Goal: Task Accomplishment & Management: Complete application form

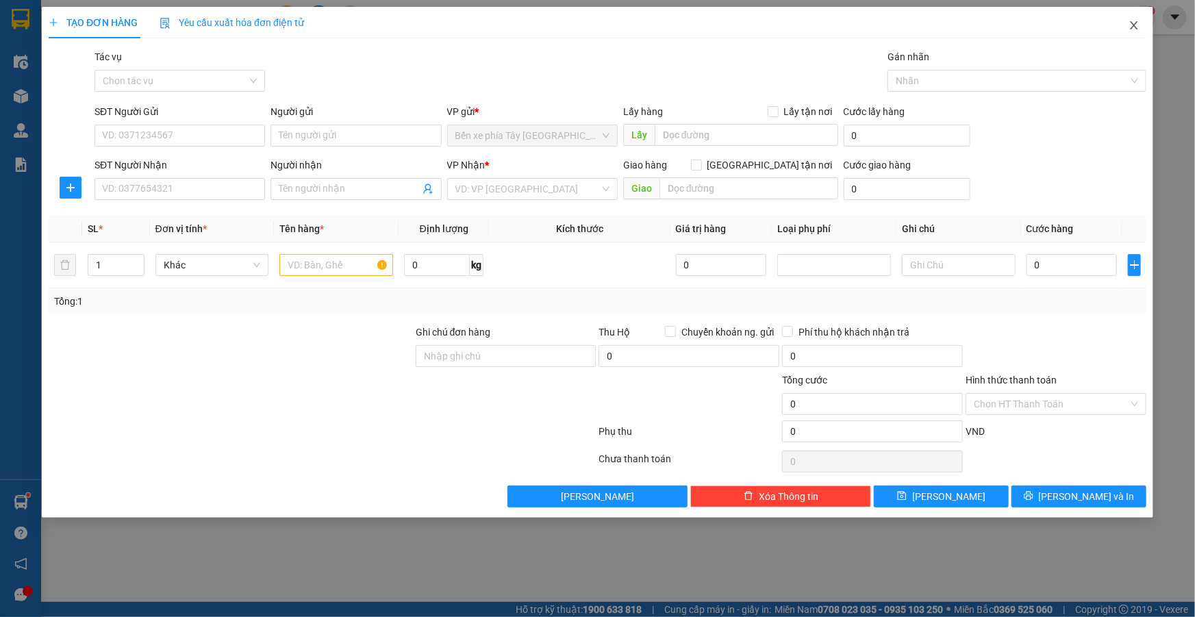
click at [1124, 27] on span "Close" at bounding box center [1134, 26] width 38 height 38
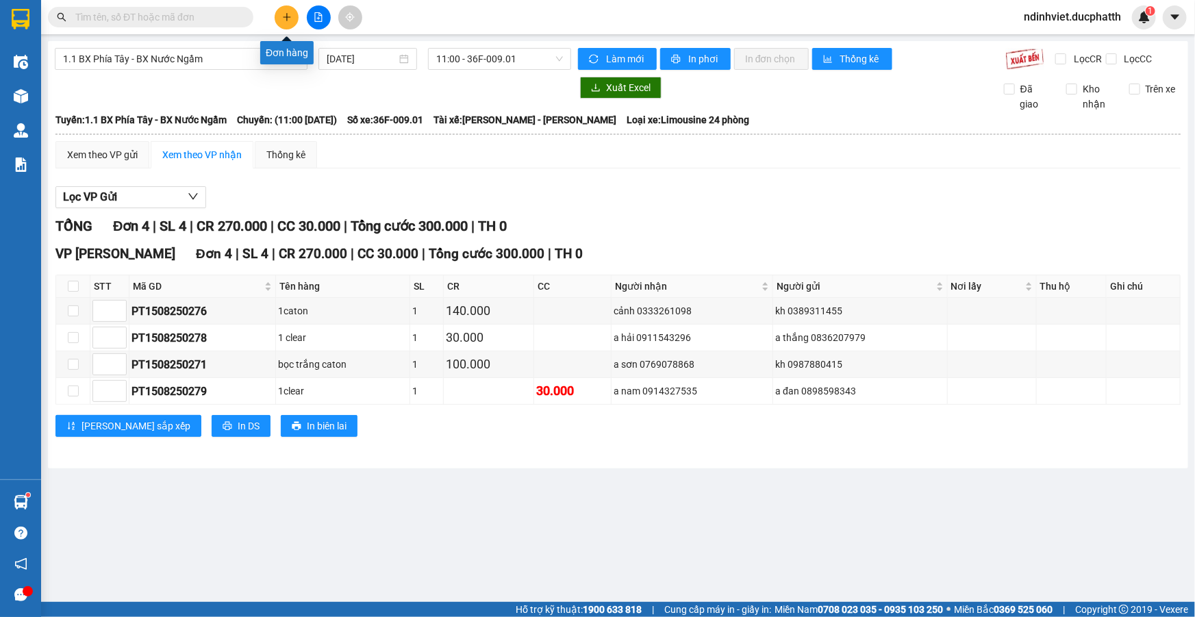
click at [292, 12] on button at bounding box center [287, 17] width 24 height 24
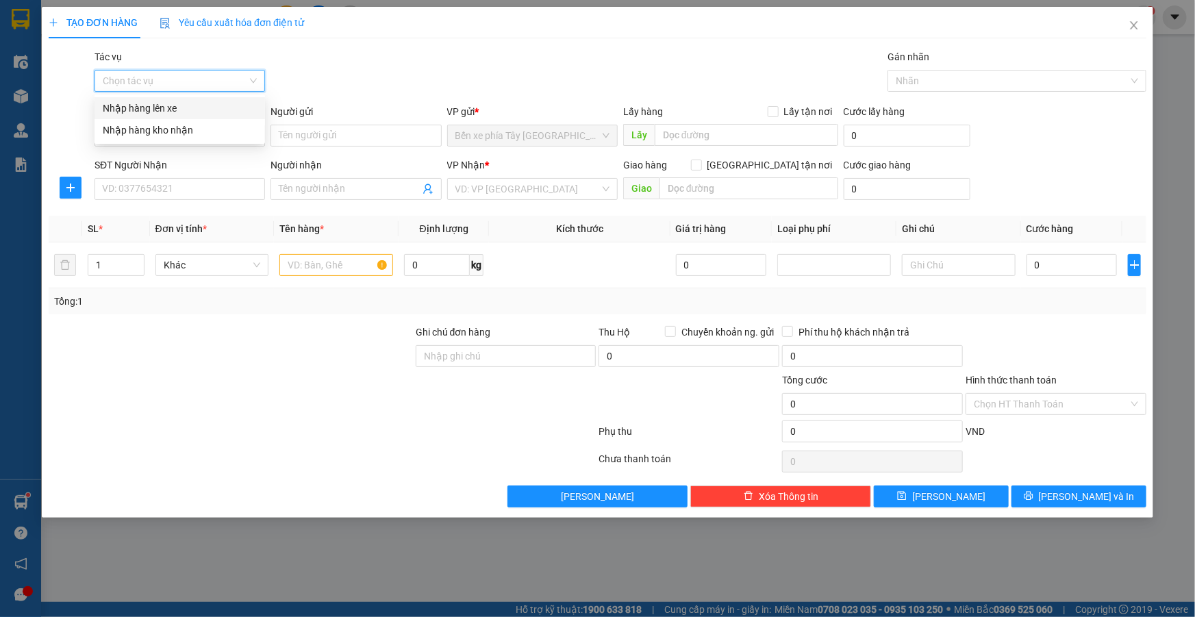
click at [166, 81] on input "Tác vụ" at bounding box center [175, 81] width 144 height 21
click at [180, 109] on div "Nhập hàng lên xe" at bounding box center [180, 108] width 154 height 15
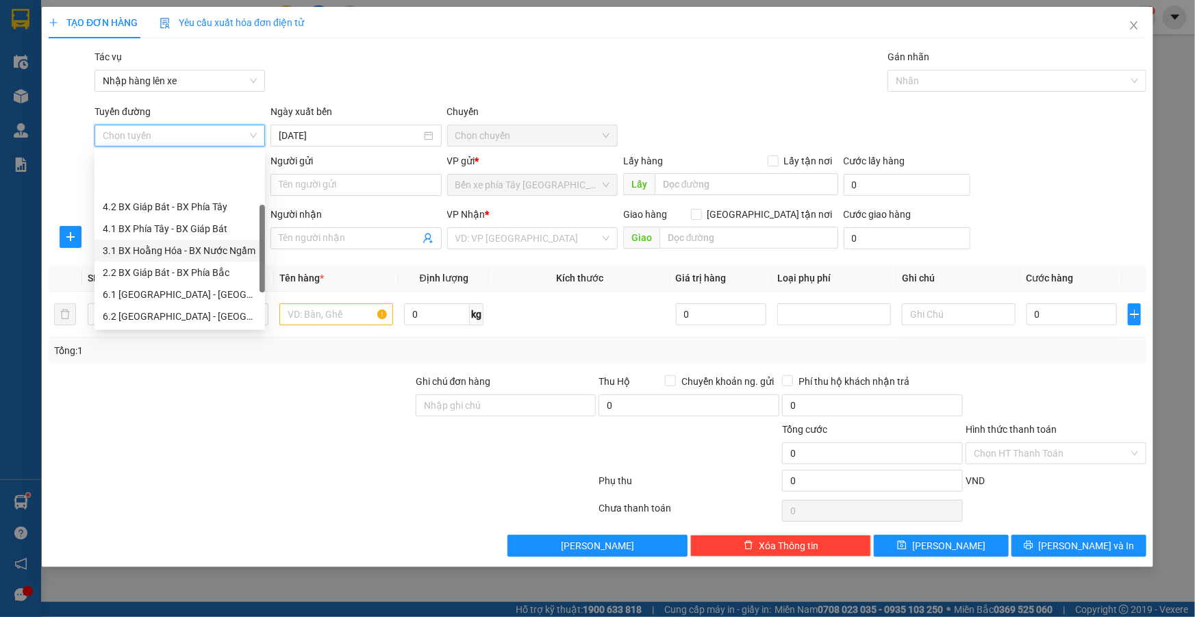
scroll to position [103, 0]
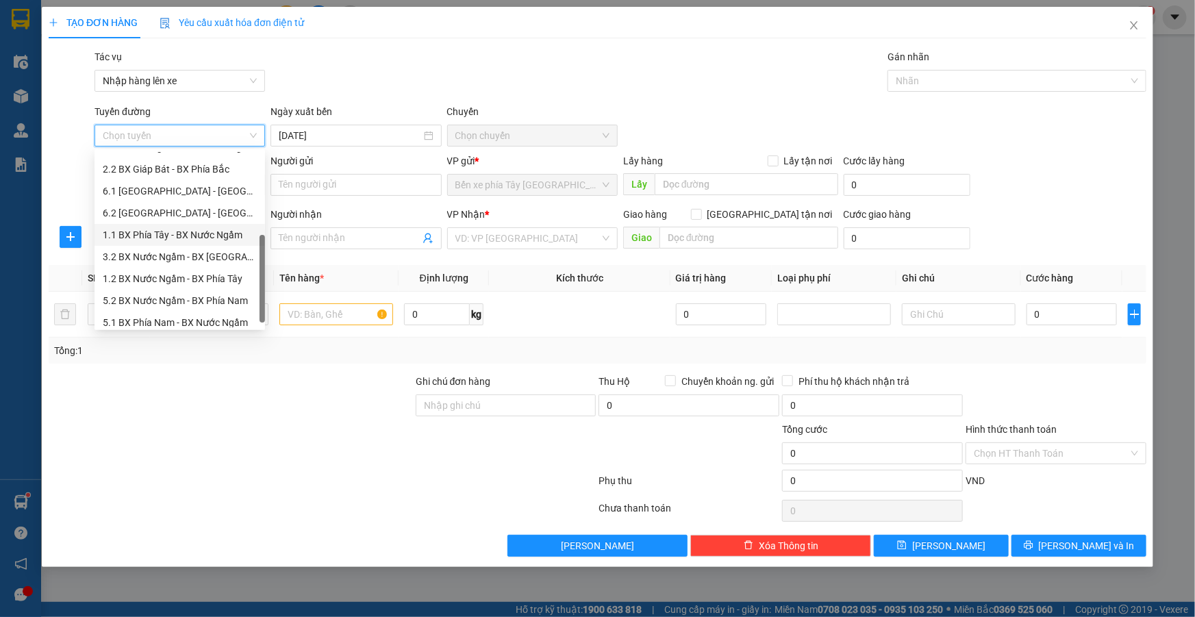
click at [166, 231] on div "1.1 BX Phía Tây - BX Nước Ngầm" at bounding box center [180, 234] width 154 height 15
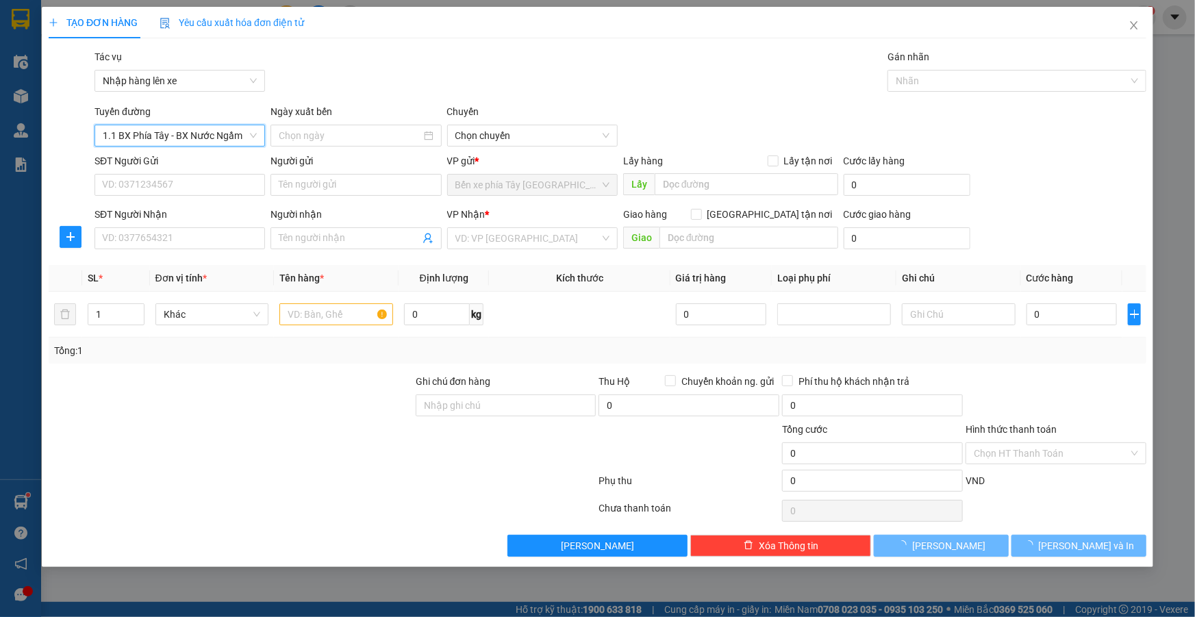
type input "15/08/2025"
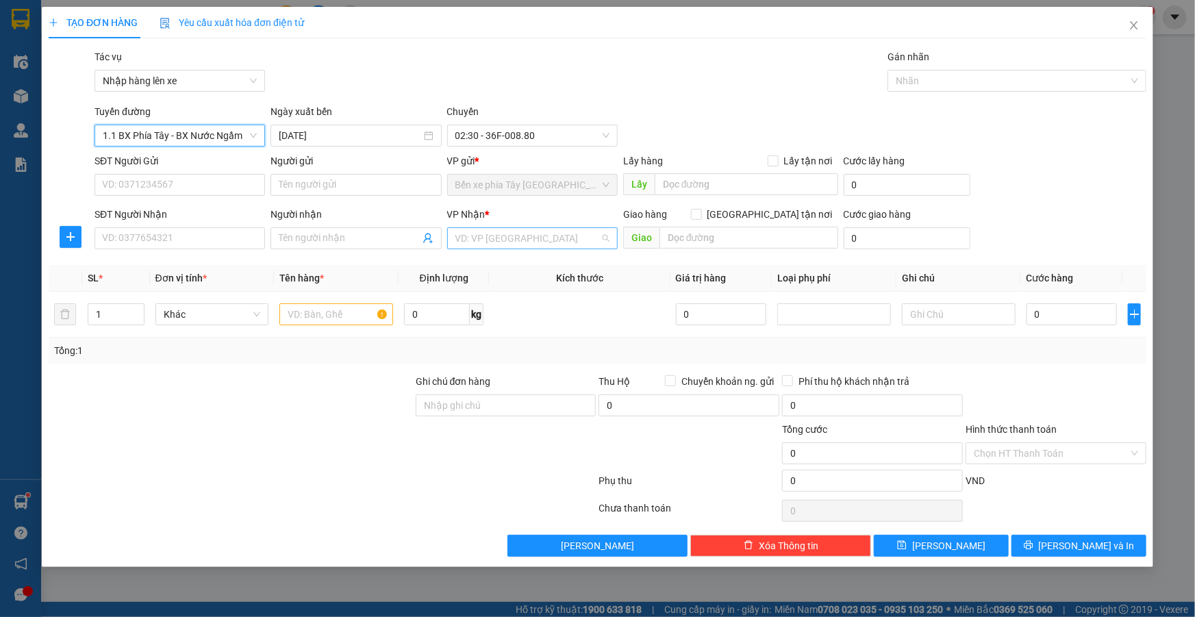
click at [545, 236] on input "search" at bounding box center [527, 238] width 144 height 21
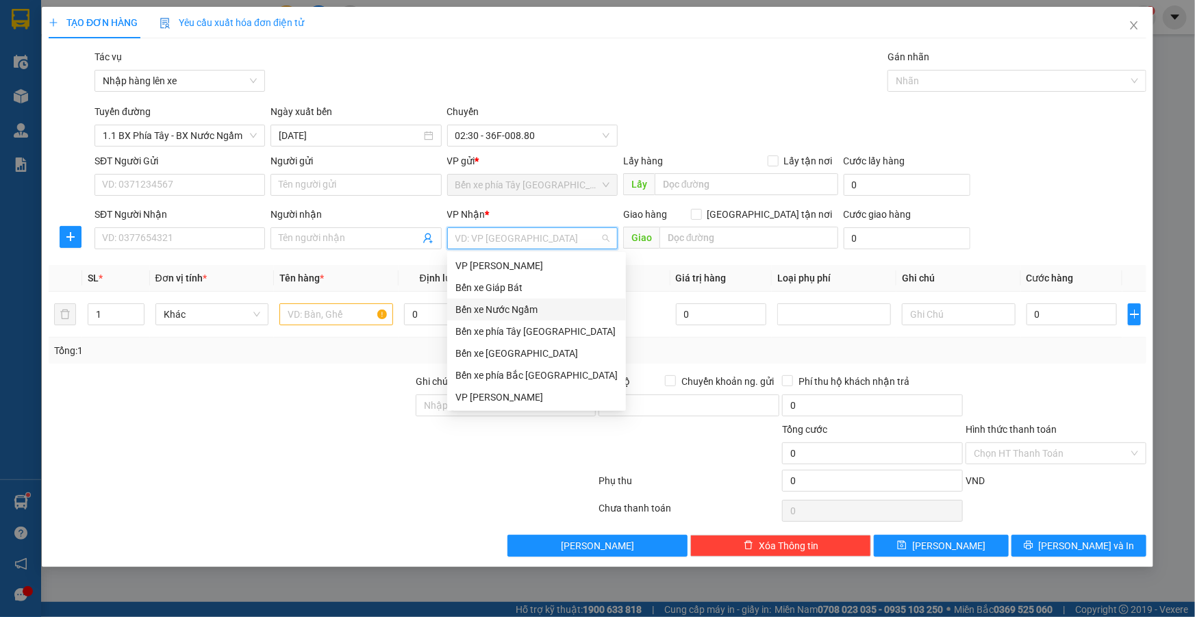
click at [541, 302] on div "Bến xe Nước Ngầm" at bounding box center [536, 309] width 162 height 15
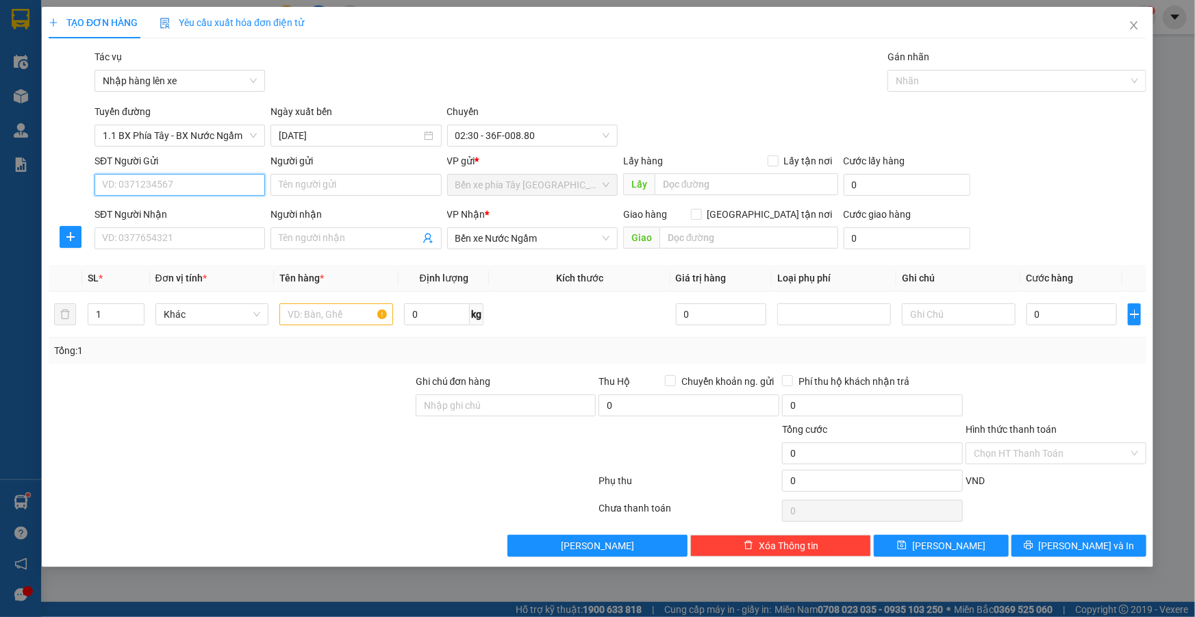
click at [152, 177] on input "SĐT Người Gửi" at bounding box center [179, 185] width 170 height 22
type input "0823120778"
click at [168, 214] on div "0823120778 - anh dương" at bounding box center [180, 212] width 154 height 15
type input "anh dương"
type input "0823120778"
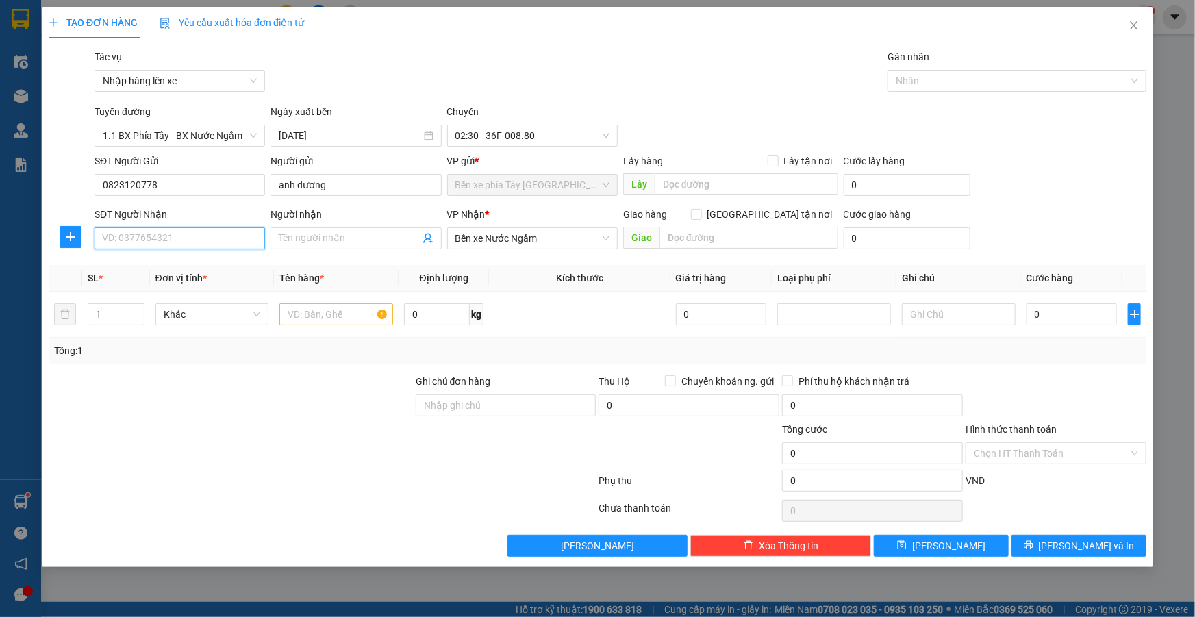
click at [139, 240] on input "SĐT Người Nhận" at bounding box center [179, 238] width 170 height 22
click at [137, 241] on input "SĐT Người Nhận" at bounding box center [179, 238] width 170 height 22
click at [146, 274] on div "0823120778 - anh dương" at bounding box center [179, 266] width 170 height 22
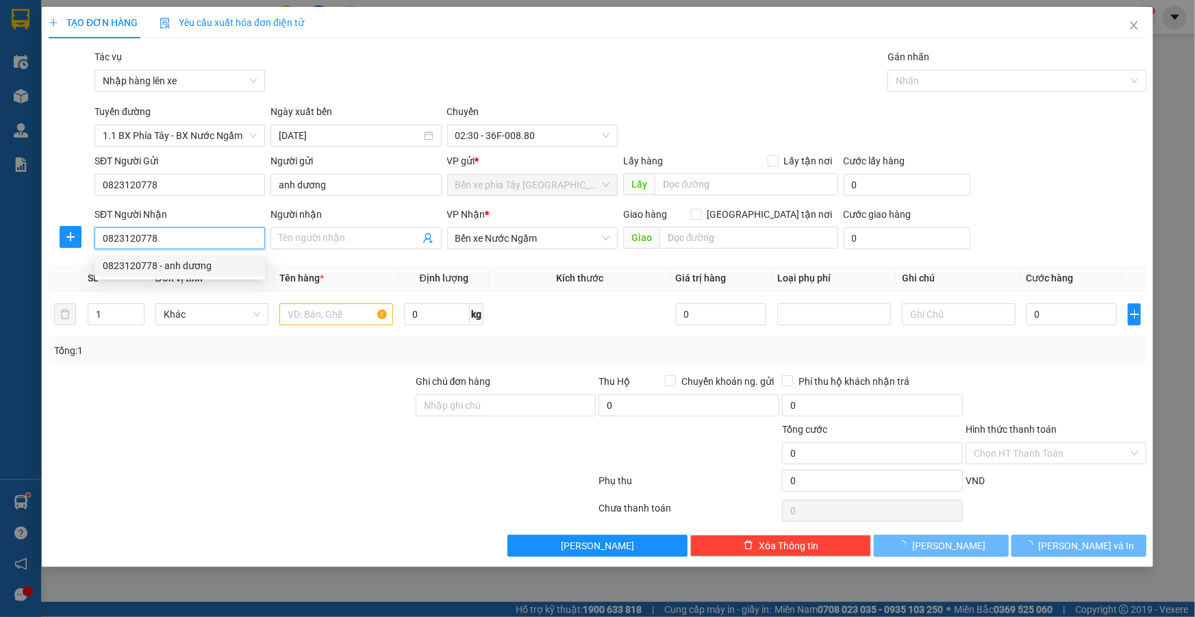
type input "0823120778"
type input "anh dương"
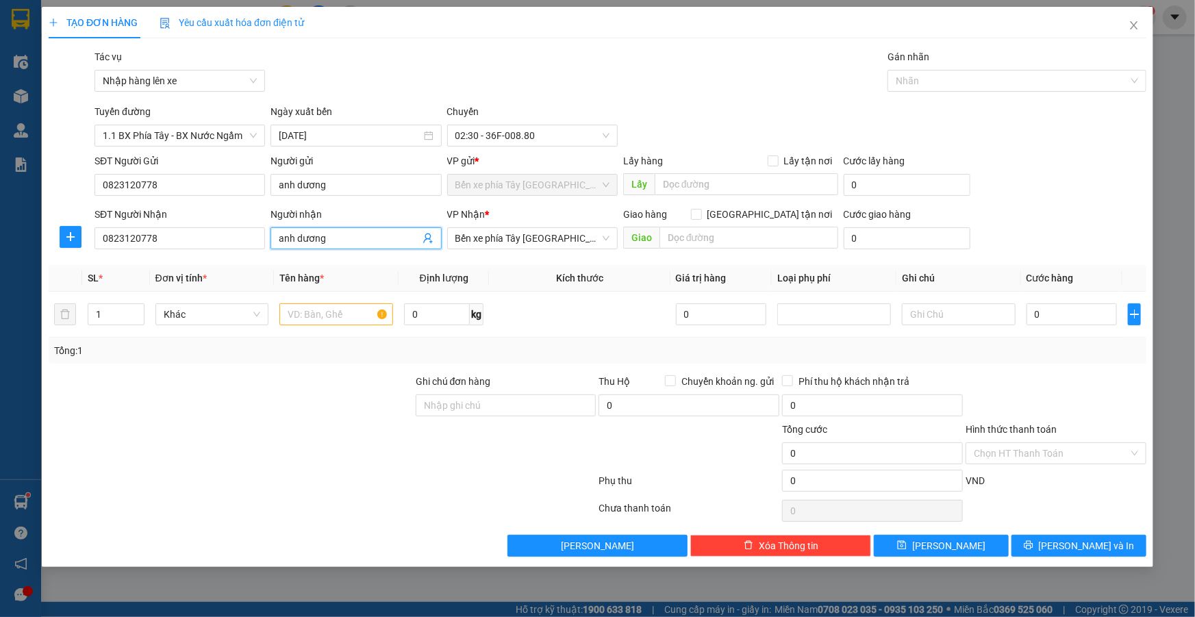
click at [377, 240] on input "anh dương" at bounding box center [349, 238] width 140 height 15
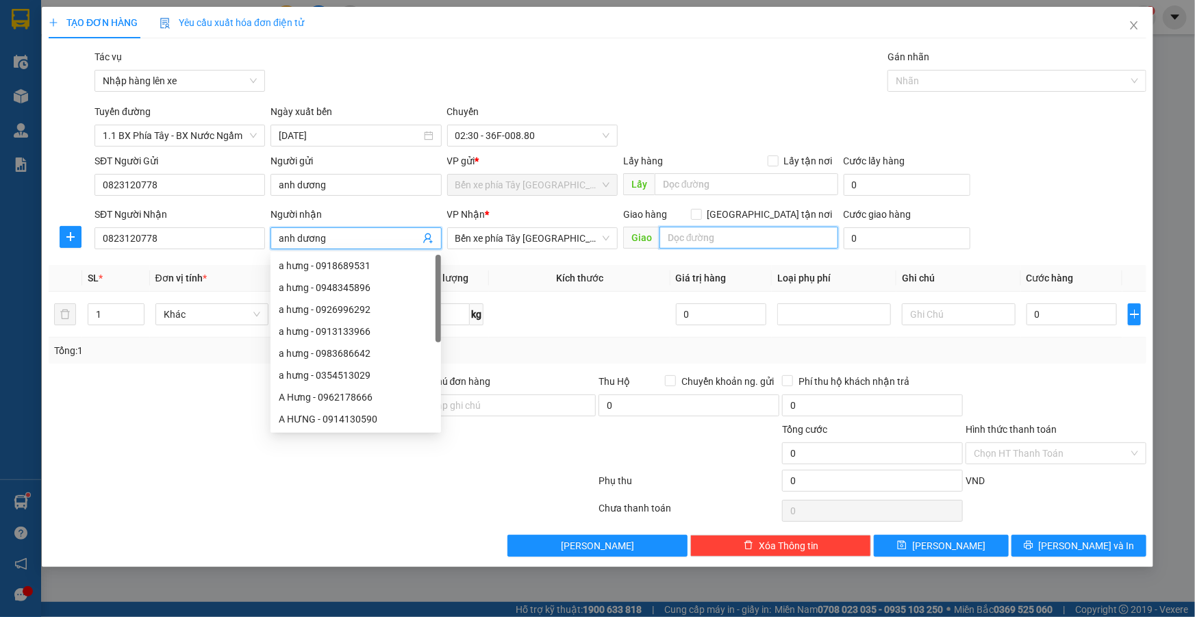
click at [677, 237] on input "text" at bounding box center [748, 238] width 179 height 22
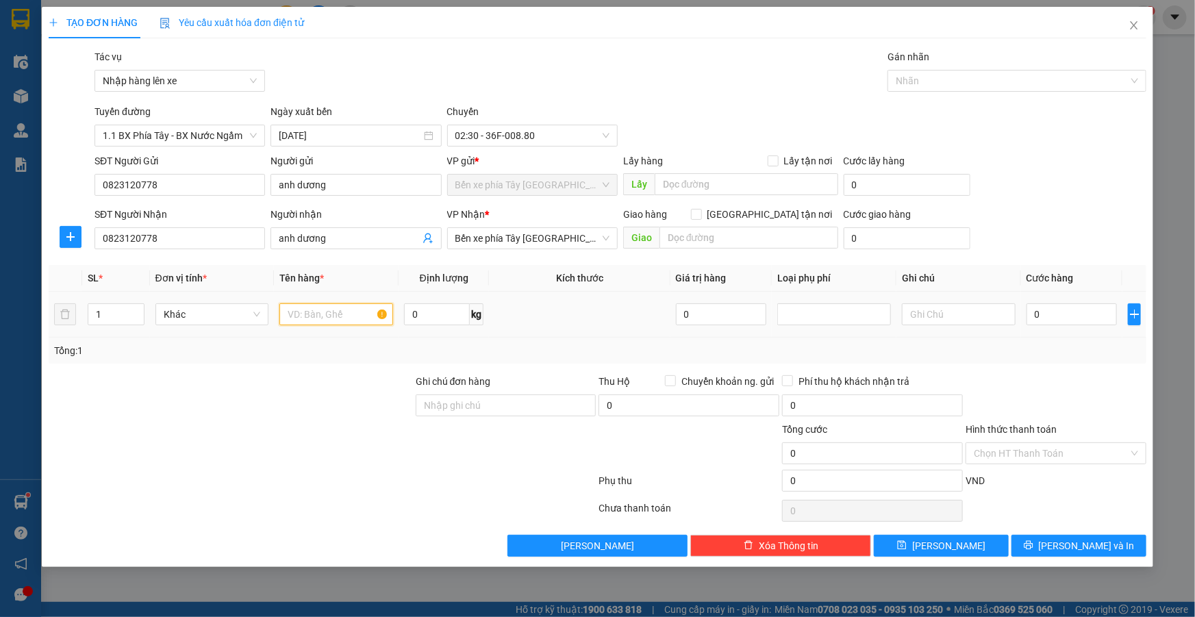
click at [316, 314] on input "text" at bounding box center [336, 314] width 114 height 22
type input "1 đàn ghitar"
click at [1077, 315] on input "0" at bounding box center [1071, 314] width 91 height 22
type input "1"
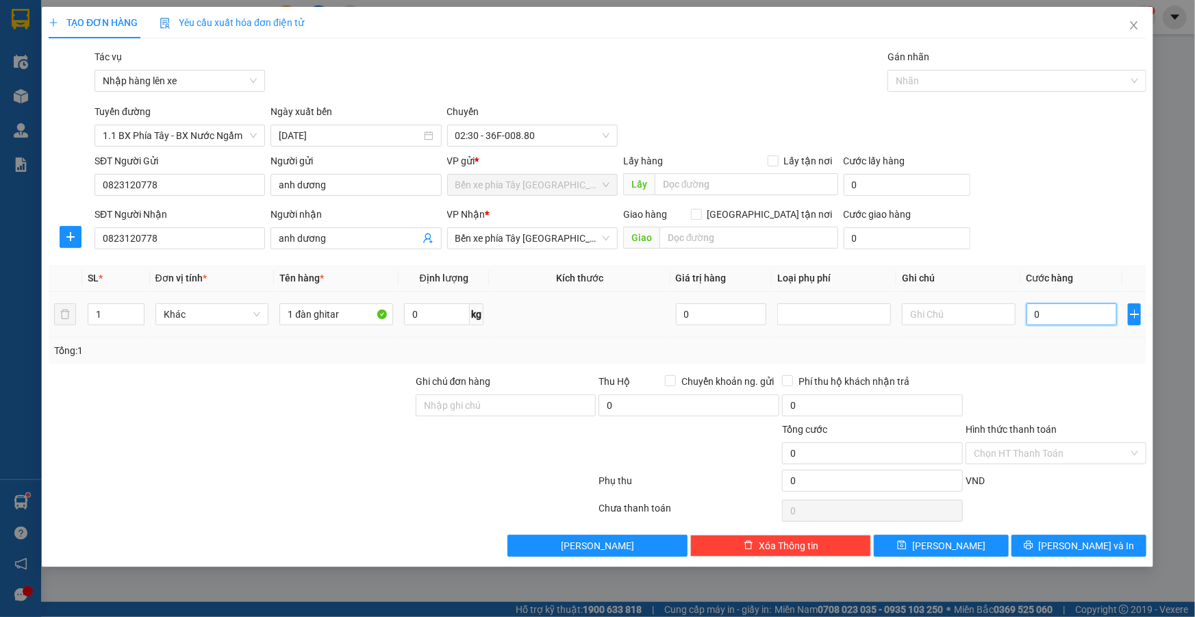
type input "1"
type input "10"
type input "100"
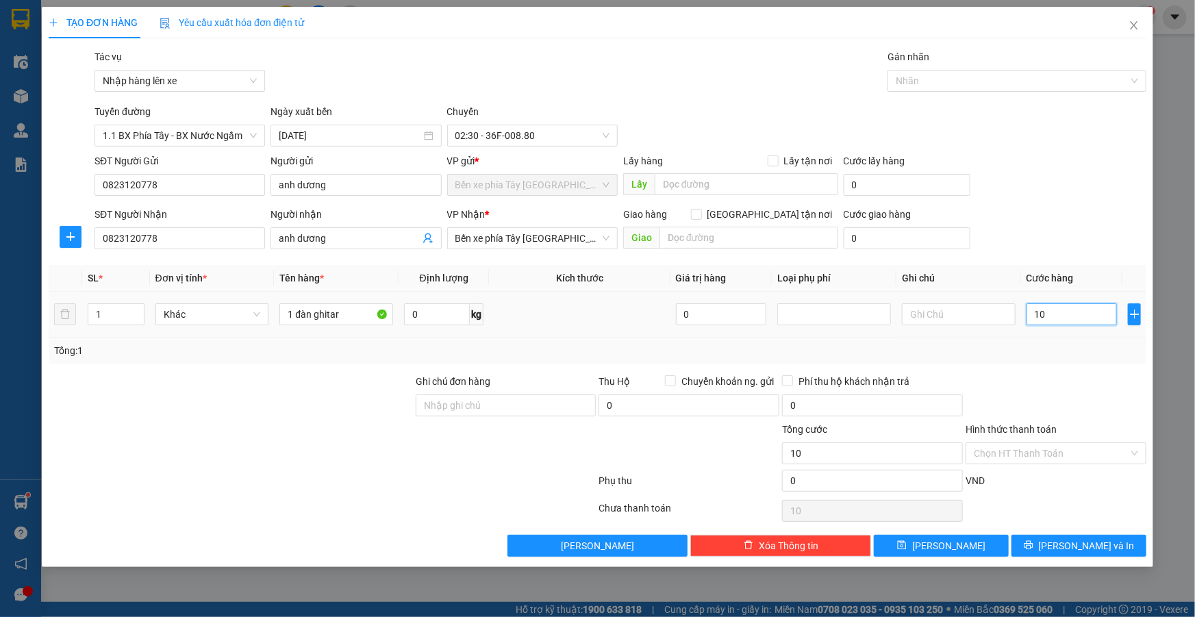
type input "100"
type input "1.000"
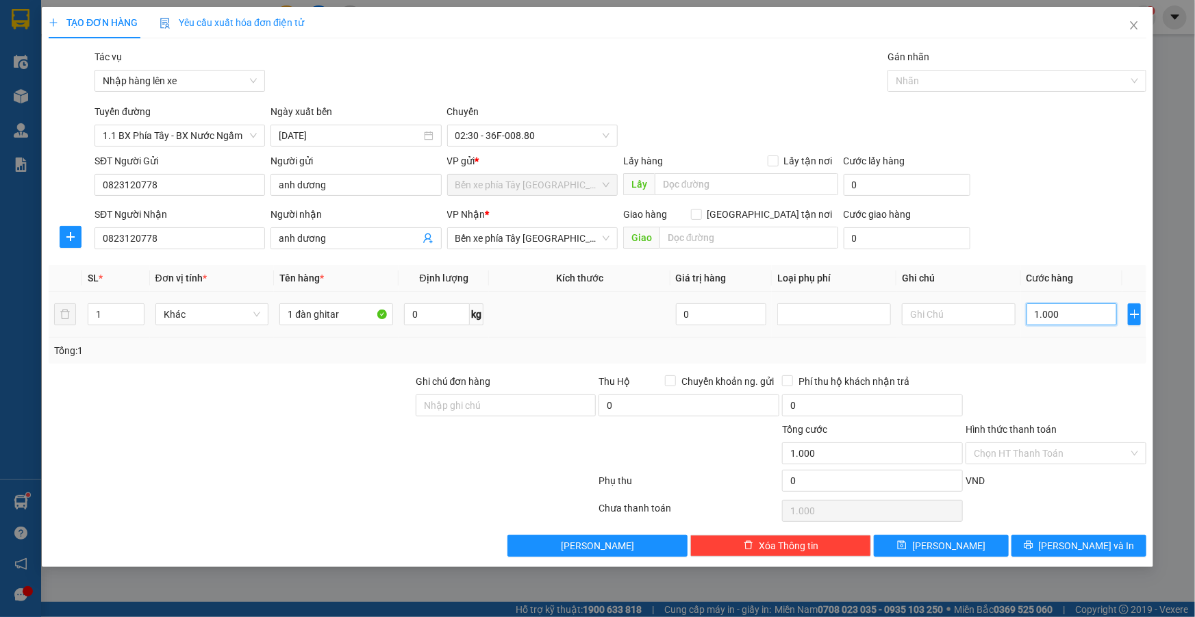
type input "10.000"
type input "100.000"
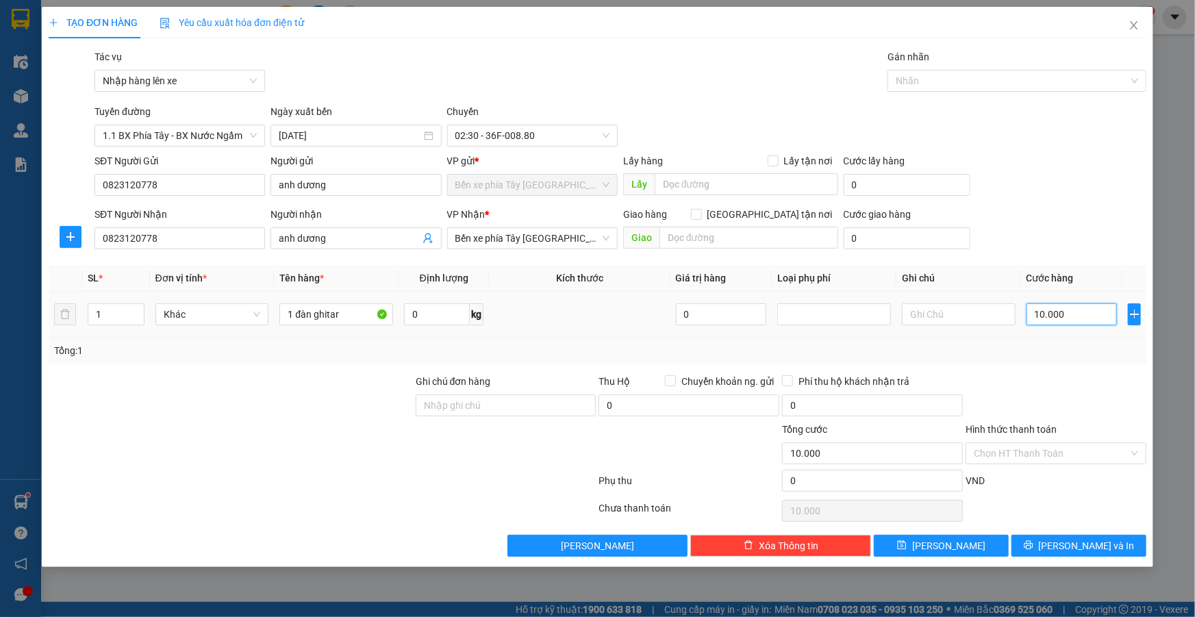
type input "100.000"
click at [282, 470] on div at bounding box center [322, 483] width 550 height 27
click at [357, 309] on input "1 đàn ghitar" at bounding box center [336, 314] width 114 height 22
type input "1 đàn ghitar ( dễ vỡ)"
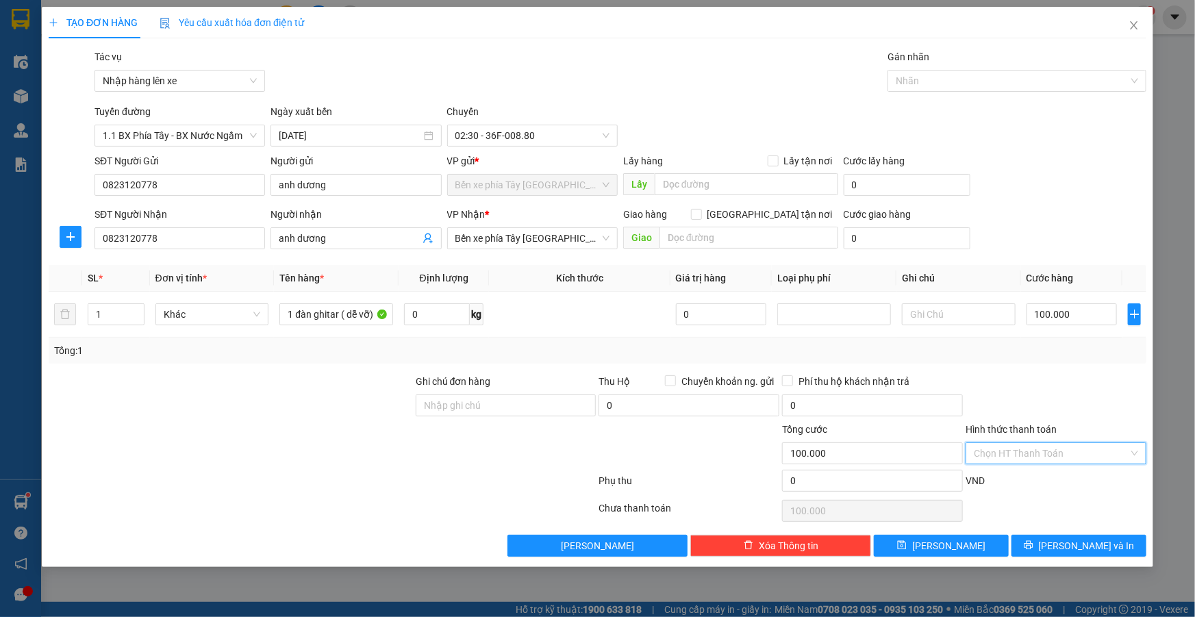
click at [1055, 454] on input "Hình thức thanh toán" at bounding box center [1051, 453] width 155 height 21
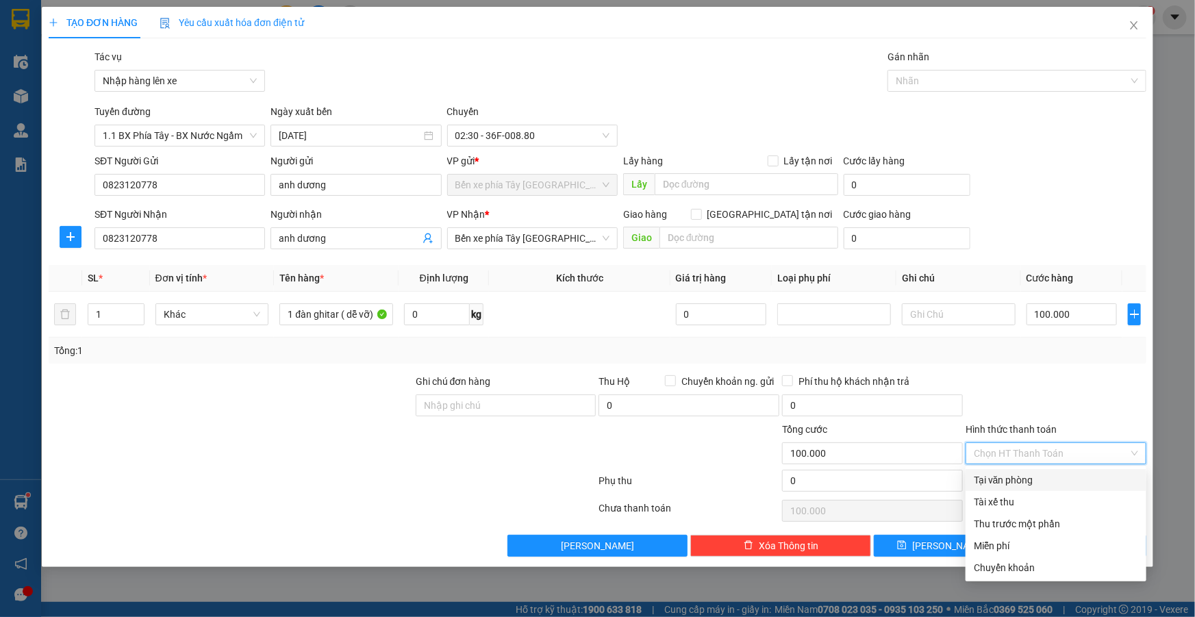
click at [1051, 479] on div "Tại văn phòng" at bounding box center [1056, 479] width 164 height 15
type input "0"
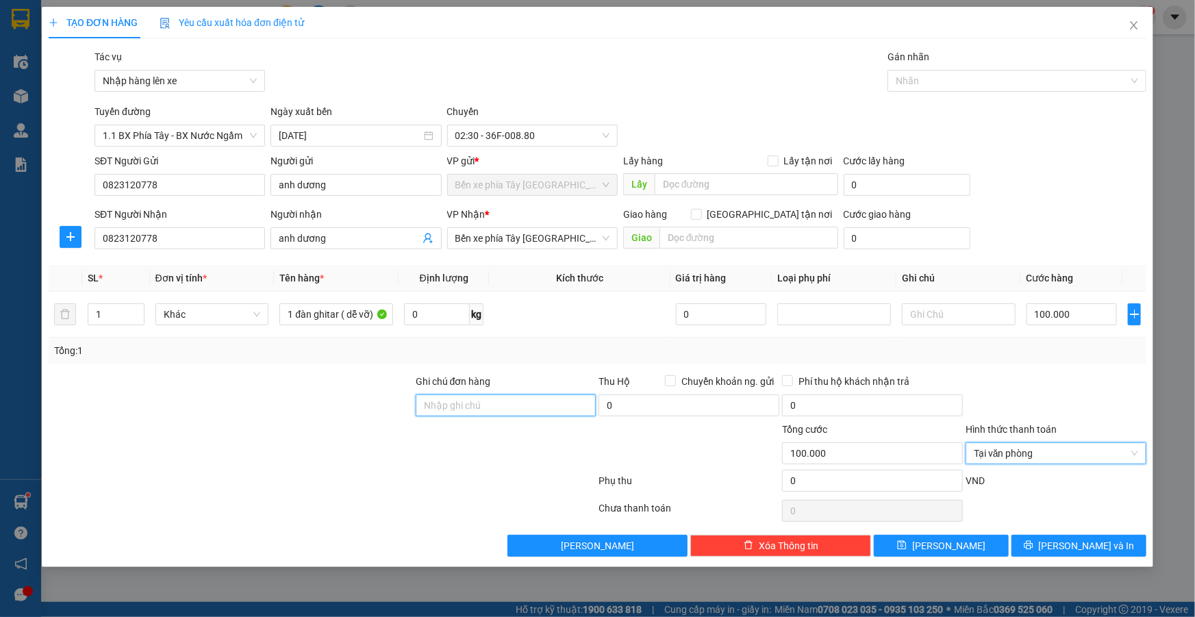
click at [486, 411] on input "Ghi chú đơn hàng" at bounding box center [506, 405] width 181 height 22
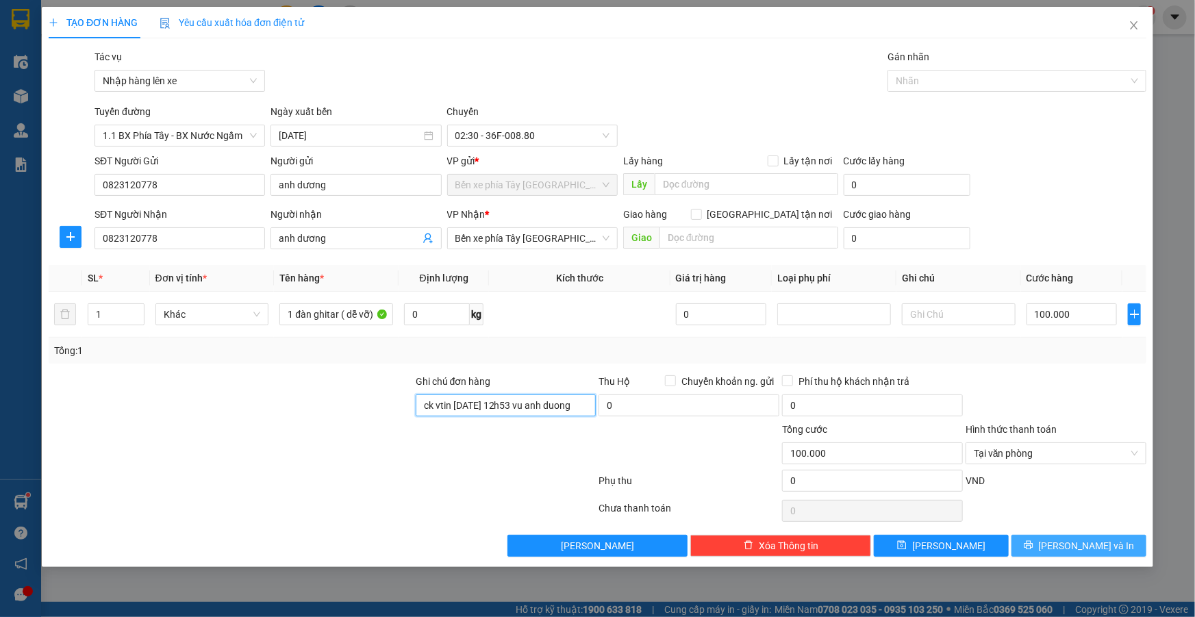
type input "ck vtin 15/8 12h53 vu anh duong"
click at [1033, 545] on icon "printer" at bounding box center [1028, 545] width 9 height 9
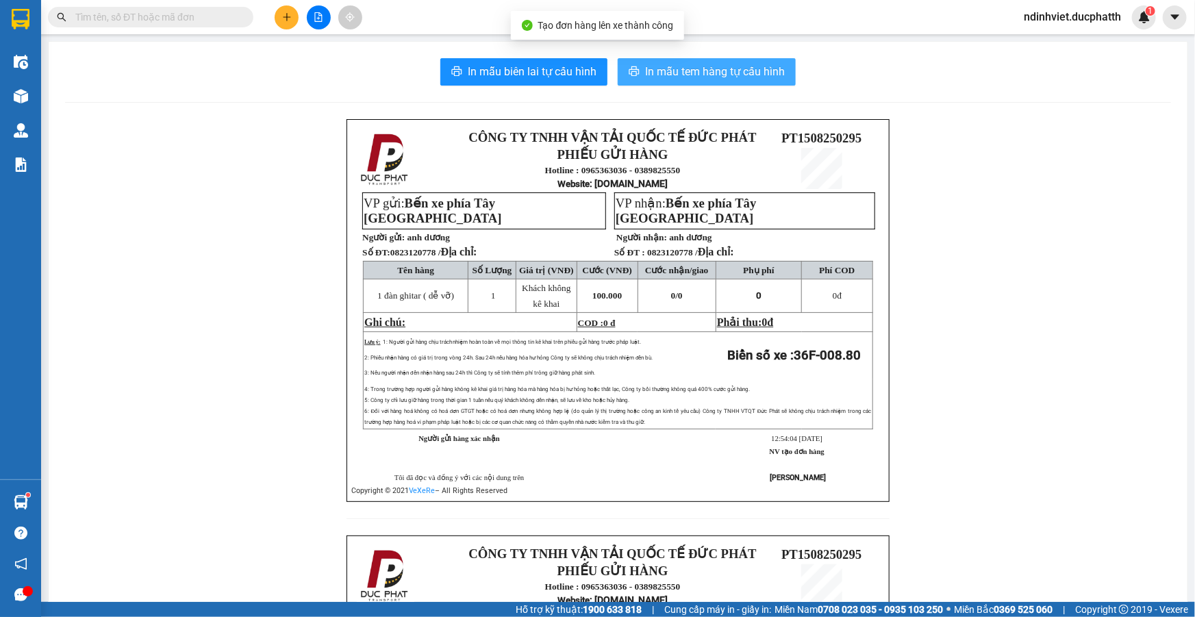
click at [659, 66] on span "In mẫu tem hàng tự cấu hình" at bounding box center [715, 71] width 140 height 17
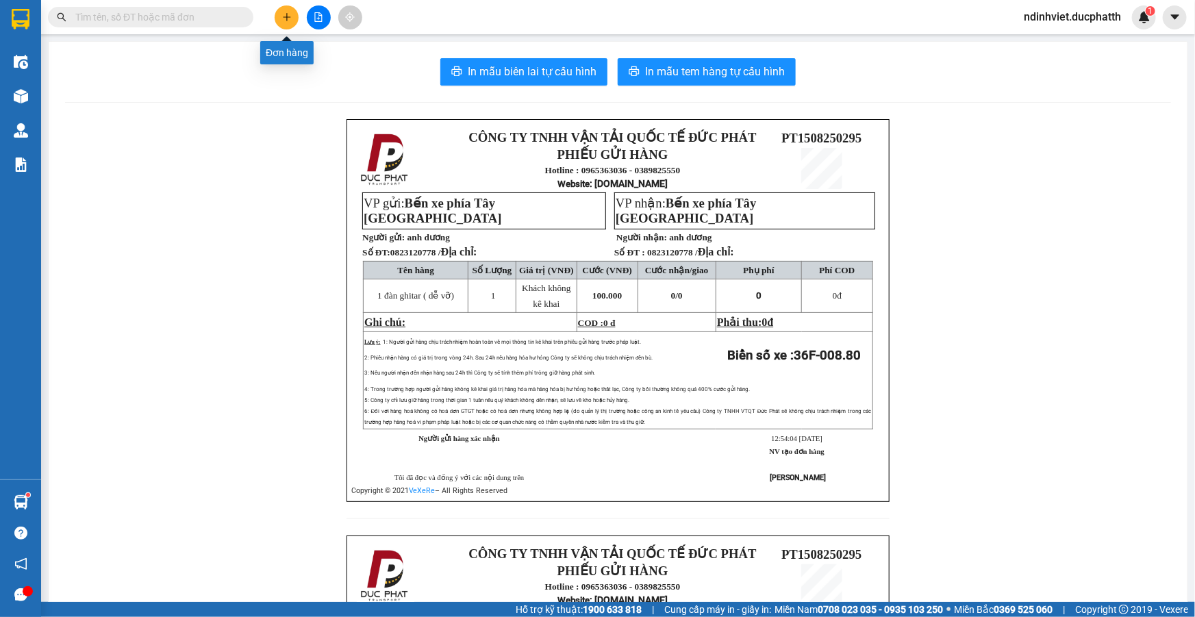
click at [288, 20] on icon "plus" at bounding box center [287, 17] width 10 height 10
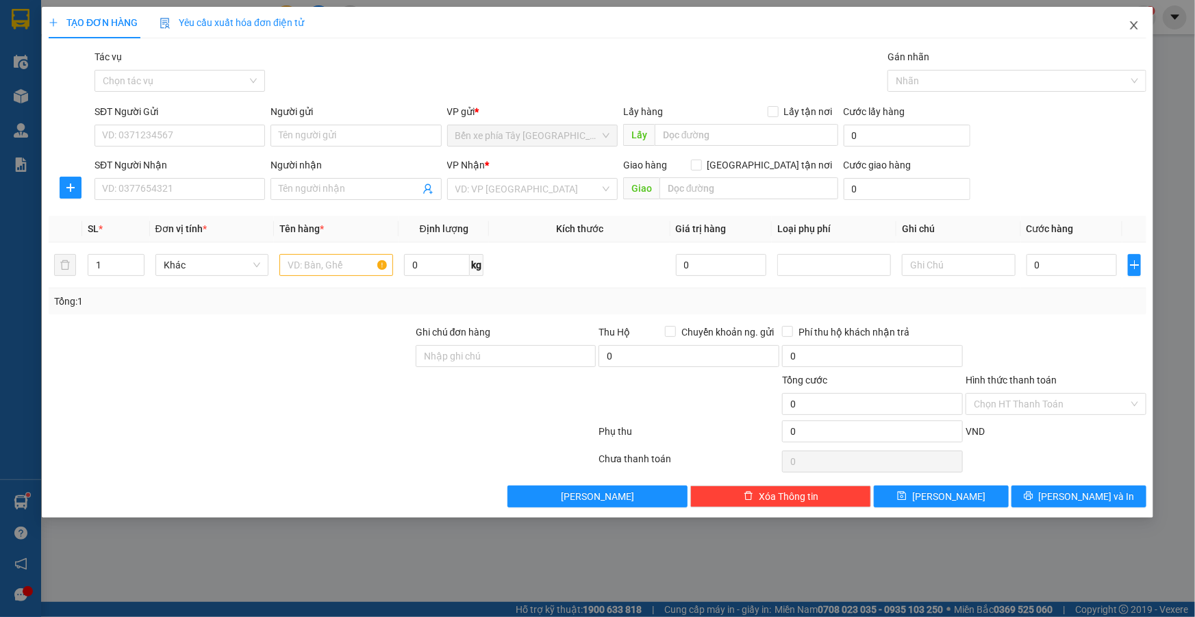
click at [1123, 27] on span "Close" at bounding box center [1134, 26] width 38 height 38
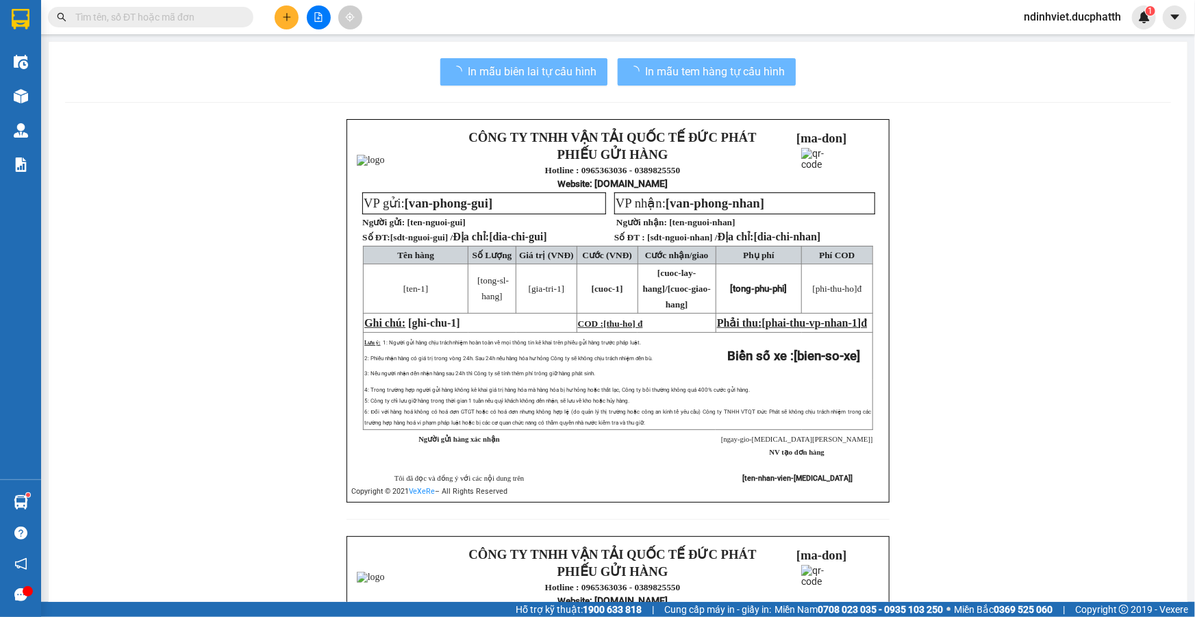
click at [1132, 26] on div "ndinhviet.ducphatth 1" at bounding box center [1084, 17] width 143 height 24
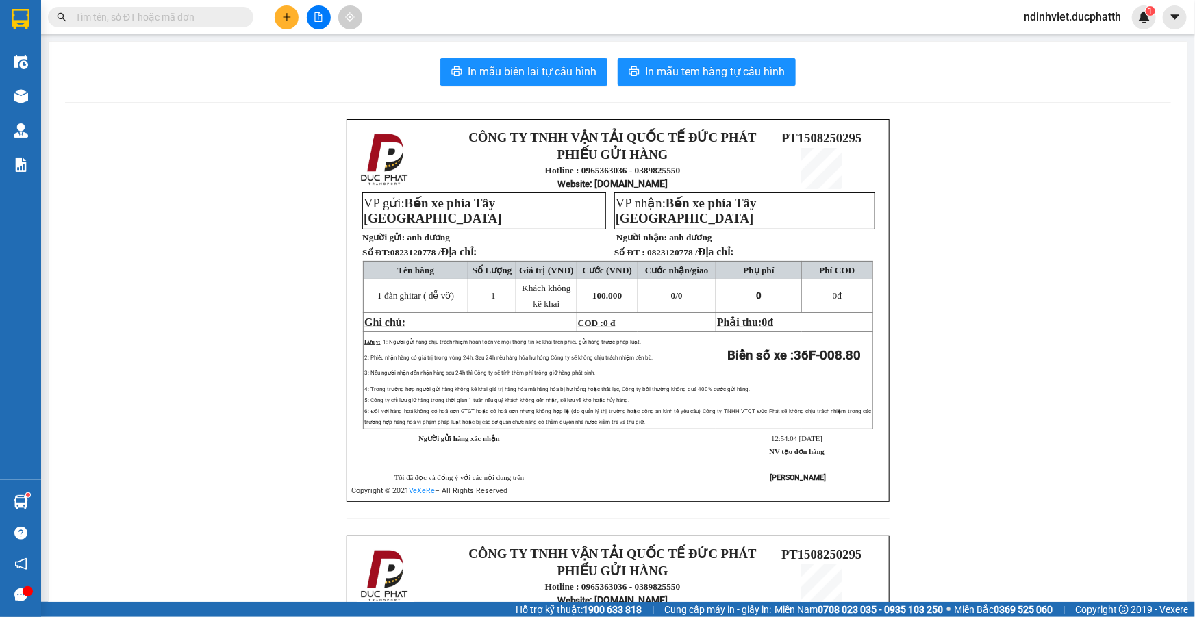
drag, startPoint x: 794, startPoint y: 247, endPoint x: 778, endPoint y: 88, distance: 159.6
click at [794, 261] on td "Phụ phí" at bounding box center [758, 270] width 86 height 18
click at [318, 12] on icon "file-add" at bounding box center [319, 17] width 10 height 10
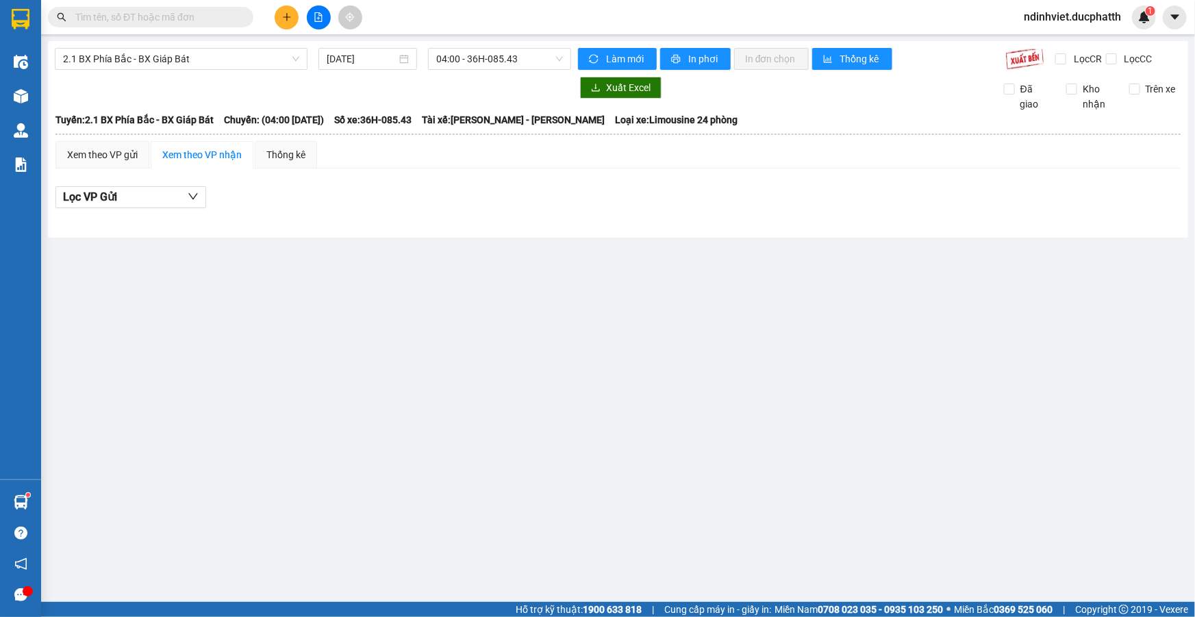
click at [249, 45] on div "2.1 BX Phía Bắc - BX Giáp Bát 15/08/2025 04:00 - 36H-085.43 Làm mới In phơi In …" at bounding box center [618, 139] width 1140 height 197
click at [249, 53] on span "2.1 BX Phía Bắc - BX Giáp Bát" at bounding box center [181, 59] width 236 height 21
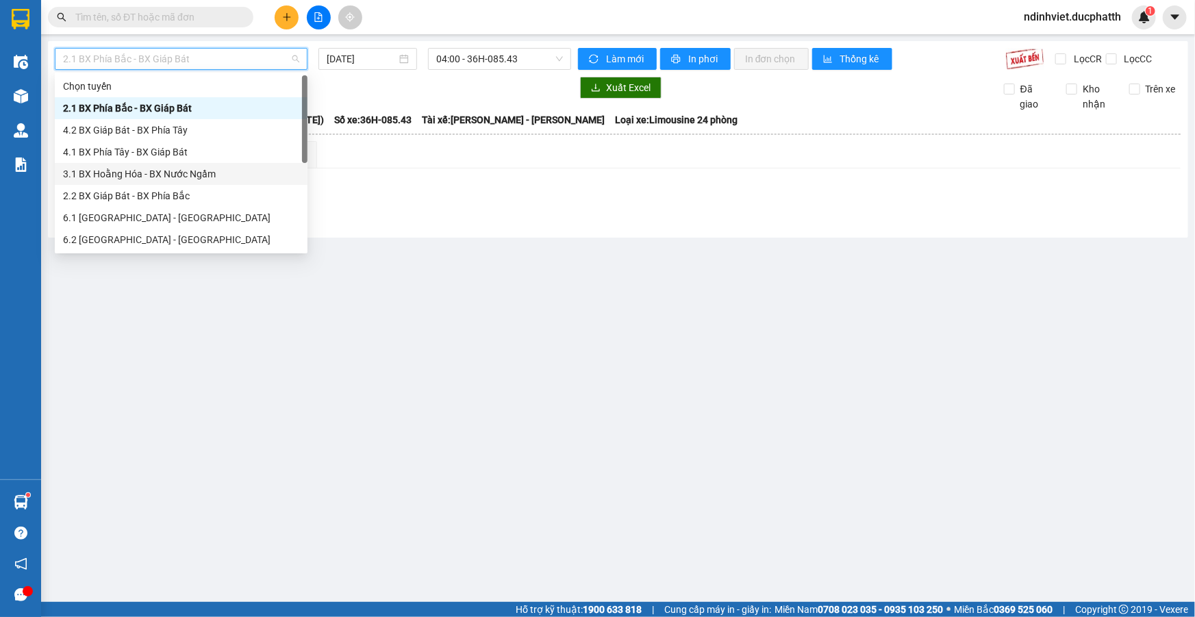
scroll to position [103, 0]
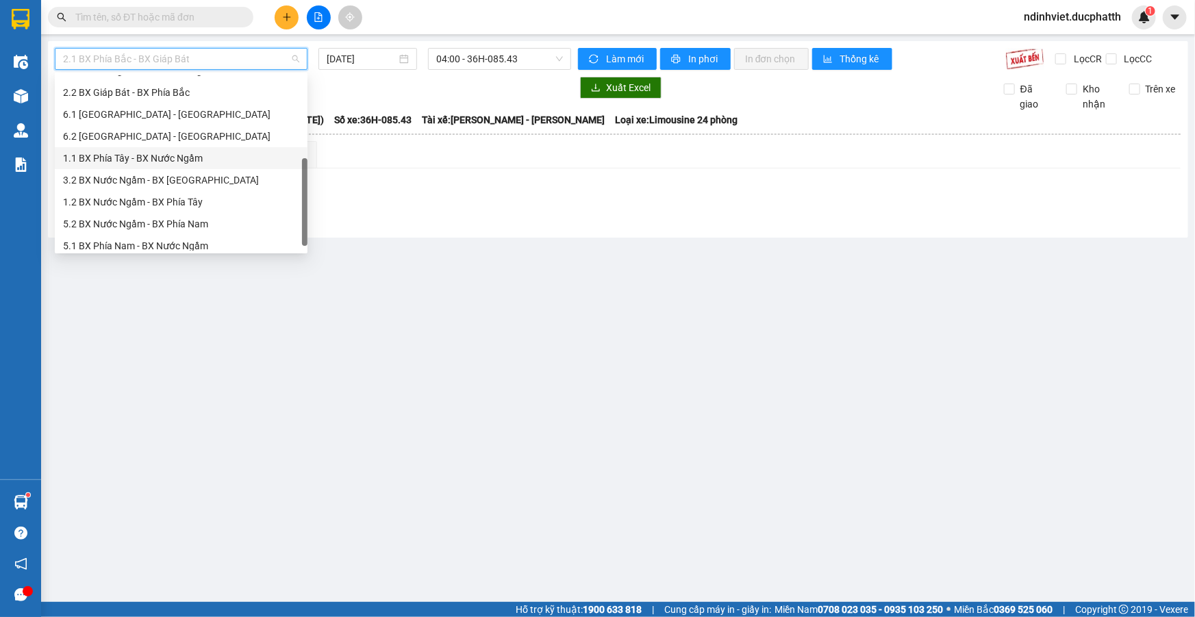
click at [172, 163] on div "1.1 BX Phía Tây - BX Nước Ngầm" at bounding box center [181, 158] width 236 height 15
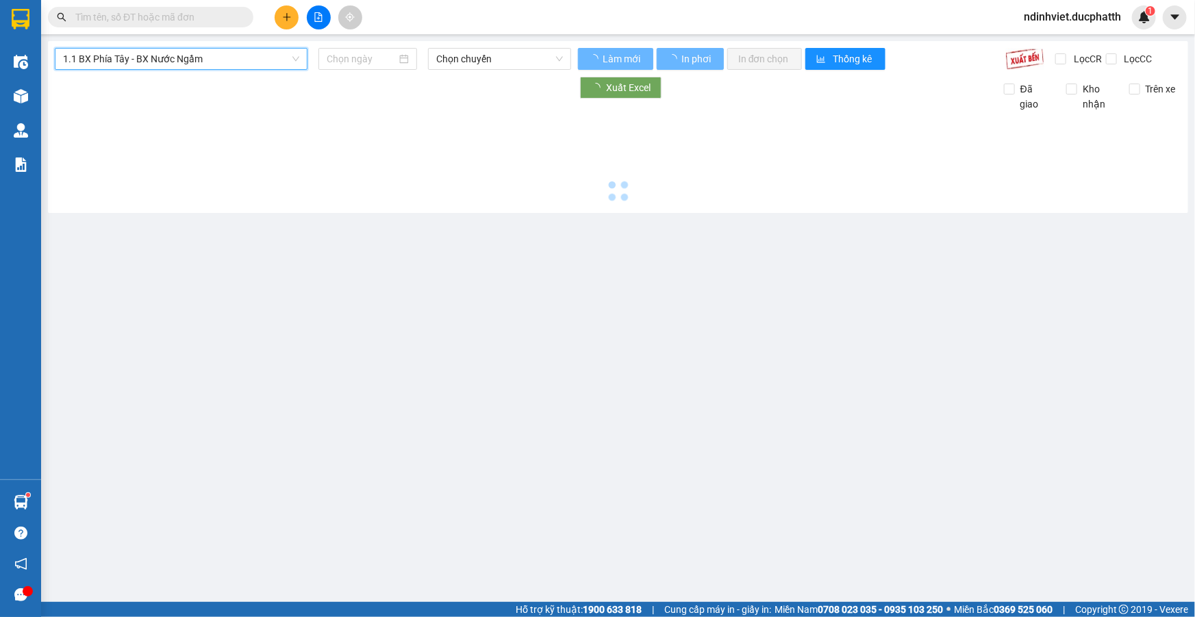
type input "[DATE]"
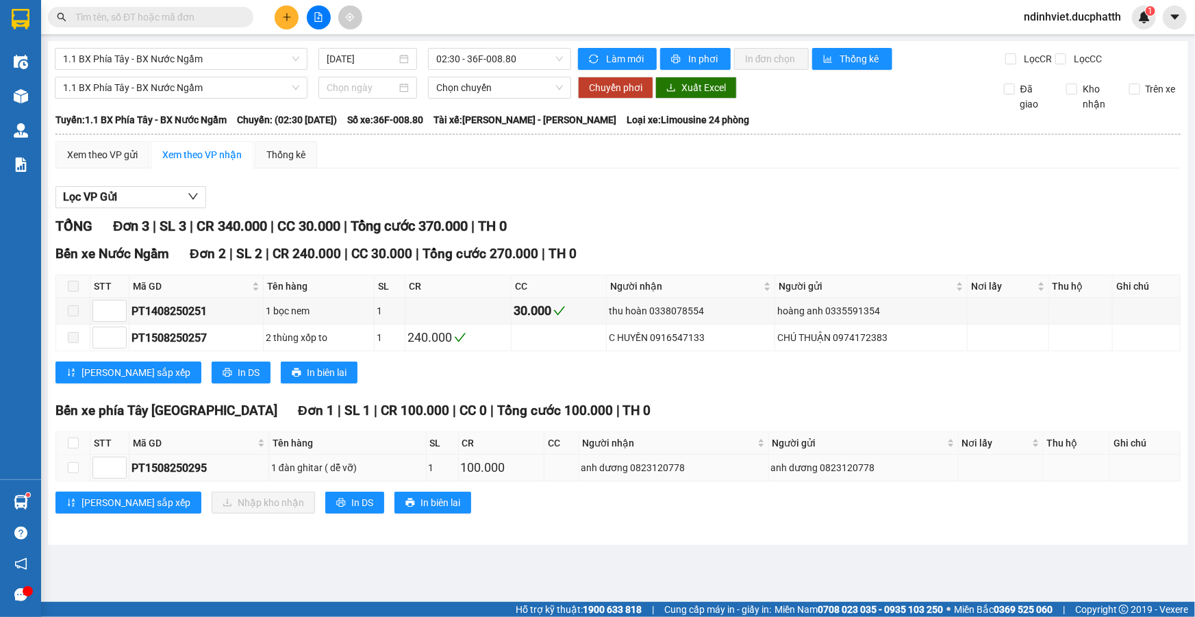
click at [349, 468] on div "1 đàn ghitar ( dễ vỡ)" at bounding box center [347, 467] width 153 height 15
click at [887, 475] on td "anh dương 0823120778" at bounding box center [864, 468] width 190 height 27
click at [991, 457] on td at bounding box center [1001, 468] width 85 height 27
click at [384, 461] on div "1 đàn ghitar ( dễ vỡ)" at bounding box center [347, 467] width 153 height 15
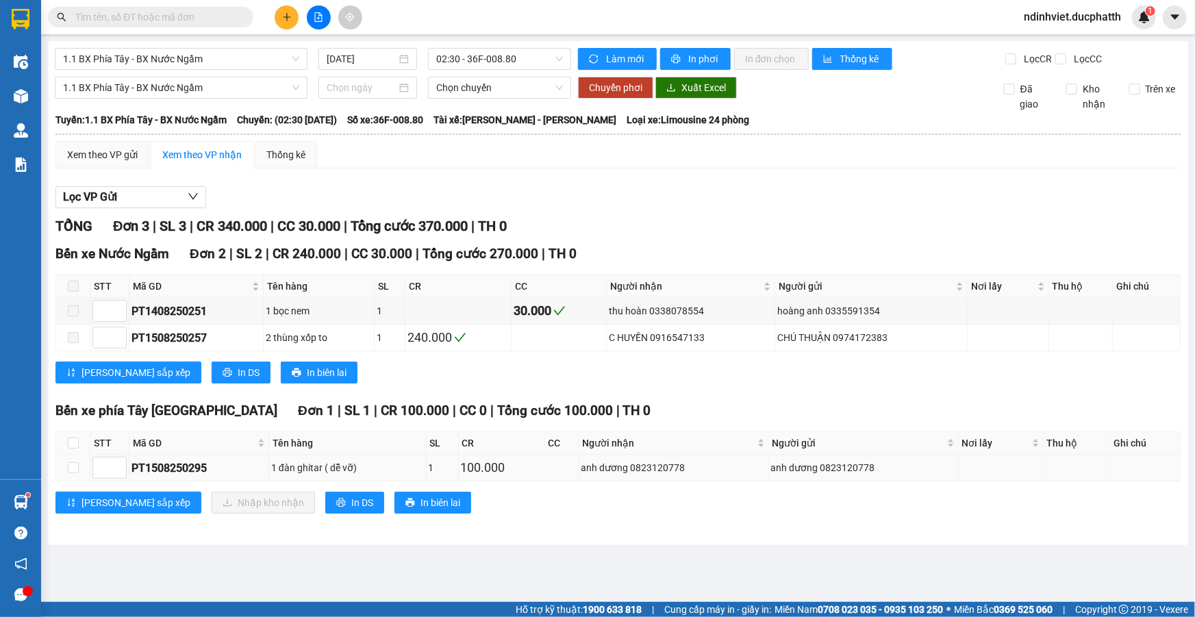
click at [384, 461] on div "1 đàn ghitar ( dễ vỡ)" at bounding box center [347, 467] width 153 height 15
click at [382, 451] on th "Tên hàng" at bounding box center [347, 443] width 157 height 23
click at [383, 451] on th "Tên hàng" at bounding box center [347, 443] width 157 height 23
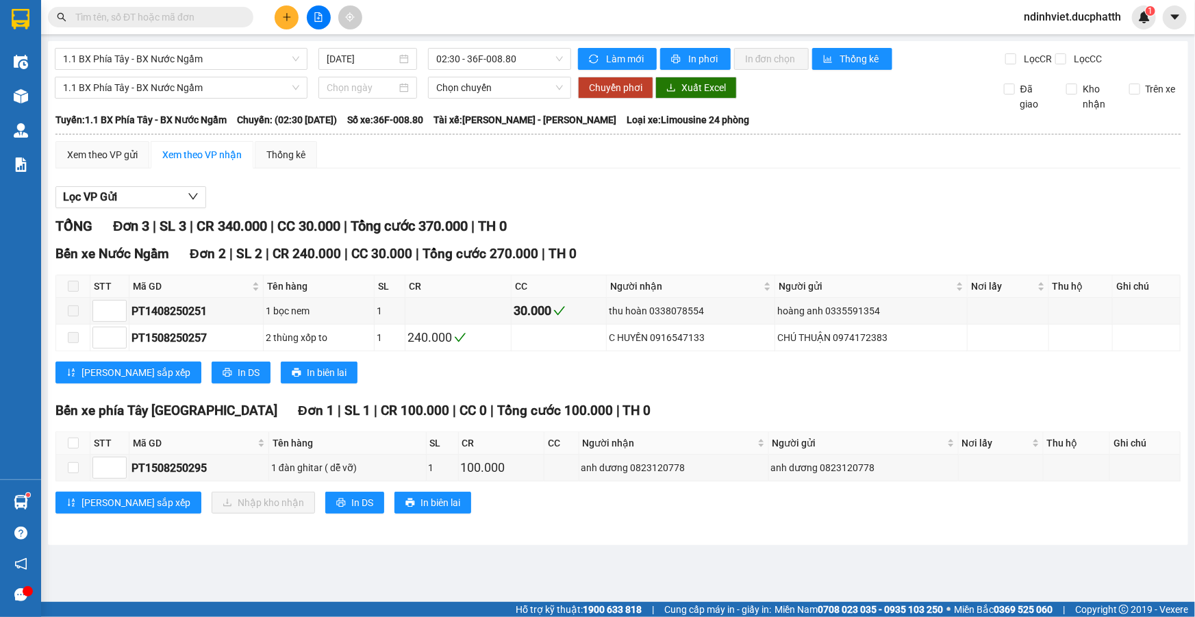
click at [383, 451] on th "Tên hàng" at bounding box center [347, 443] width 157 height 23
click at [391, 440] on th "Tên hàng" at bounding box center [347, 443] width 157 height 23
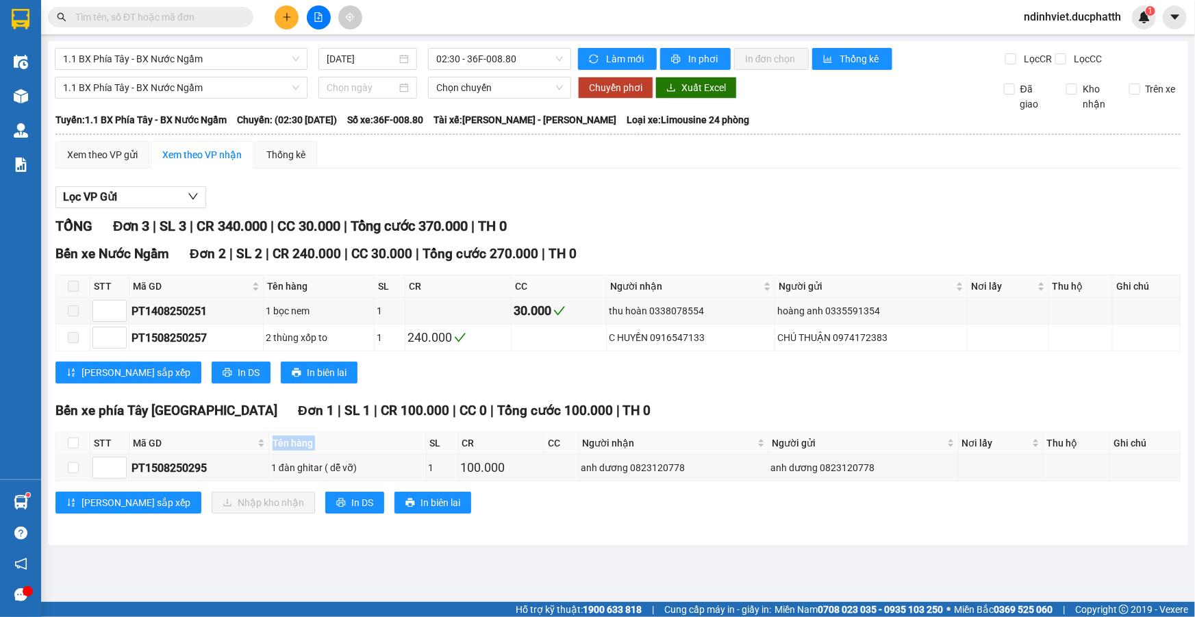
click at [394, 437] on th "Tên hàng" at bounding box center [347, 443] width 157 height 23
click at [390, 440] on th "Tên hàng" at bounding box center [347, 443] width 157 height 23
click at [380, 451] on th "Tên hàng" at bounding box center [347, 443] width 157 height 23
click at [381, 448] on th "Tên hàng" at bounding box center [347, 443] width 157 height 23
click at [392, 442] on th "Tên hàng" at bounding box center [347, 443] width 157 height 23
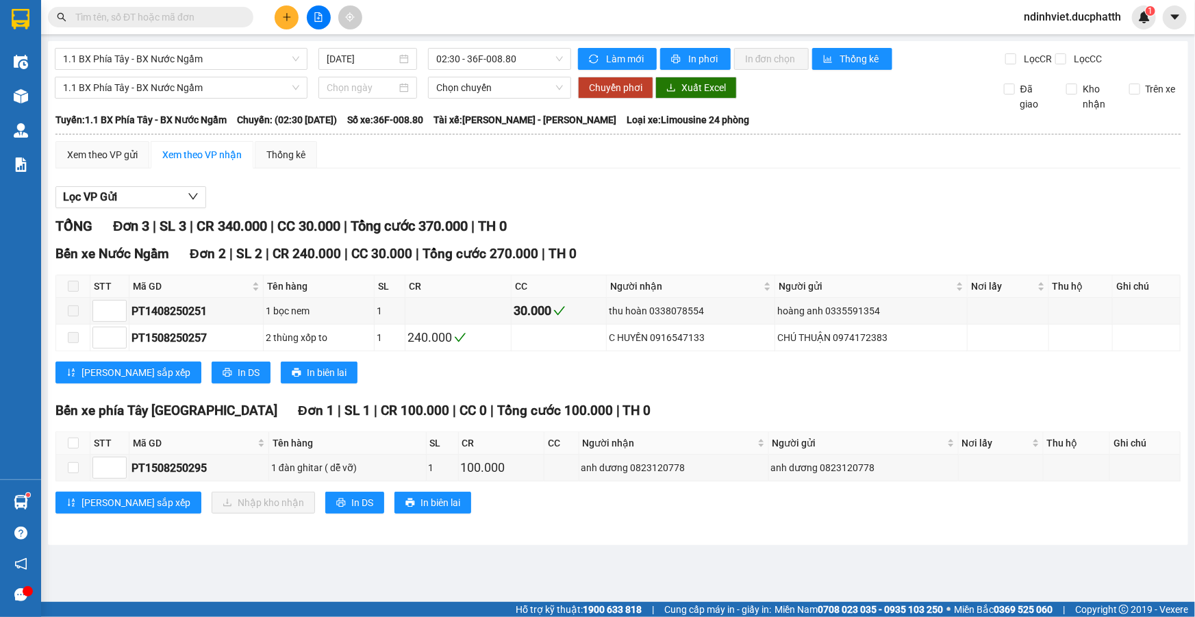
click at [399, 440] on th "Tên hàng" at bounding box center [347, 443] width 157 height 23
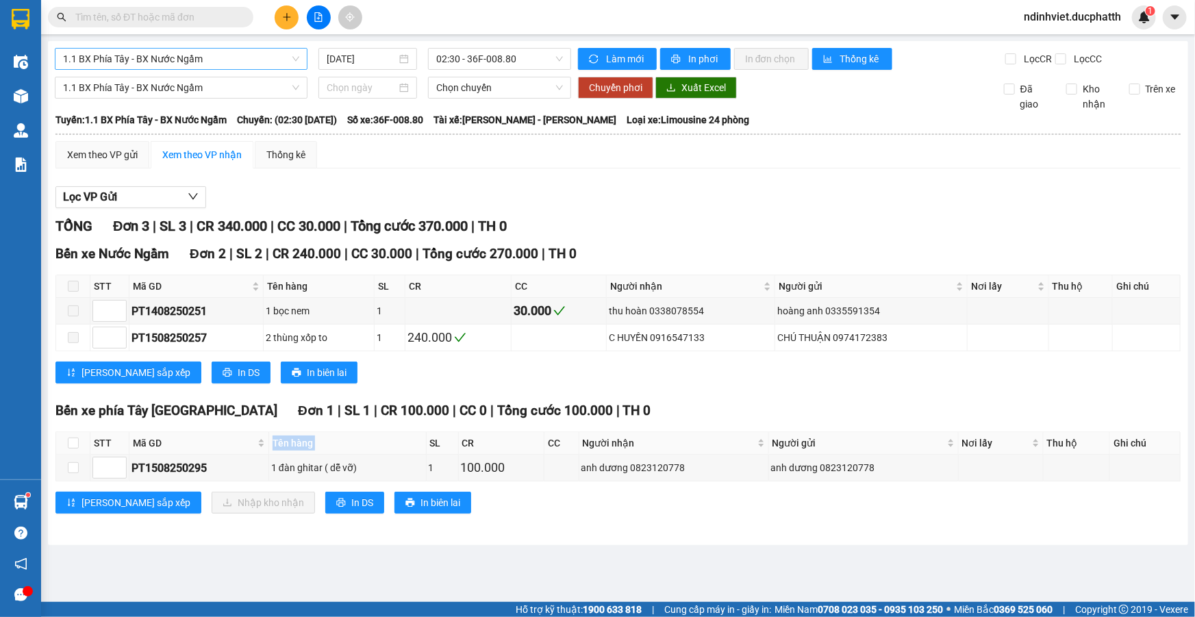
click at [164, 61] on span "1.1 BX Phía Tây - BX Nước Ngầm" at bounding box center [181, 59] width 236 height 21
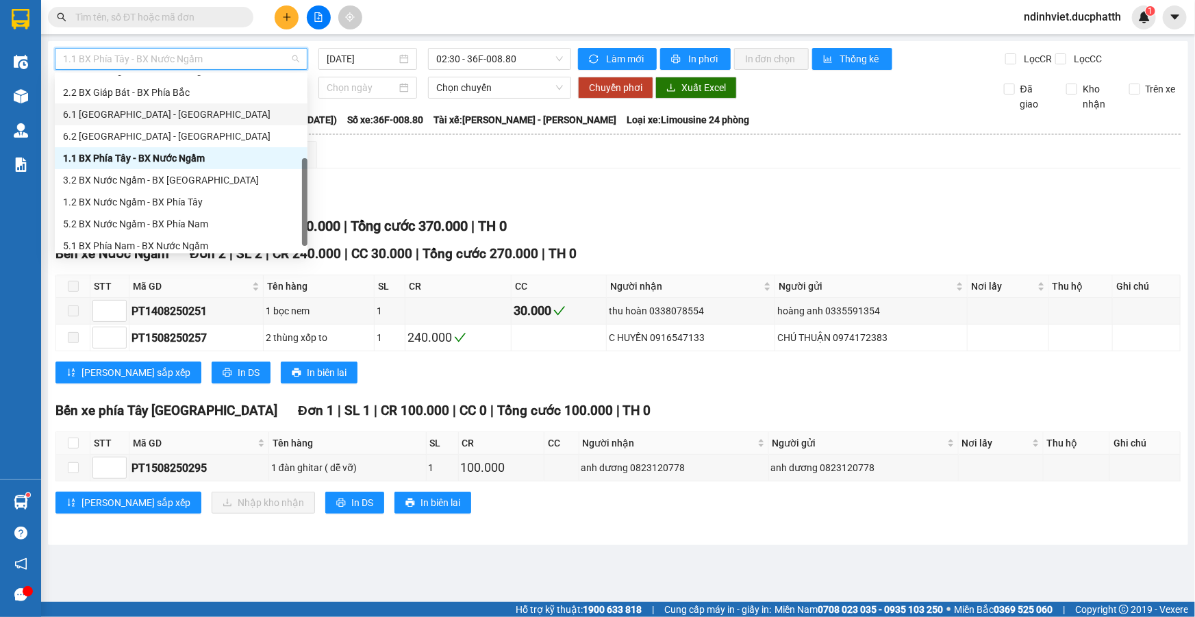
click at [428, 134] on hr at bounding box center [617, 134] width 1125 height 1
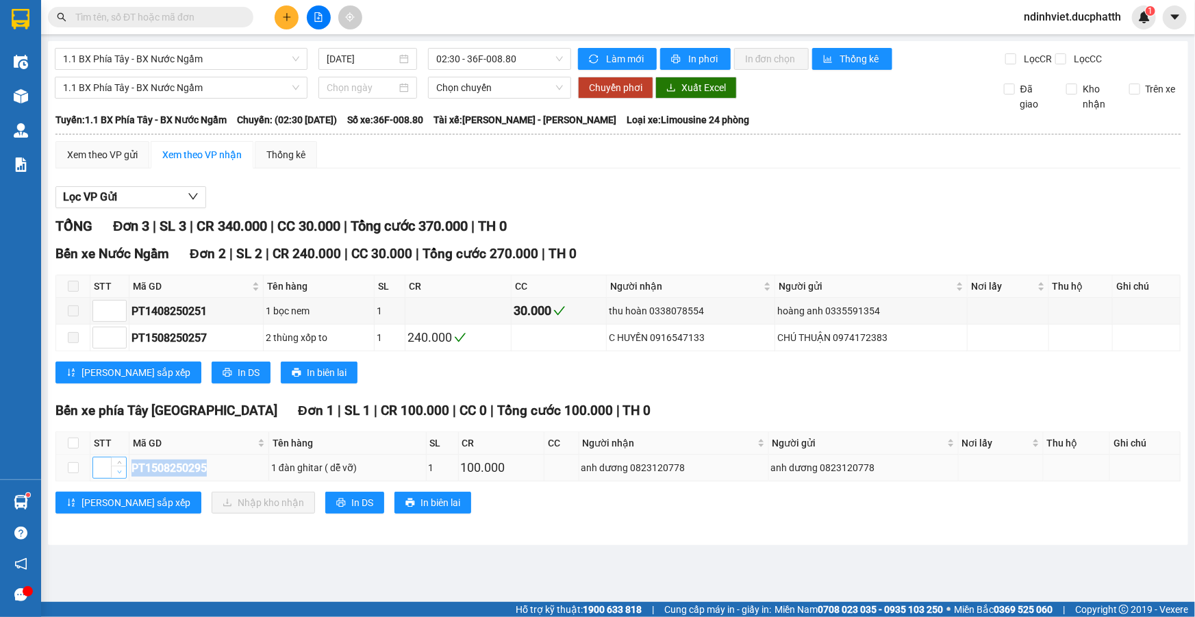
drag, startPoint x: 205, startPoint y: 466, endPoint x: 121, endPoint y: 473, distance: 84.6
click at [121, 473] on tr "PT1508250295 1 đàn ghitar ( dễ vỡ) 1 100.000 anh dương 0823120778 anh dương 082…" at bounding box center [618, 468] width 1124 height 27
copy tr "PT1508250295"
click at [199, 14] on input "text" at bounding box center [156, 17] width 162 height 15
paste input "PT1508250295"
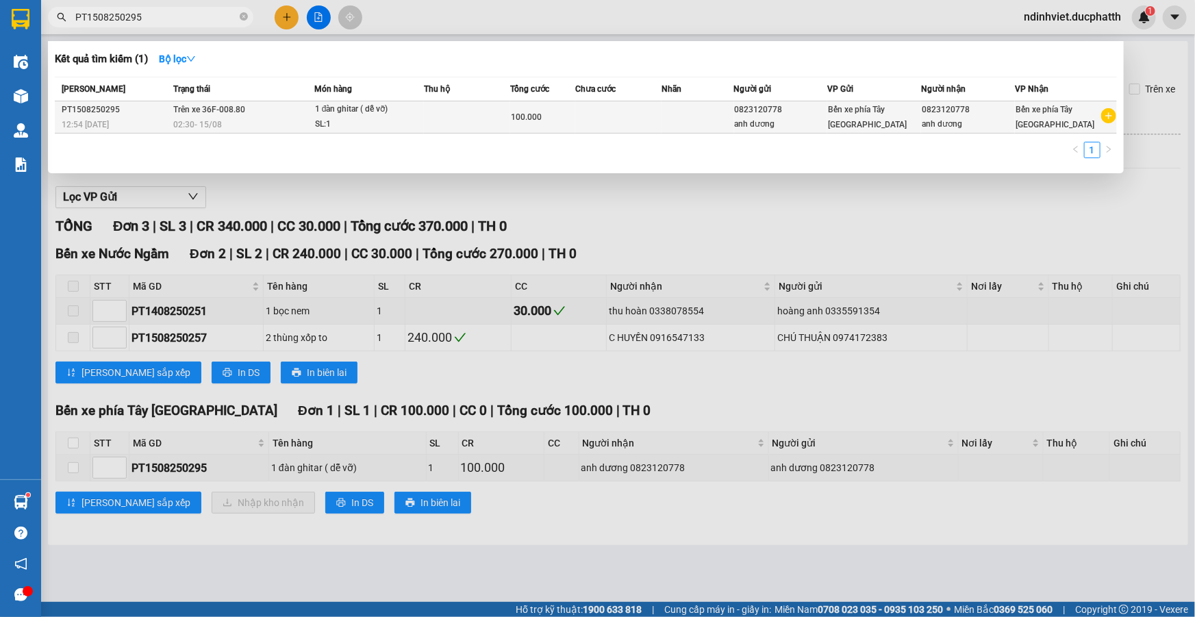
type input "PT1508250295"
click at [301, 130] on div "02:30 - 15/08" at bounding box center [243, 124] width 140 height 15
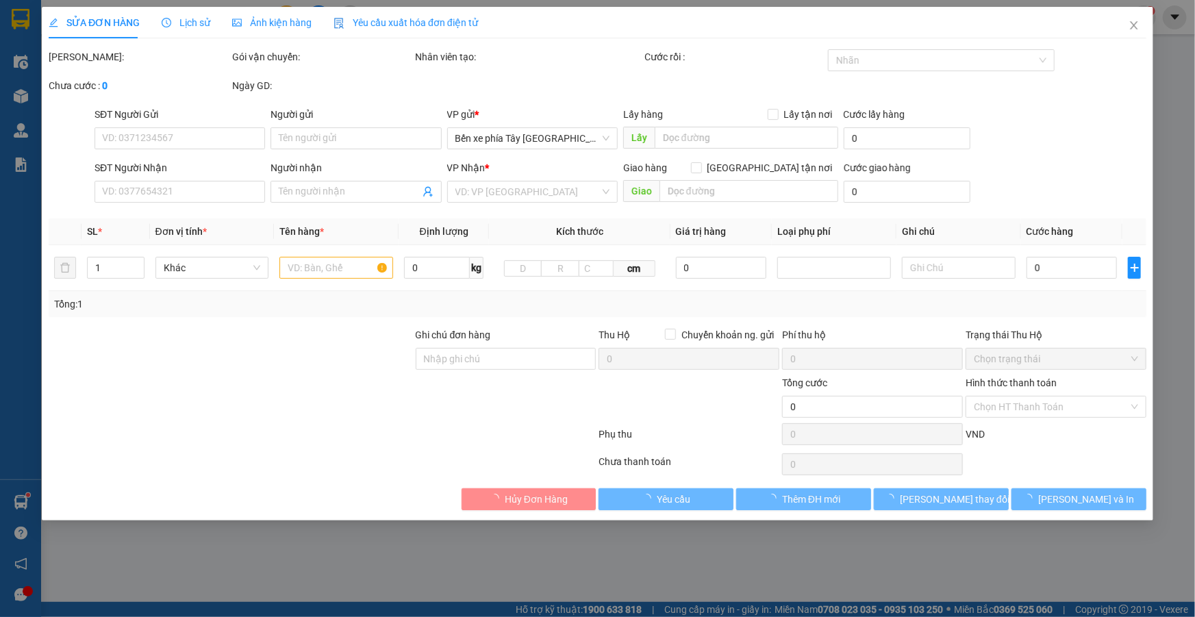
type input "0823120778"
type input "anh dương"
type input "0823120778"
type input "anh dương"
type input "ck vtin 15/8 12h53 vu anh duong"
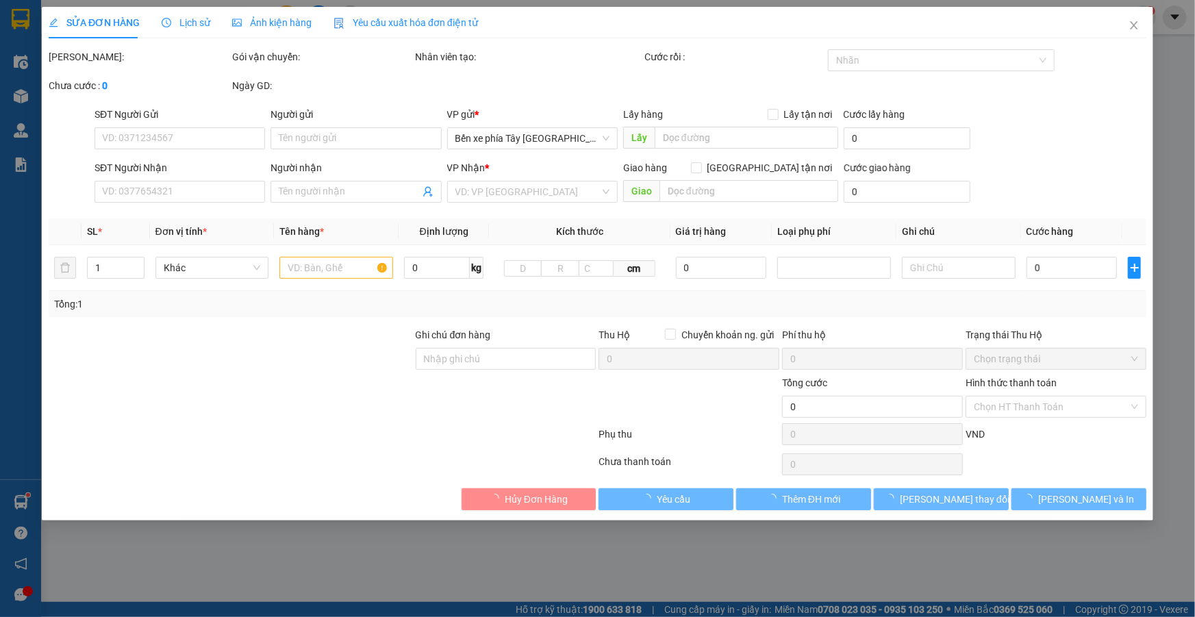
type input "100.000"
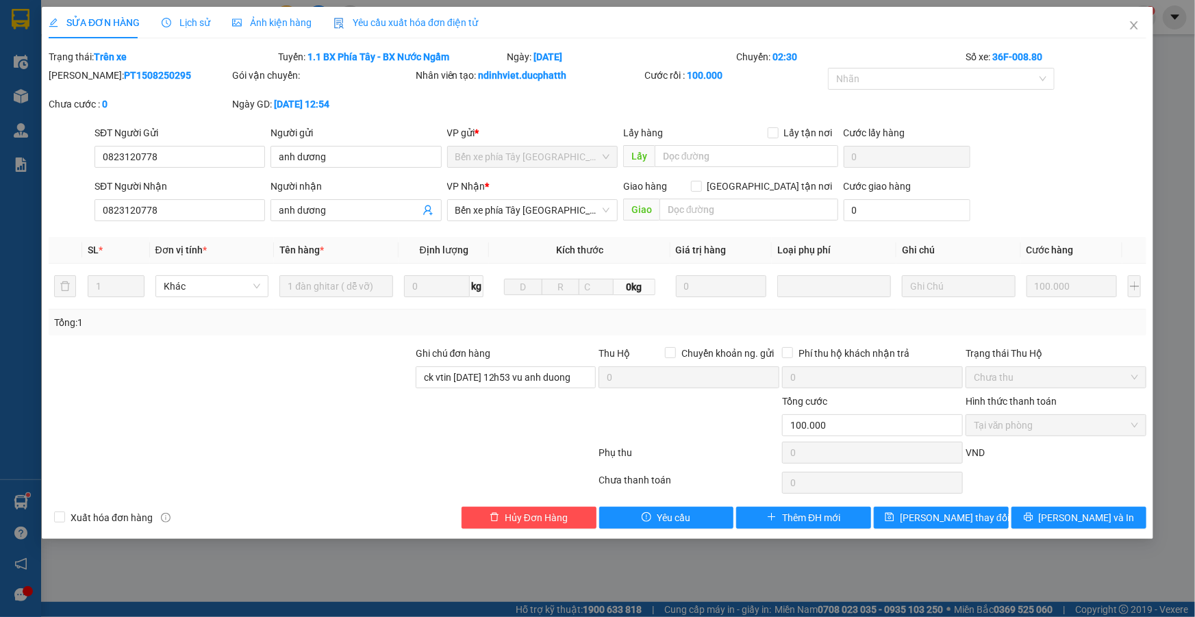
click at [495, 222] on div "VP Nhận * Bến xe phía Tây Thanh Hóa" at bounding box center [532, 203] width 170 height 48
click at [494, 214] on span "Bến xe phía Tây [GEOGRAPHIC_DATA]" at bounding box center [532, 210] width 154 height 21
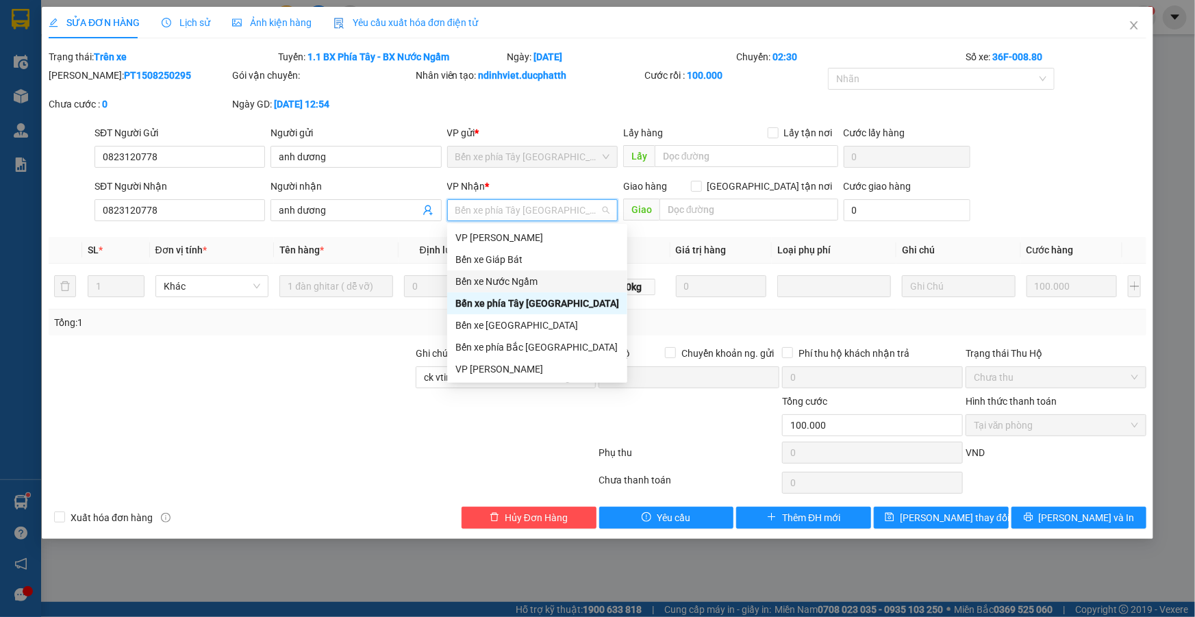
click at [519, 279] on div "Bến xe Nước Ngầm" at bounding box center [537, 281] width 164 height 15
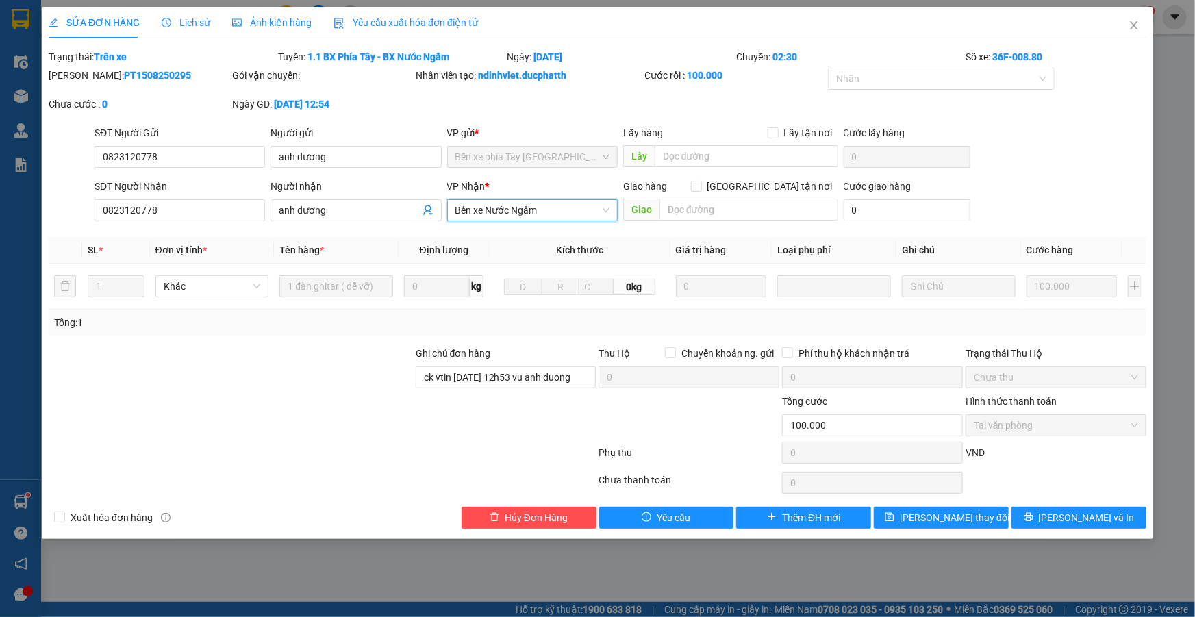
click at [511, 213] on span "Bến xe Nước Ngầm" at bounding box center [532, 210] width 154 height 21
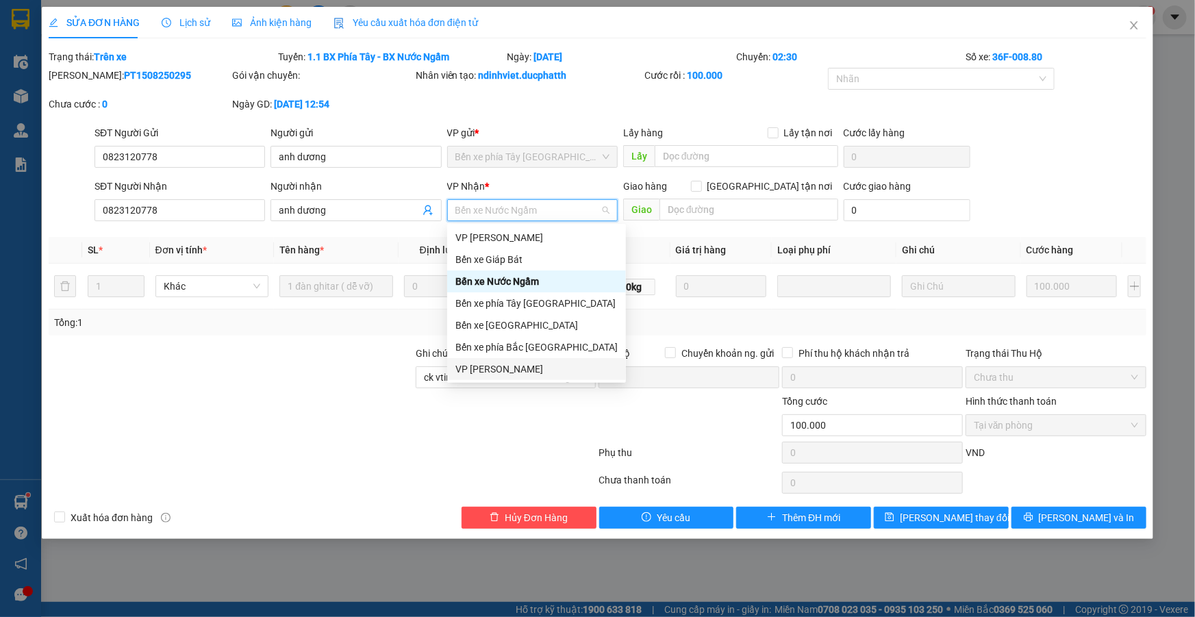
click at [500, 369] on div "VP [PERSON_NAME]" at bounding box center [536, 369] width 162 height 15
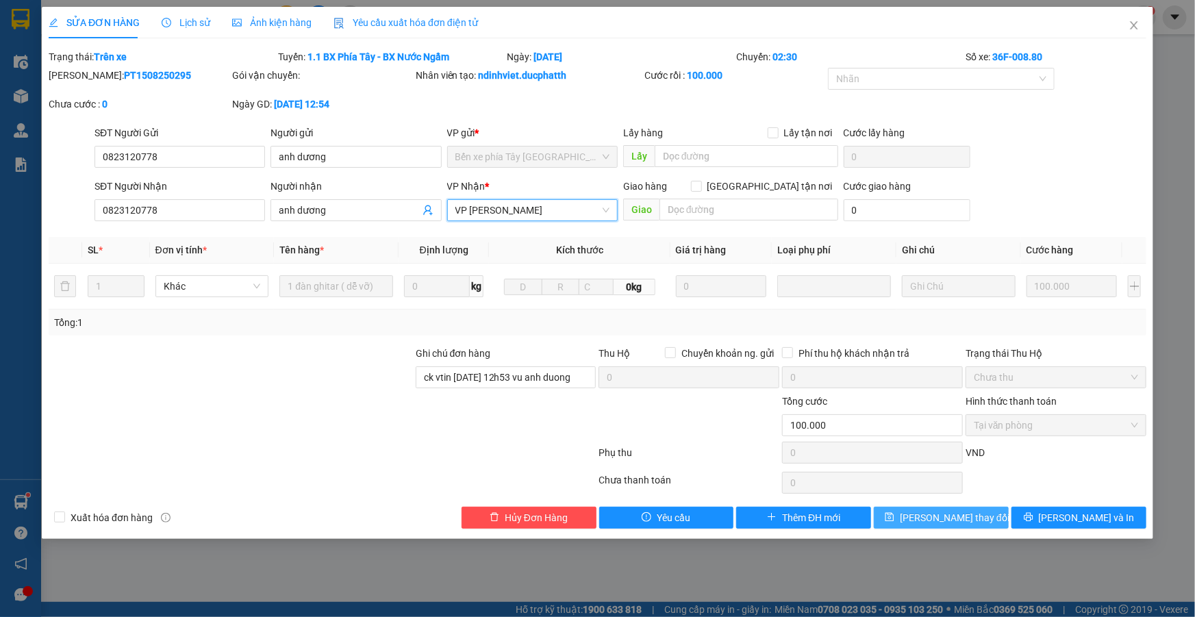
click at [976, 519] on button "[PERSON_NAME] thay đổi" at bounding box center [941, 518] width 135 height 22
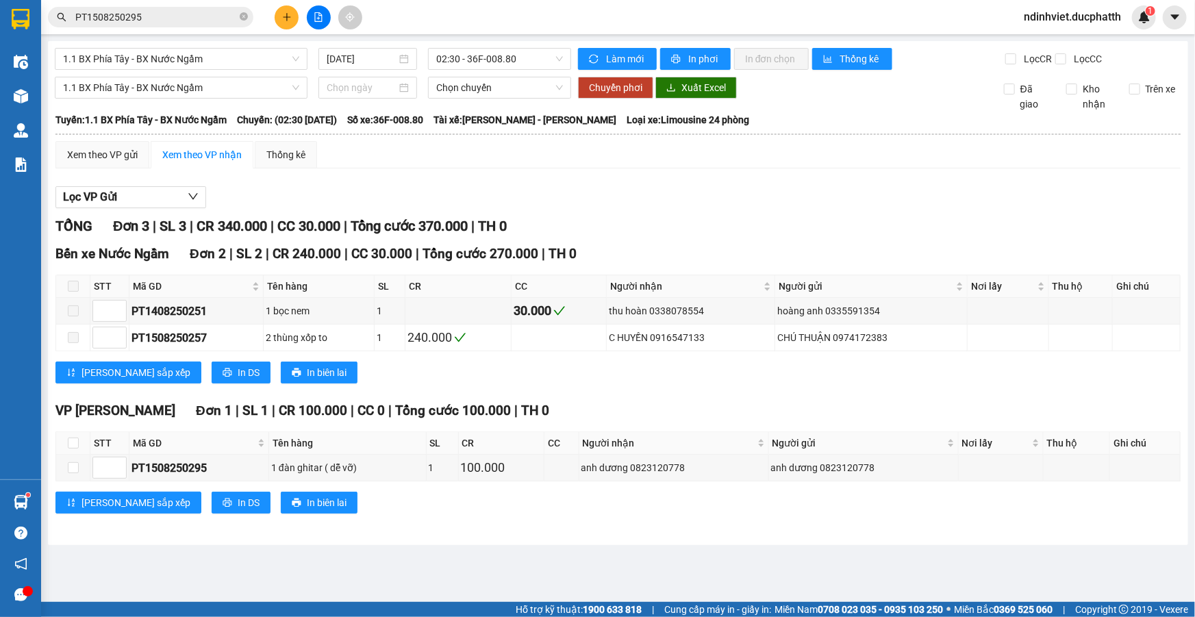
click at [341, 169] on div "Xem theo VP gửi Xem theo VP nhận Thống kê Lọc VP Gửi TỔNG Đơn 3 | SL 3 | CR 34…" at bounding box center [617, 336] width 1125 height 390
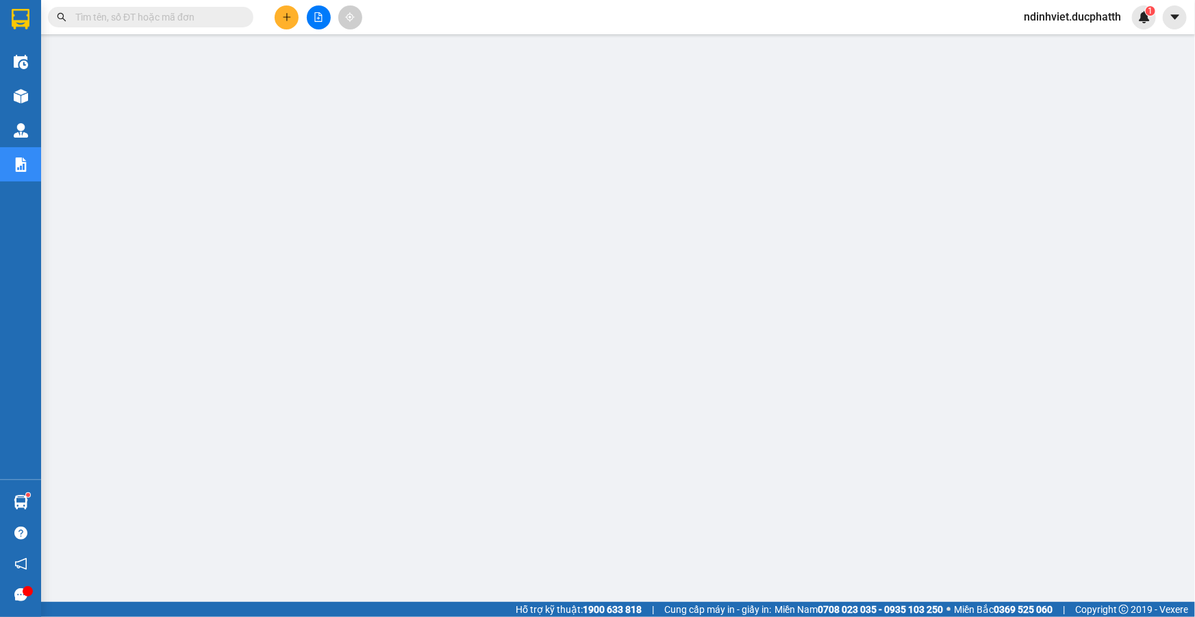
click at [161, 18] on input "text" at bounding box center [156, 17] width 162 height 15
click at [319, 15] on icon "file-add" at bounding box center [319, 17] width 8 height 10
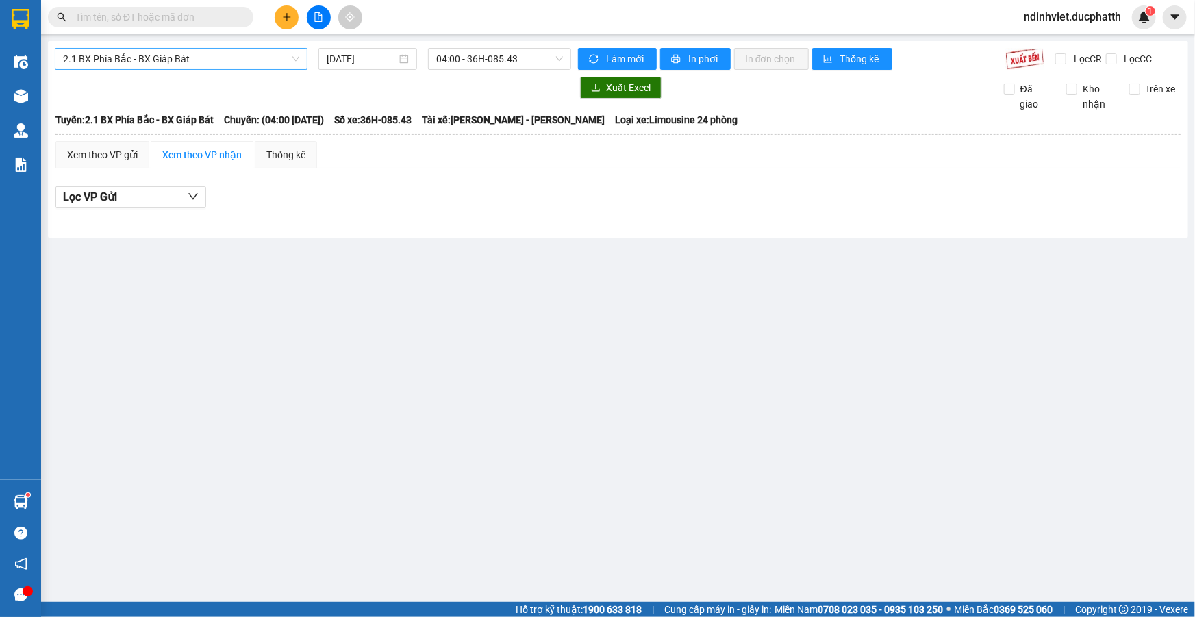
click at [225, 60] on span "2.1 BX Phía Bắc - BX Giáp Bát" at bounding box center [181, 59] width 236 height 21
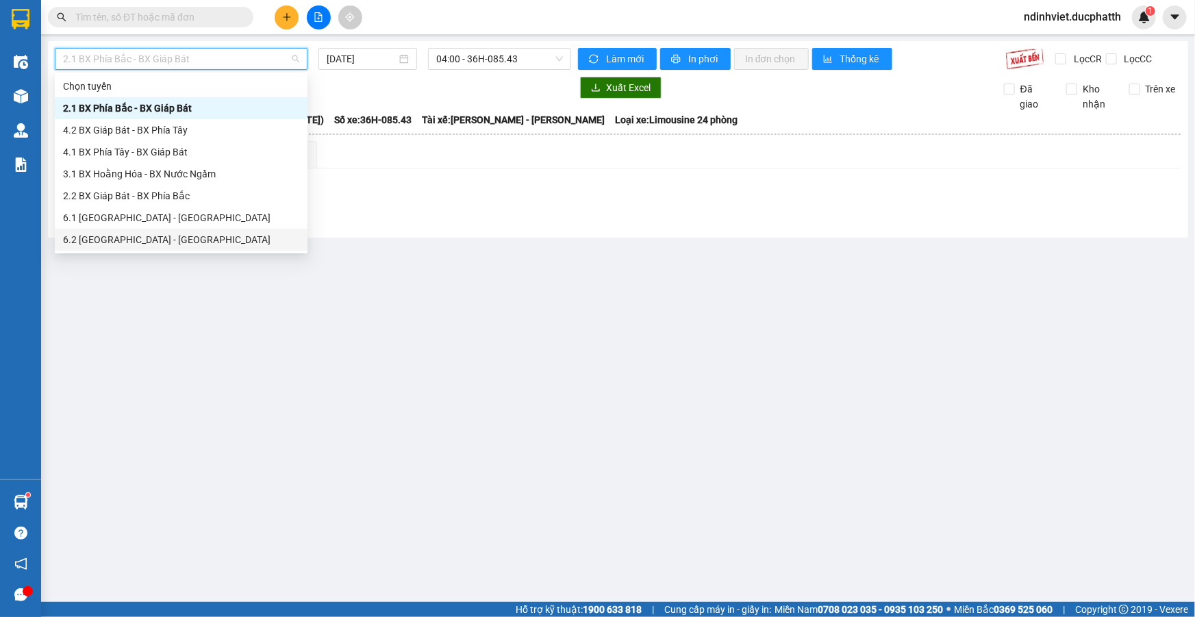
click at [307, 382] on main "2.1 BX Phía Bắc - BX Giáp Bát 15/08/2025 04:00 - 36H-085.43 Làm mới In phơi In …" at bounding box center [597, 301] width 1195 height 602
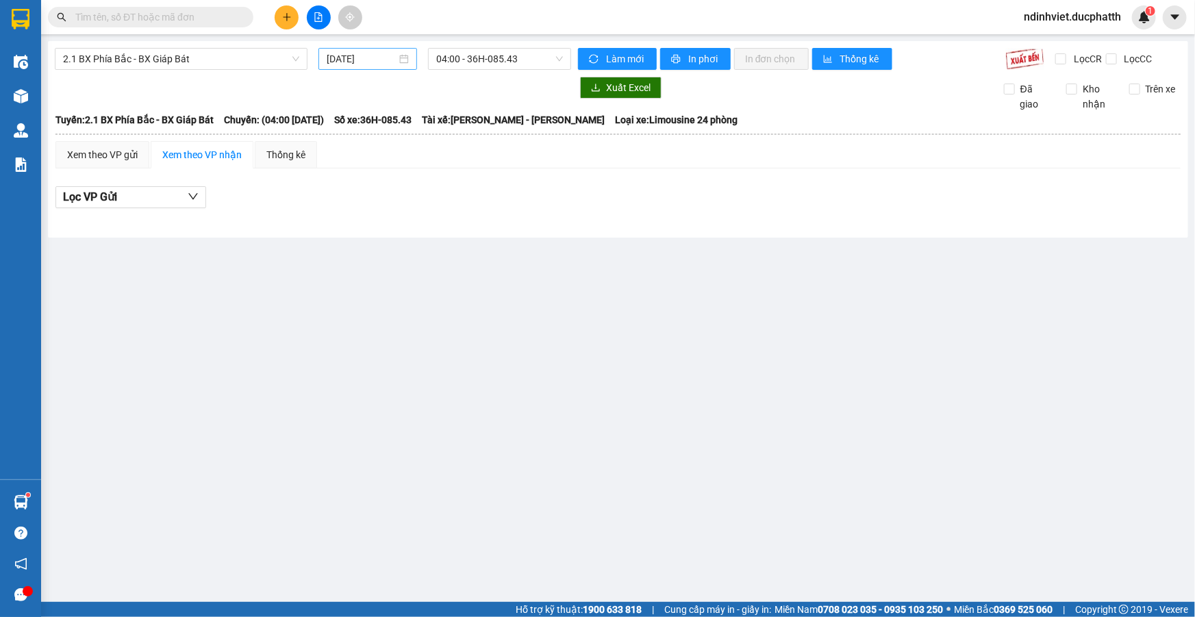
click at [361, 54] on input "15/08/2025" at bounding box center [362, 58] width 70 height 15
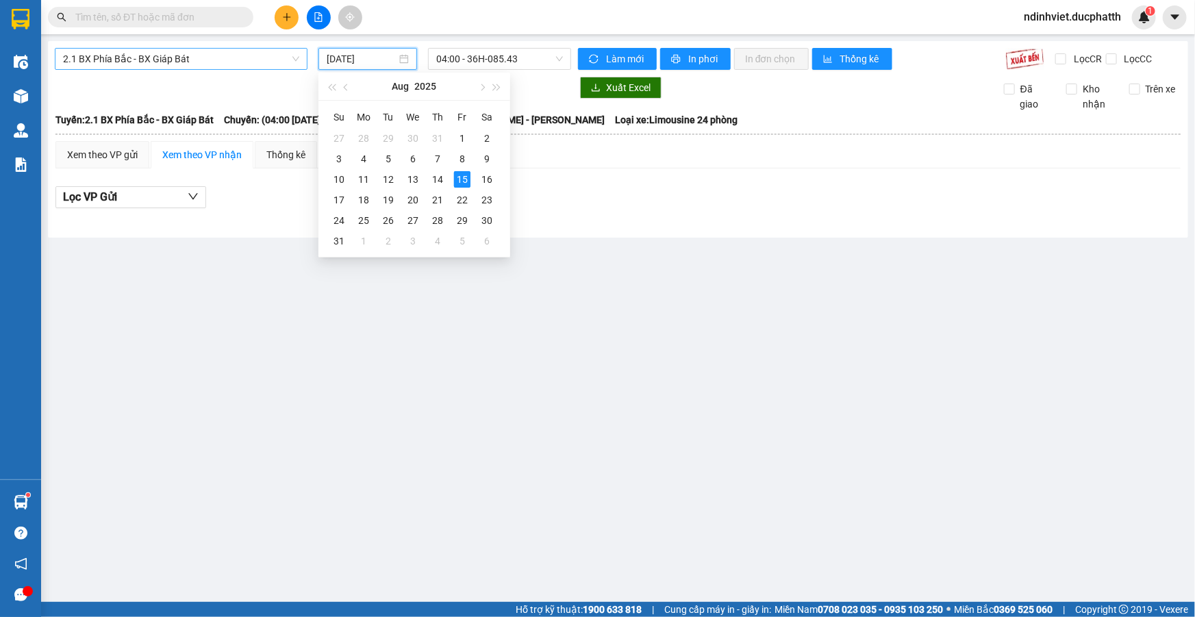
click at [179, 65] on span "2.1 BX Phía Bắc - BX Giáp Bát" at bounding box center [181, 59] width 236 height 21
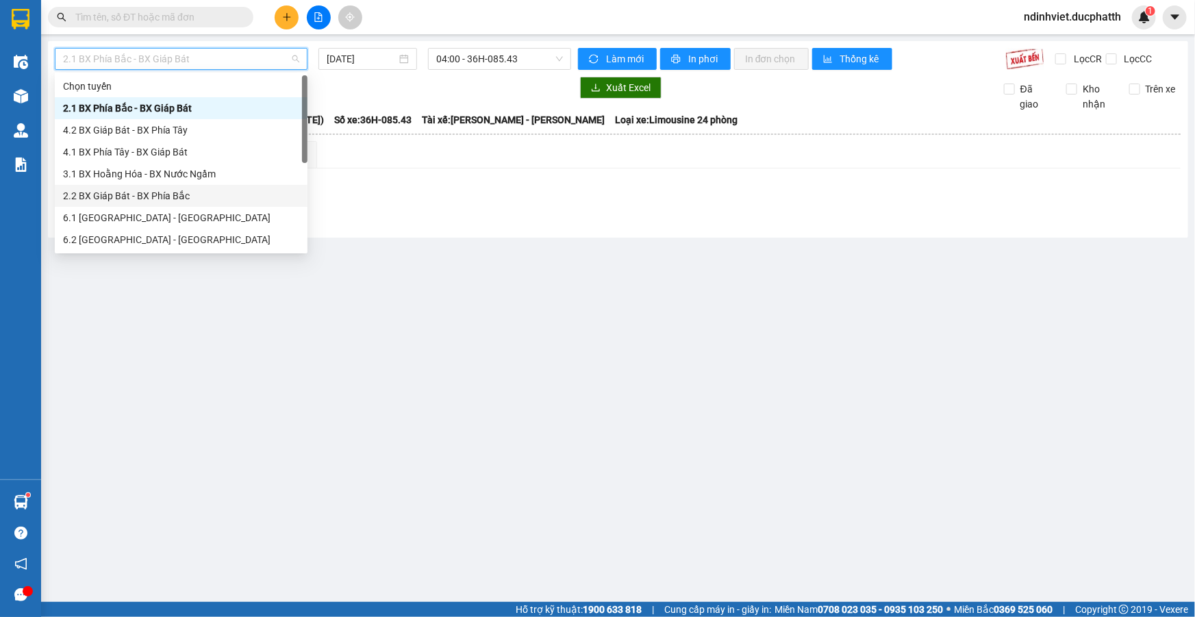
click at [461, 267] on main "2.1 BX Phía Bắc - BX Giáp Bát 15/08/2025 04:00 - 36H-085.43 Làm mới In phơi In …" at bounding box center [597, 301] width 1195 height 602
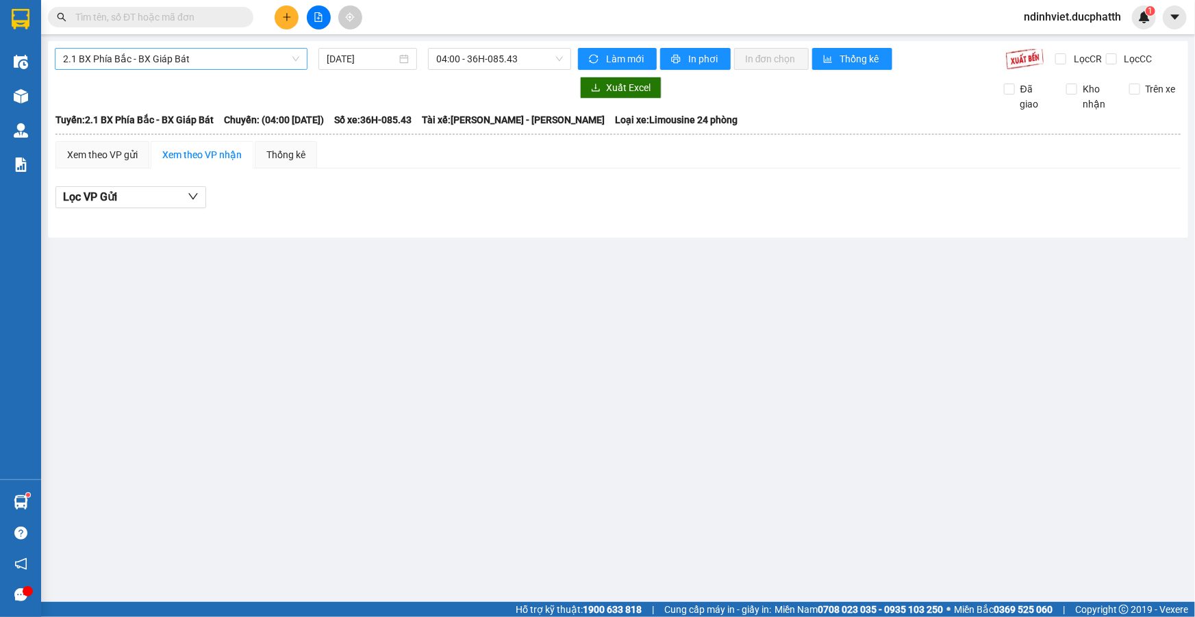
click at [202, 66] on span "2.1 BX Phía Bắc - BX Giáp Bát" at bounding box center [181, 59] width 236 height 21
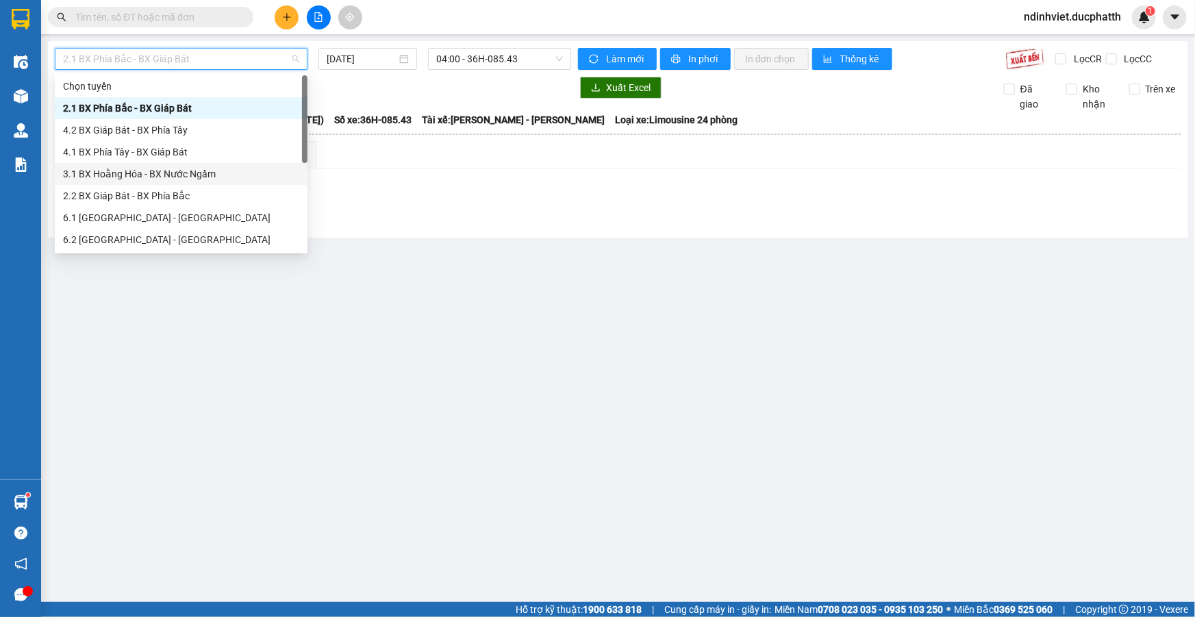
scroll to position [62, 0]
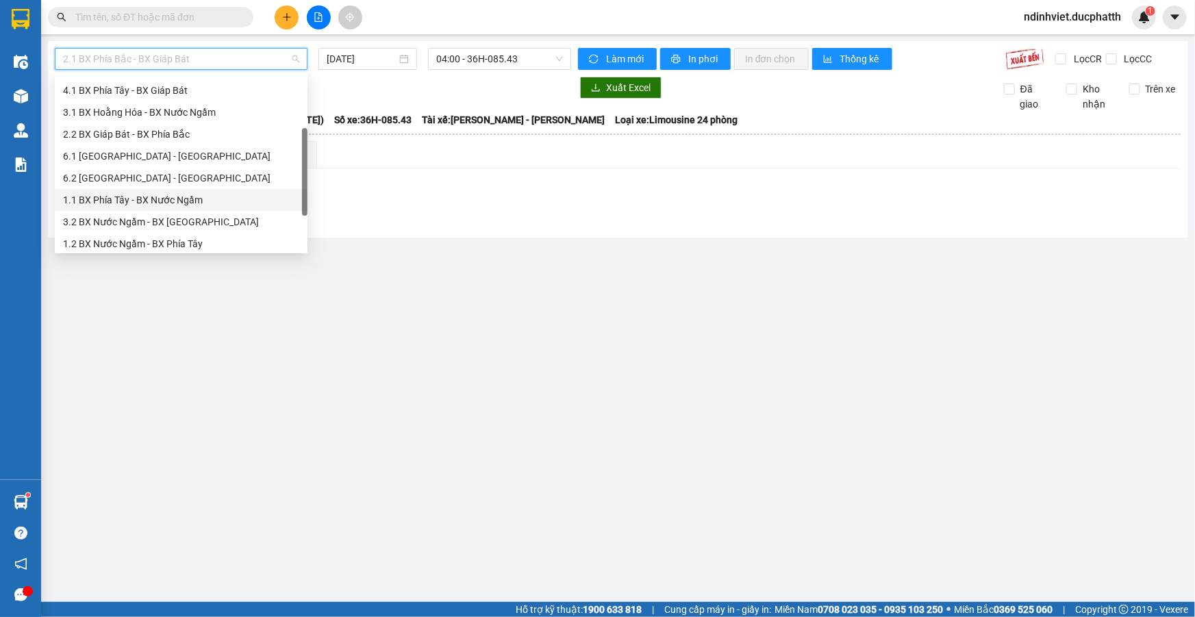
click at [145, 201] on div "1.1 BX Phía Tây - BX Nước Ngầm" at bounding box center [181, 199] width 236 height 15
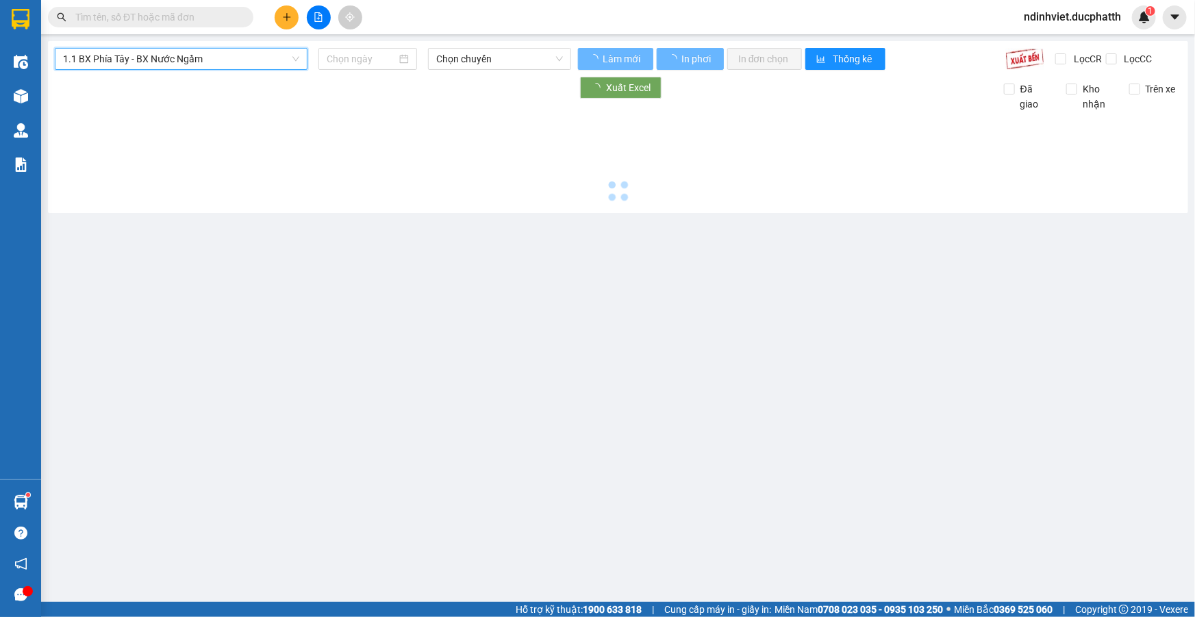
type input "15/08/2025"
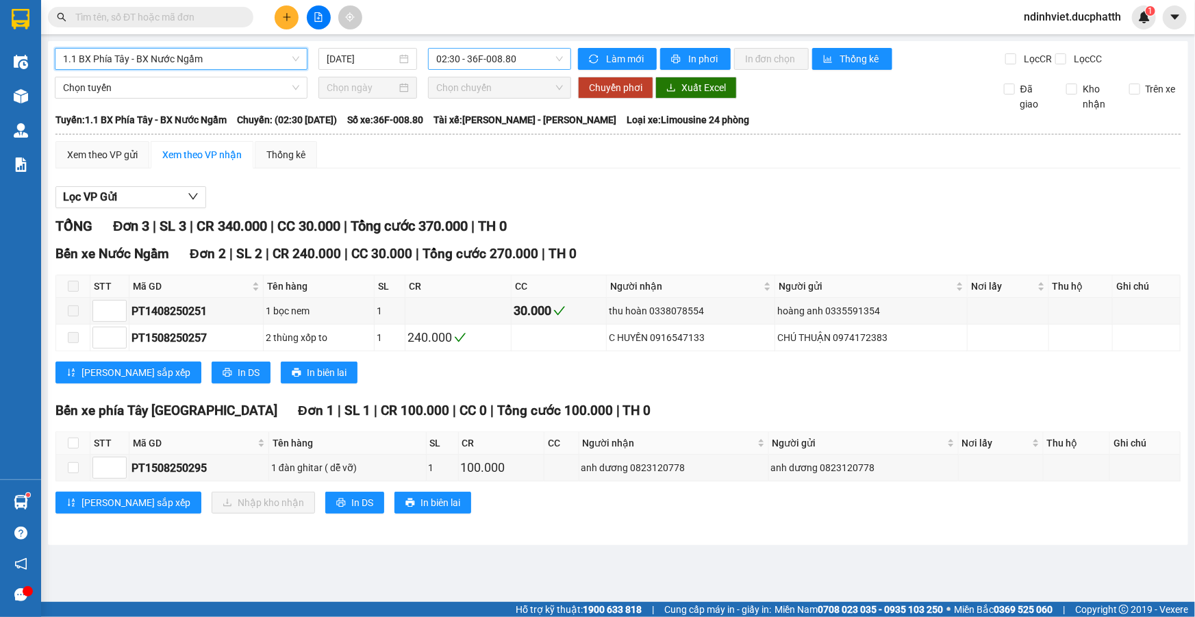
drag, startPoint x: 487, startPoint y: 67, endPoint x: 448, endPoint y: 72, distance: 39.3
click at [486, 68] on span "02:30 - 36F-008.80" at bounding box center [499, 59] width 127 height 21
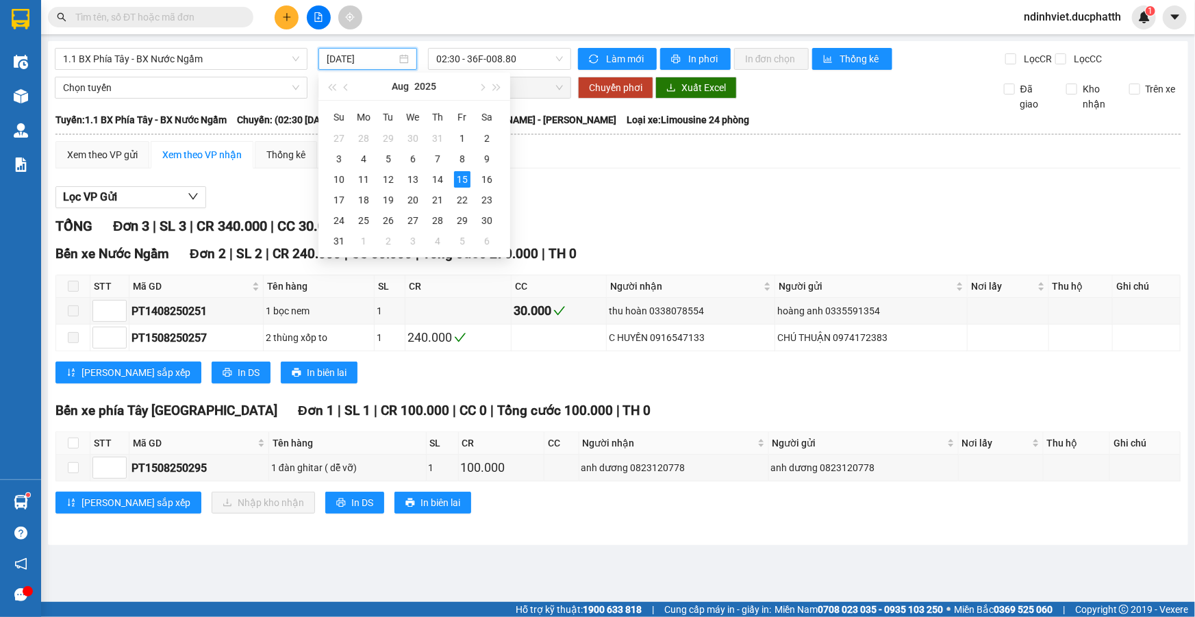
click at [356, 55] on input "15/08/2025" at bounding box center [362, 58] width 70 height 15
click at [473, 57] on span "02:30 - 36F-008.80" at bounding box center [499, 59] width 127 height 21
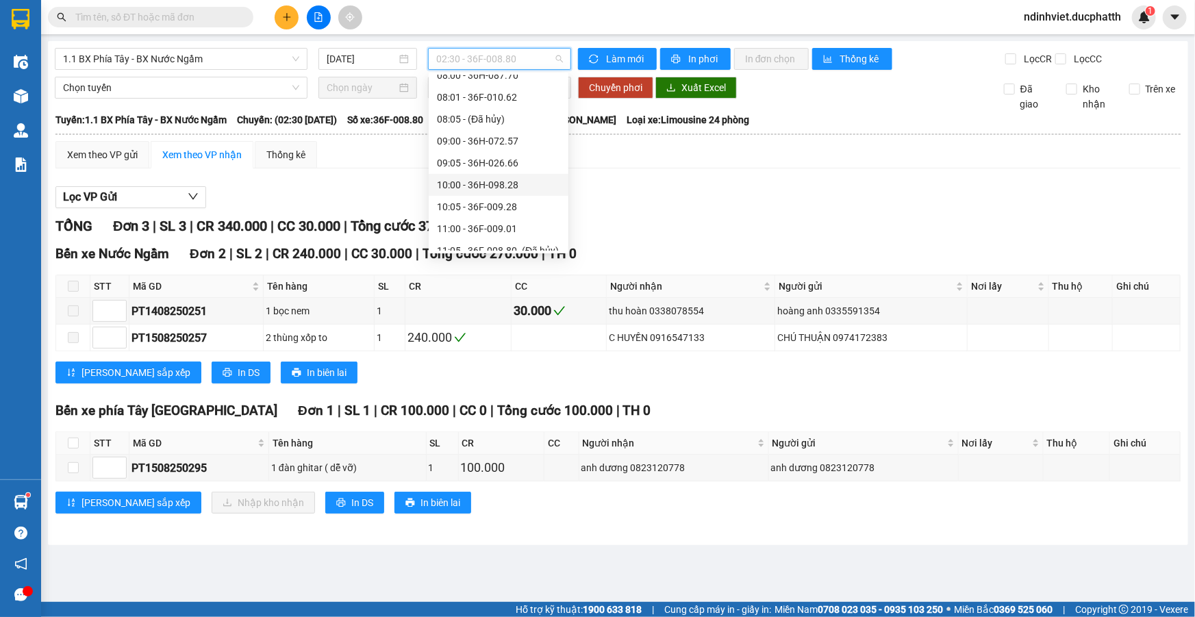
scroll to position [311, 0]
click at [483, 190] on div "13:00 - 36F-008.80" at bounding box center [498, 191] width 123 height 15
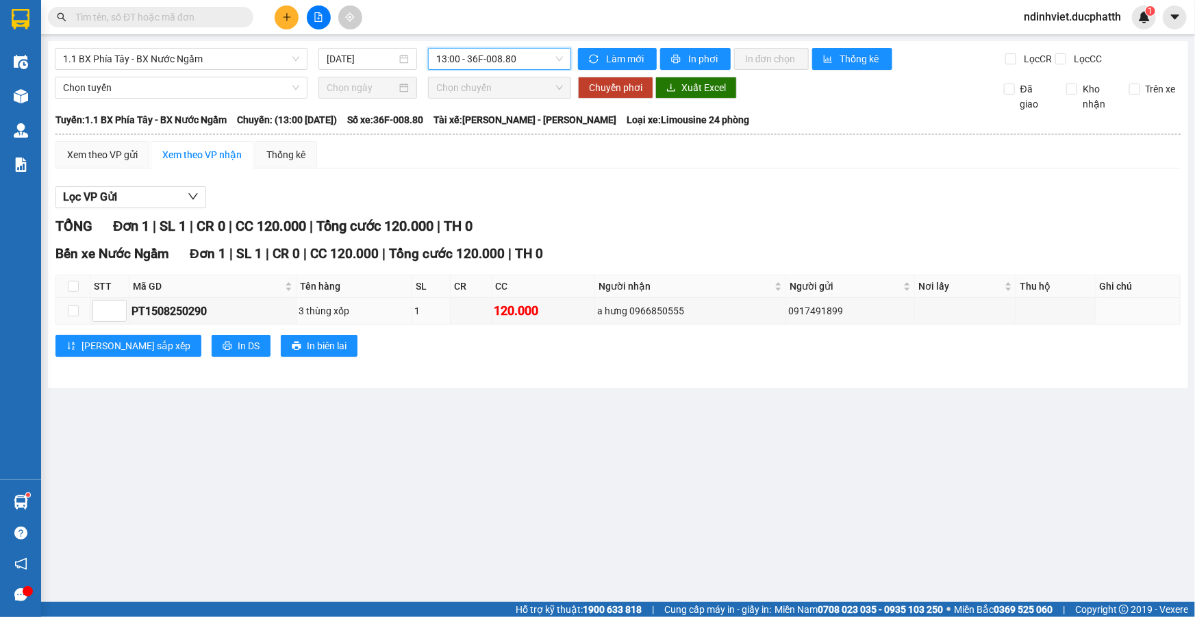
drag, startPoint x: 320, startPoint y: 312, endPoint x: 253, endPoint y: 224, distance: 110.9
click at [317, 313] on div "3 thùng xốp" at bounding box center [354, 310] width 111 height 15
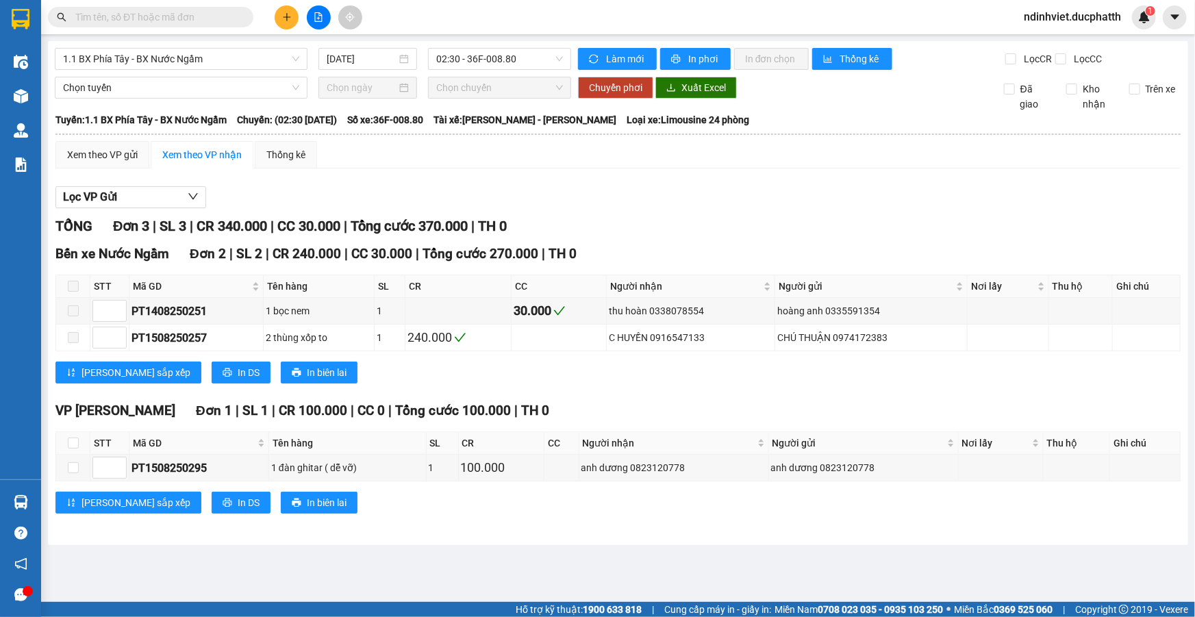
click at [125, 12] on input "text" at bounding box center [156, 17] width 162 height 15
paste input "PT1508250295"
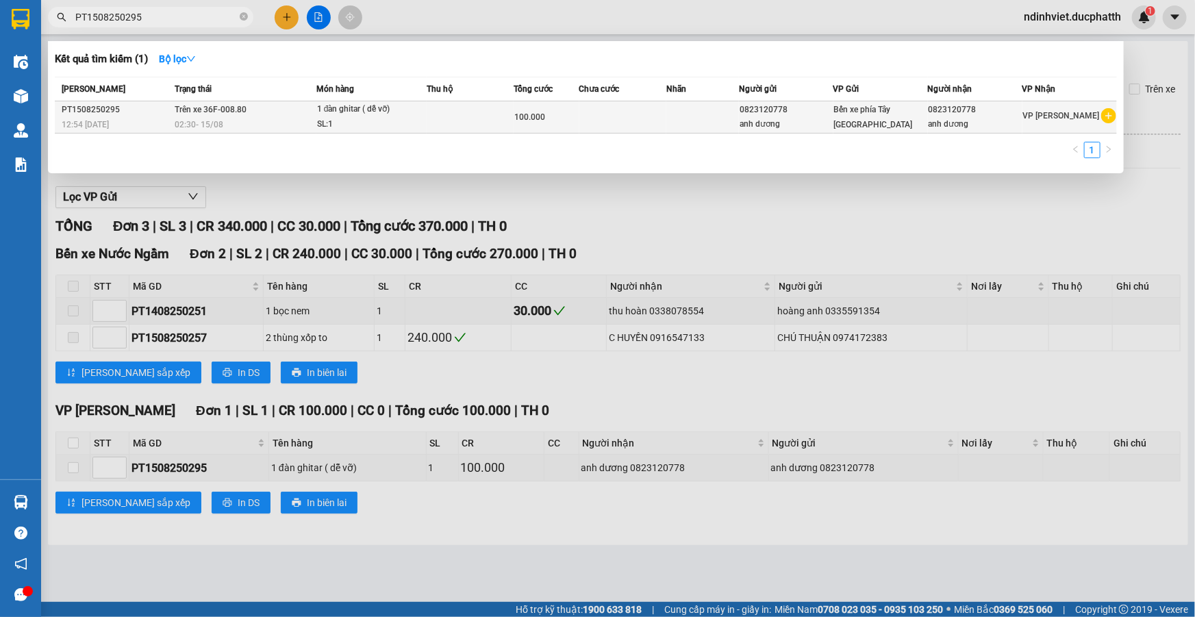
type input "PT1508250295"
click at [883, 122] on div "Bến xe phía [PERSON_NAME][GEOGRAPHIC_DATA][PERSON_NAME]" at bounding box center [880, 117] width 93 height 30
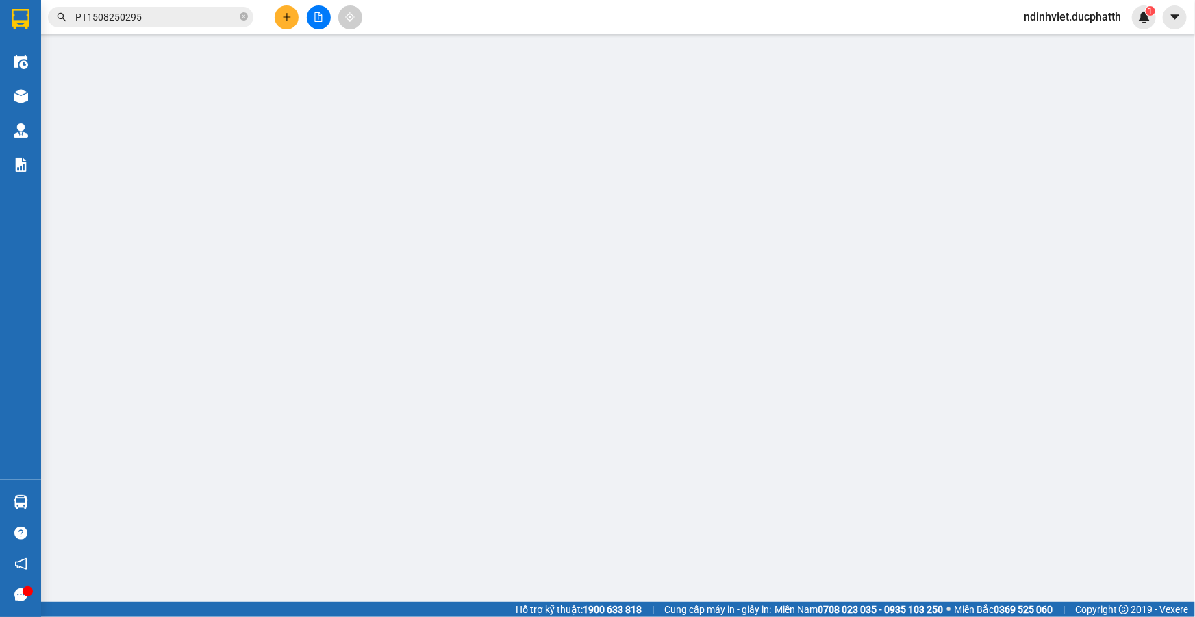
type input "0823120778"
type input "anh dương"
type input "0823120778"
type input "anh dương"
type input "ck vtin 15/8 12h53 vu anh duong"
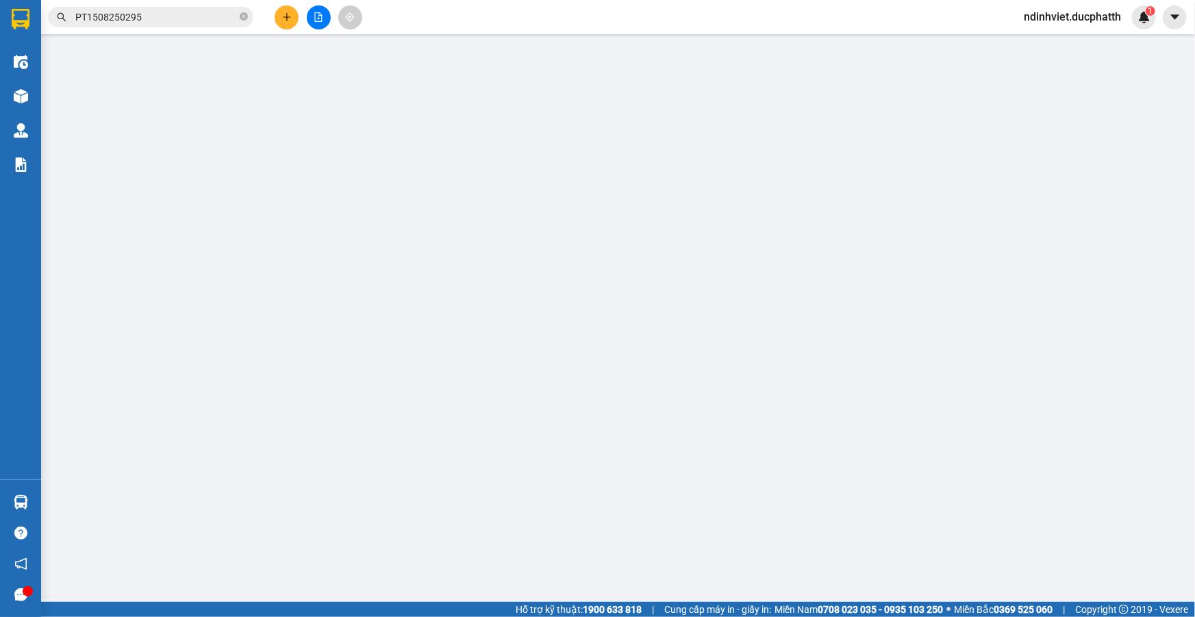
type input "100.000"
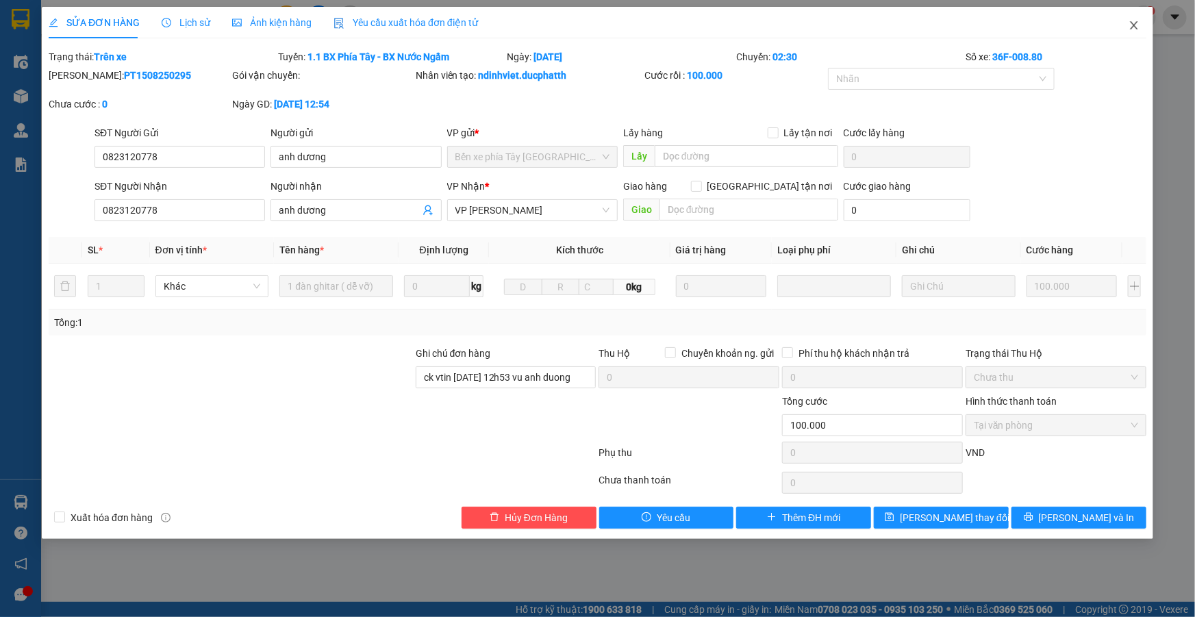
click at [1137, 32] on span "Close" at bounding box center [1134, 26] width 38 height 38
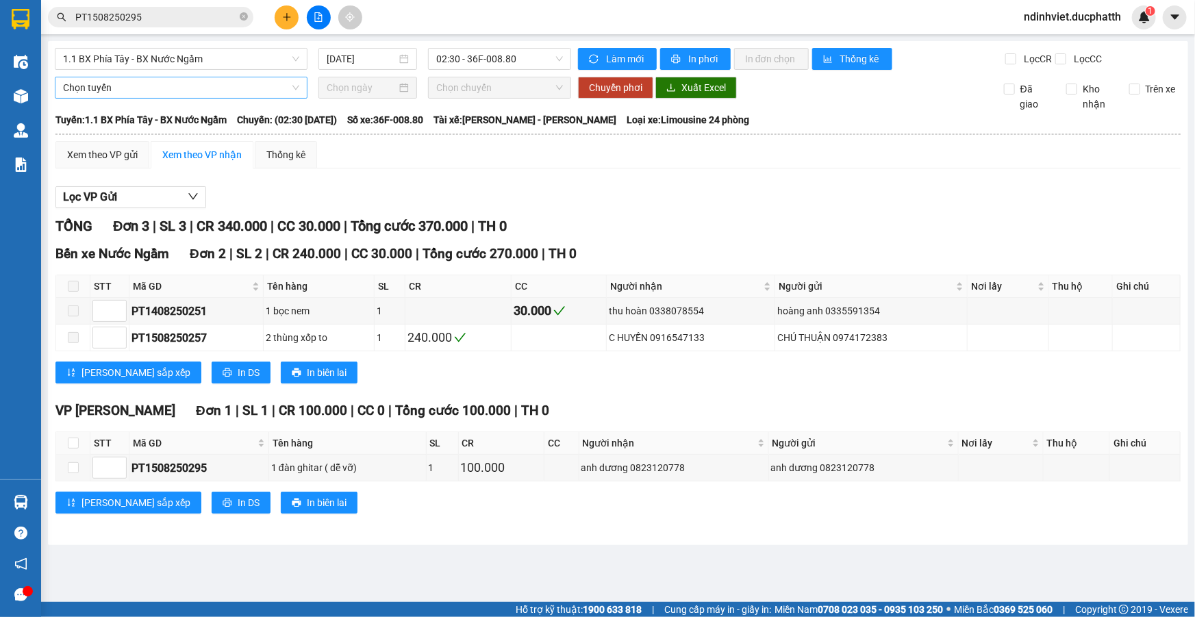
click at [212, 89] on span "Chọn tuyến" at bounding box center [181, 87] width 236 height 21
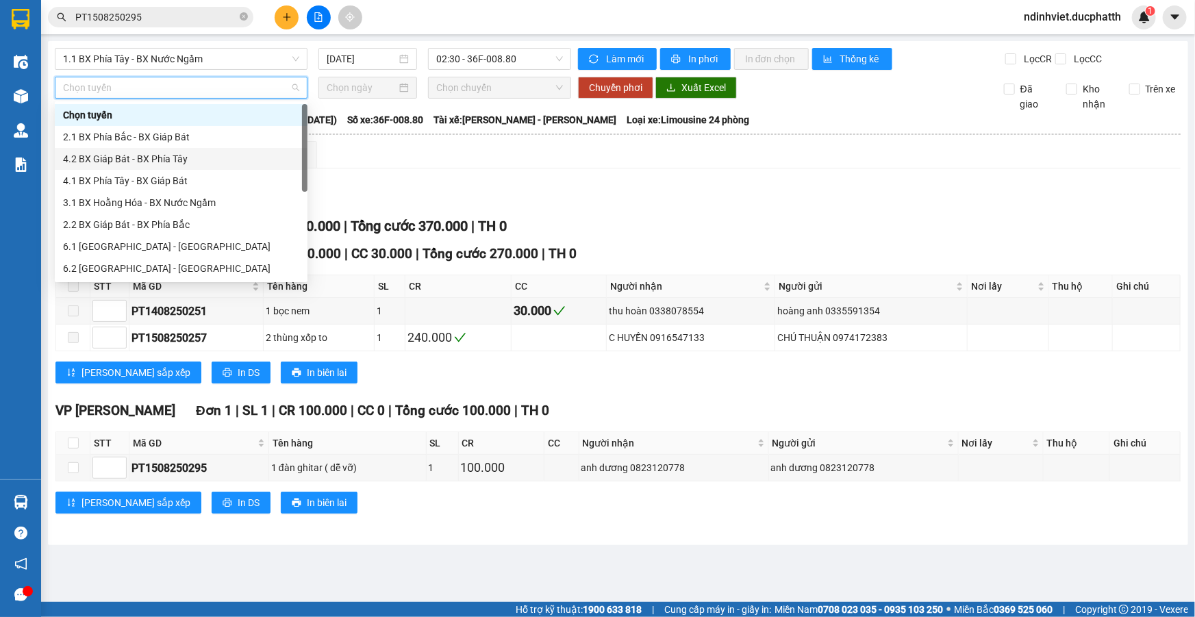
scroll to position [110, 0]
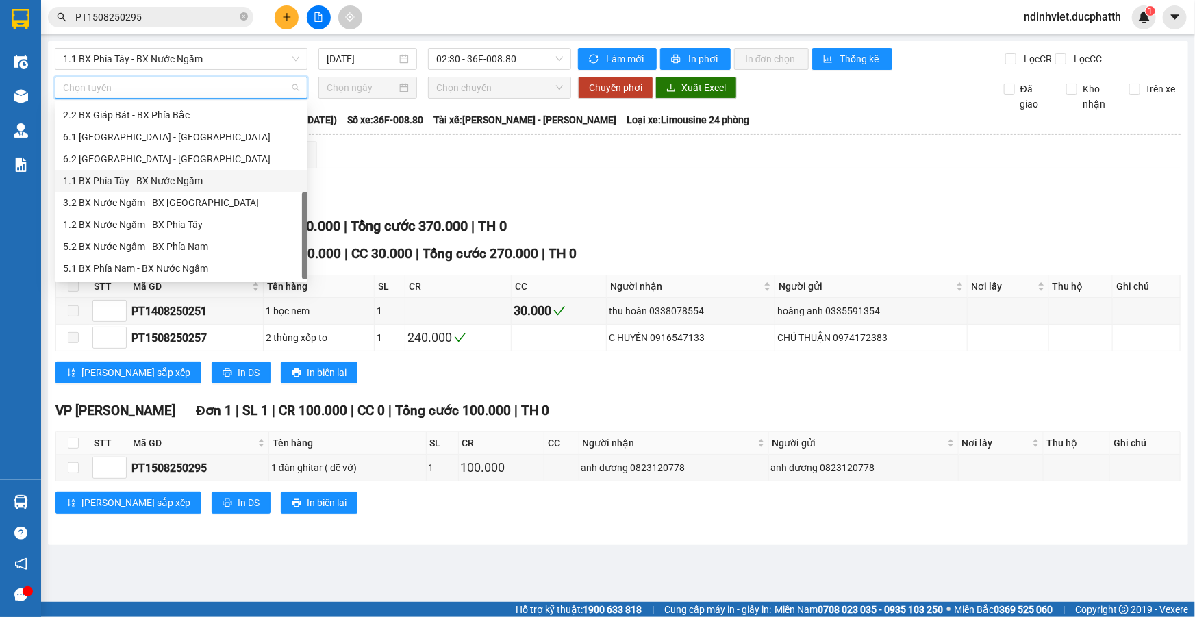
click at [160, 181] on div "1.1 BX Phía Tây - BX Nước Ngầm" at bounding box center [181, 180] width 236 height 15
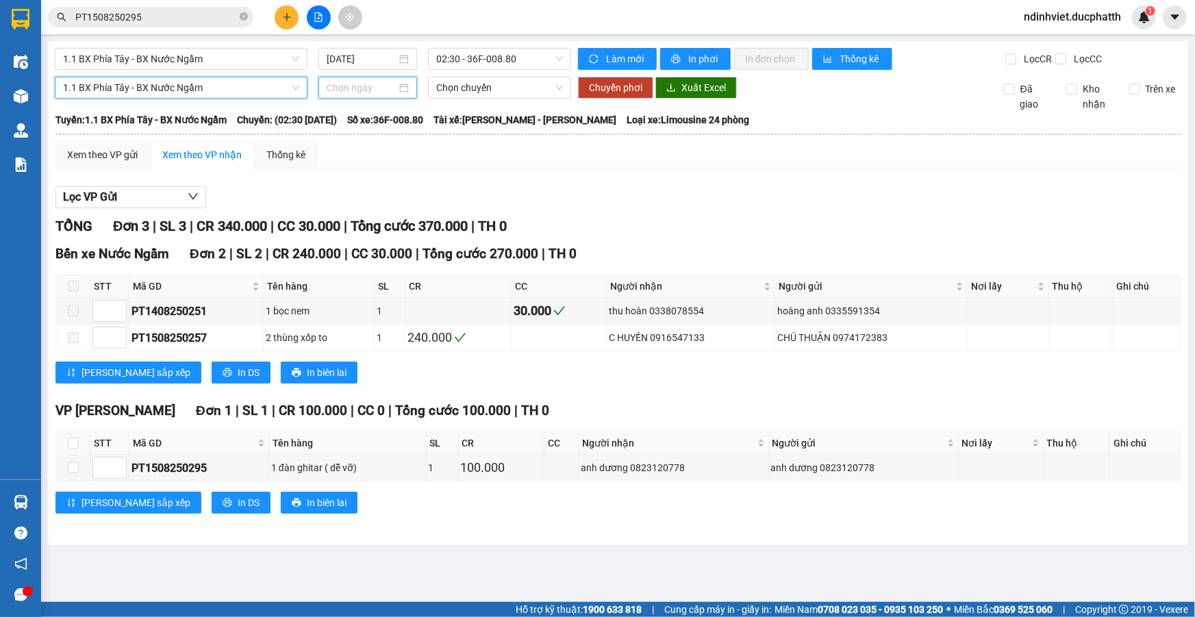
click at [377, 88] on input at bounding box center [362, 87] width 70 height 15
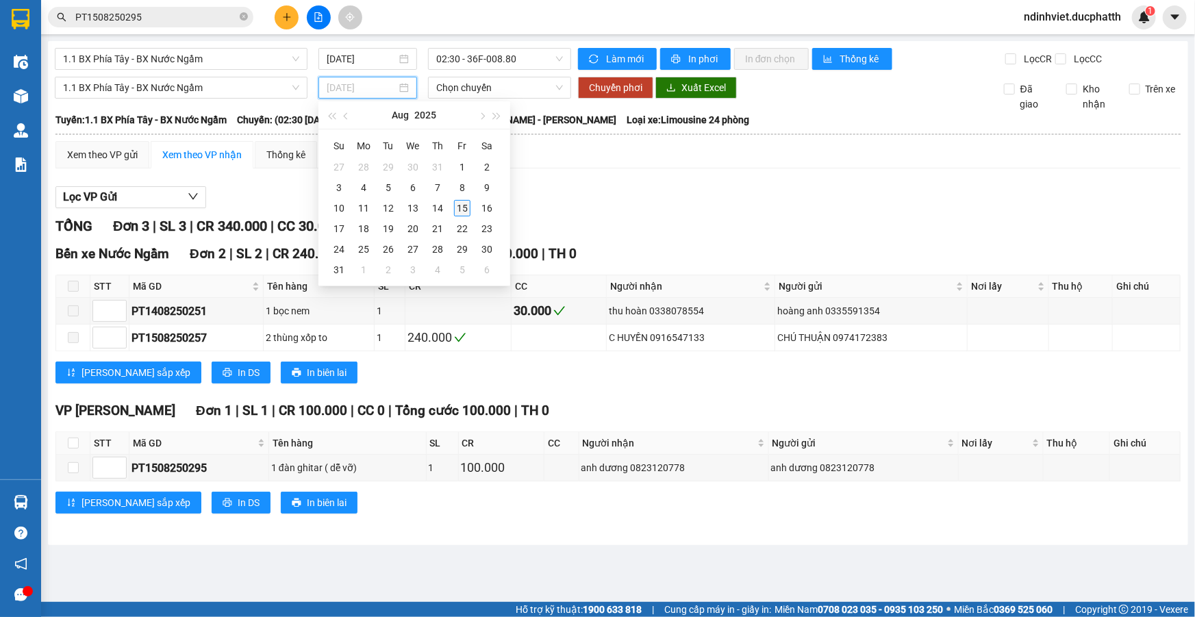
type input "15/08/2025"
click at [466, 207] on div "15" at bounding box center [462, 208] width 16 height 16
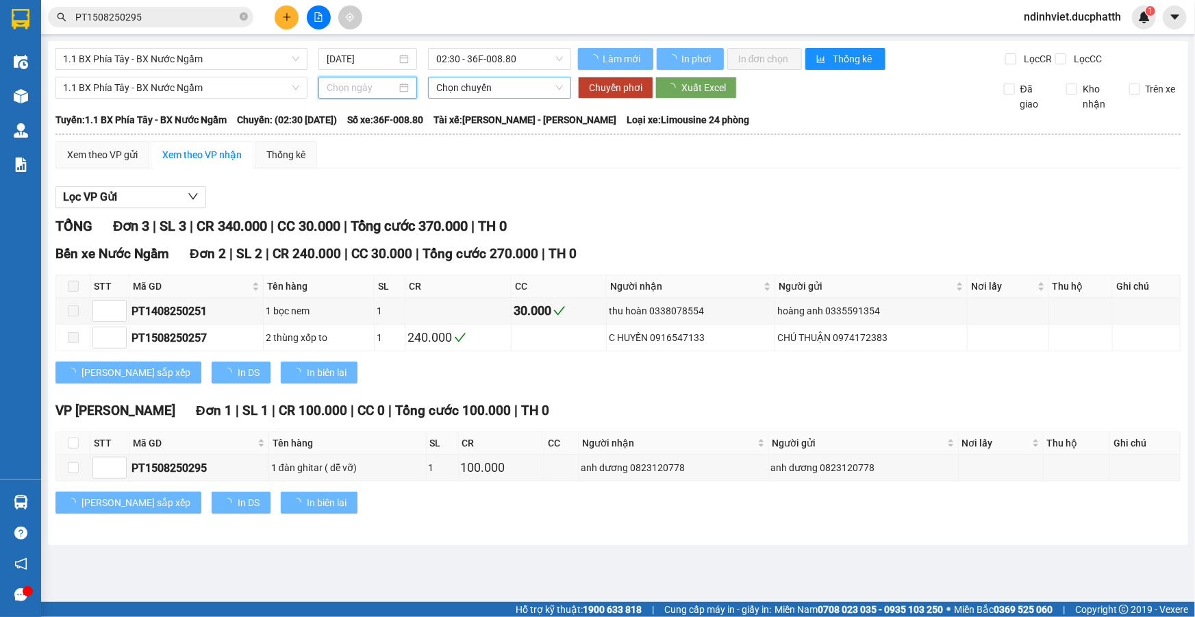
type input "15/08/2025"
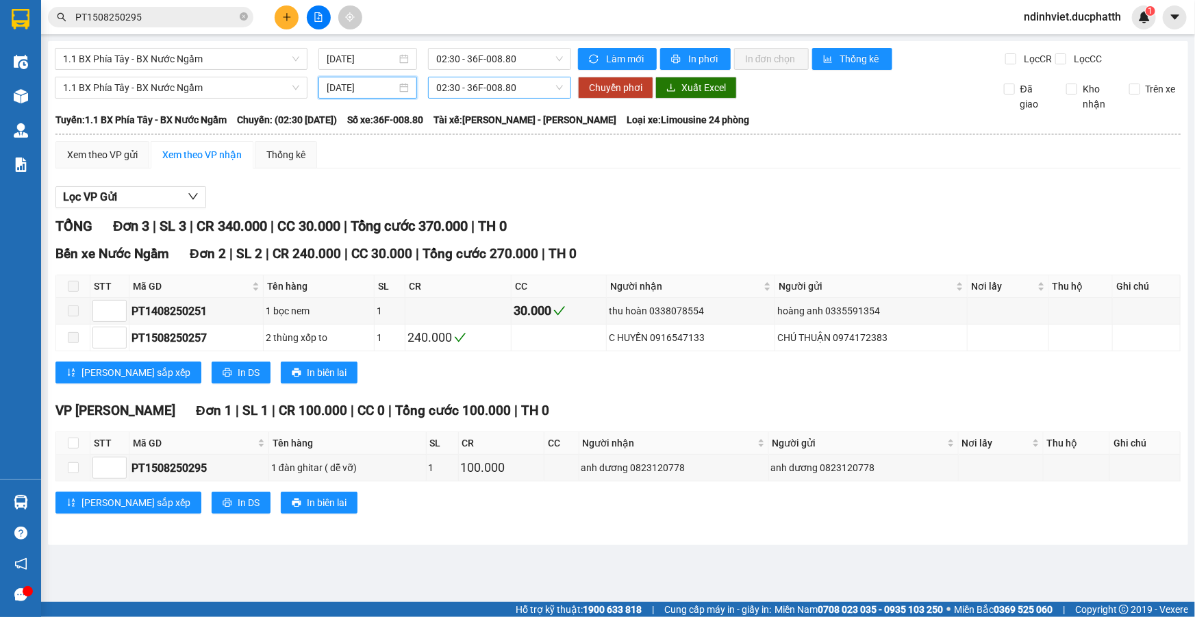
click at [490, 81] on span "02:30 - 36F-008.80" at bounding box center [499, 87] width 127 height 21
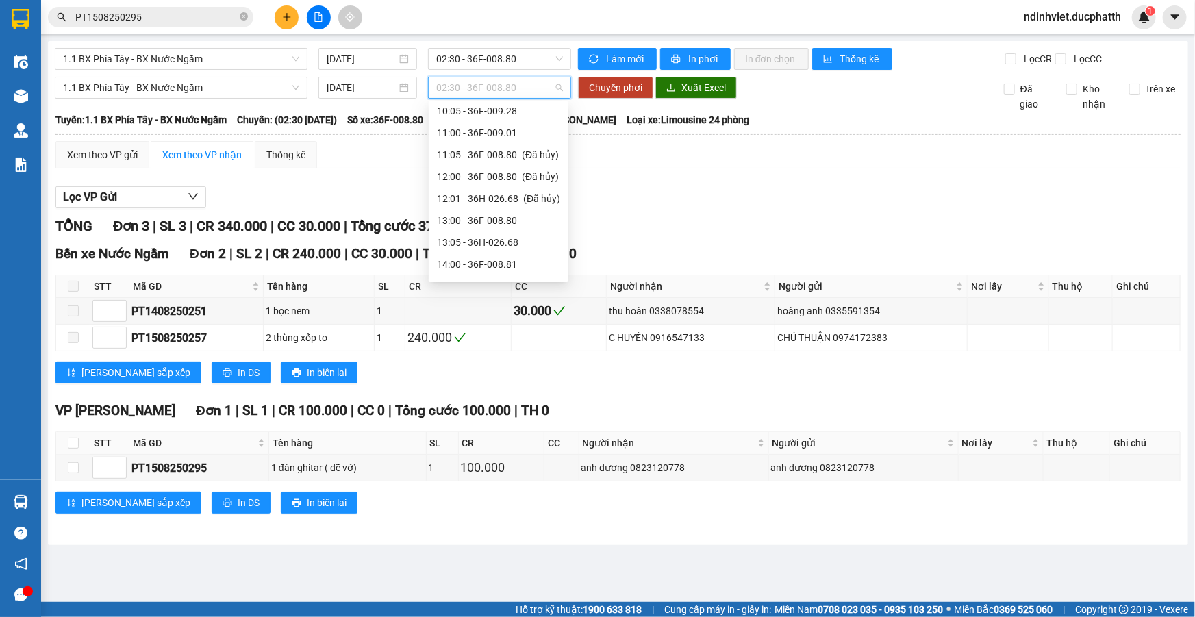
scroll to position [373, 0]
click at [514, 159] on div "13:00 - 36F-008.80" at bounding box center [498, 158] width 123 height 15
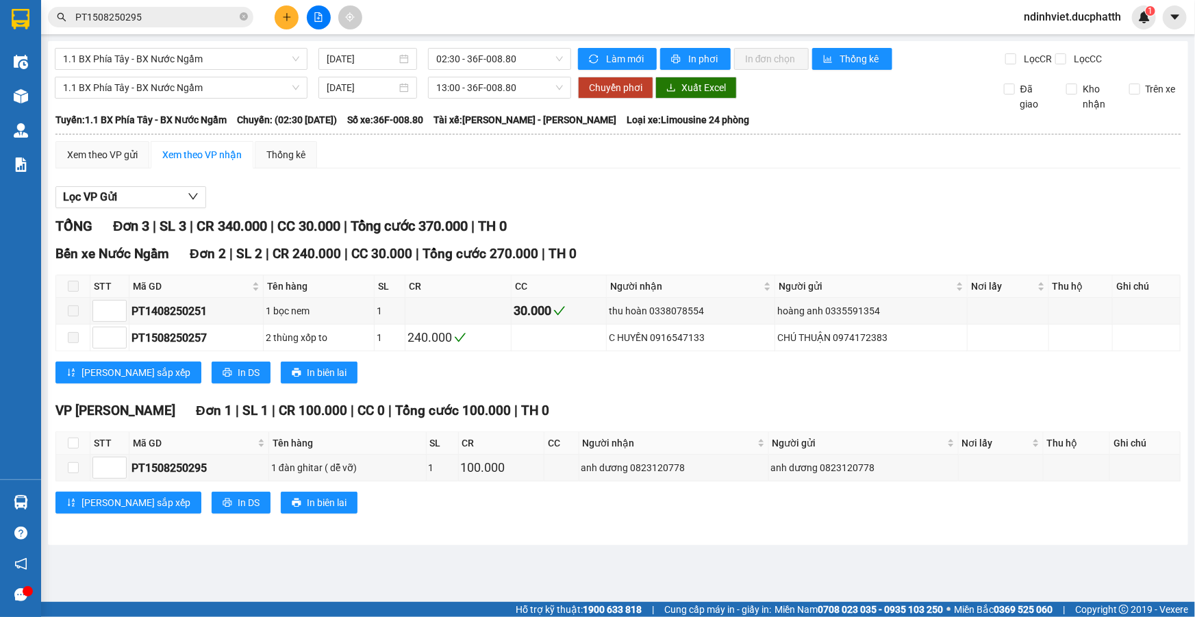
drag, startPoint x: 588, startPoint y: 205, endPoint x: 575, endPoint y: 187, distance: 22.6
click at [588, 205] on div "Lọc VP Gửi" at bounding box center [617, 197] width 1125 height 23
click at [73, 442] on input "checkbox" at bounding box center [73, 443] width 11 height 11
checkbox input "true"
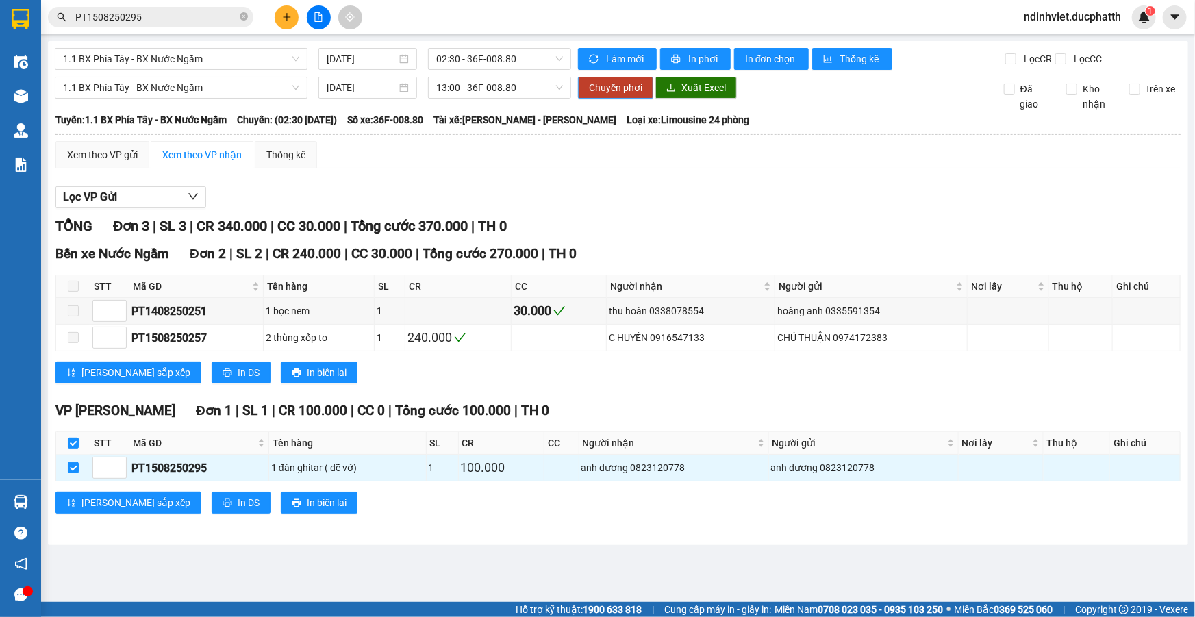
click at [622, 86] on span "Chuyển phơi" at bounding box center [615, 87] width 53 height 15
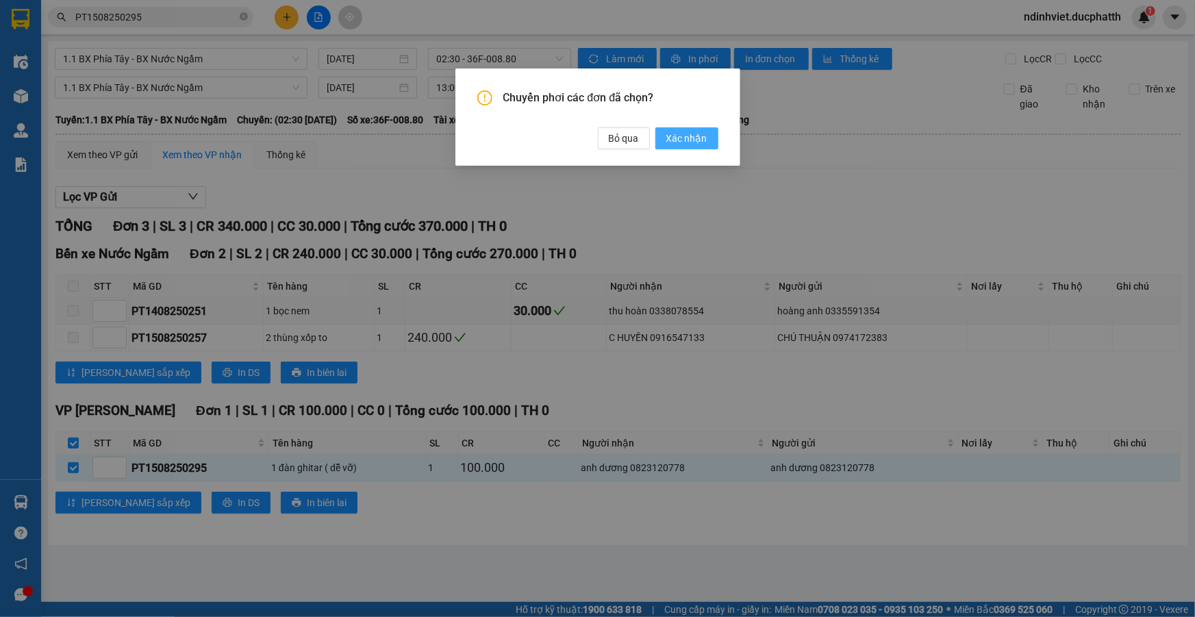
click at [673, 138] on span "Xác nhận" at bounding box center [686, 138] width 41 height 15
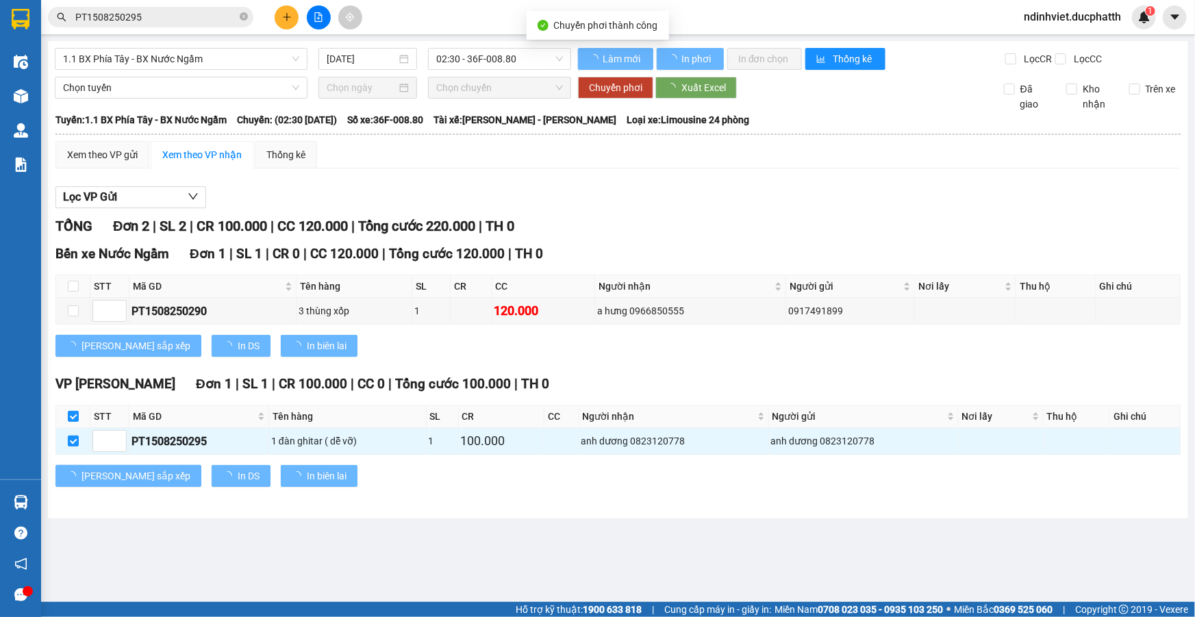
checkbox input "false"
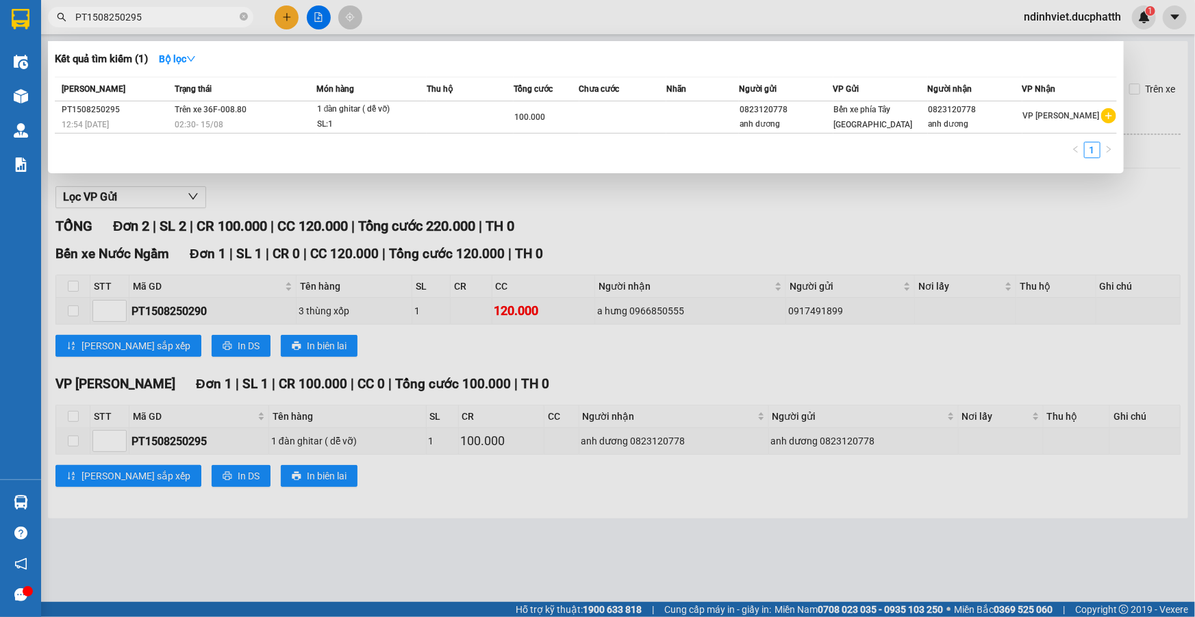
click at [176, 14] on input "PT1508250295" at bounding box center [156, 17] width 162 height 15
click at [567, 134] on div "Mã ĐH Trạng thái Món hàng Thu hộ Tổng cước Chưa cước Nhãn Người gửi VP Gửi Ngườ…" at bounding box center [586, 122] width 1062 height 90
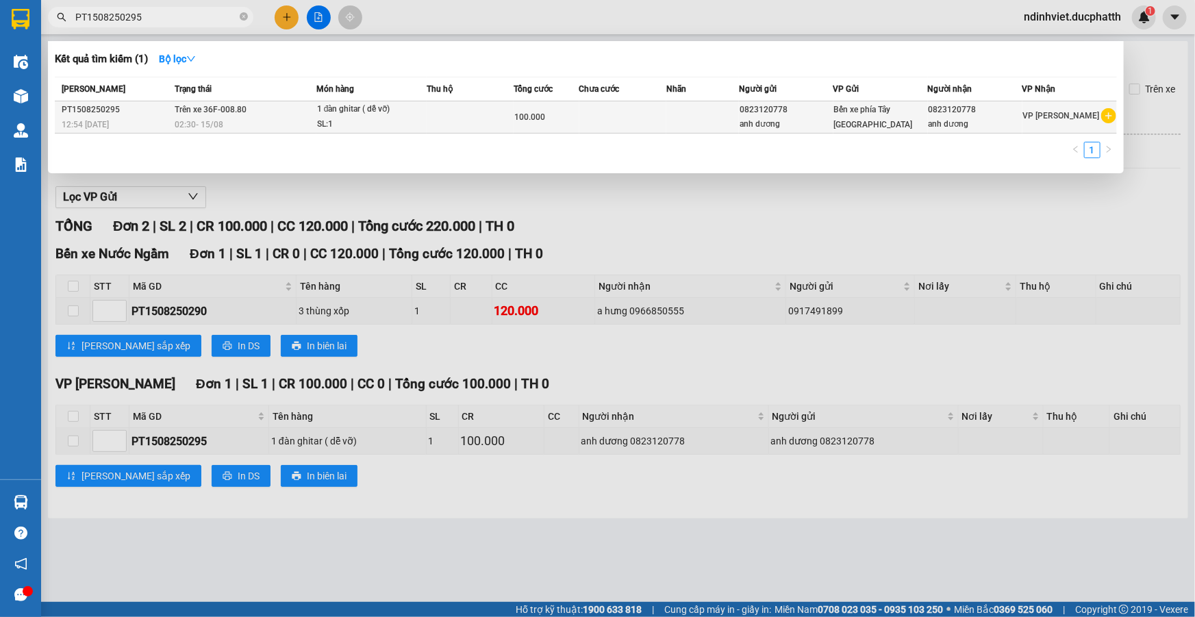
click at [582, 123] on td at bounding box center [622, 117] width 87 height 32
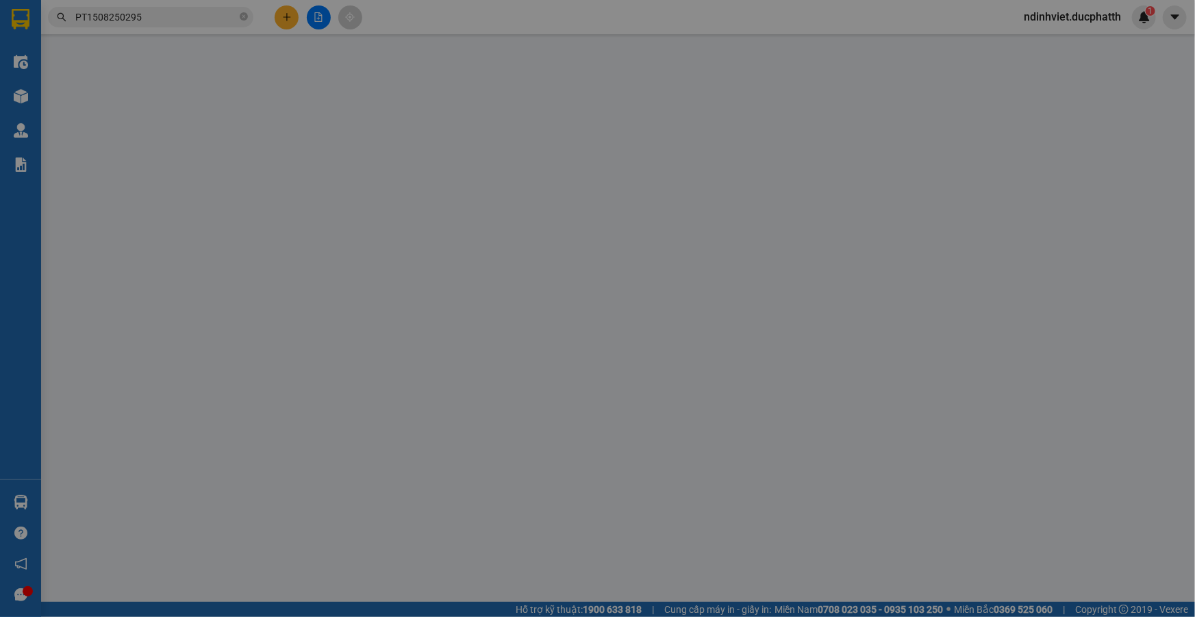
type input "0823120778"
type input "anh dương"
type input "0823120778"
type input "anh dương"
type input "ck vtin 15/8 12h53 vu anh duong"
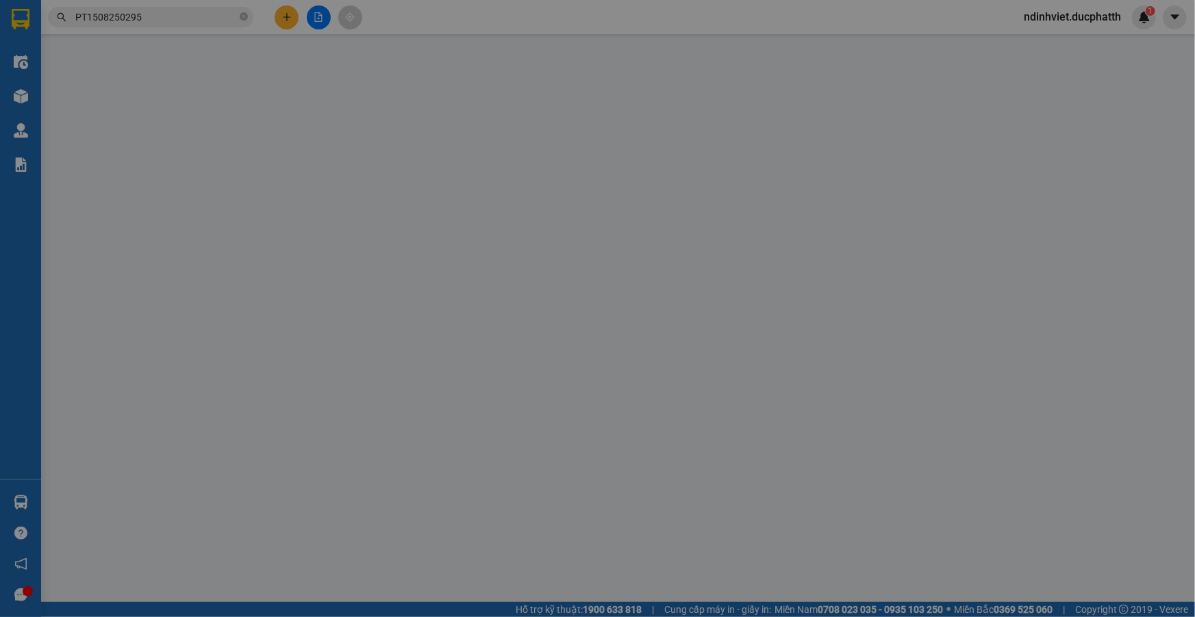
type input "100.000"
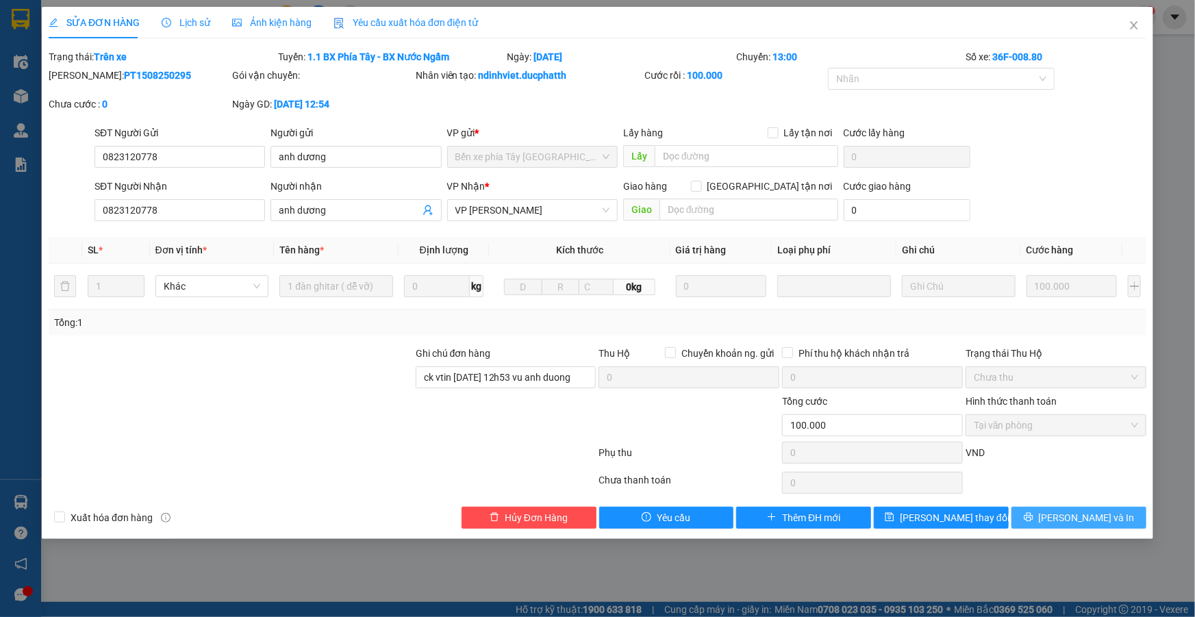
click at [1089, 511] on span "Lưu và In" at bounding box center [1087, 517] width 96 height 15
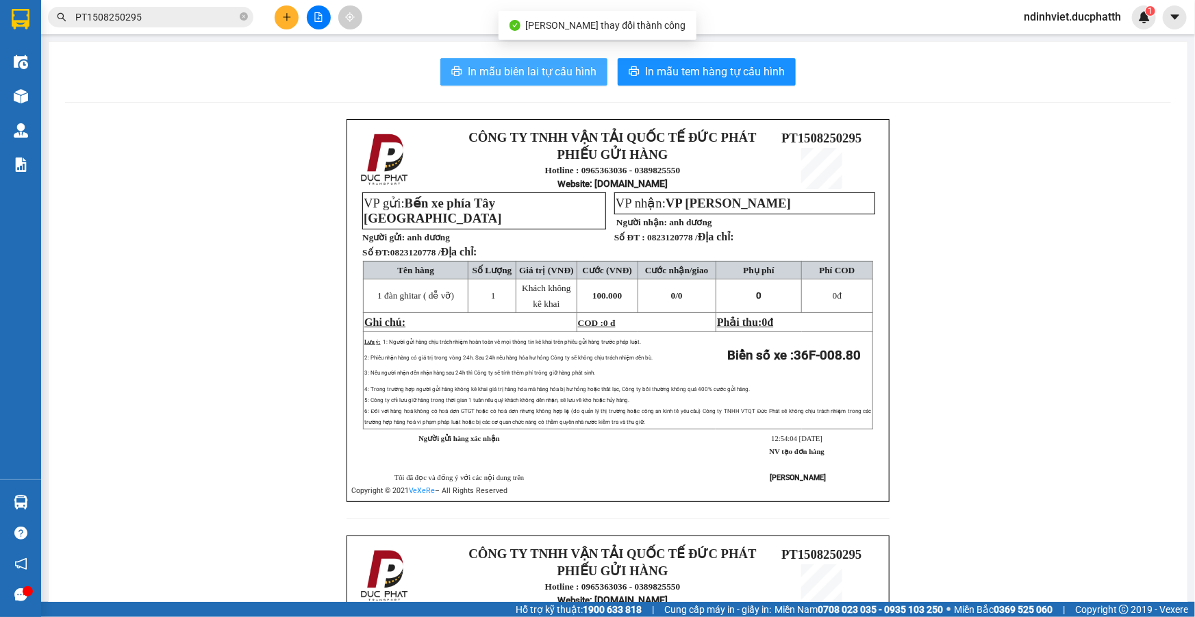
click at [552, 71] on span "In mẫu biên lai tự cấu hình" at bounding box center [532, 71] width 129 height 17
click at [307, 26] on div at bounding box center [318, 17] width 103 height 24
click at [322, 19] on icon "file-add" at bounding box center [319, 17] width 10 height 10
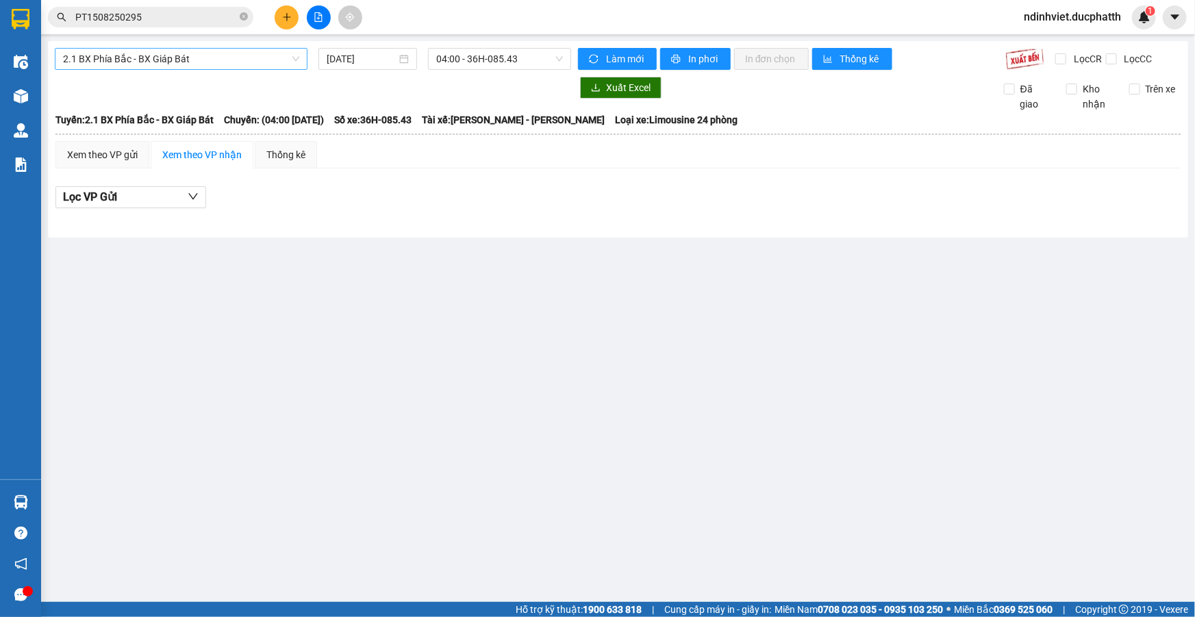
click at [290, 55] on span "2.1 BX Phía Bắc - BX Giáp Bát" at bounding box center [181, 59] width 236 height 21
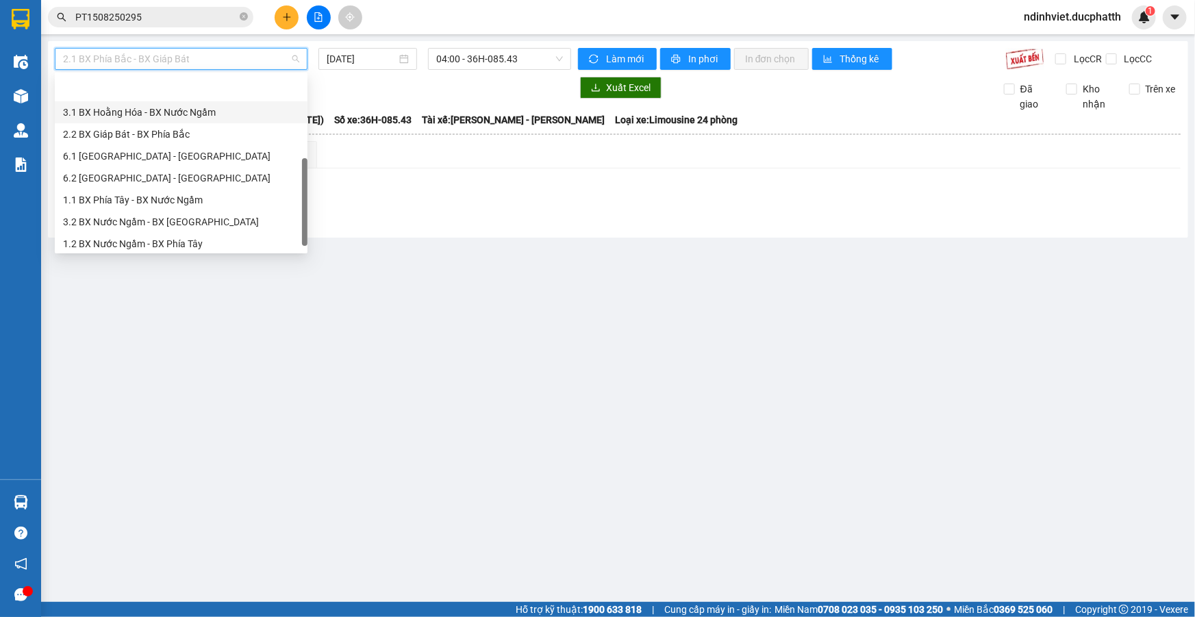
scroll to position [103, 0]
click at [160, 157] on div "1.1 BX Phía Tây - BX Nước Ngầm" at bounding box center [181, 158] width 236 height 15
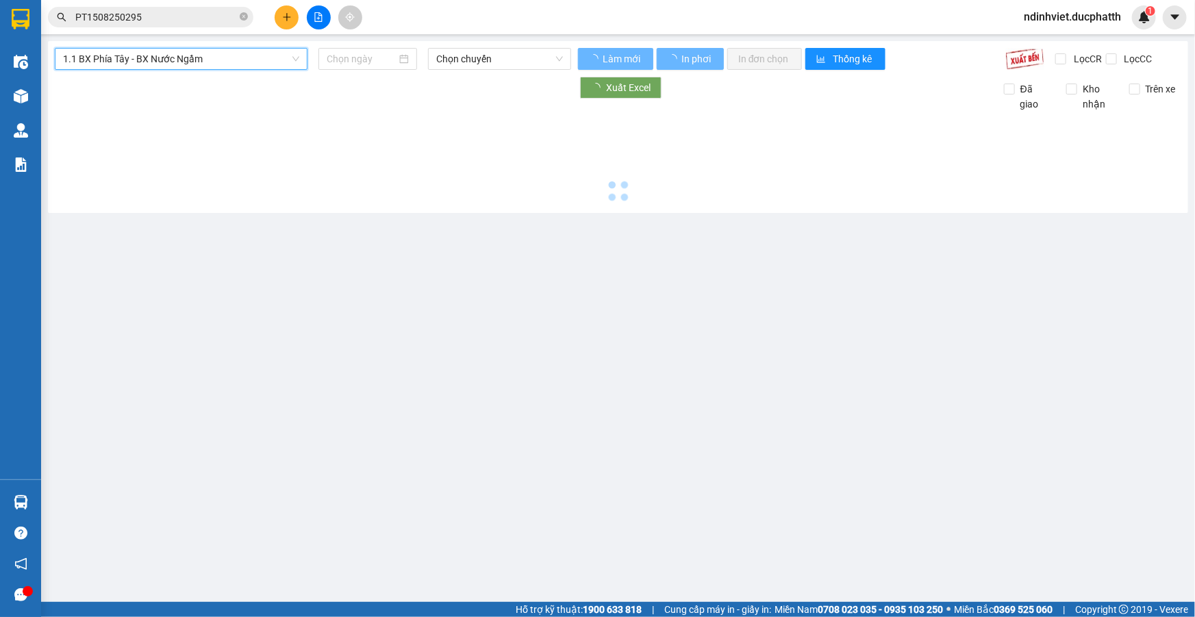
type input "15/08/2025"
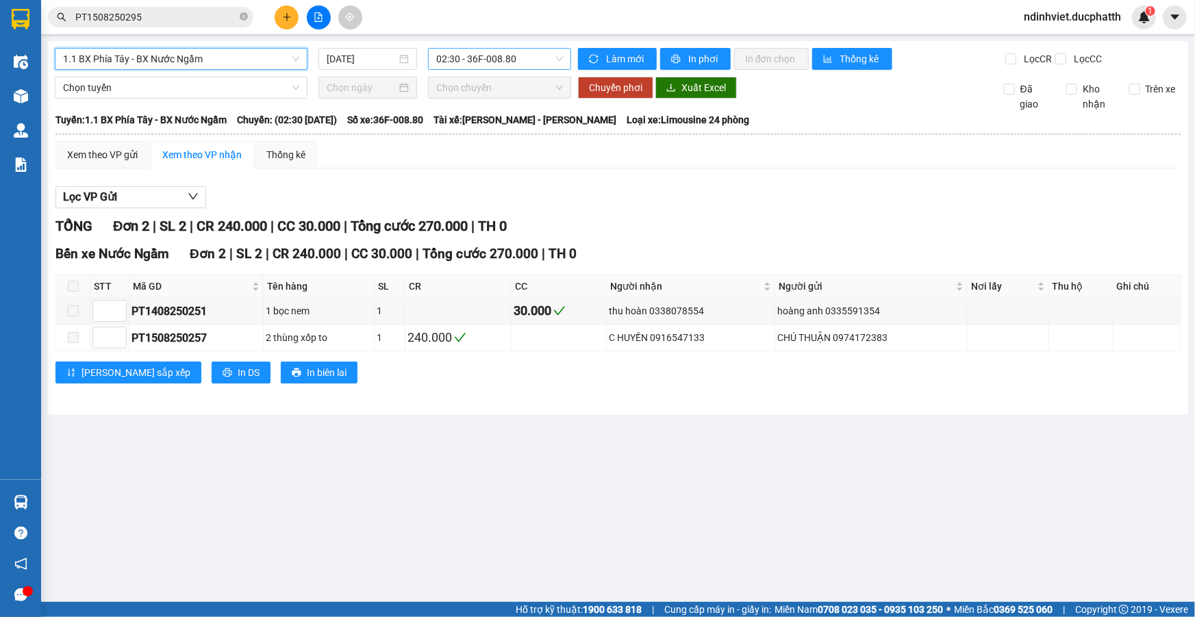
click at [462, 62] on span "02:30 - 36F-008.80" at bounding box center [499, 59] width 127 height 21
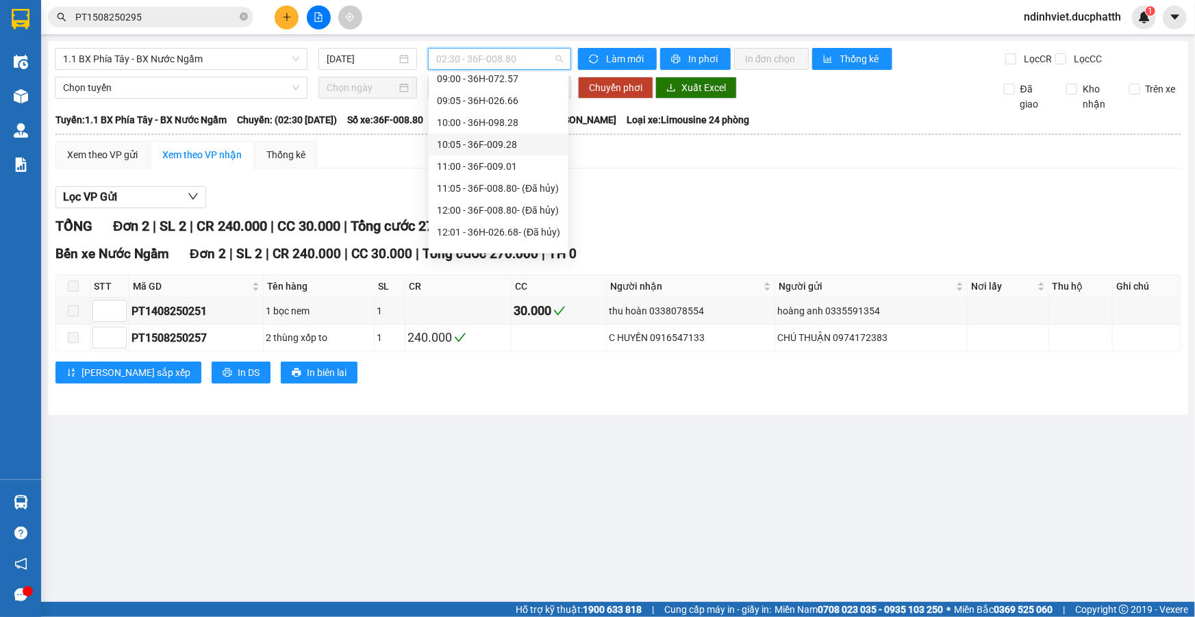
scroll to position [311, 0]
click at [510, 195] on div "13:00 - 36F-008.80" at bounding box center [498, 191] width 123 height 15
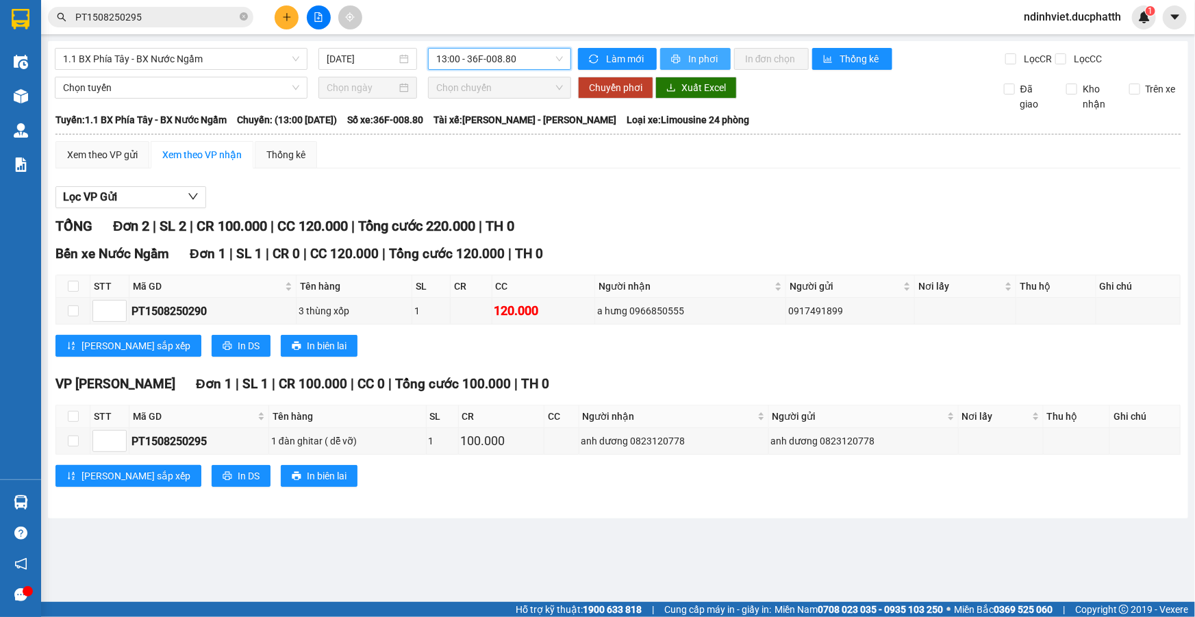
click at [702, 61] on span "In phơi" at bounding box center [703, 58] width 31 height 15
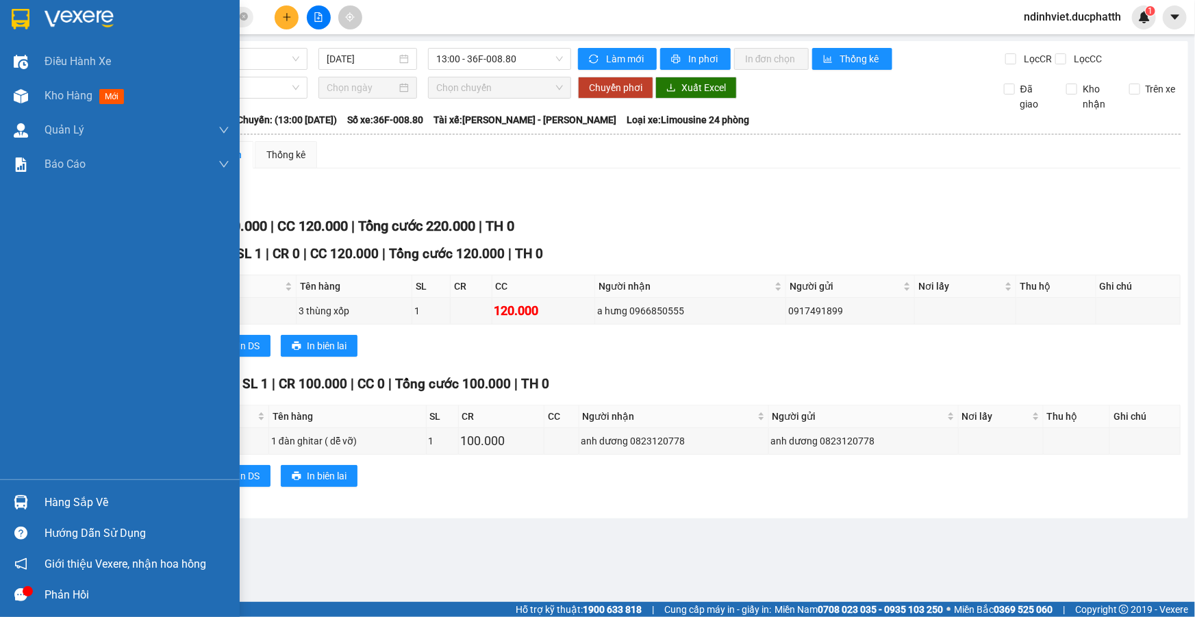
click at [79, 502] on div "Hàng sắp về" at bounding box center [137, 502] width 185 height 21
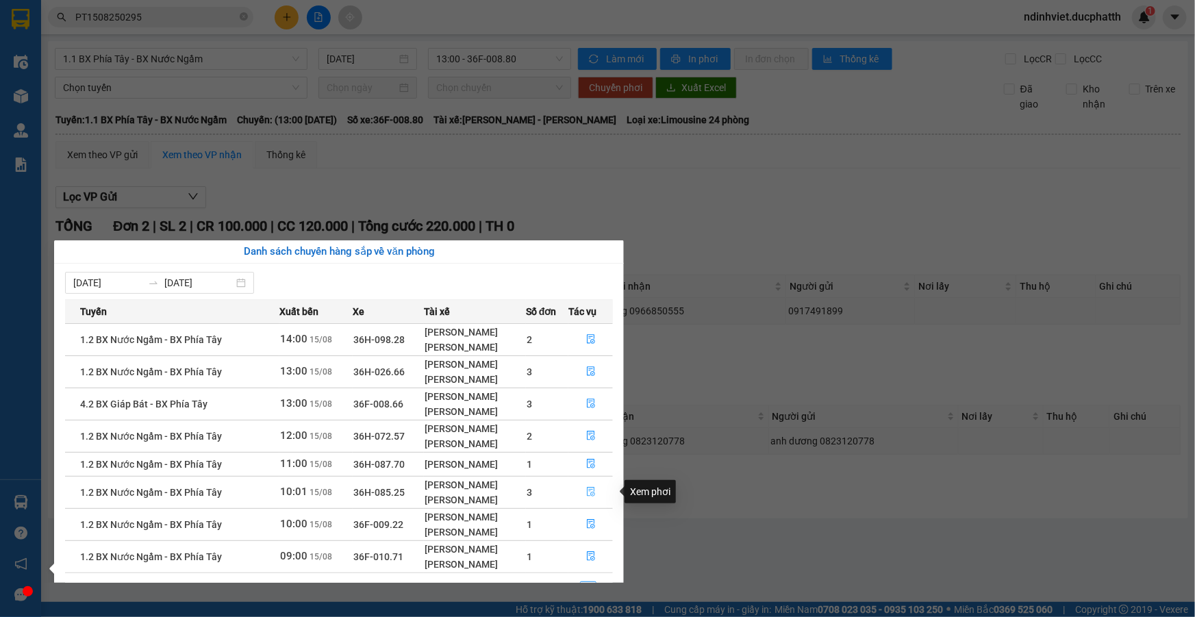
click at [590, 487] on icon "file-done" at bounding box center [591, 492] width 10 height 10
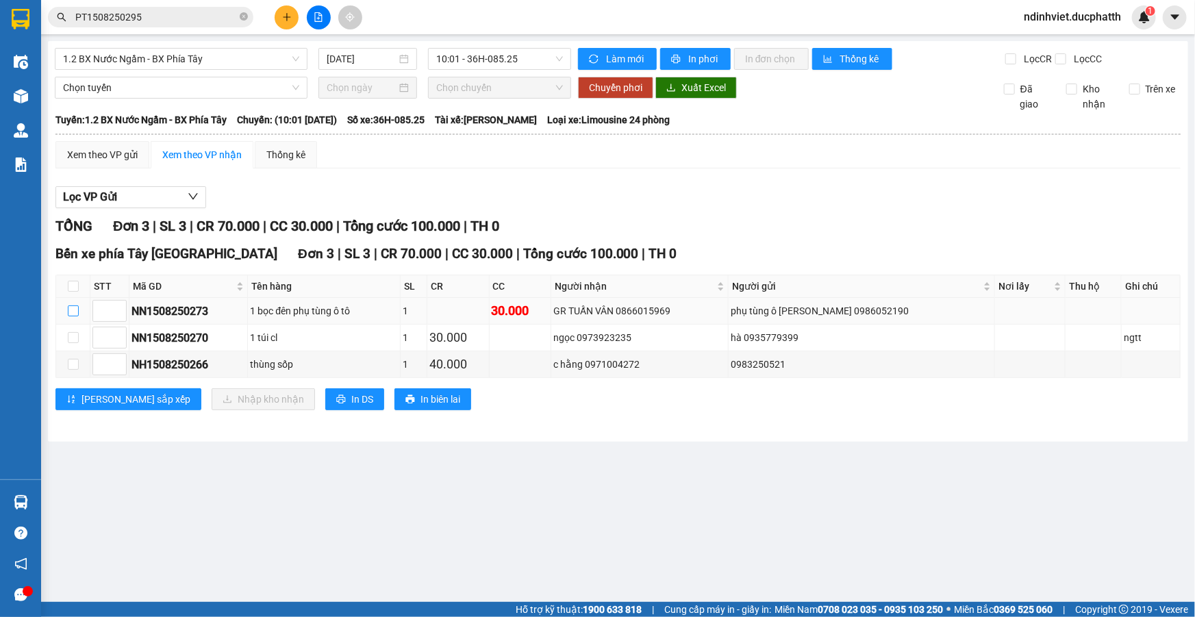
click at [68, 307] on input "checkbox" at bounding box center [73, 310] width 11 height 11
checkbox input "true"
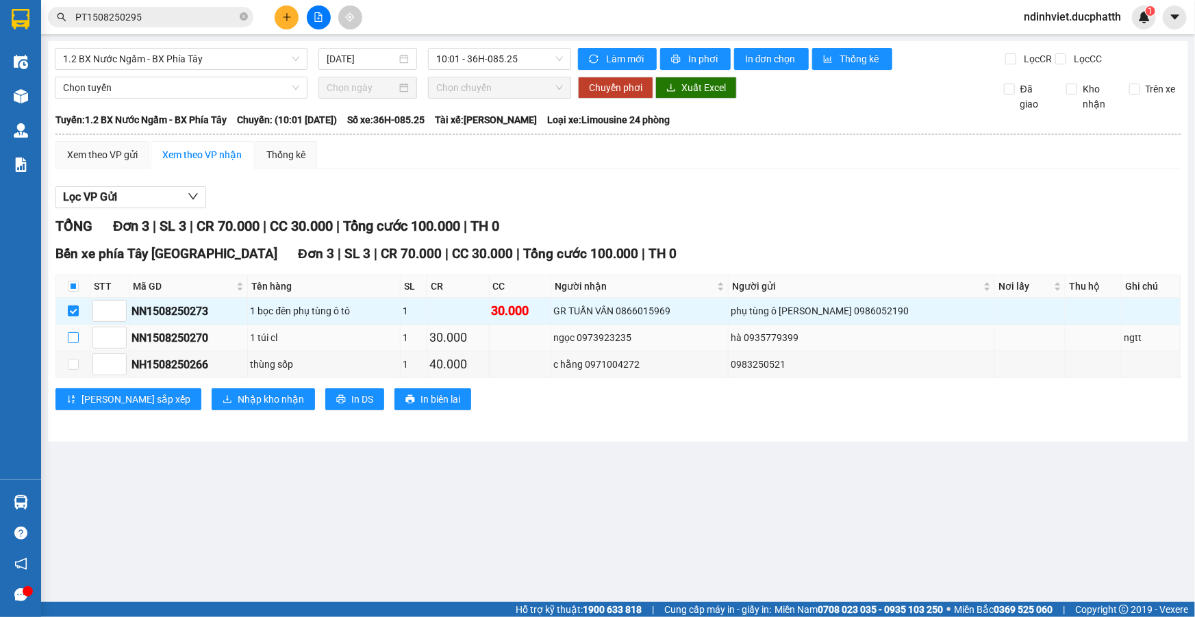
click at [73, 335] on input "checkbox" at bounding box center [73, 337] width 11 height 11
checkbox input "true"
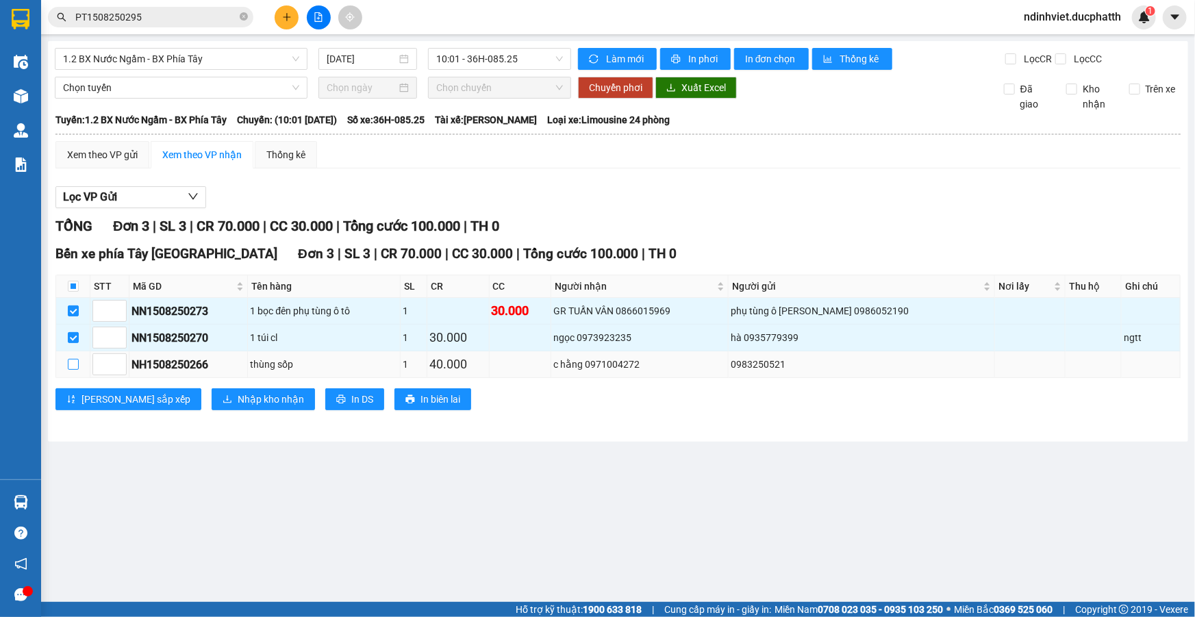
click at [74, 363] on input "checkbox" at bounding box center [73, 364] width 11 height 11
checkbox input "true"
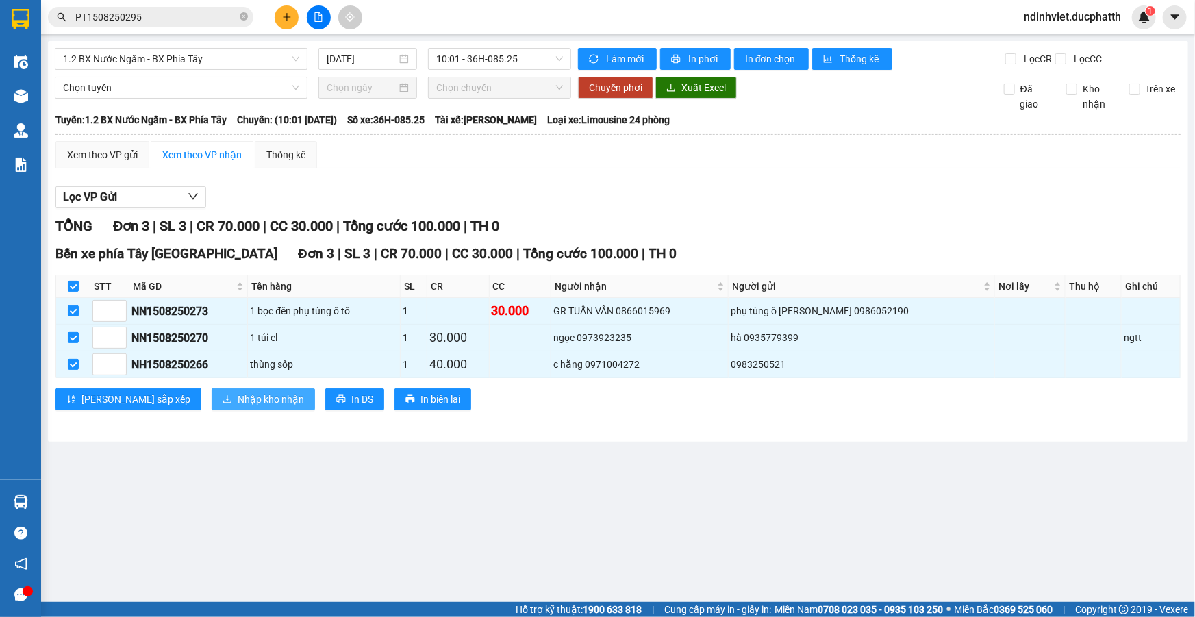
click at [238, 404] on span "Nhập kho nhận" at bounding box center [271, 399] width 66 height 15
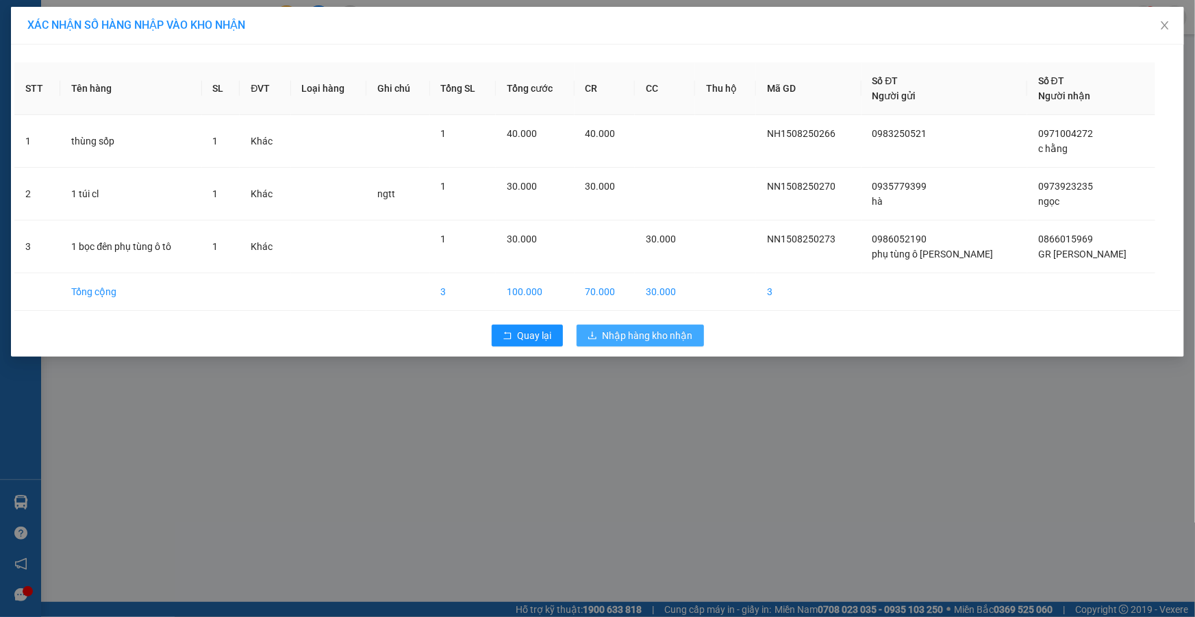
click at [663, 338] on span "Nhập hàng kho nhận" at bounding box center [648, 335] width 90 height 15
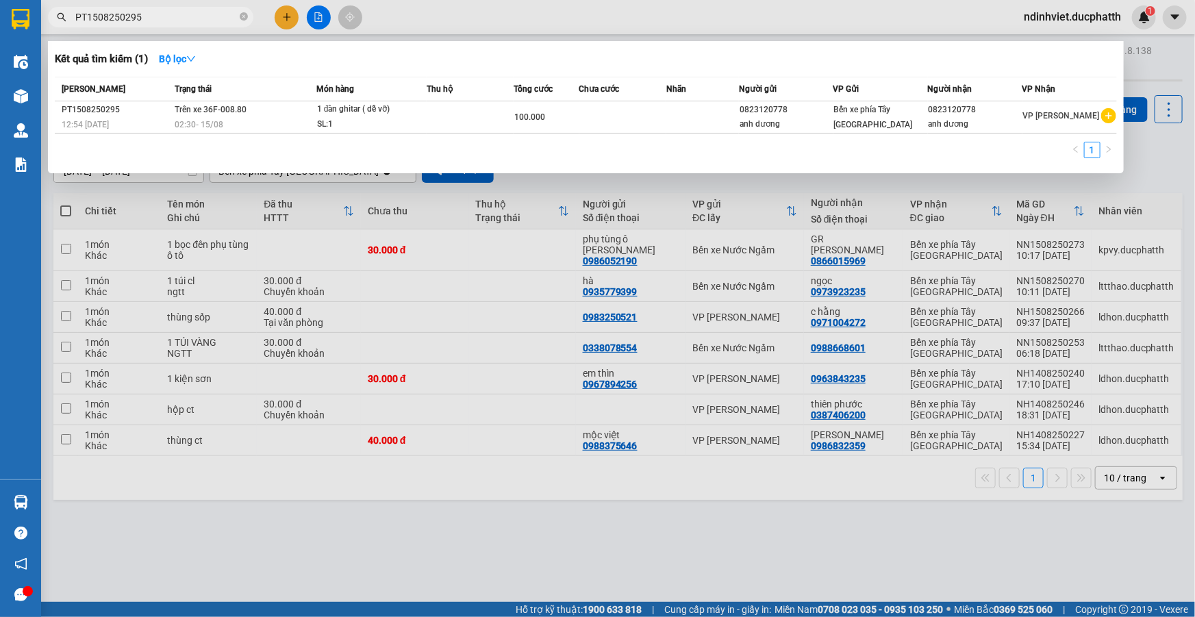
click at [195, 21] on input "PT1508250295" at bounding box center [156, 17] width 162 height 15
type input "P"
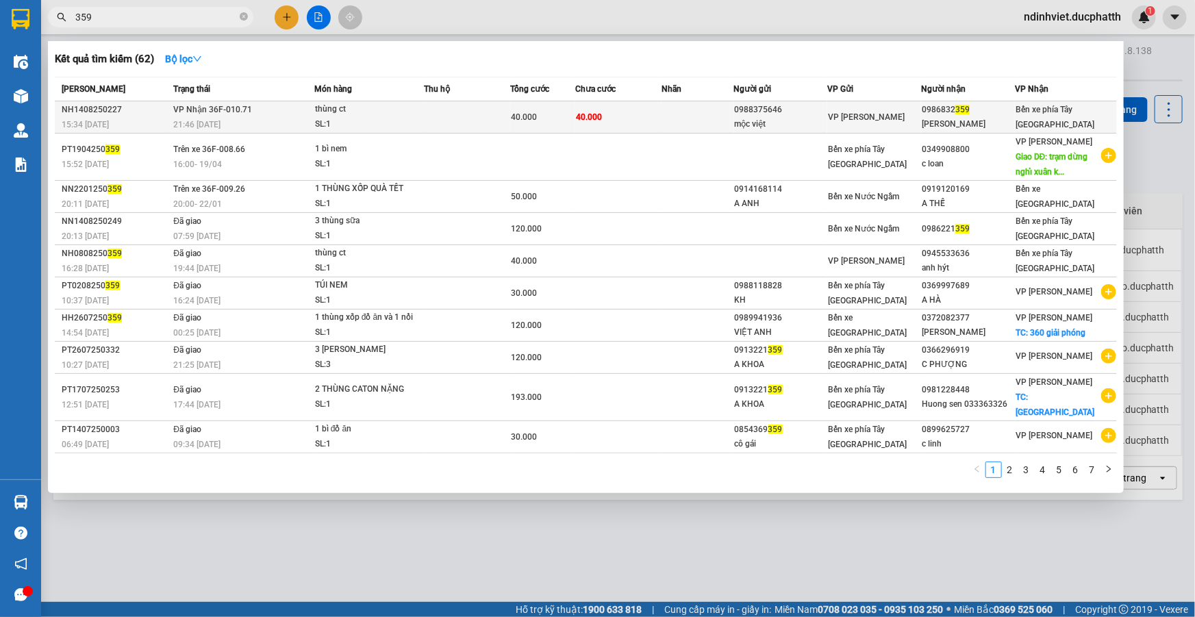
type input "359"
click at [688, 112] on td at bounding box center [697, 117] width 72 height 32
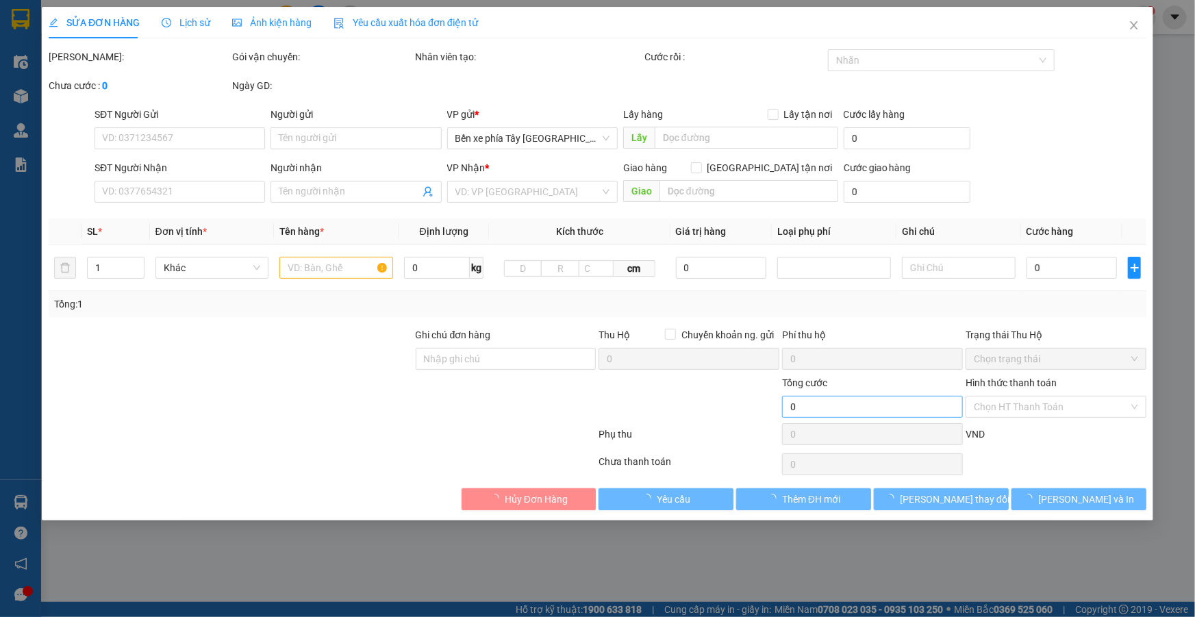
type input "0988375646"
type input "mộc việt"
type input "0986832359"
type input "phương thảo"
type input "nntt"
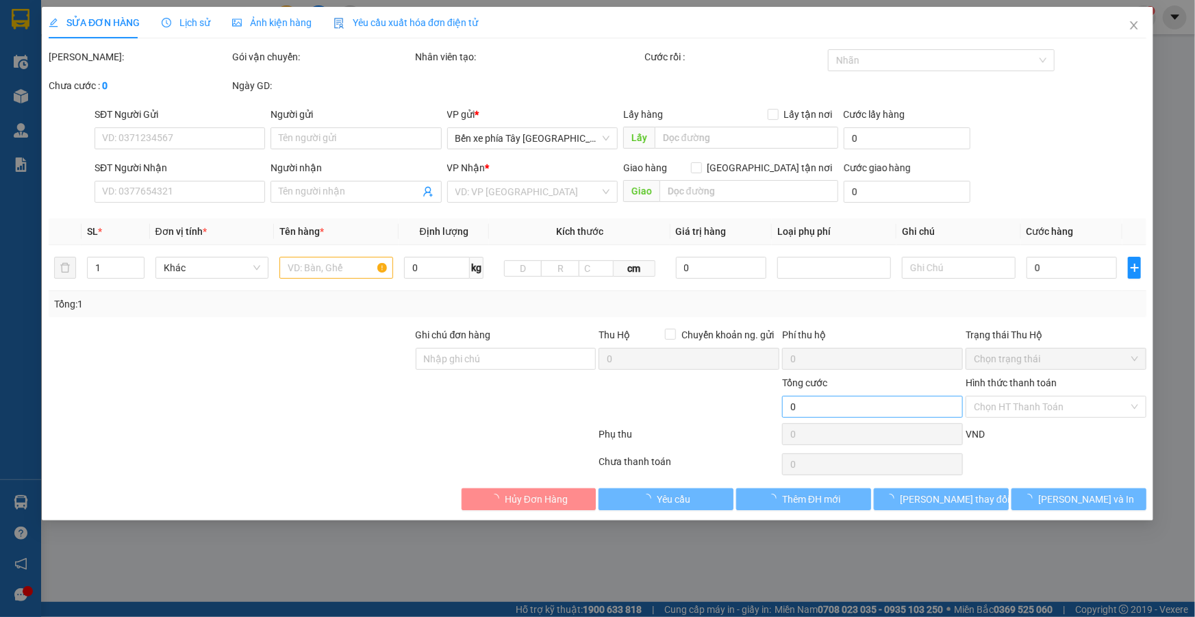
type input "40.000"
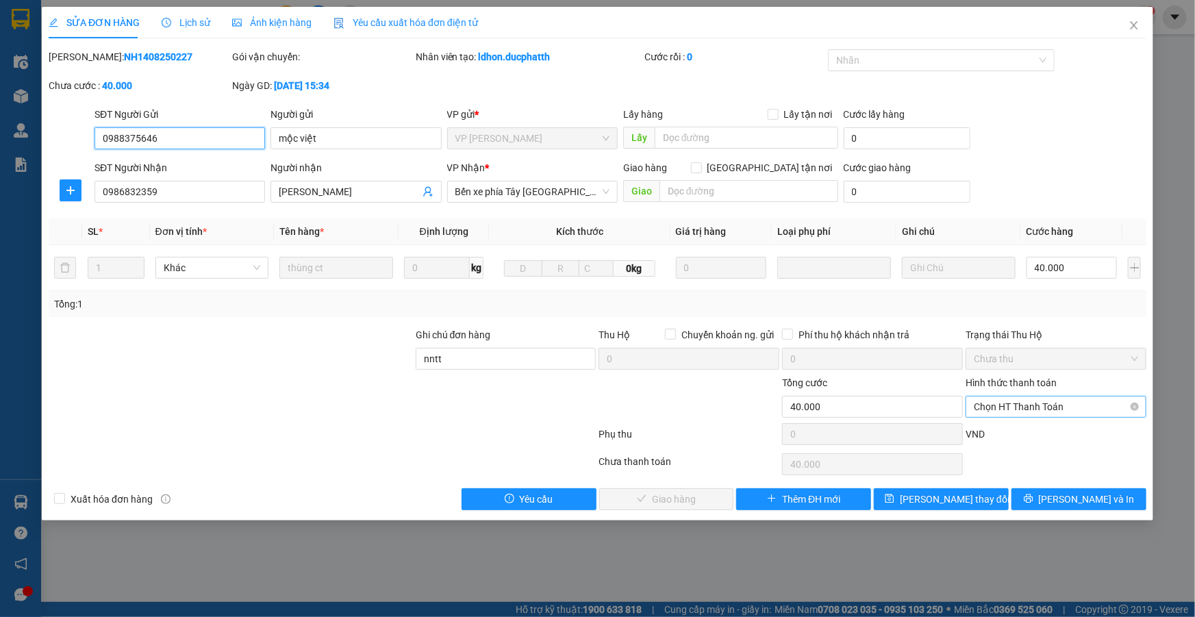
click at [1069, 412] on span "Chọn HT Thanh Toán" at bounding box center [1056, 406] width 164 height 21
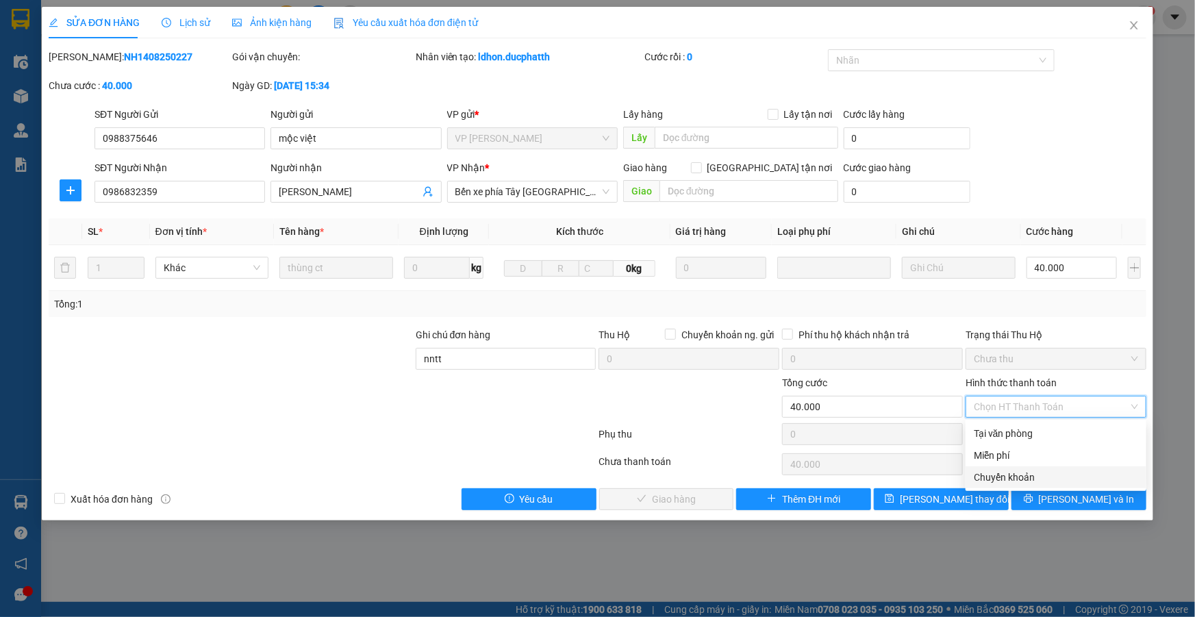
click at [1044, 479] on div "Chuyển khoản" at bounding box center [1056, 477] width 164 height 15
type input "0"
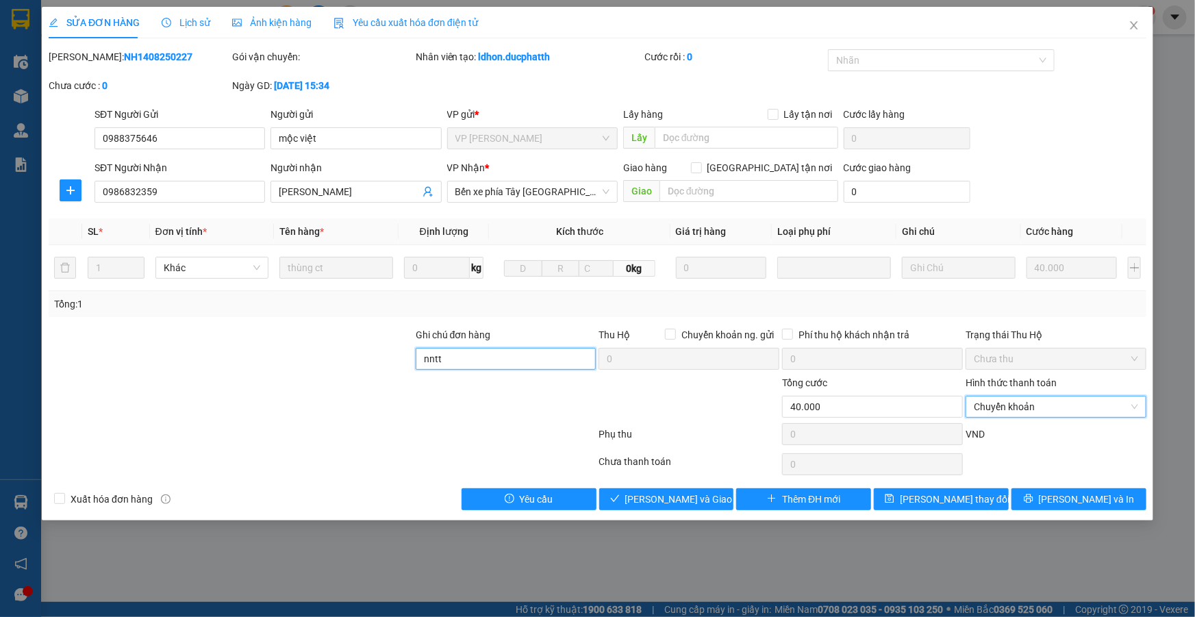
click at [442, 362] on input "nntt" at bounding box center [506, 359] width 181 height 22
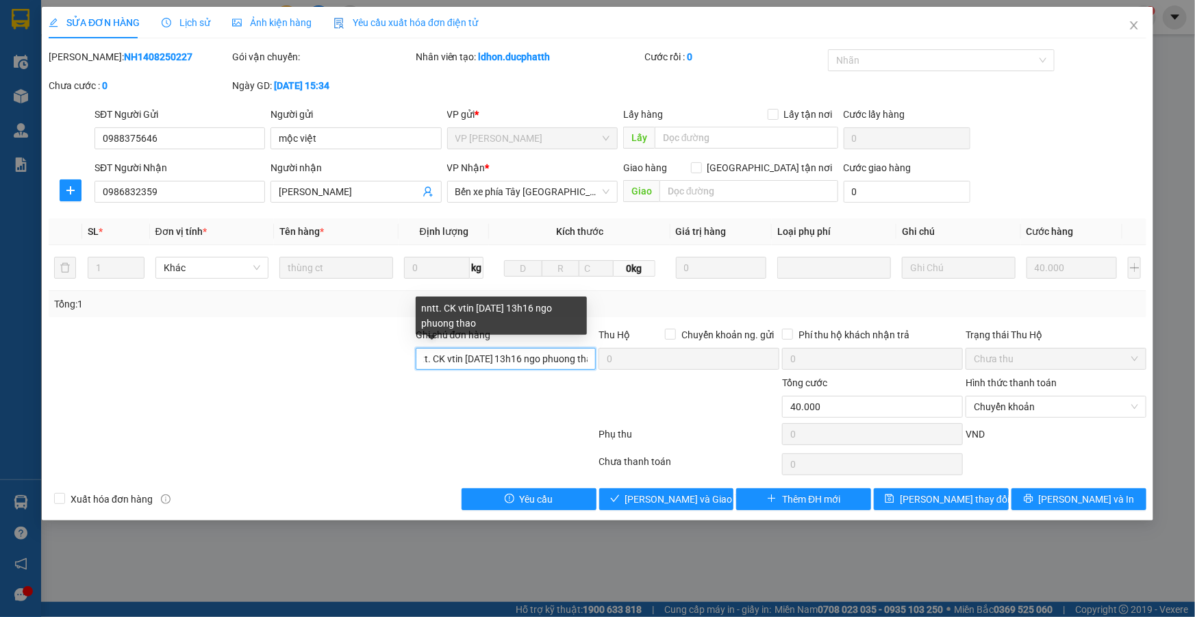
scroll to position [0, 17]
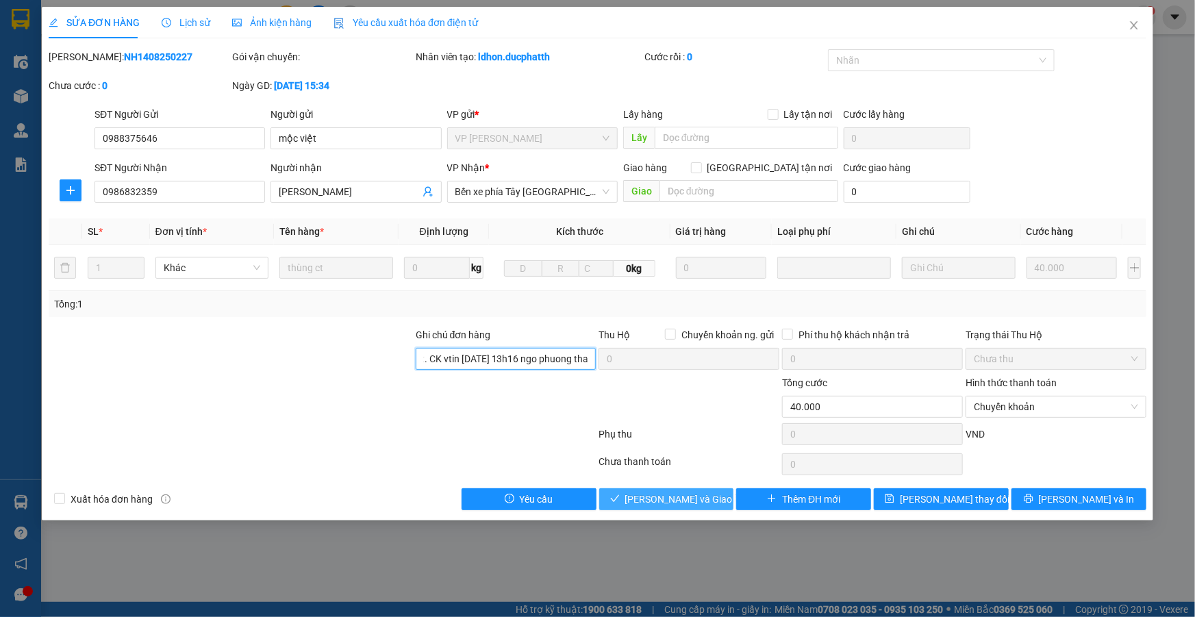
type input "nntt. CK vtin 15/8 13h16 ngo phuong thao"
click at [678, 494] on span "[PERSON_NAME] và [PERSON_NAME] hàng" at bounding box center [690, 499] width 131 height 15
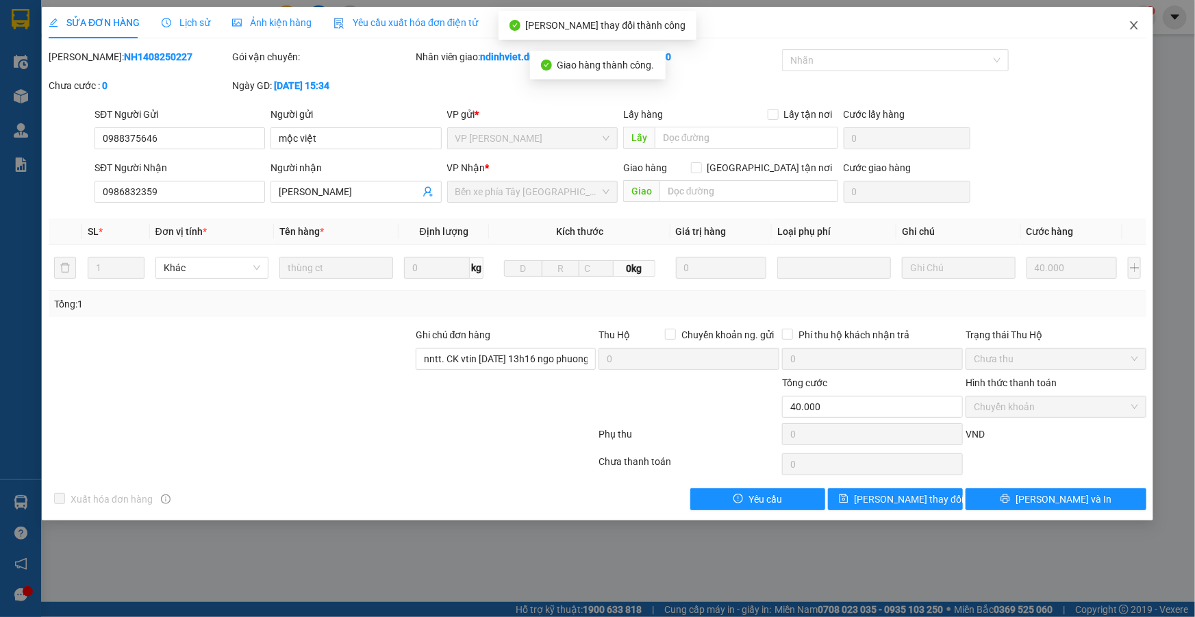
click at [1130, 27] on icon "close" at bounding box center [1133, 25] width 11 height 11
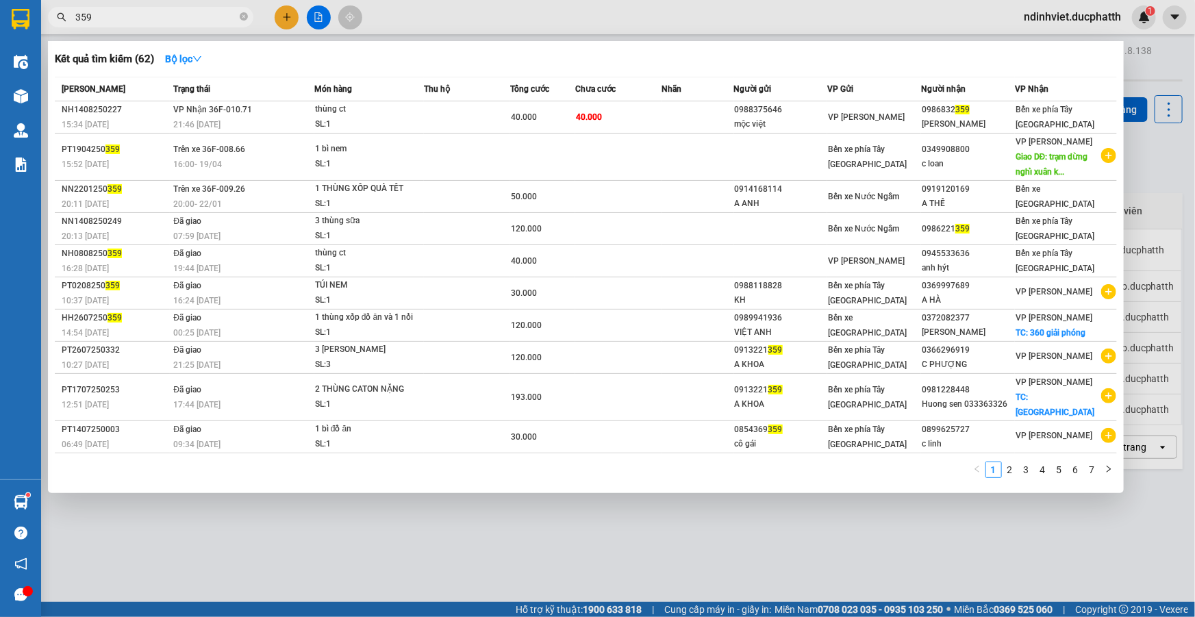
click at [190, 12] on input "359" at bounding box center [156, 17] width 162 height 15
type input "3"
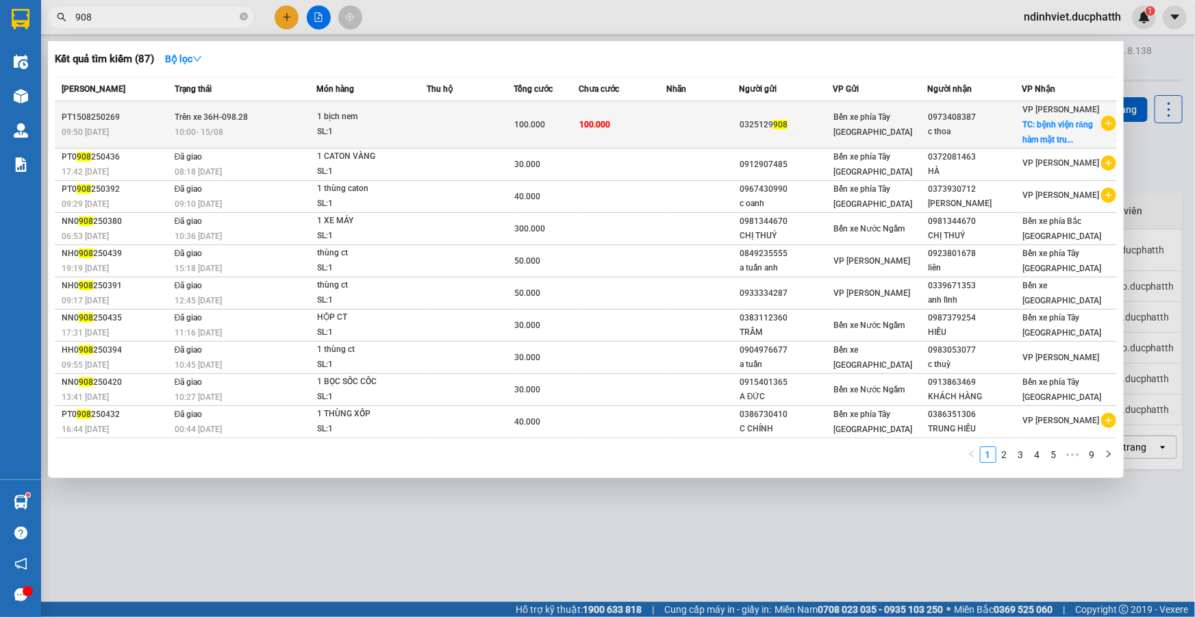
type input "908"
click at [637, 135] on td "100.000" at bounding box center [622, 124] width 87 height 47
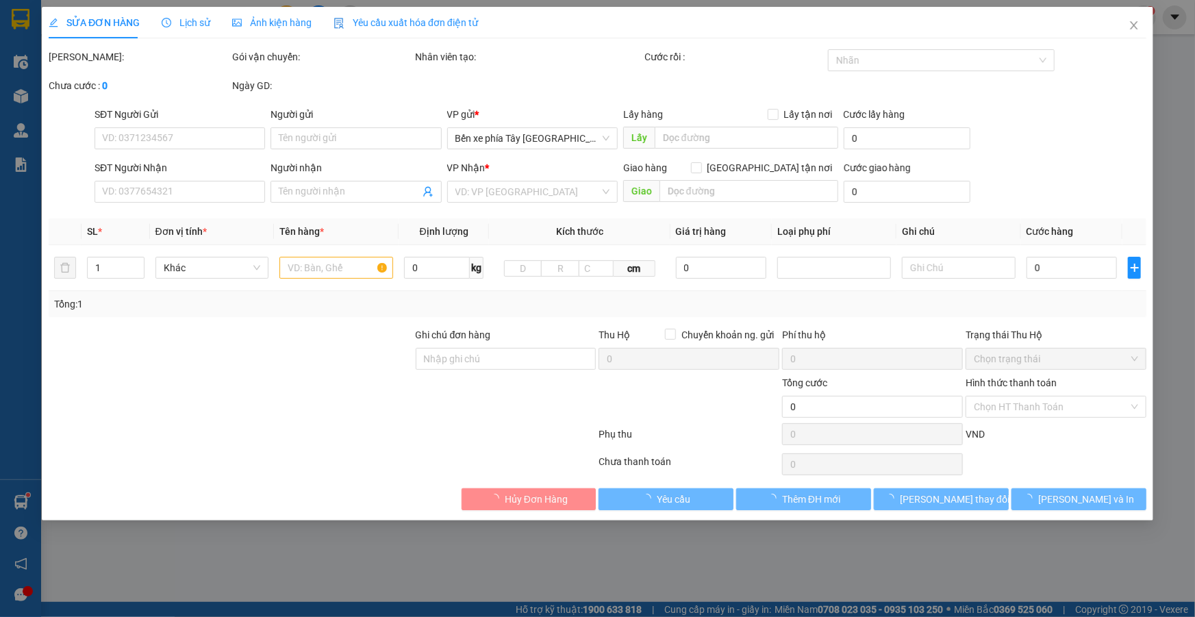
type input "0325129908"
type input "0973408387"
type input "c thoa"
checkbox input "true"
type input "bệnh viện răng hàm mặt trung ương 40 tràng thi"
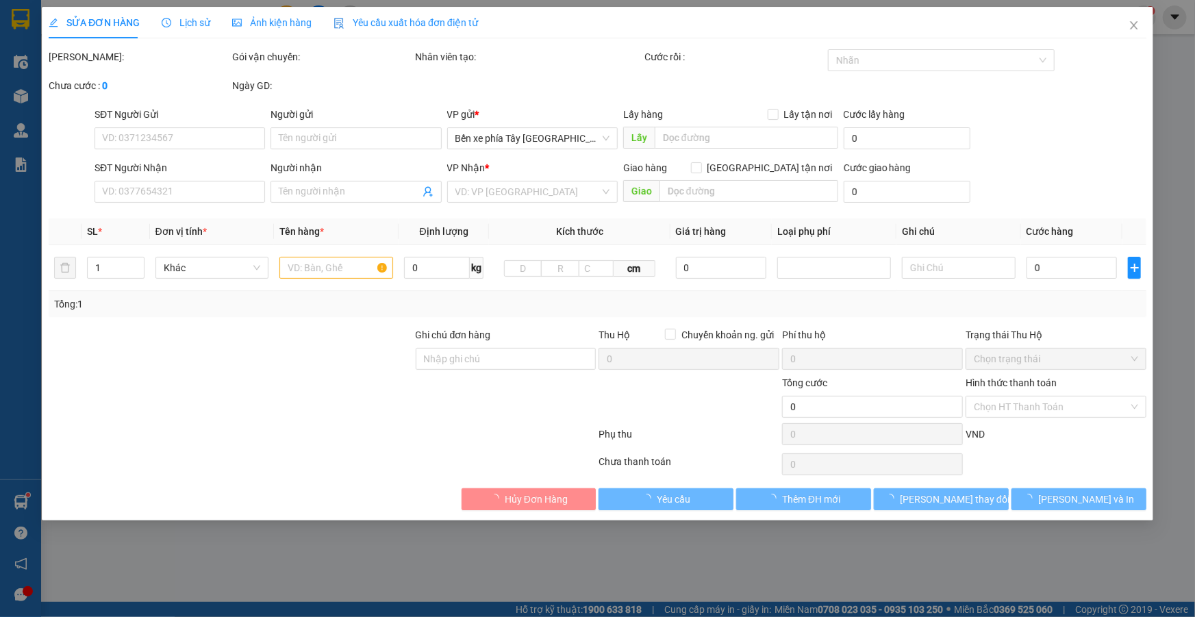
type input "100.000"
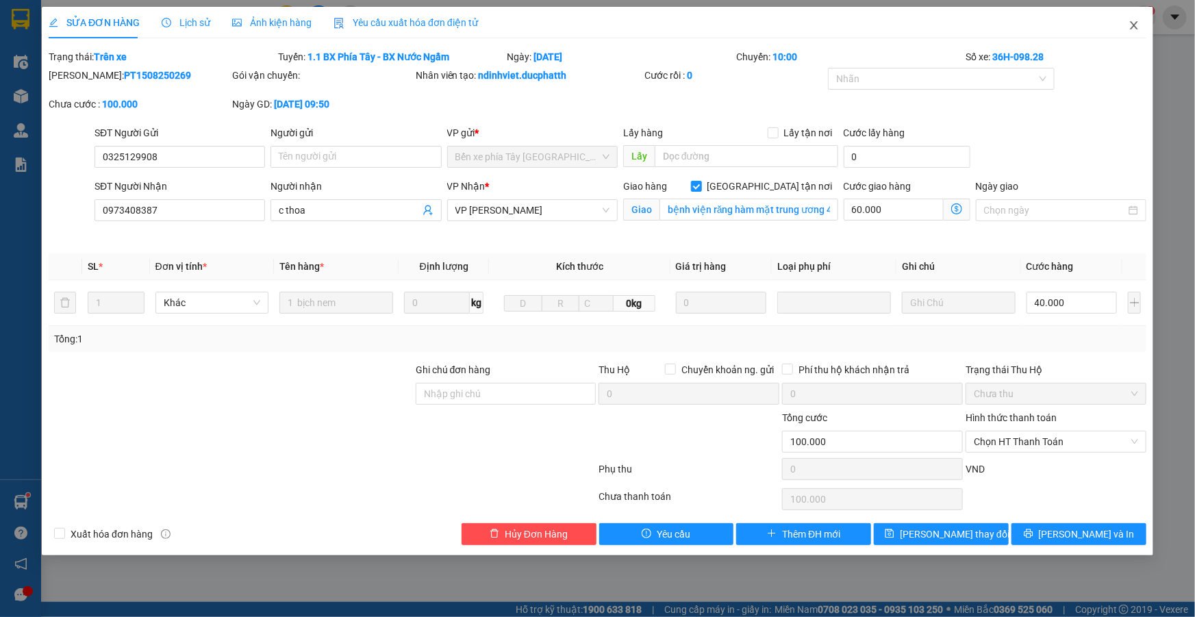
click at [1135, 26] on icon "close" at bounding box center [1134, 25] width 8 height 8
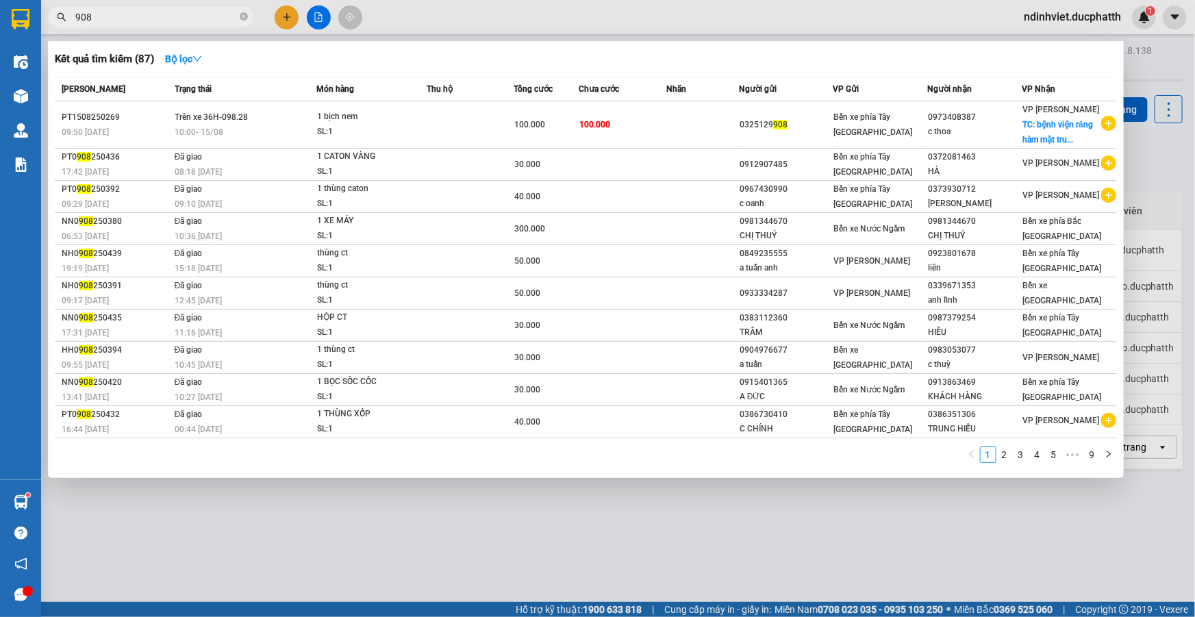
click at [156, 14] on input "908" at bounding box center [156, 17] width 162 height 15
click at [244, 14] on icon "close-circle" at bounding box center [244, 16] width 8 height 8
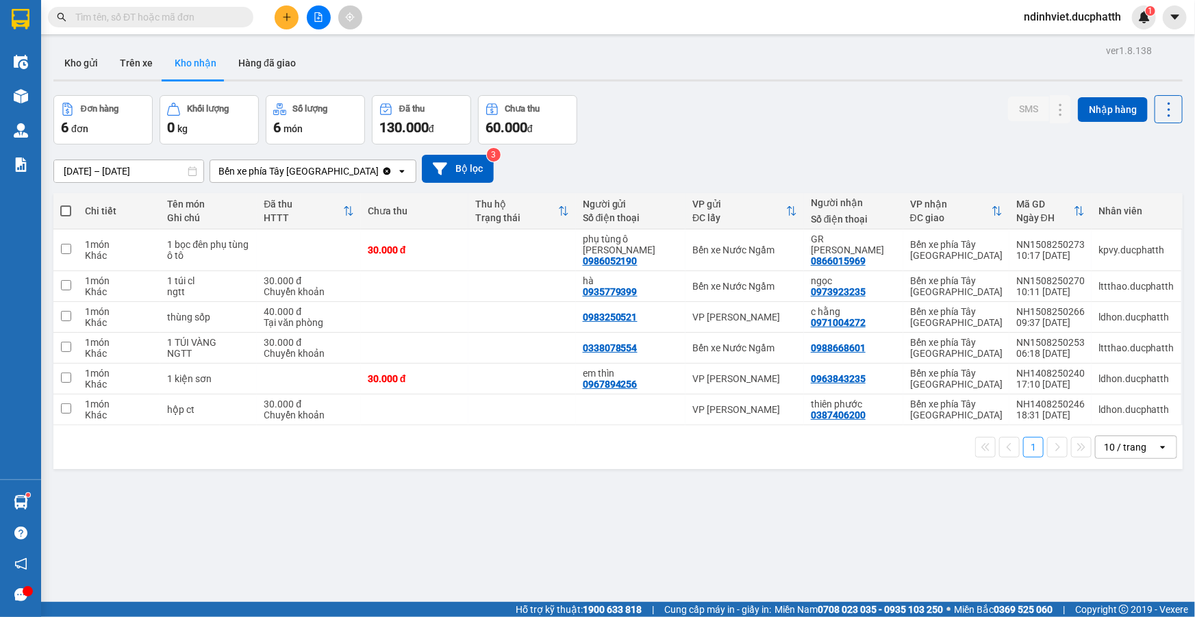
click at [130, 16] on input "text" at bounding box center [156, 17] width 162 height 15
drag, startPoint x: 132, startPoint y: 19, endPoint x: 181, endPoint y: 4, distance: 50.9
click at [151, 11] on input "text" at bounding box center [156, 17] width 162 height 15
click at [174, 14] on input "text" at bounding box center [156, 17] width 162 height 15
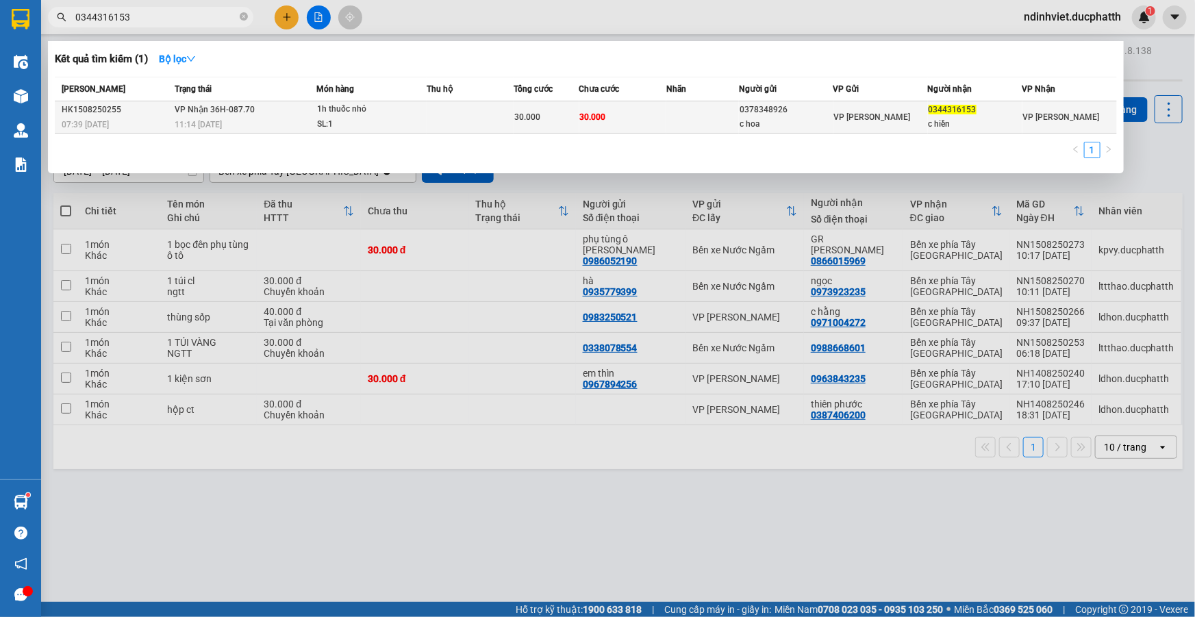
type input "0344316153"
click at [607, 129] on td "30.000" at bounding box center [622, 117] width 87 height 32
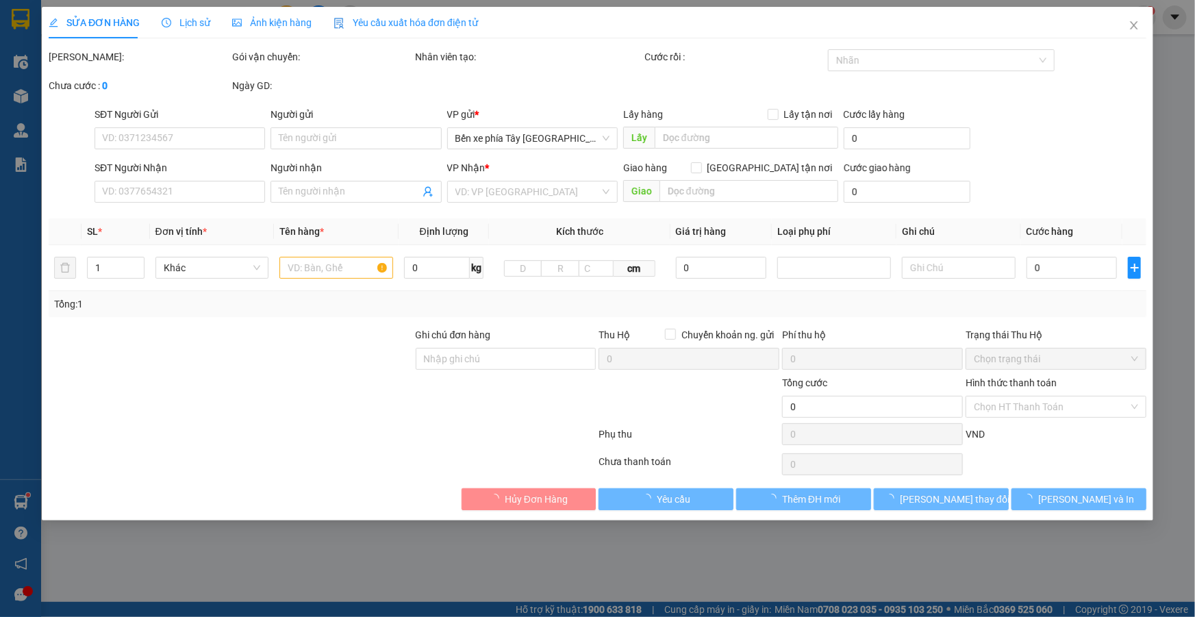
type input "0378348926"
type input "c hoa"
type input "0344316153"
type input "c hiền"
type input "30.000"
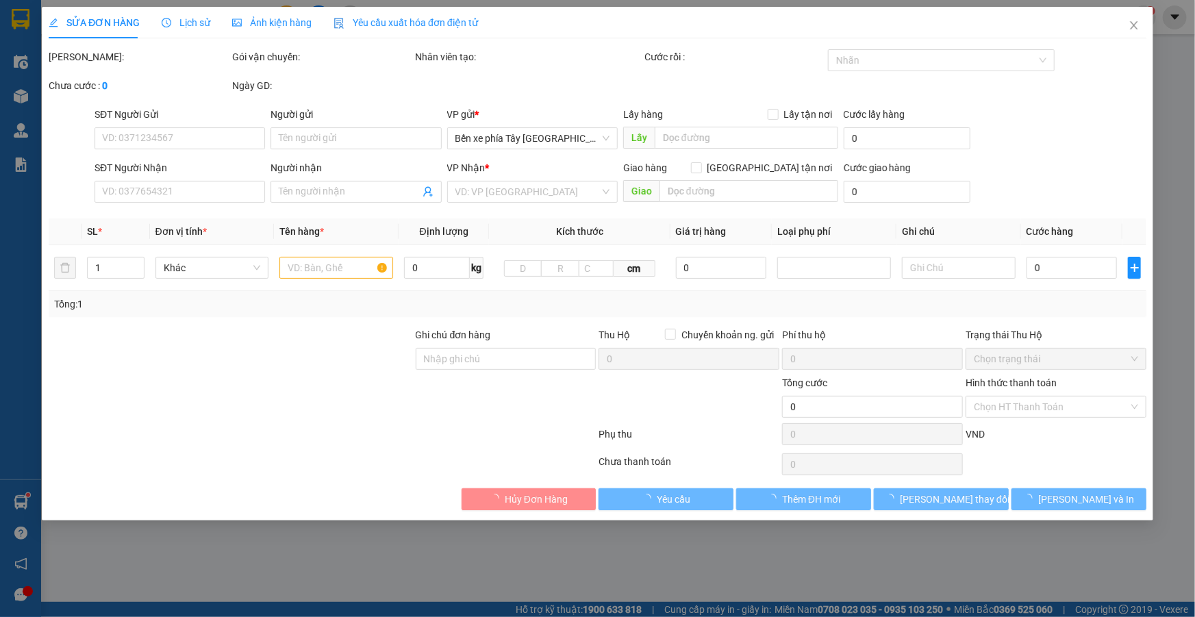
type input "30.000"
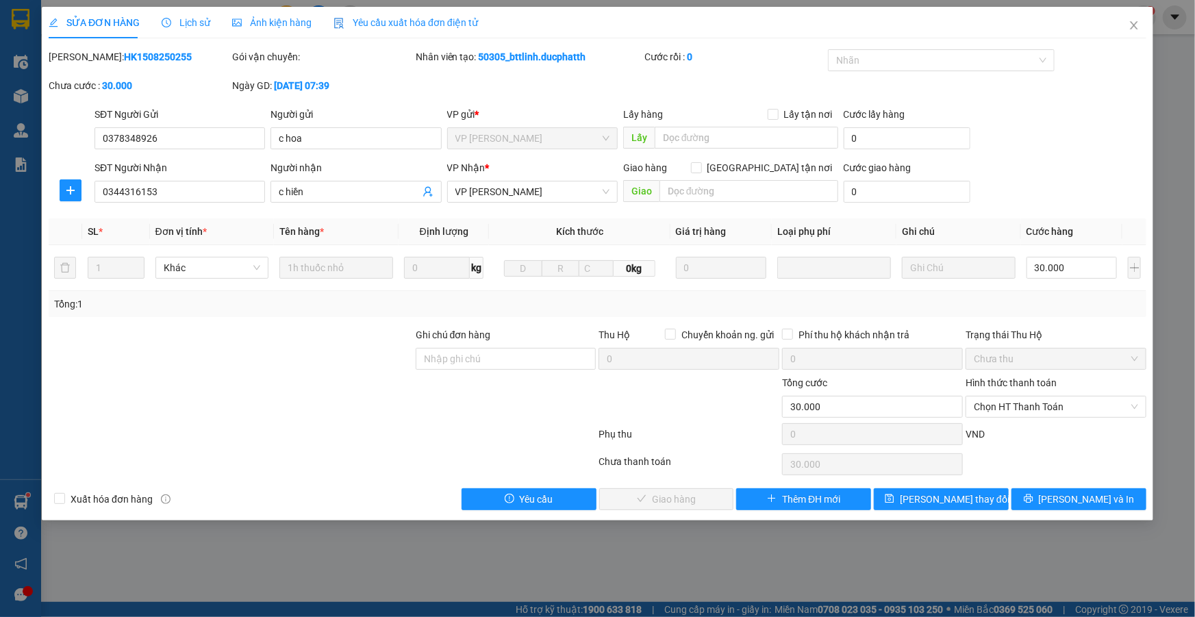
click at [202, 20] on span "Lịch sử" at bounding box center [186, 22] width 49 height 11
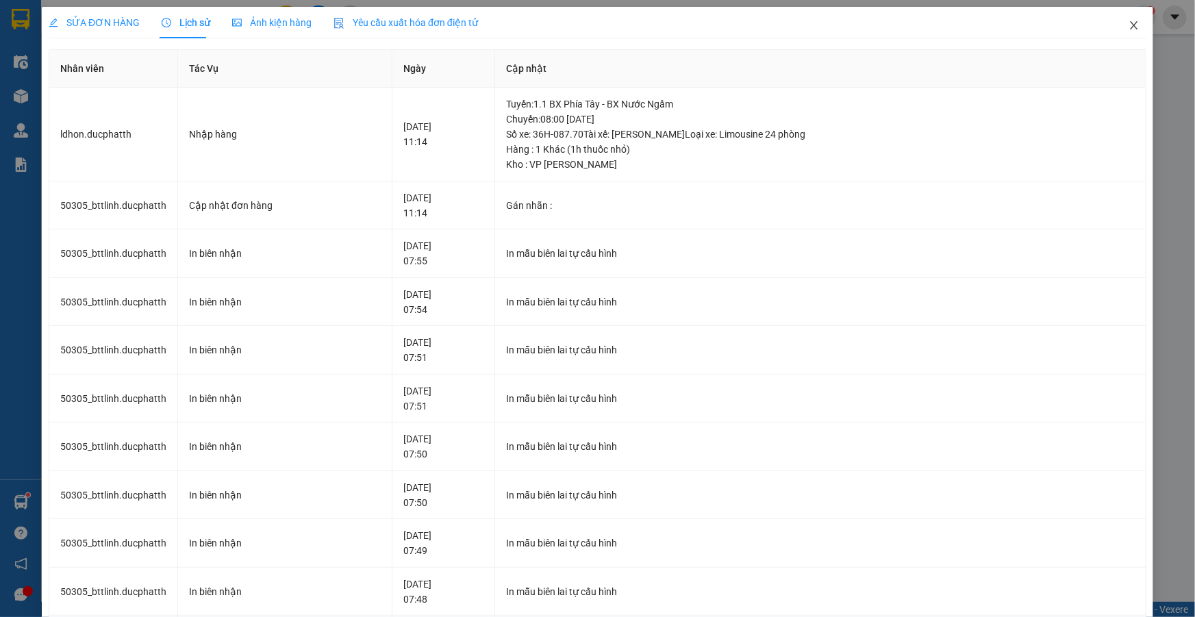
click at [1128, 25] on icon "close" at bounding box center [1133, 25] width 11 height 11
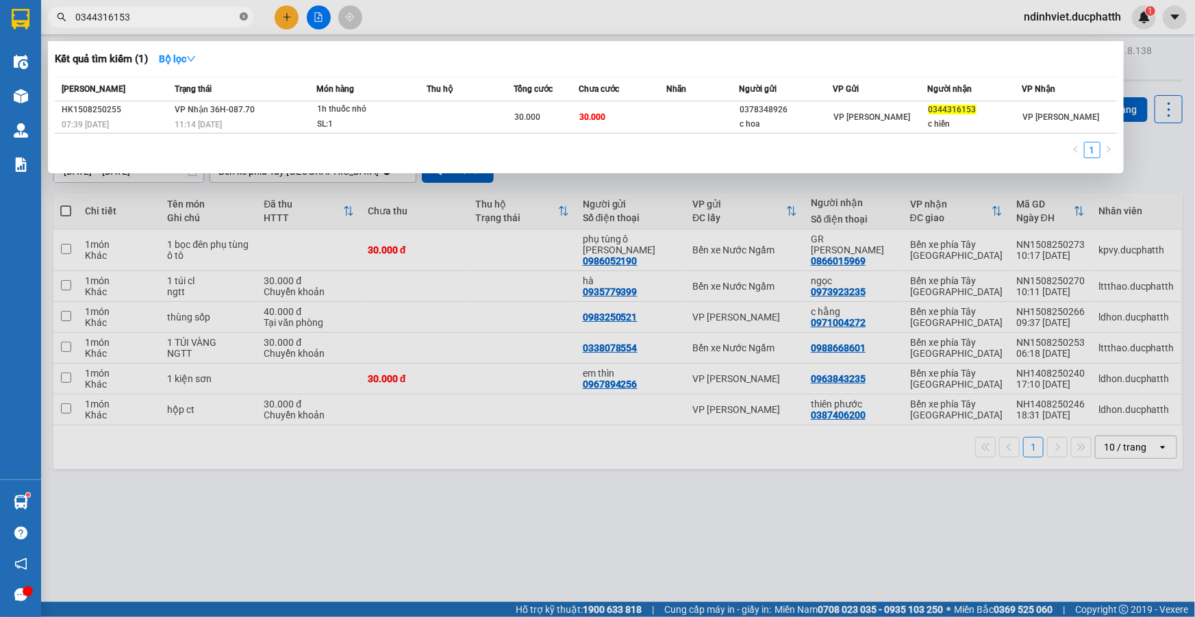
click at [244, 18] on icon "close-circle" at bounding box center [244, 16] width 8 height 8
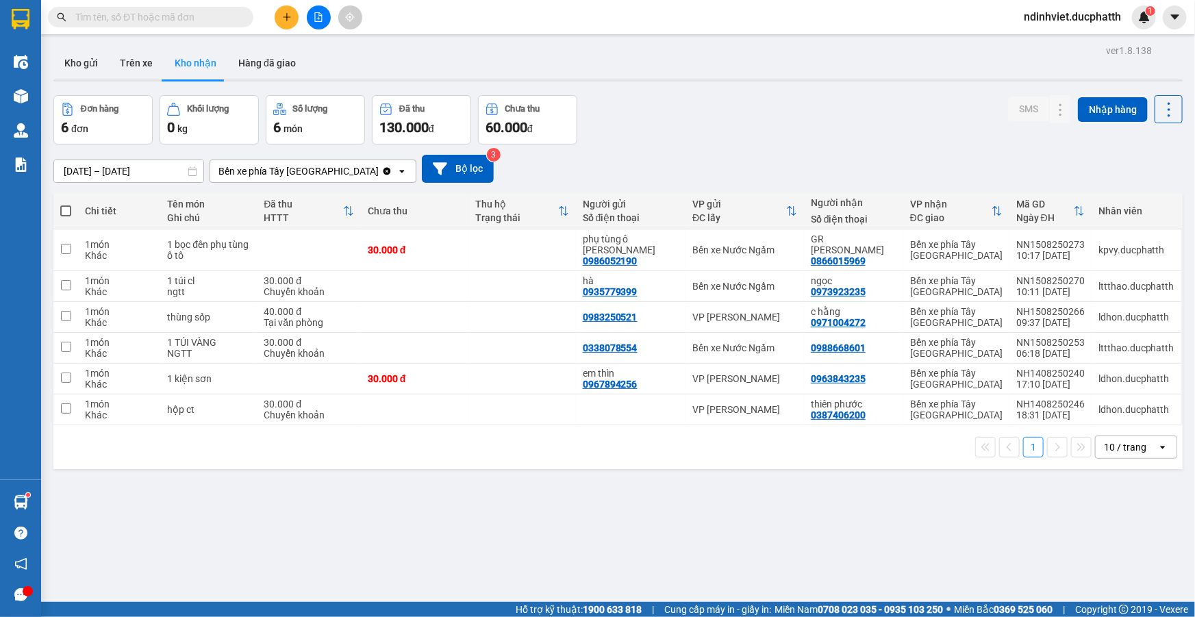
click at [161, 25] on span at bounding box center [150, 17] width 205 height 21
click at [214, 14] on input "text" at bounding box center [156, 17] width 162 height 15
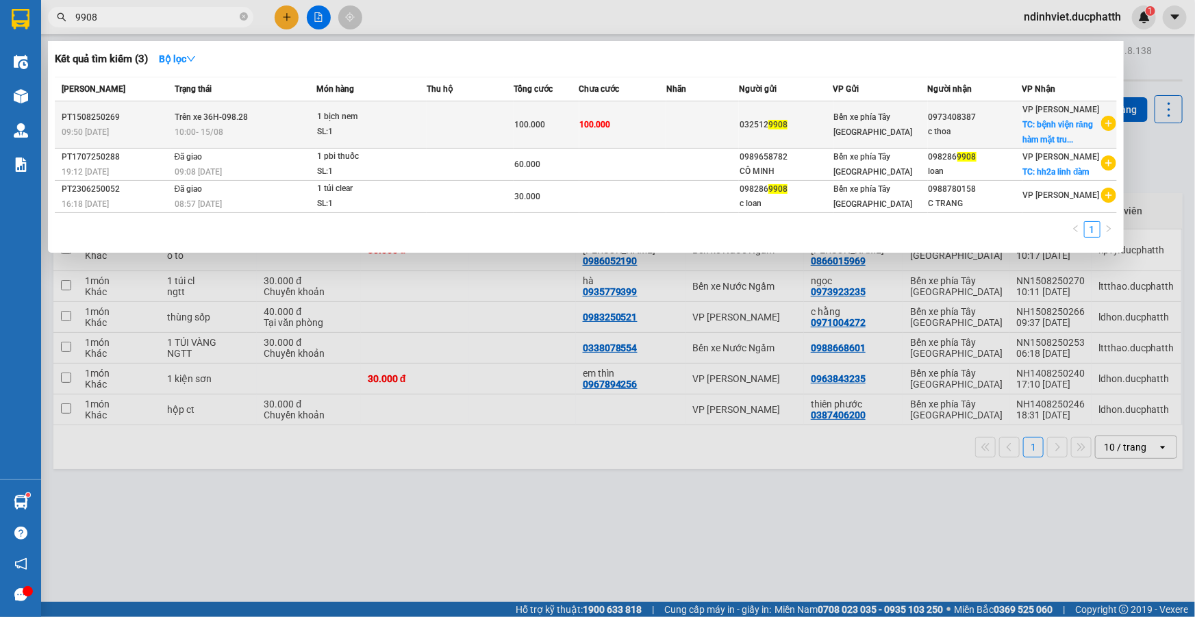
type input "9908"
click at [404, 134] on div "SL: 1" at bounding box center [368, 132] width 103 height 15
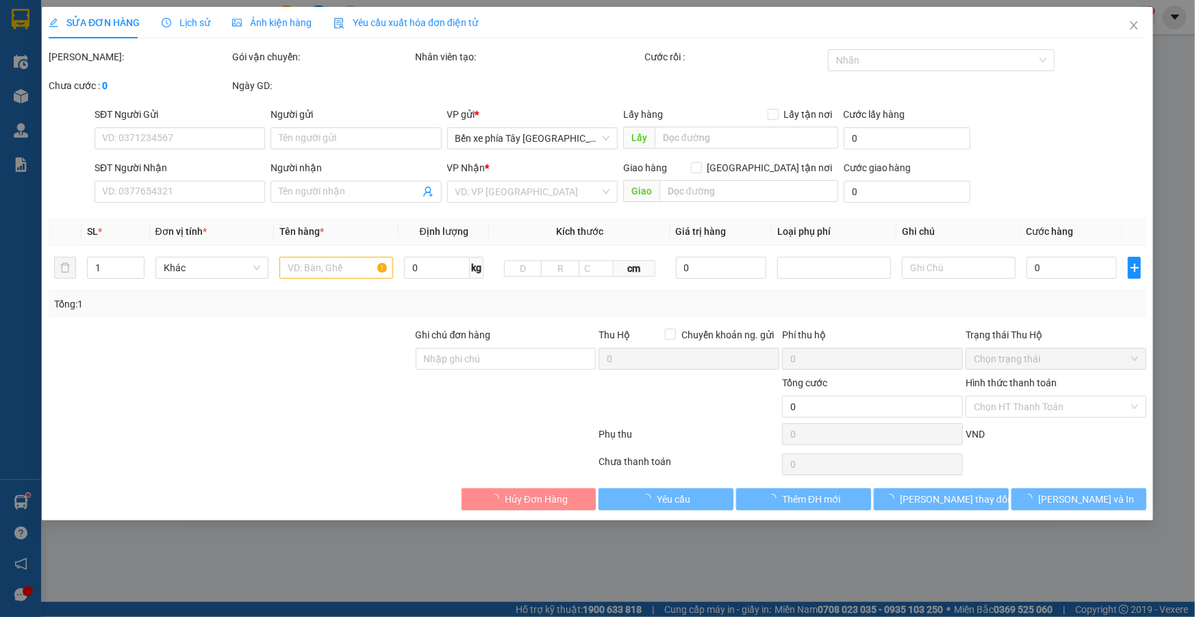
type input "0325129908"
type input "0973408387"
type input "c thoa"
checkbox input "true"
type input "bệnh viện răng hàm mặt trung ương 40 tràng thi"
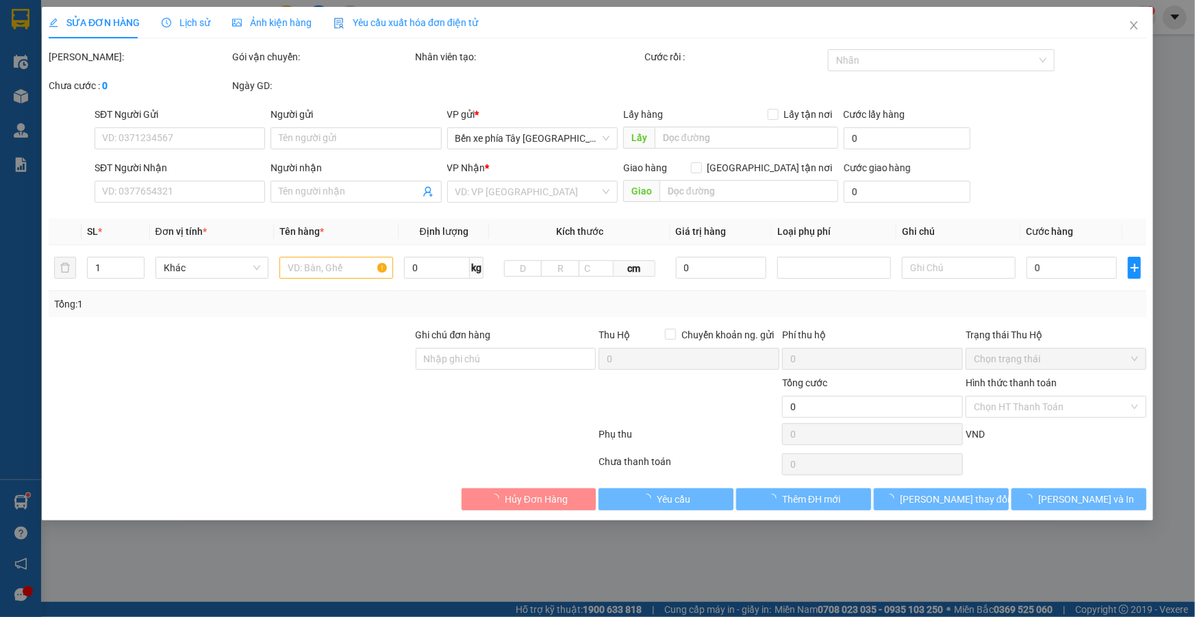
type input "100.000"
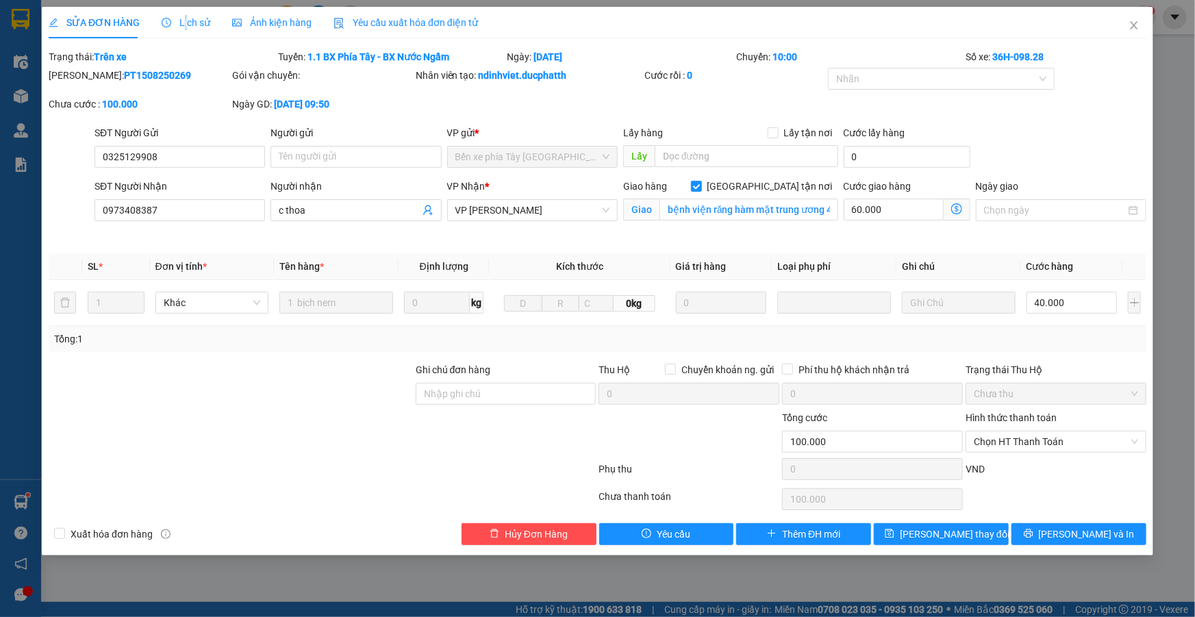
click at [185, 17] on span "Lịch sử" at bounding box center [186, 22] width 49 height 11
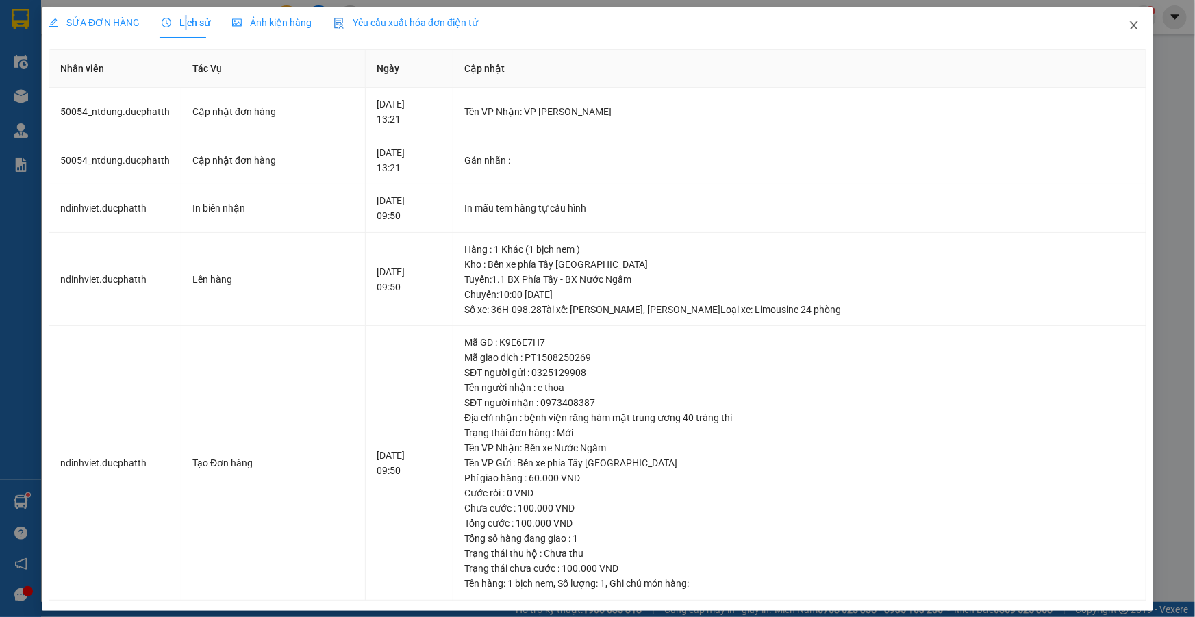
click at [1134, 27] on span "Close" at bounding box center [1134, 26] width 38 height 38
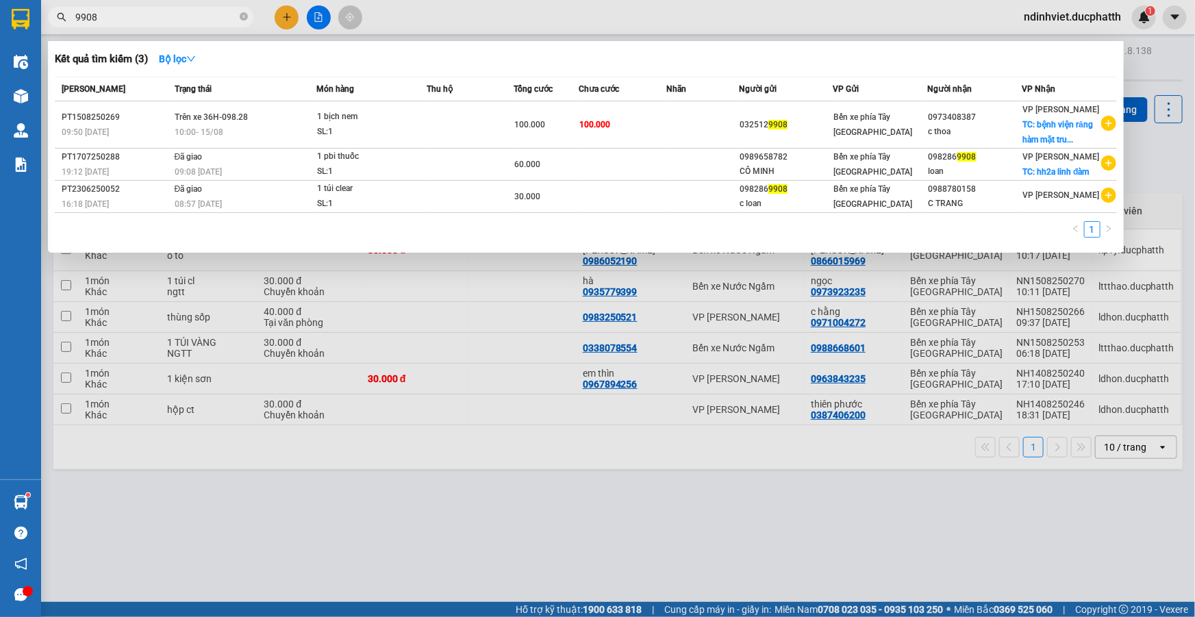
click at [151, 14] on input "9908" at bounding box center [156, 17] width 162 height 15
click at [245, 12] on span at bounding box center [244, 17] width 8 height 13
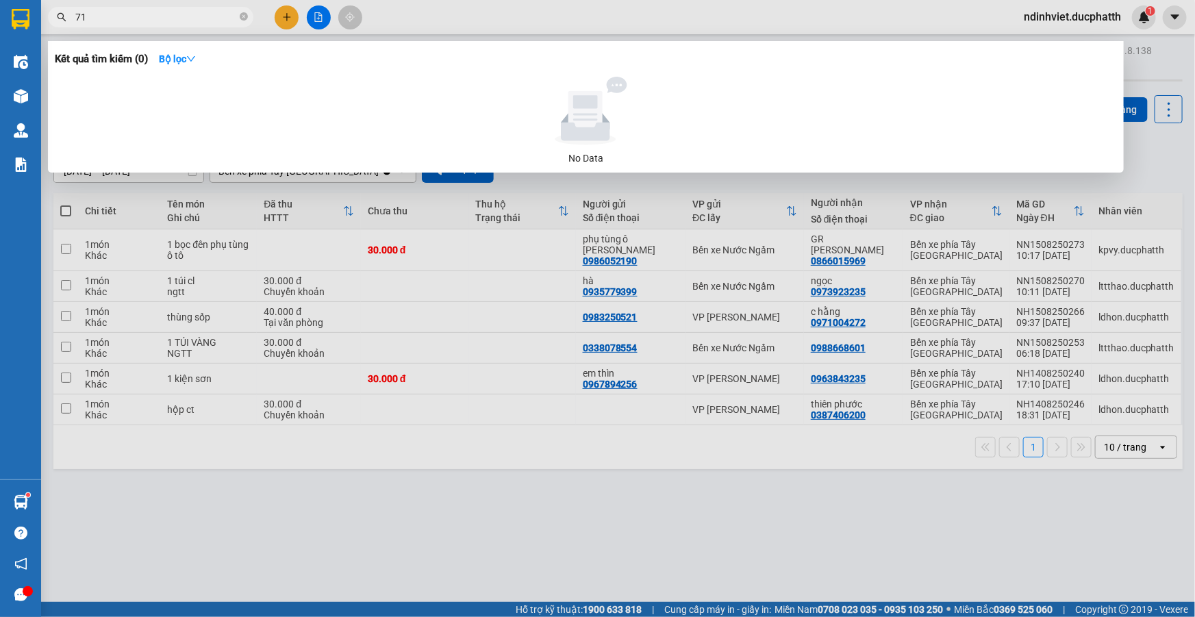
type input "7"
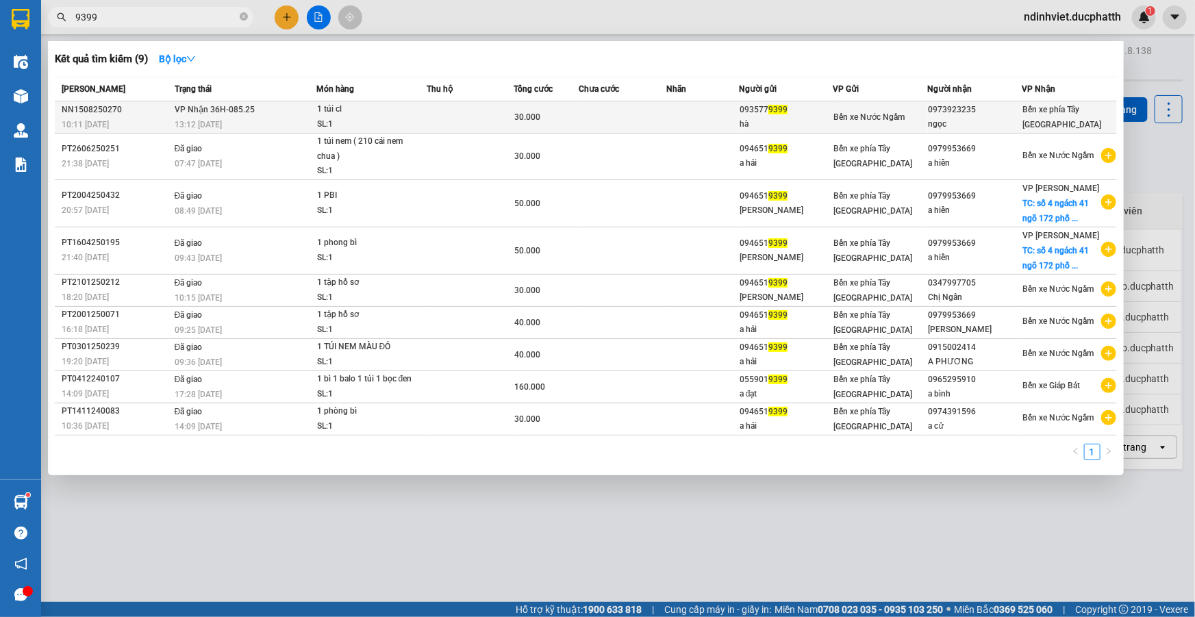
type input "9399"
click at [381, 112] on div "1 túi cl" at bounding box center [368, 109] width 103 height 15
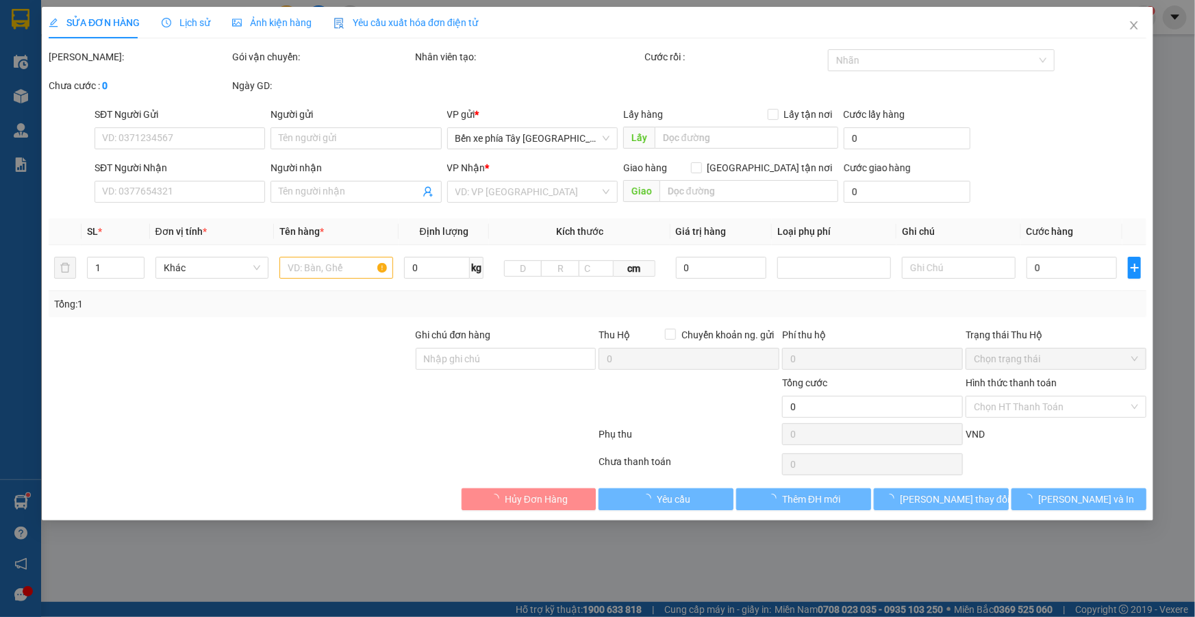
type input "0935779399"
type input "hà"
type input "0973923235"
type input "ngọc"
type input "ngtt- ck duong manh ha 10h10 15/8 shb"
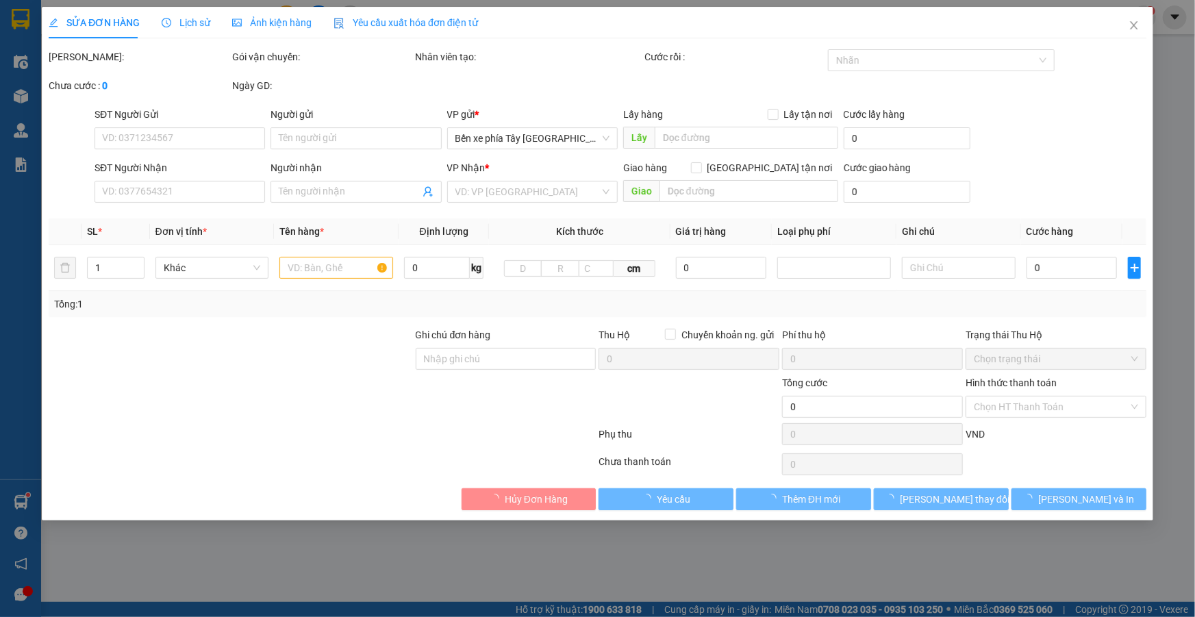
type input "30.000"
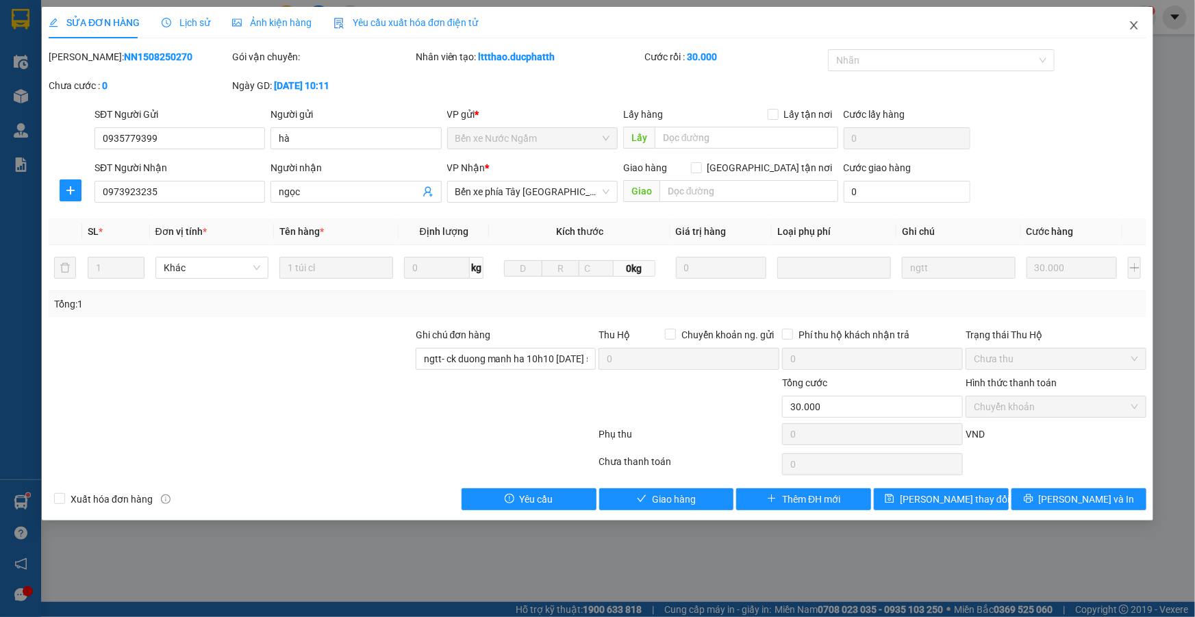
click at [1129, 24] on icon "close" at bounding box center [1133, 25] width 11 height 11
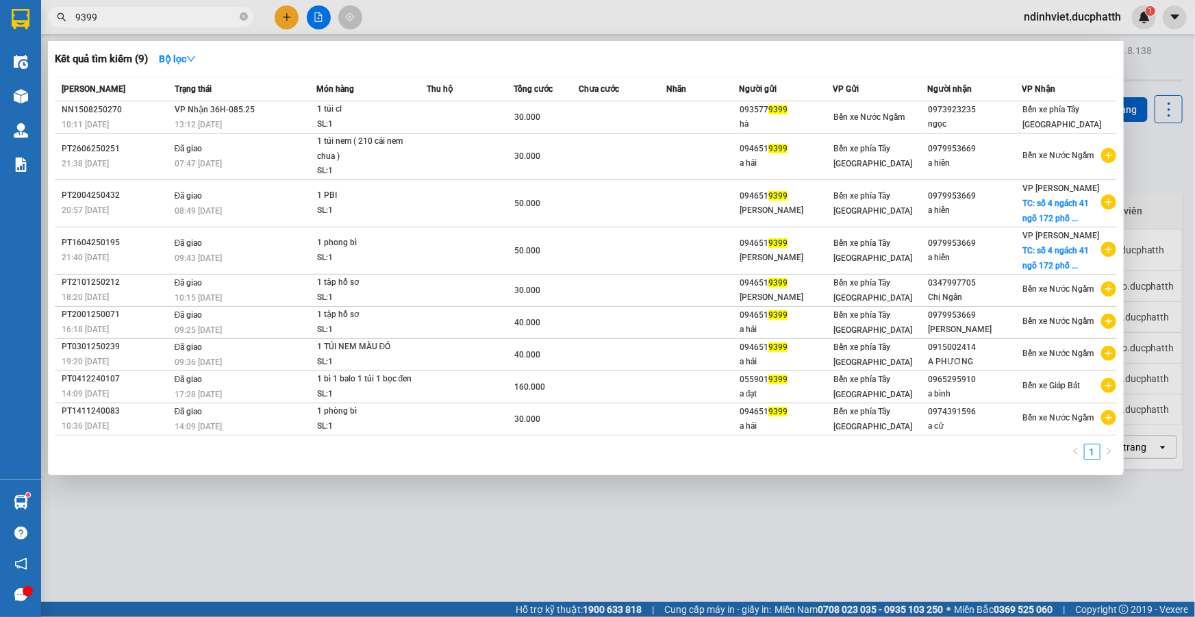
click at [129, 10] on input "9399" at bounding box center [156, 17] width 162 height 15
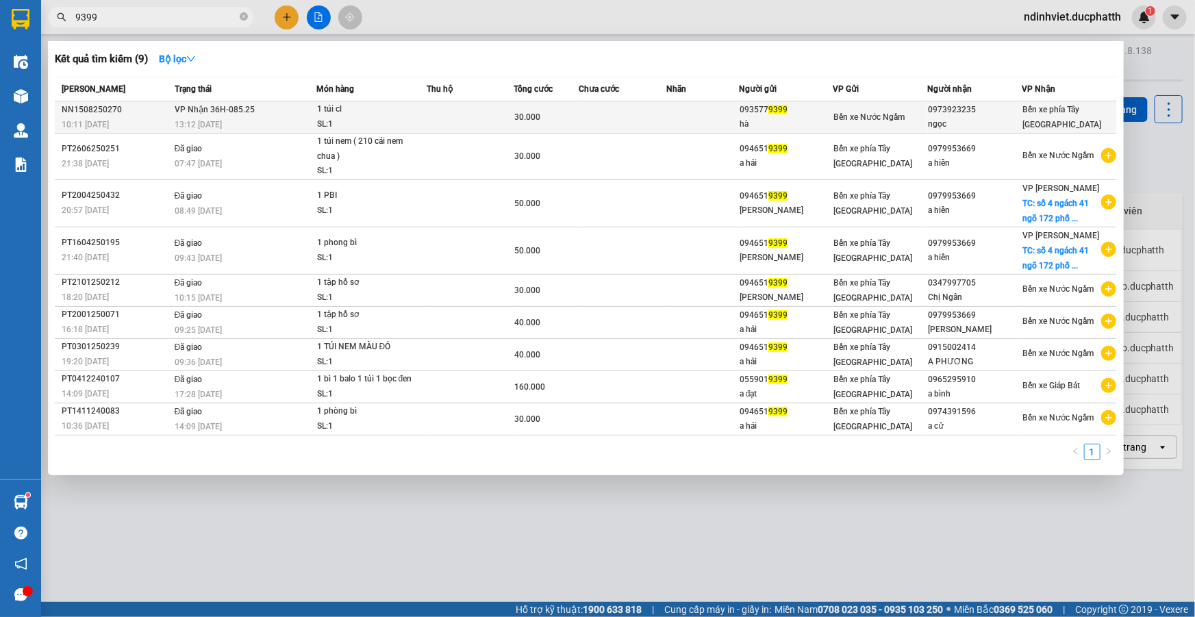
click at [244, 121] on div "13:12 [DATE]" at bounding box center [245, 124] width 141 height 15
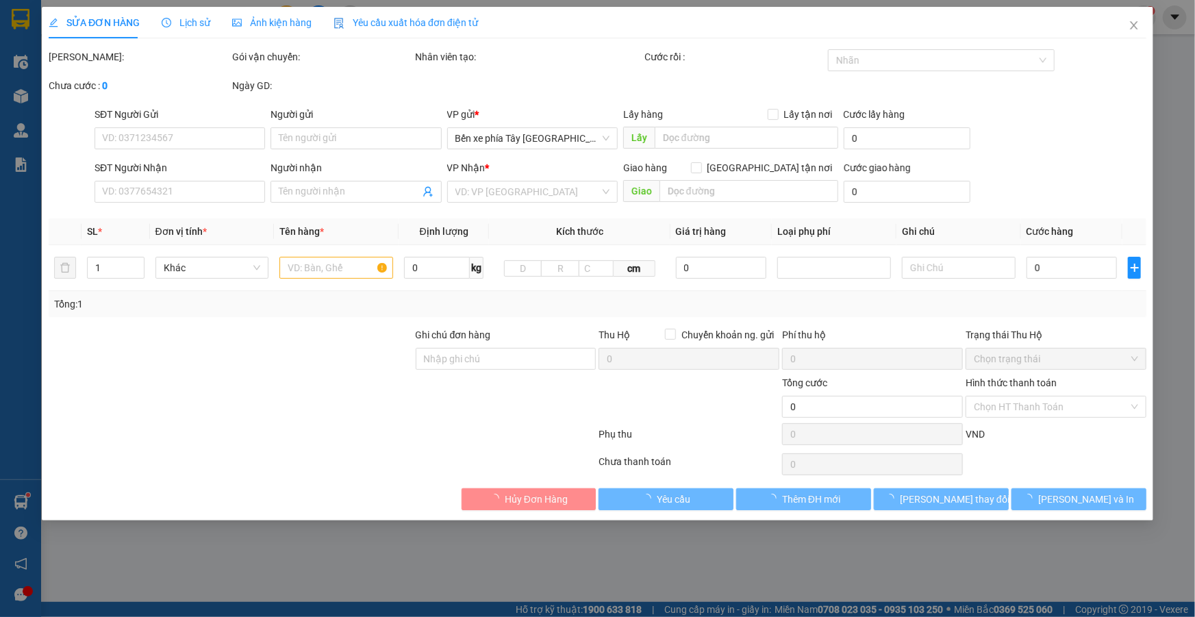
type input "0935779399"
type input "hà"
type input "0973923235"
type input "ngọc"
type input "ngtt- ck duong manh ha 10h10 15/8 shb"
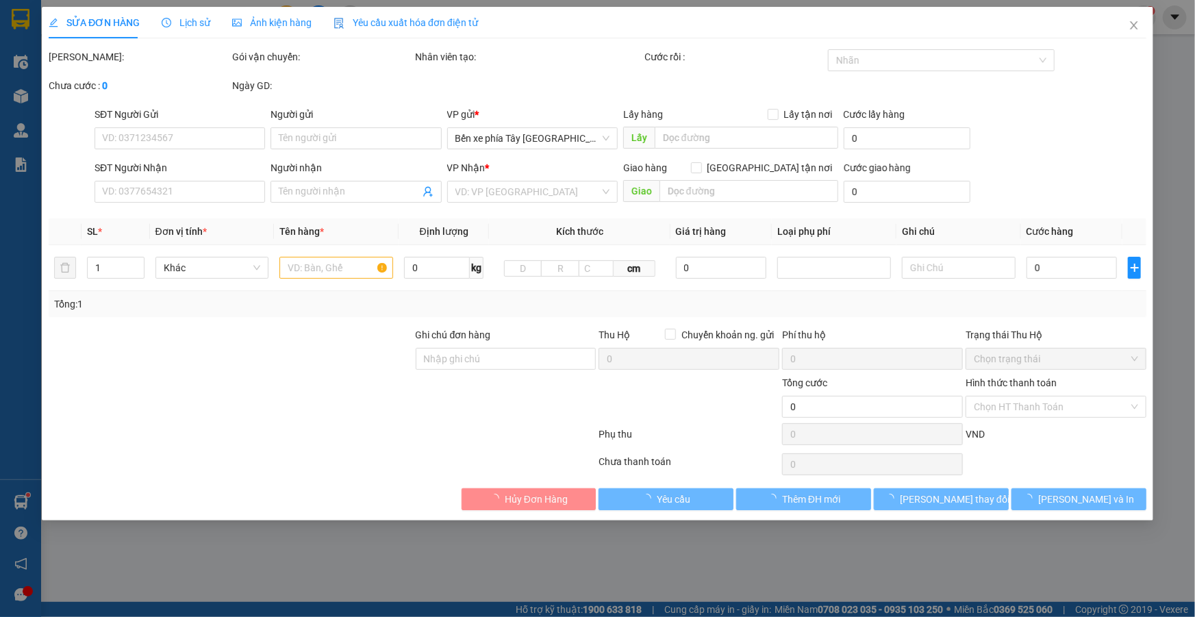
type input "30.000"
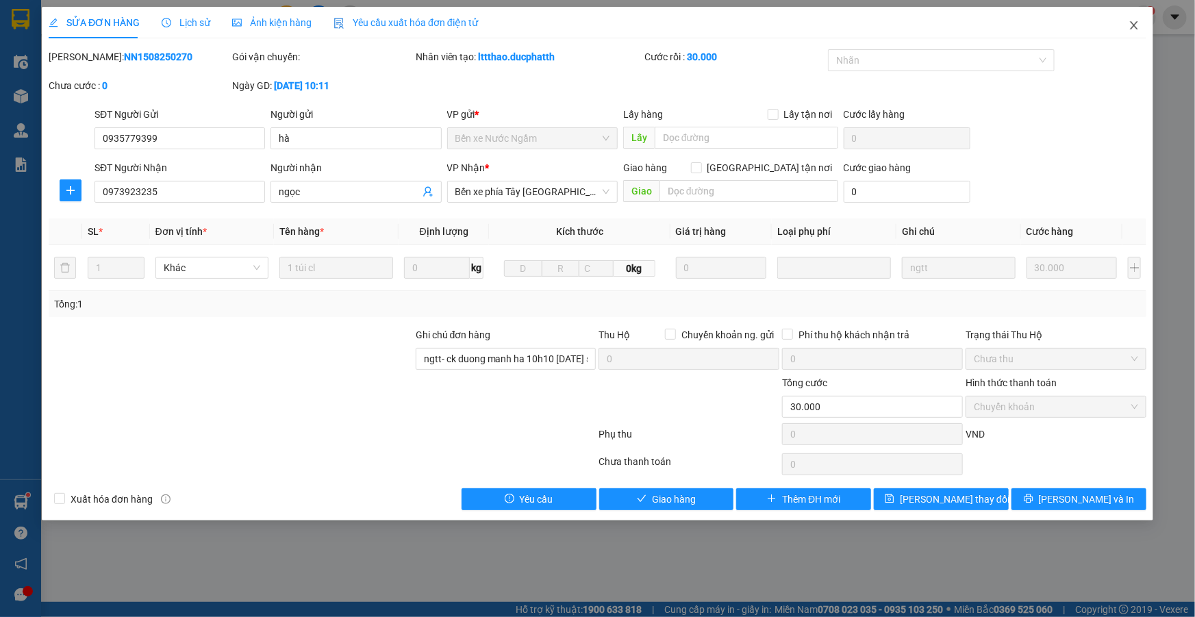
click at [1140, 20] on span "Close" at bounding box center [1134, 26] width 38 height 38
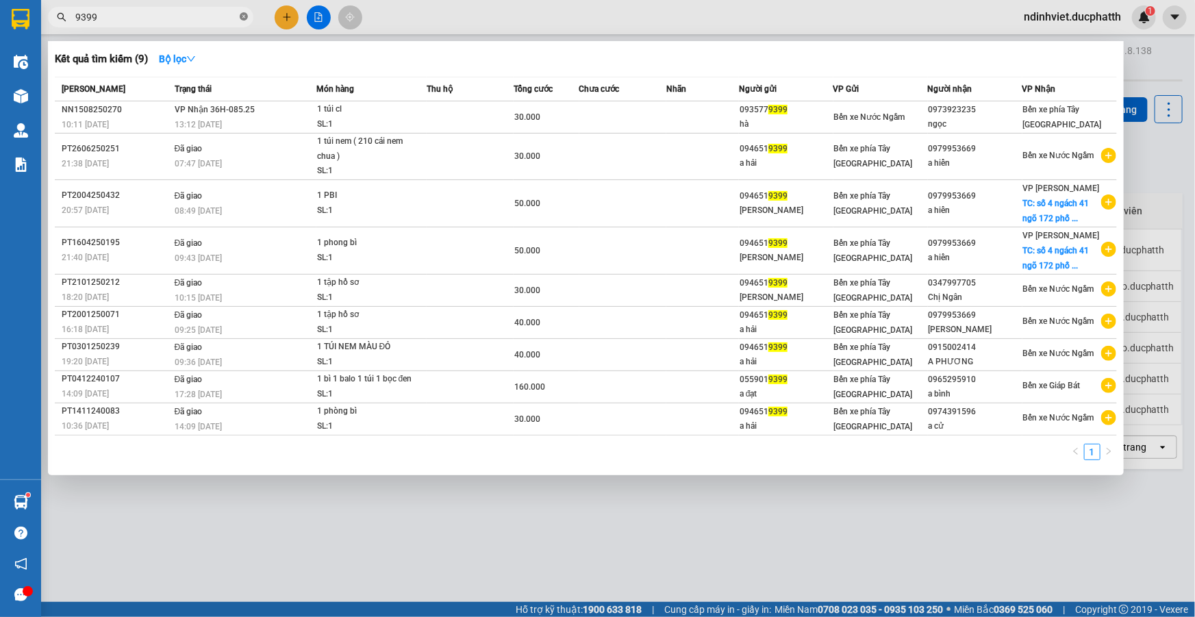
click at [242, 16] on icon "close-circle" at bounding box center [244, 16] width 8 height 8
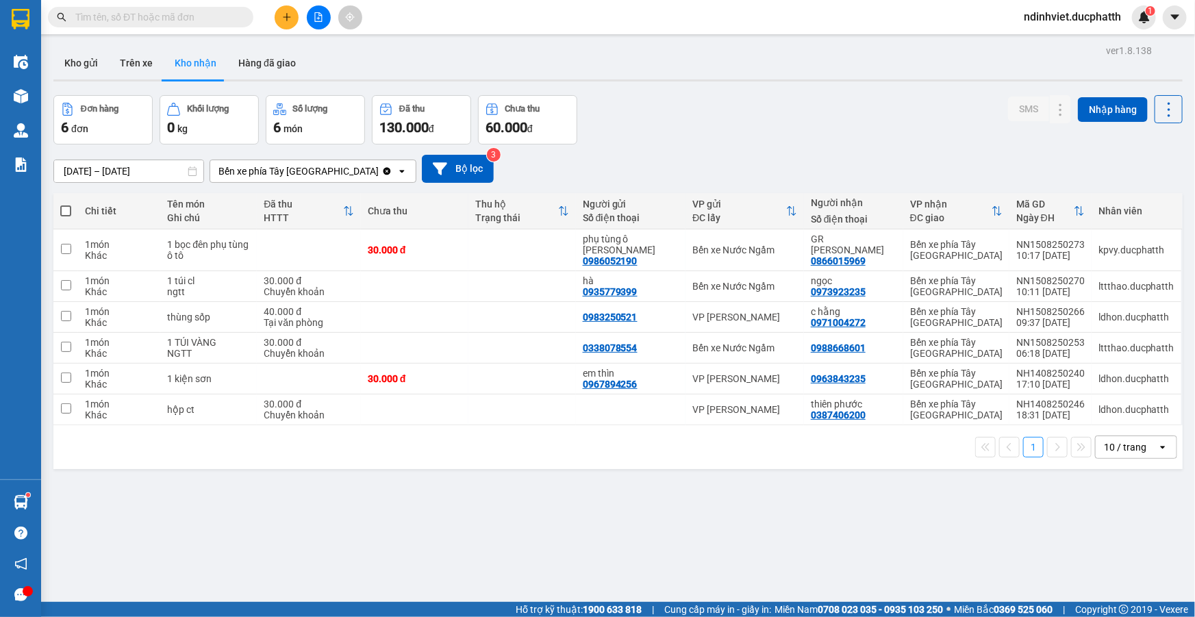
click at [207, 15] on input "text" at bounding box center [156, 17] width 162 height 15
paste input "0334235310"
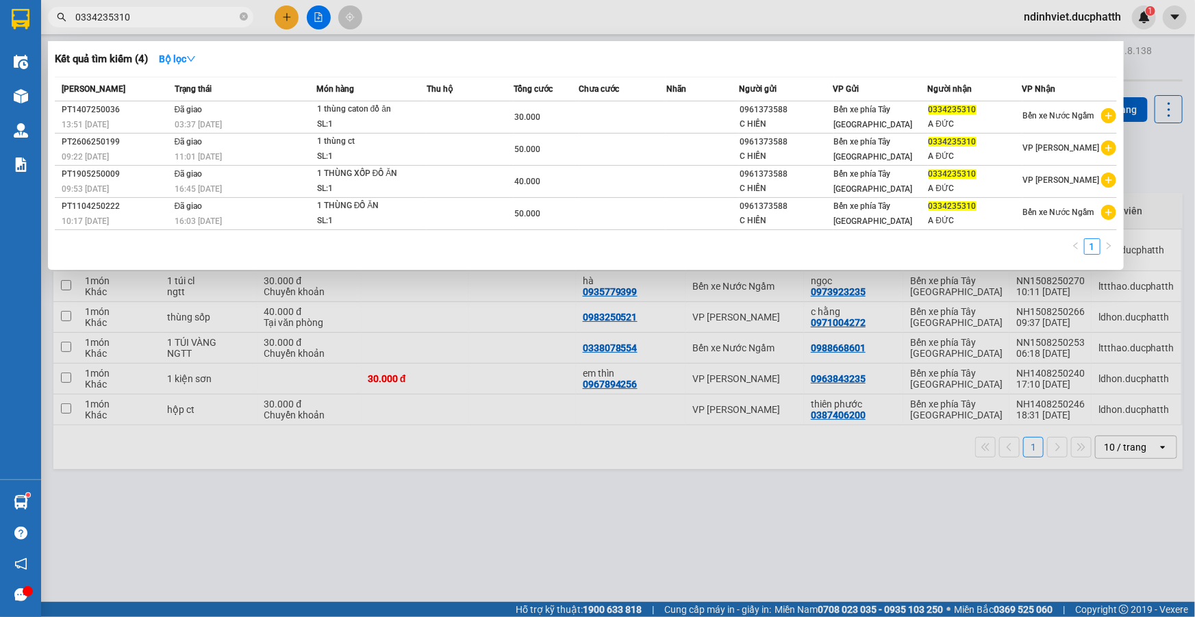
type input "0334235310"
click at [741, 513] on div at bounding box center [597, 308] width 1195 height 617
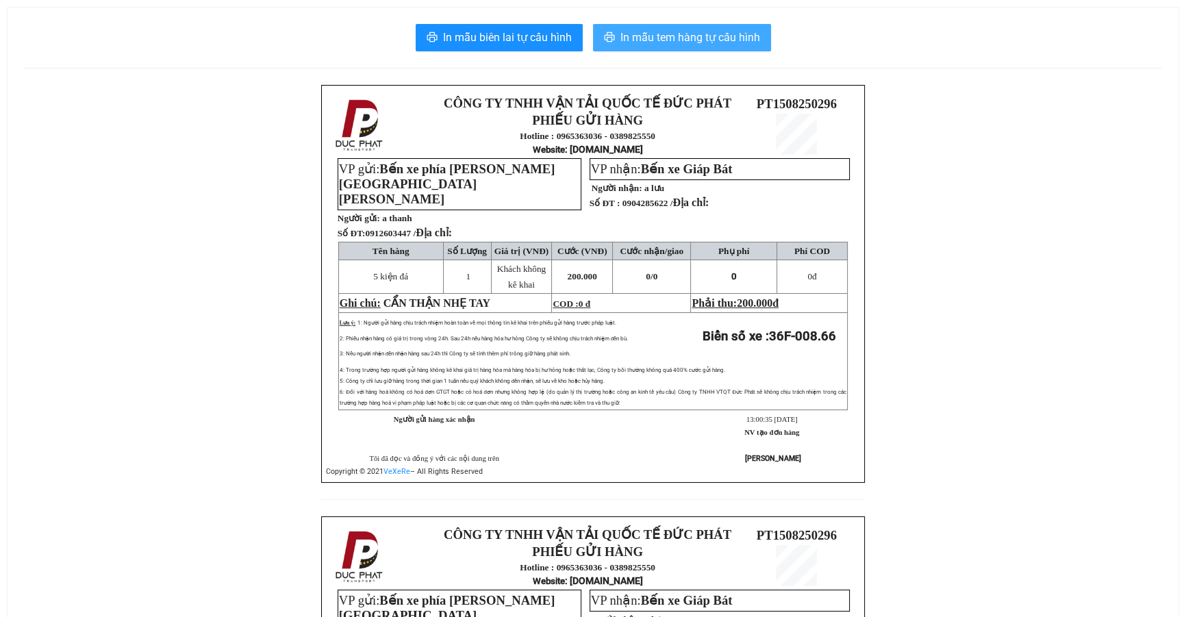
click at [620, 36] on span "In mẫu tem hàng tự cấu hình" at bounding box center [690, 37] width 140 height 17
click at [674, 39] on span "In mẫu tem hàng tự cấu hình" at bounding box center [690, 37] width 140 height 17
click at [664, 43] on span "In mẫu tem hàng tự cấu hình" at bounding box center [690, 37] width 140 height 17
click at [687, 45] on span "In mẫu tem hàng tự cấu hình" at bounding box center [690, 37] width 140 height 17
click at [699, 34] on span "In mẫu tem hàng tự cấu hình" at bounding box center [690, 37] width 140 height 17
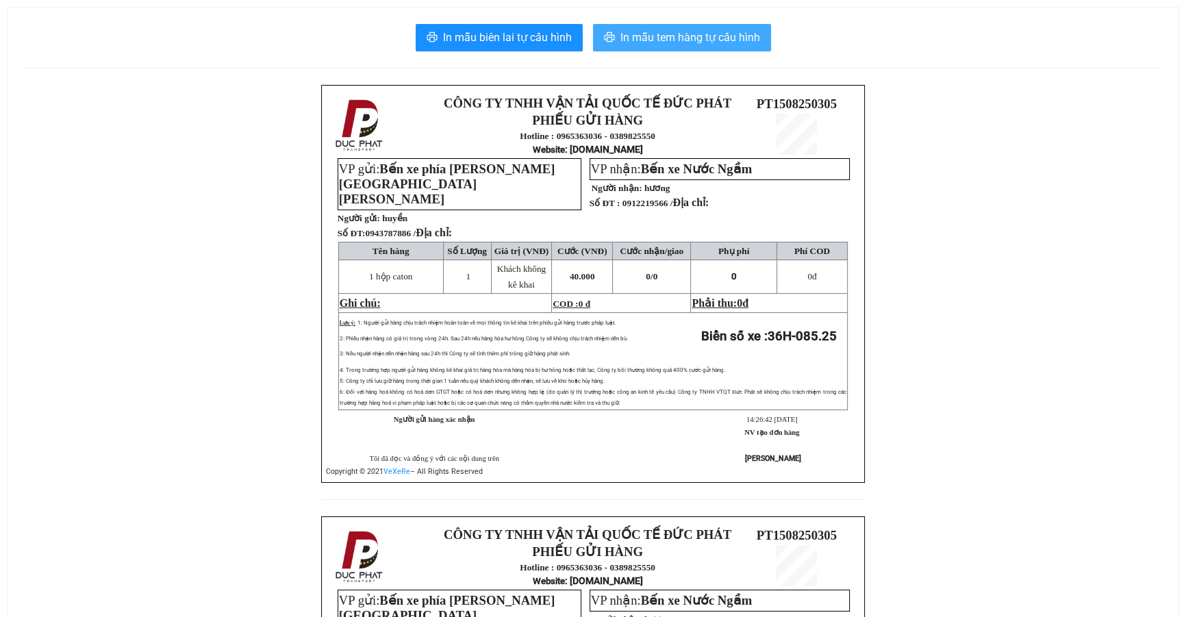
click at [679, 42] on span "In mẫu tem hàng tự cấu hình" at bounding box center [690, 37] width 140 height 17
click at [700, 29] on span "In mẫu tem hàng tự cấu hình" at bounding box center [690, 37] width 140 height 17
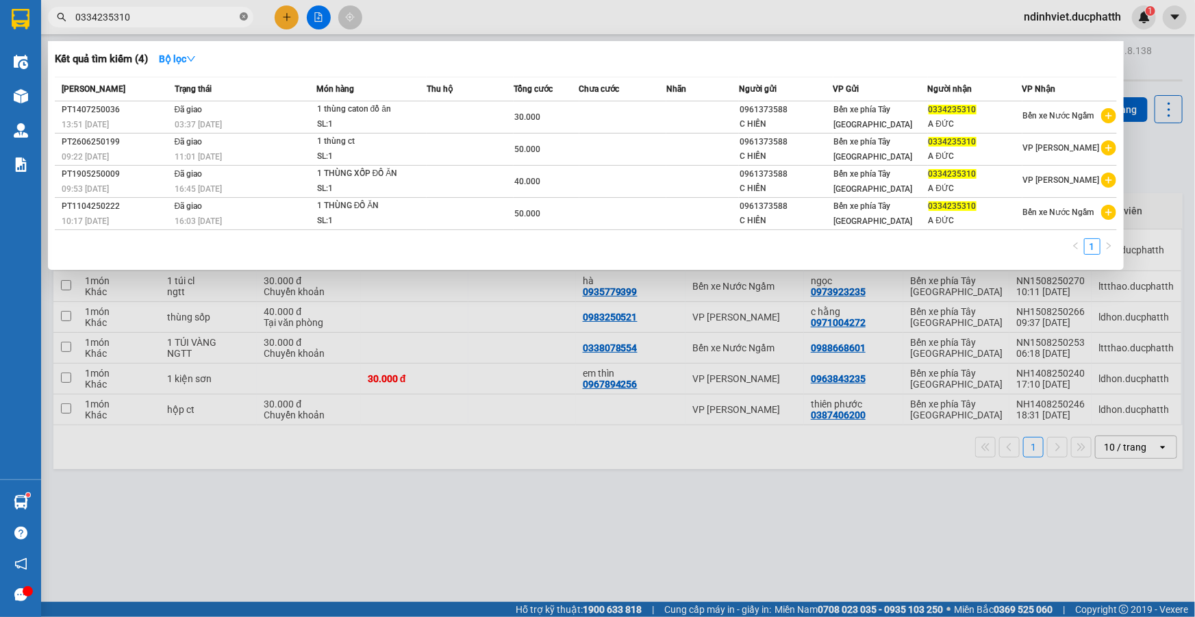
click at [243, 16] on icon "close-circle" at bounding box center [244, 16] width 8 height 8
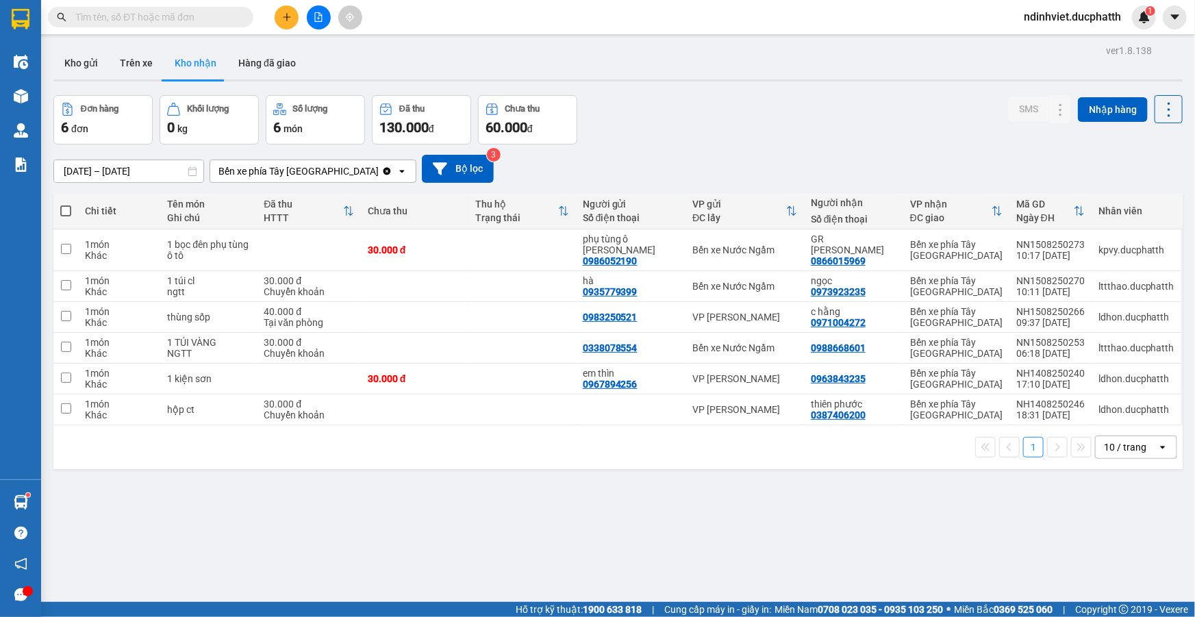
click at [157, 15] on input "text" at bounding box center [156, 17] width 162 height 15
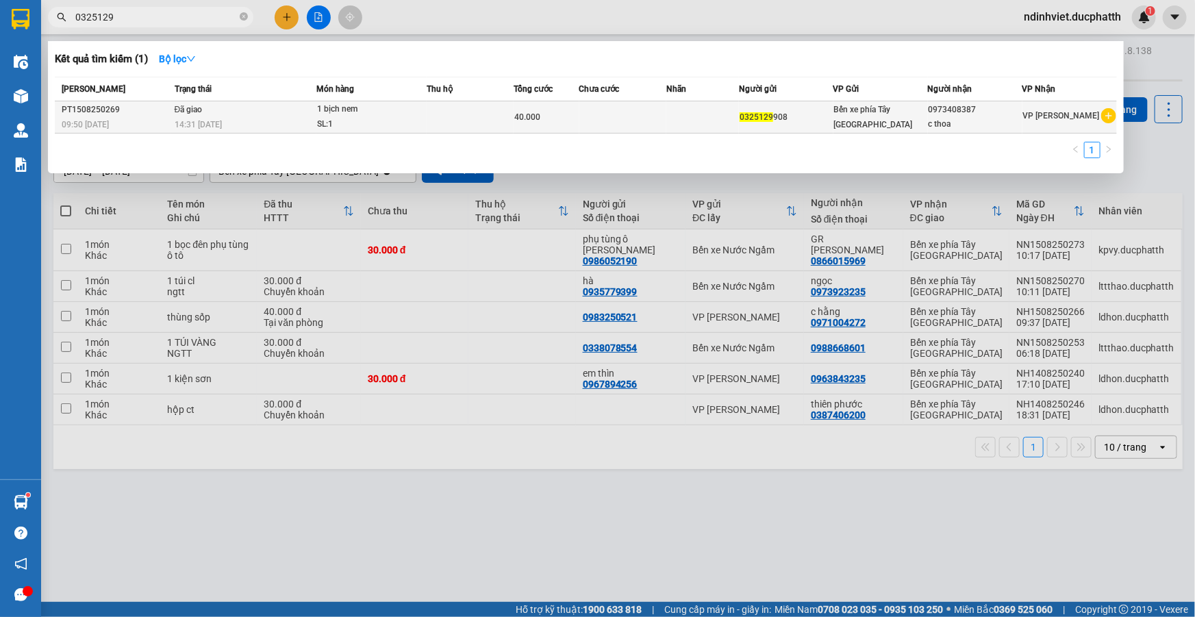
type input "0325129"
click at [572, 117] on div "40.000" at bounding box center [546, 117] width 64 height 15
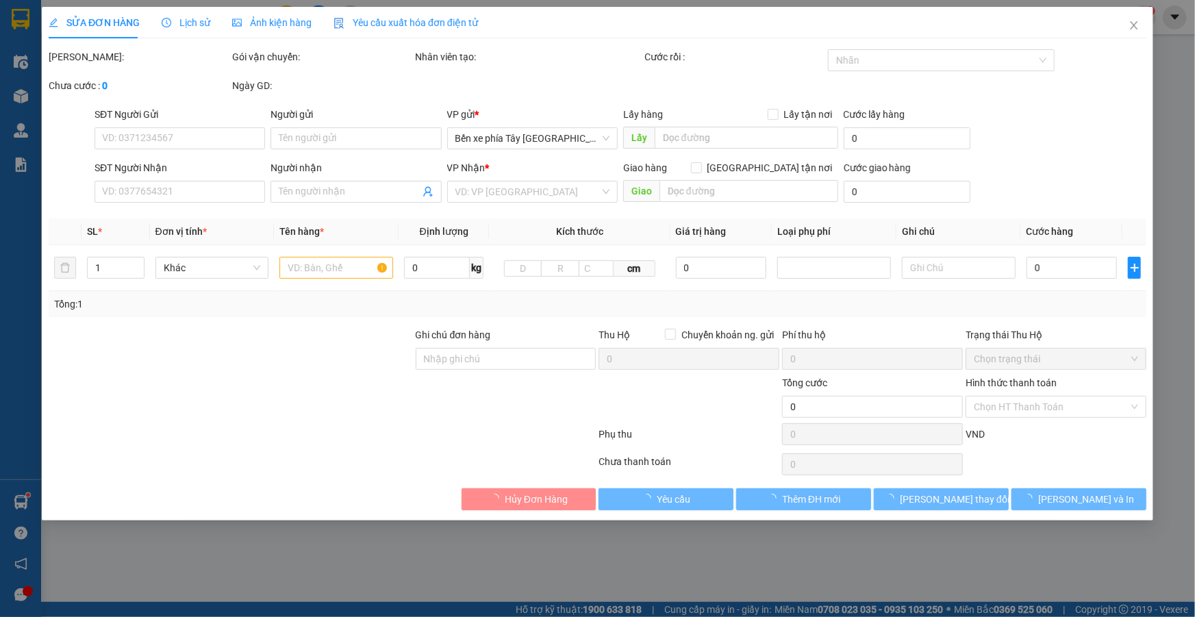
type input "0325129908"
type input "0973408387"
type input "c thoa"
type input "40.000"
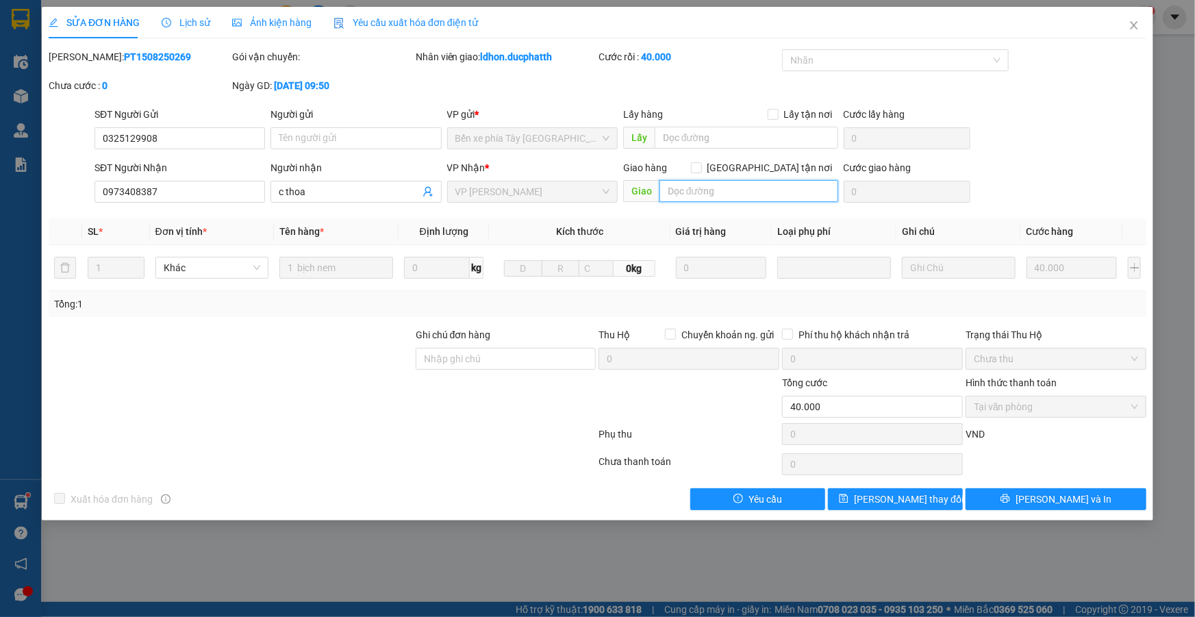
click at [729, 190] on input "text" at bounding box center [748, 191] width 179 height 22
click at [1172, 107] on div "SỬA ĐƠN HÀNG Lịch sử Ảnh kiện hàng Yêu cầu xuất hóa đơn điện tử Total Paid Fee …" at bounding box center [597, 308] width 1195 height 617
drag, startPoint x: 1131, startPoint y: 26, endPoint x: 494, endPoint y: 605, distance: 861.3
click at [595, 616] on html "Kết quả tìm kiếm ( 1 ) Bộ lọc Mã ĐH Trạng thái Món hàng Thu hộ Tổng cước Chưa c…" at bounding box center [597, 308] width 1195 height 617
click at [1131, 25] on icon "close" at bounding box center [1133, 25] width 11 height 11
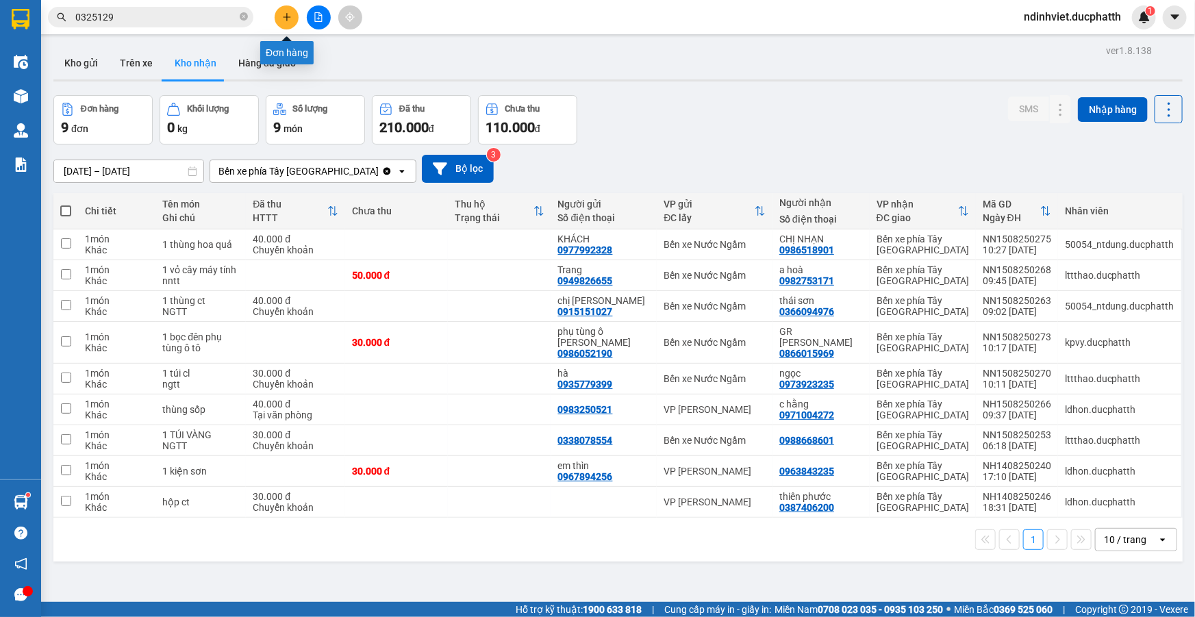
click at [287, 17] on icon "plus" at bounding box center [287, 16] width 8 height 1
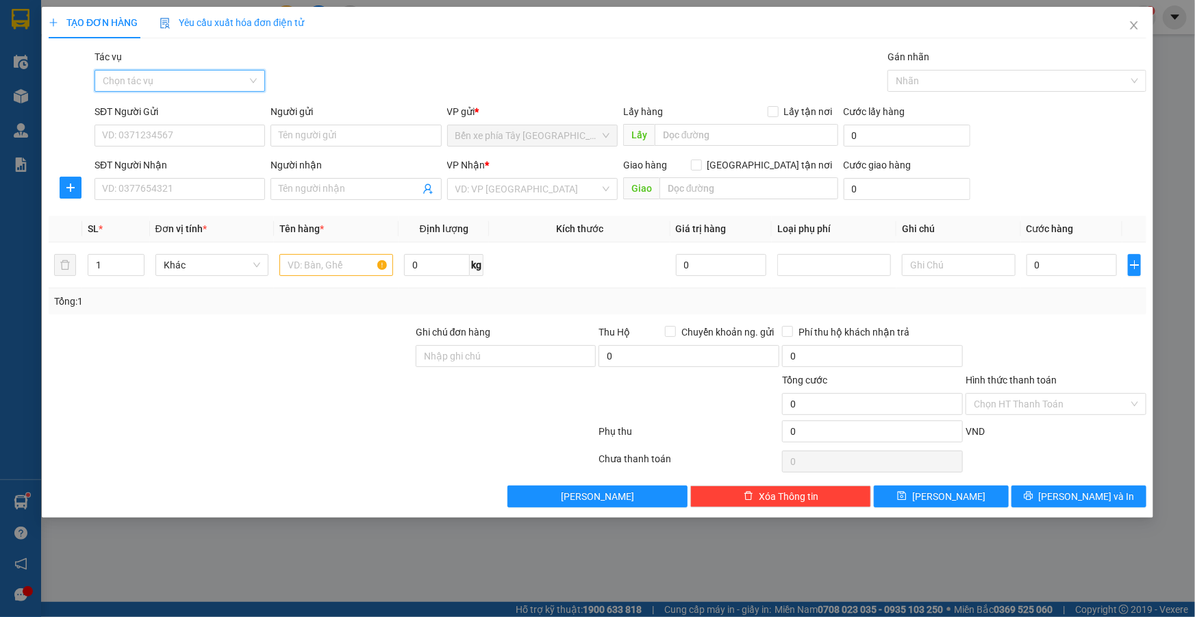
click at [227, 77] on input "Tác vụ" at bounding box center [175, 81] width 144 height 21
click at [193, 110] on div "Nhập hàng lên xe" at bounding box center [180, 108] width 154 height 15
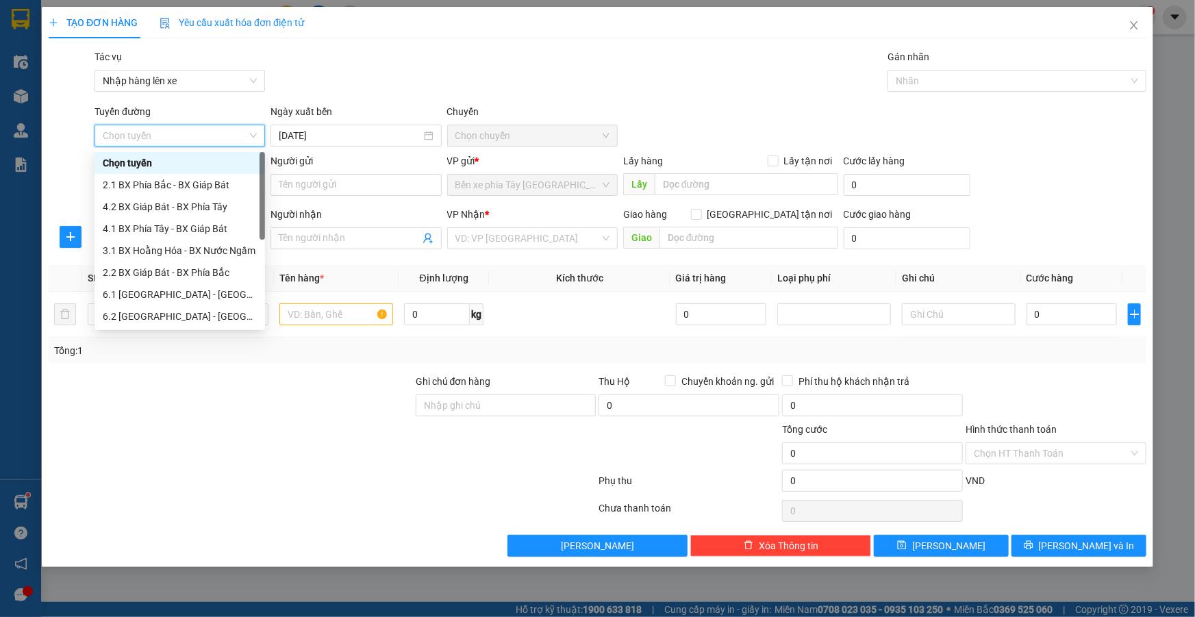
click at [370, 77] on div "Tác vụ Nhập hàng lên xe Gán nhãn Nhãn" at bounding box center [620, 73] width 1057 height 48
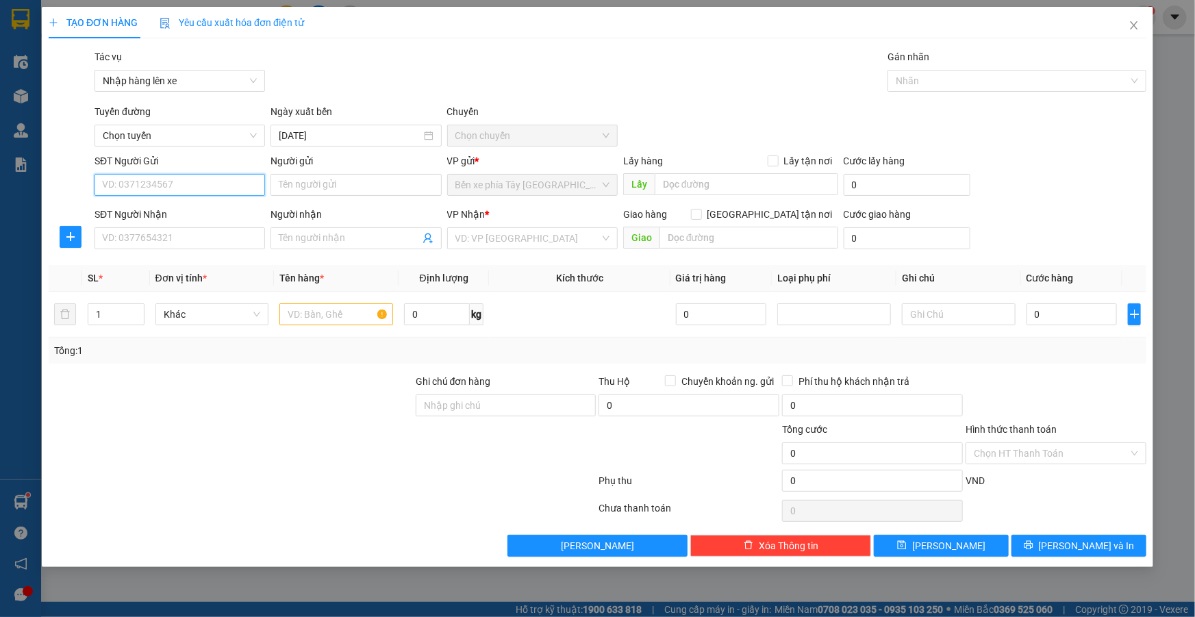
click at [192, 176] on input "SĐT Người Gửi" at bounding box center [179, 185] width 170 height 22
click at [1137, 24] on icon "close" at bounding box center [1133, 25] width 11 height 11
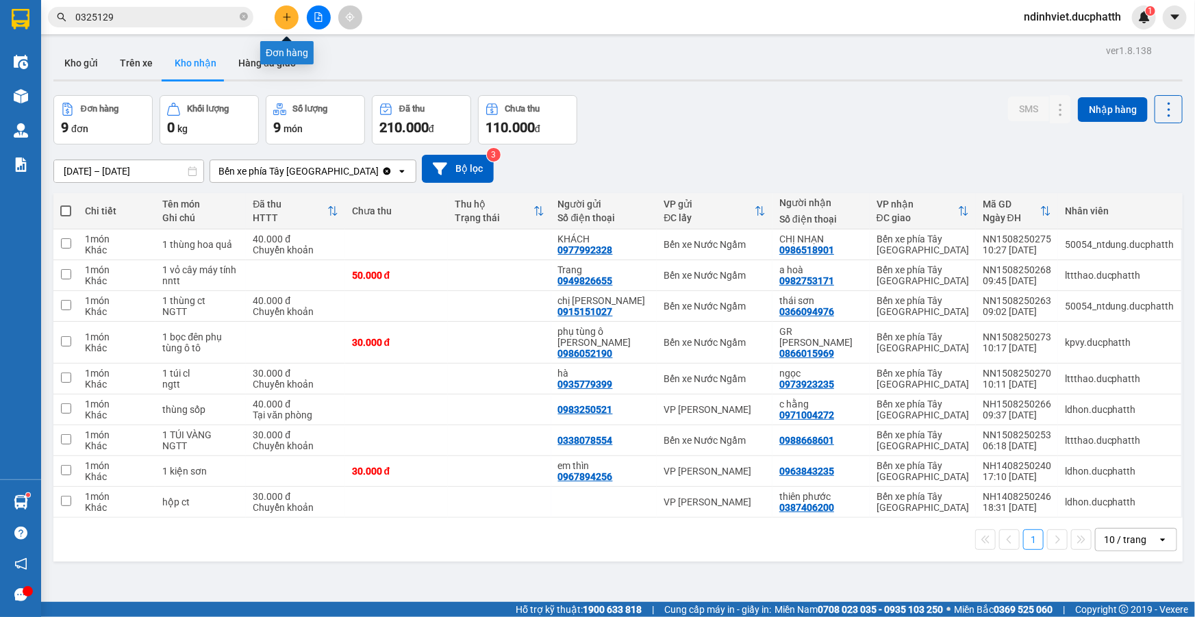
click at [282, 14] on icon "plus" at bounding box center [287, 17] width 10 height 10
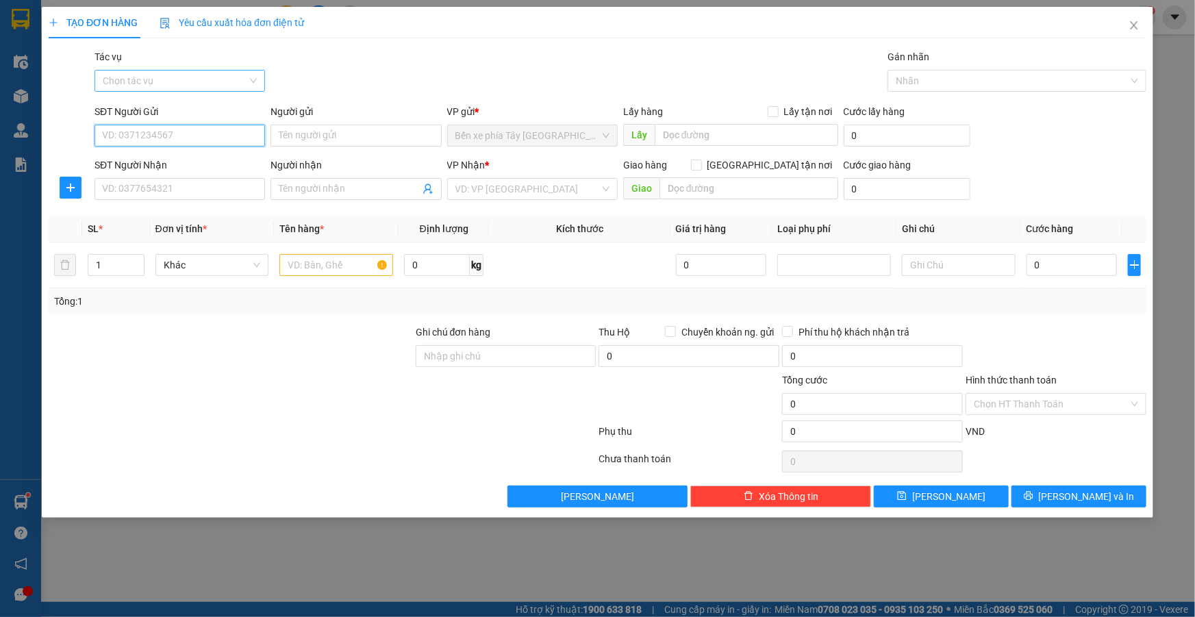
click at [254, 84] on div "Chọn tác vụ" at bounding box center [179, 81] width 170 height 22
click at [204, 110] on div "Nhập hàng lên xe" at bounding box center [180, 108] width 154 height 15
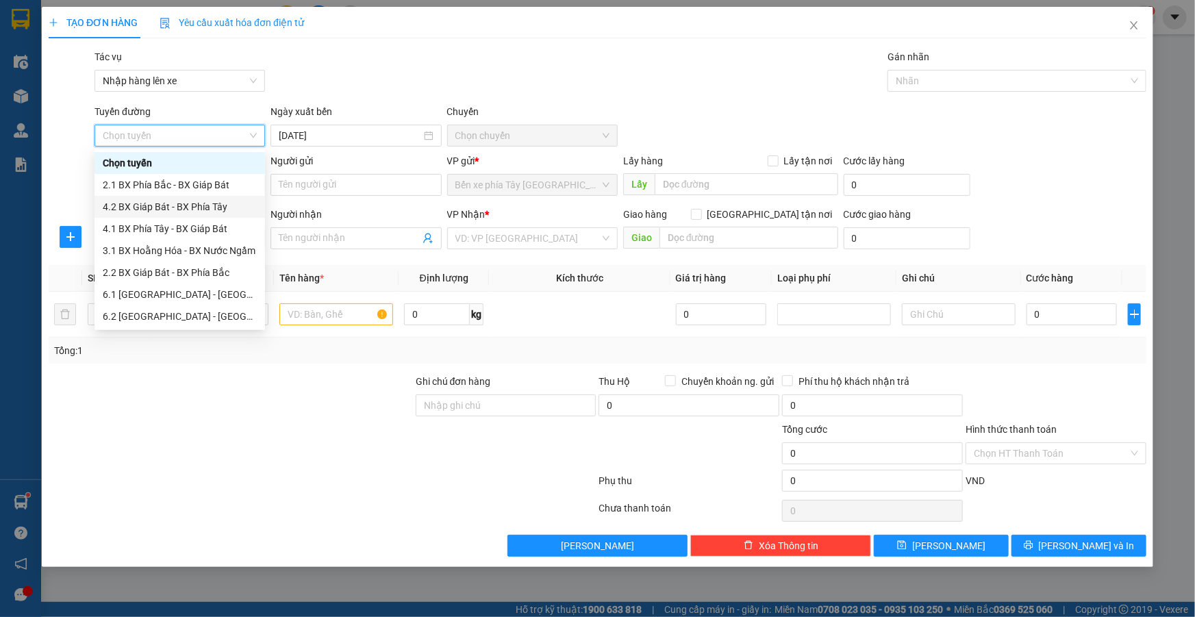
scroll to position [110, 0]
click at [202, 230] on div "1.1 BX Phía Tây - BX Nước Ngầm" at bounding box center [180, 228] width 154 height 15
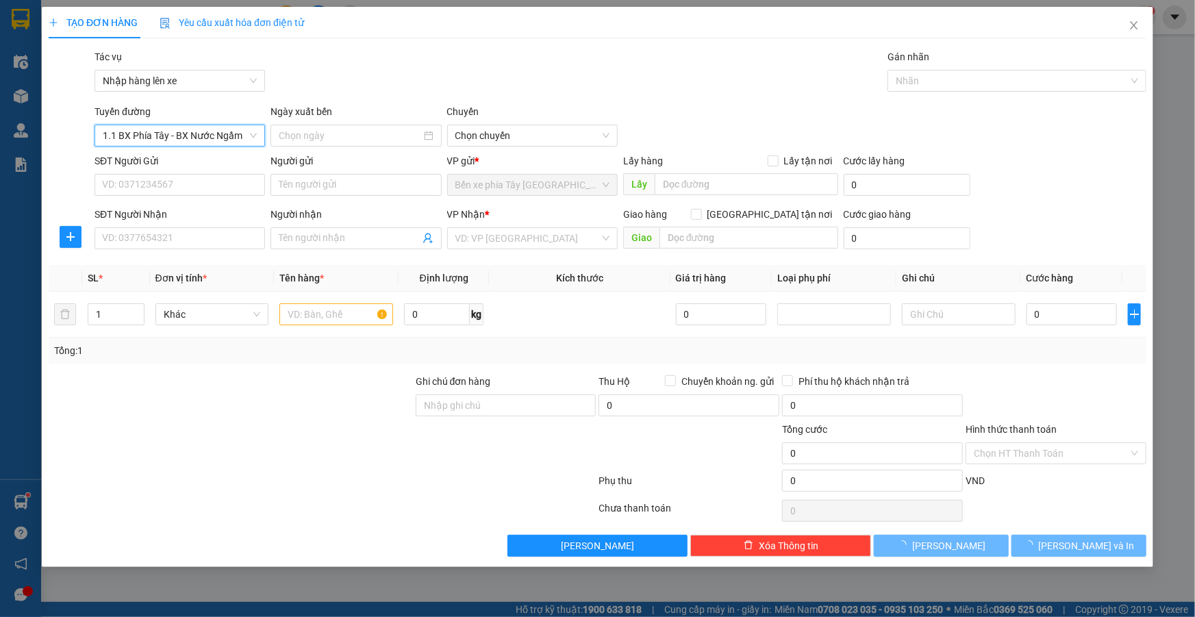
type input "15/08/2025"
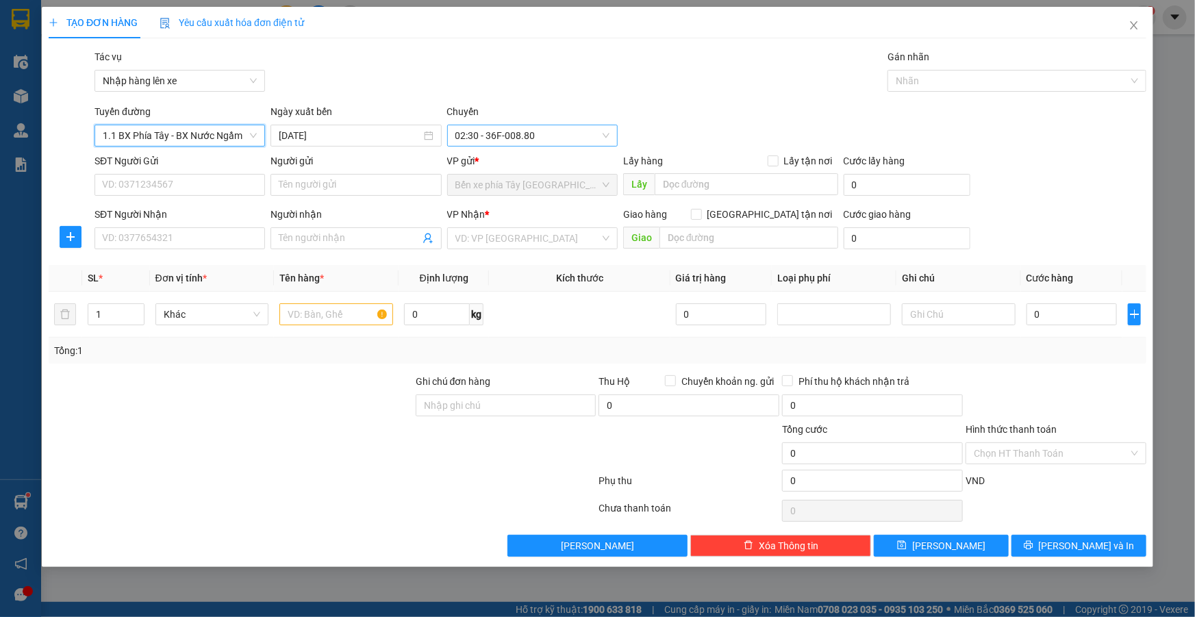
click at [548, 143] on span "02:30 - 36F-008.80" at bounding box center [532, 135] width 154 height 21
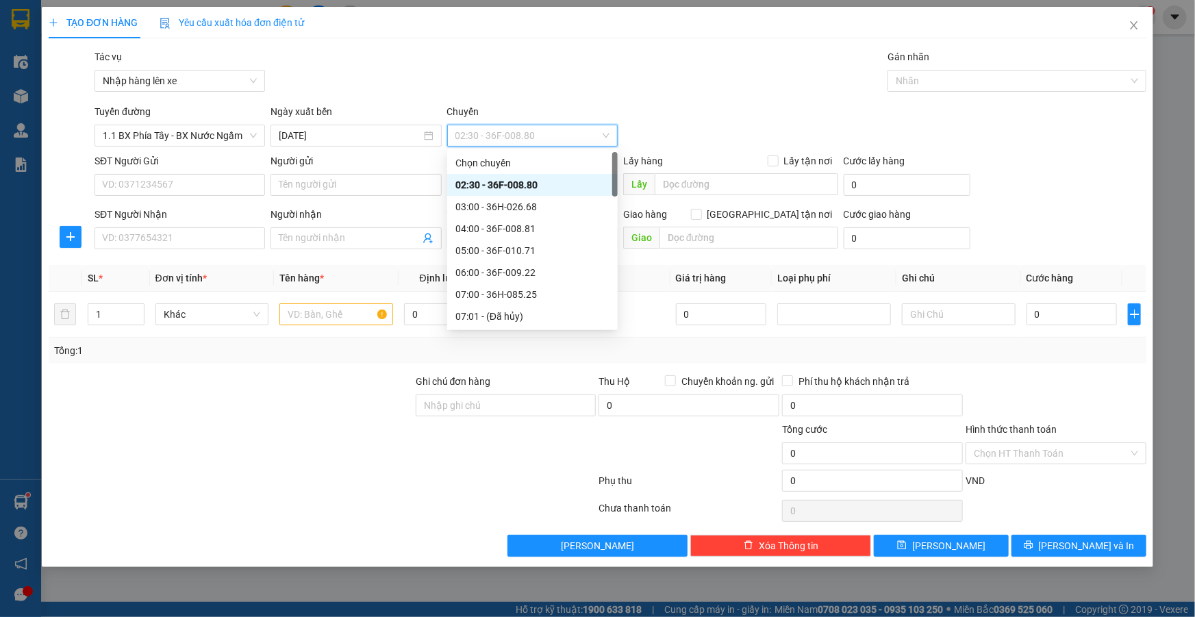
click at [546, 136] on span "02:30 - 36F-008.80" at bounding box center [532, 135] width 154 height 21
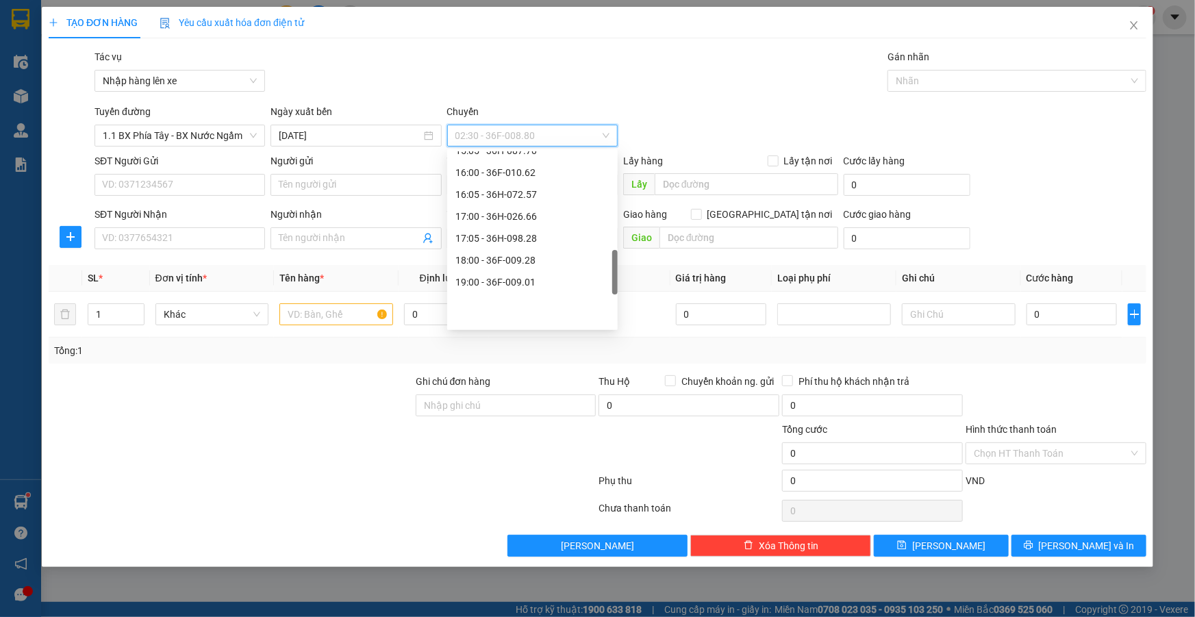
scroll to position [498, 0]
click at [503, 194] on div "15:00 - 36H-085.25" at bounding box center [532, 190] width 154 height 15
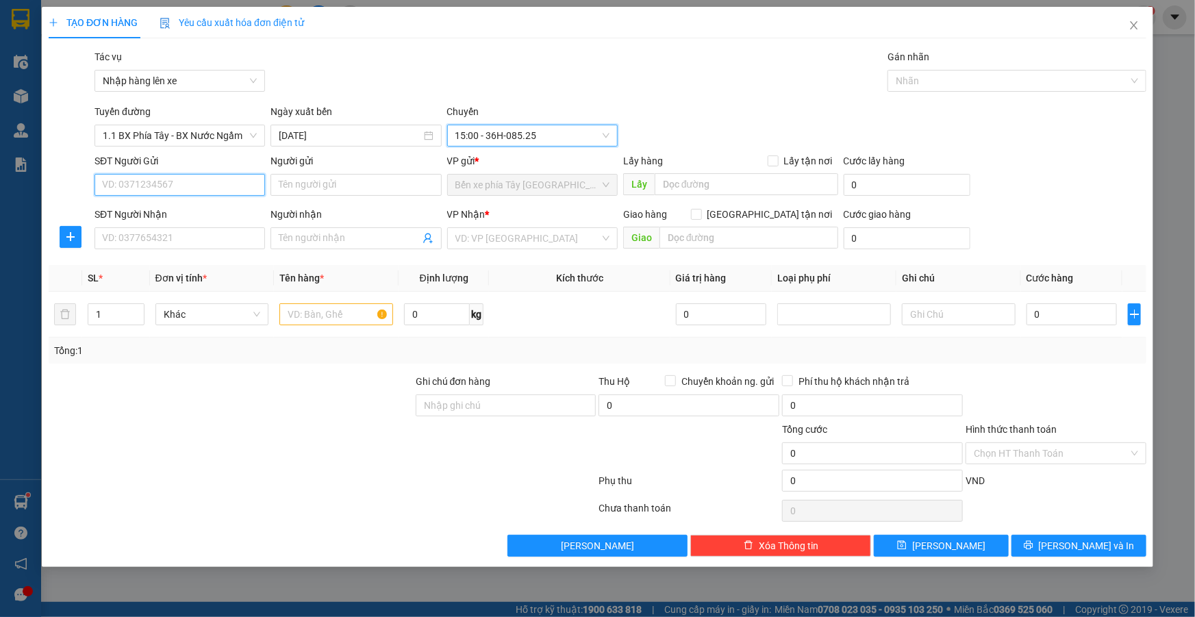
click at [188, 194] on input "SĐT Người Gửi" at bounding box center [179, 185] width 170 height 22
click at [150, 189] on input "SĐT Người Gửi" at bounding box center [179, 185] width 170 height 22
click at [527, 240] on input "search" at bounding box center [527, 238] width 144 height 21
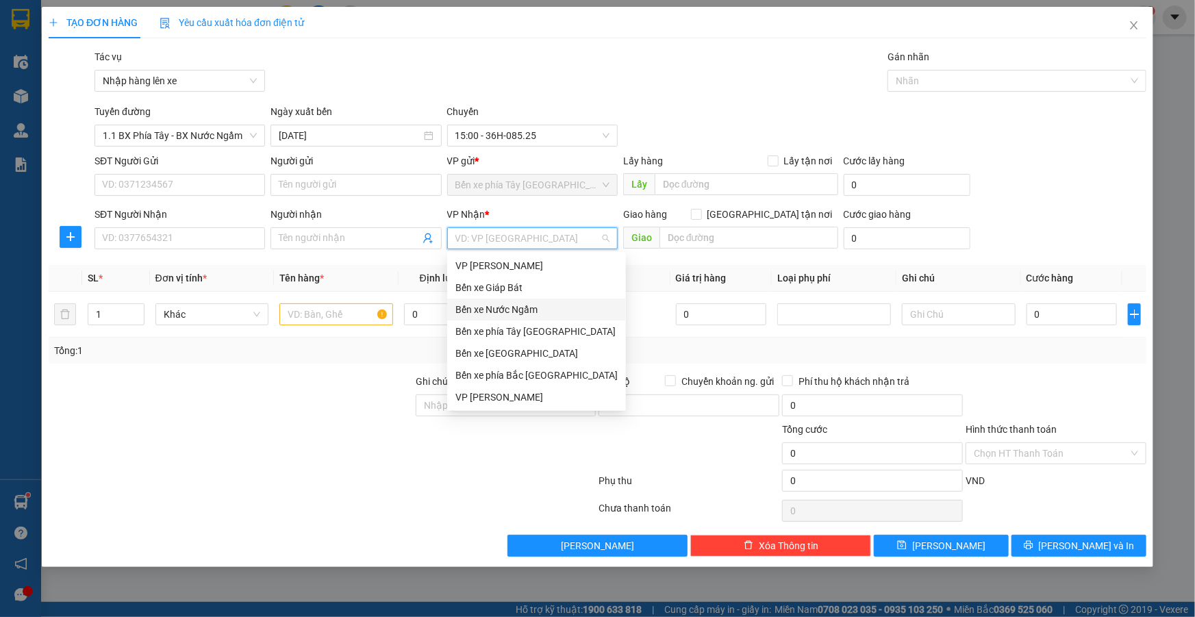
click at [516, 314] on div "Bến xe Nước Ngầm" at bounding box center [536, 309] width 162 height 15
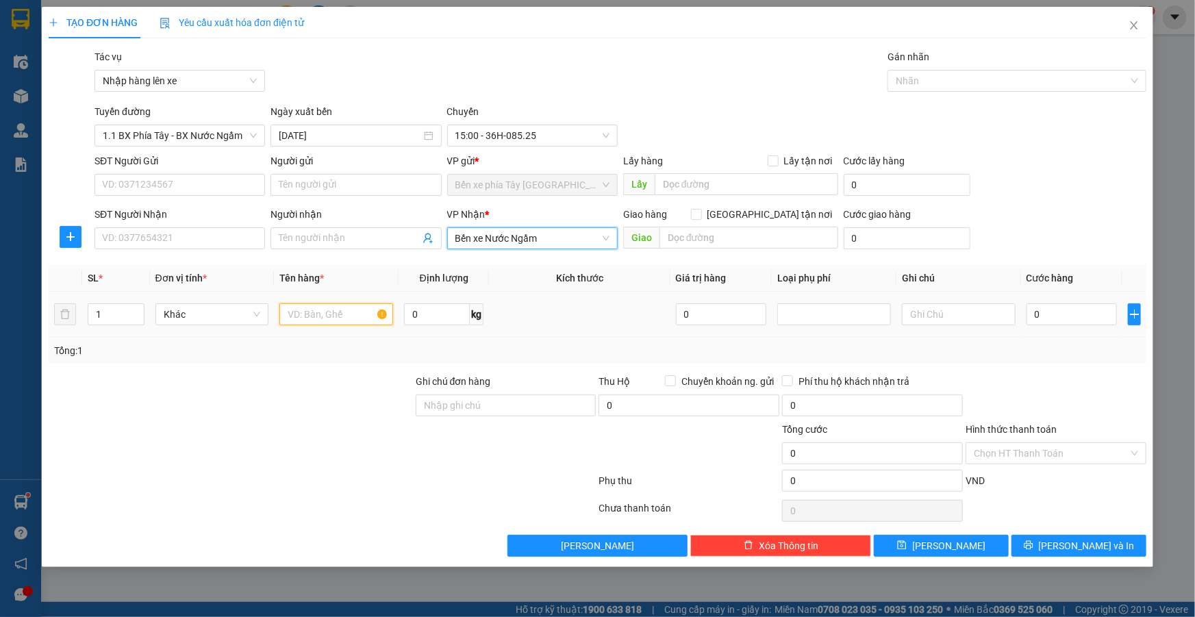
click at [294, 315] on input "text" at bounding box center [336, 314] width 114 height 22
click at [700, 212] on input "[GEOGRAPHIC_DATA] tận nơi" at bounding box center [696, 214] width 10 height 10
checkbox input "true"
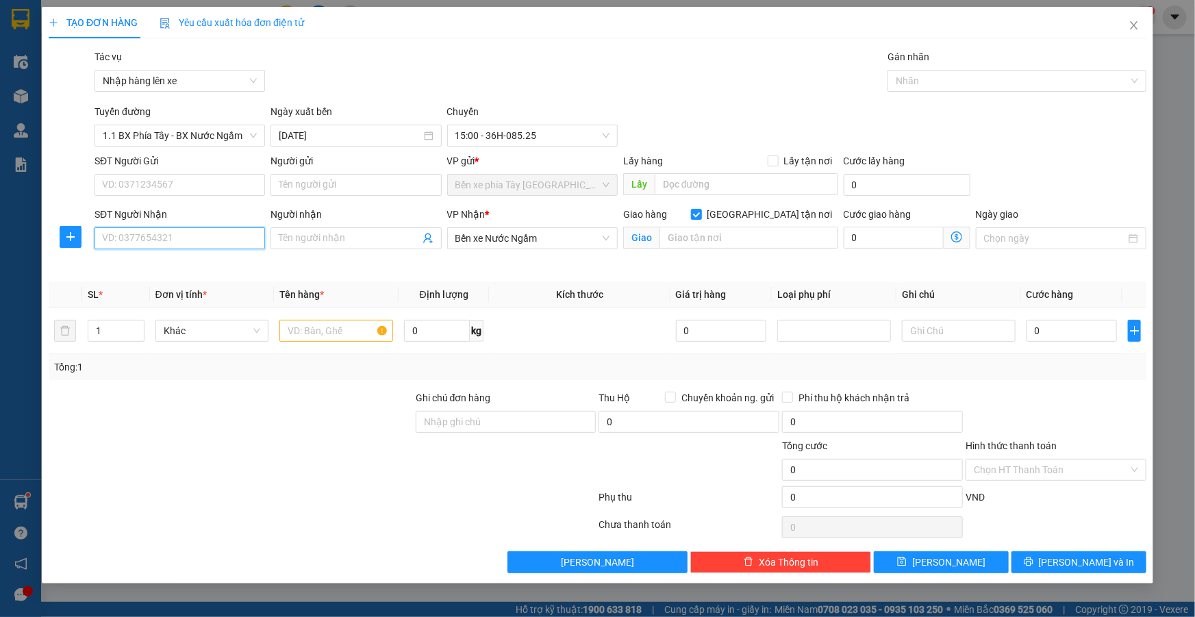
click at [183, 236] on input "SĐT Người Nhận" at bounding box center [179, 238] width 170 height 22
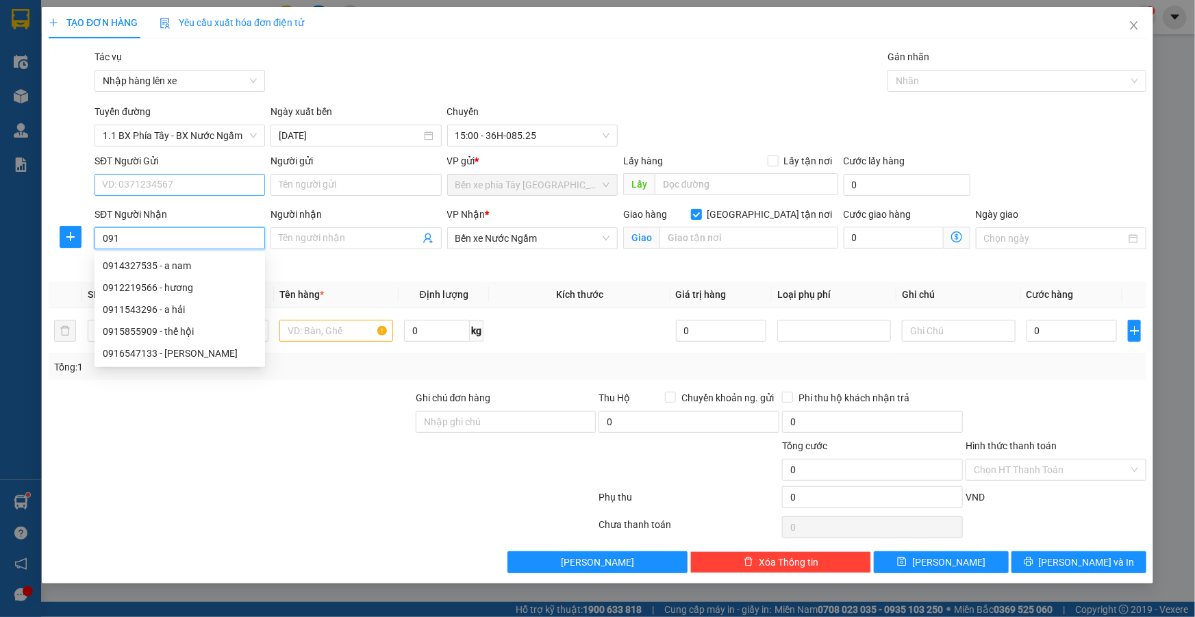
type input "091"
click at [185, 177] on input "SĐT Người Gửi" at bounding box center [179, 185] width 170 height 22
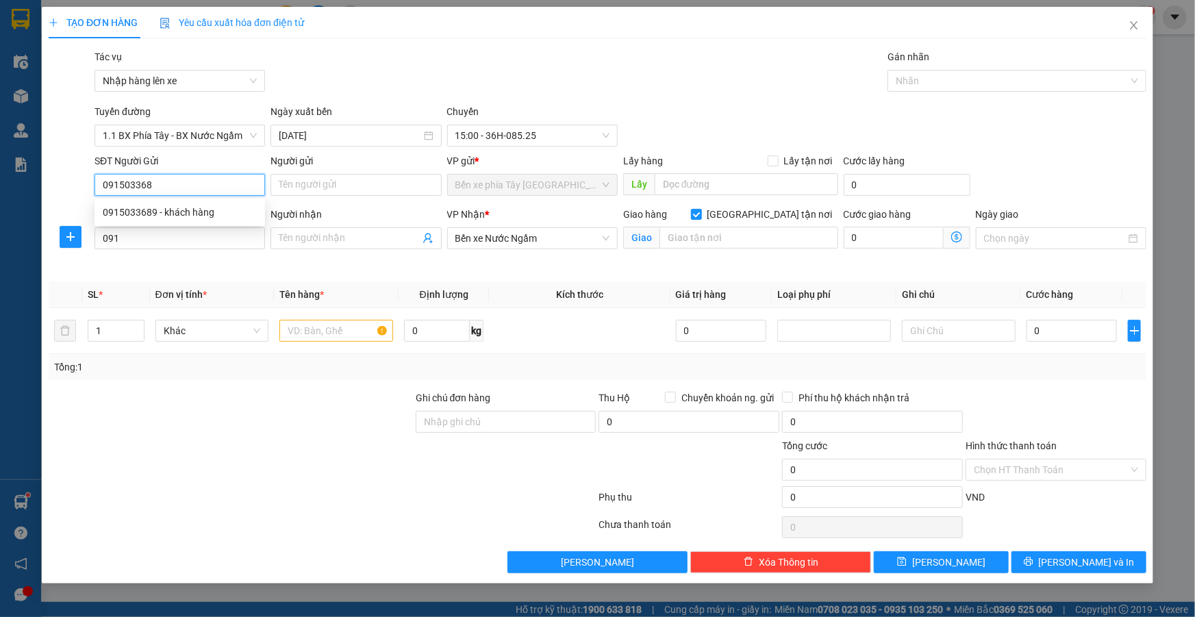
type input "0915033689"
click at [160, 212] on div "0915033689 - khách hàng" at bounding box center [180, 212] width 154 height 15
type input "khách hàng"
type input "0915033689"
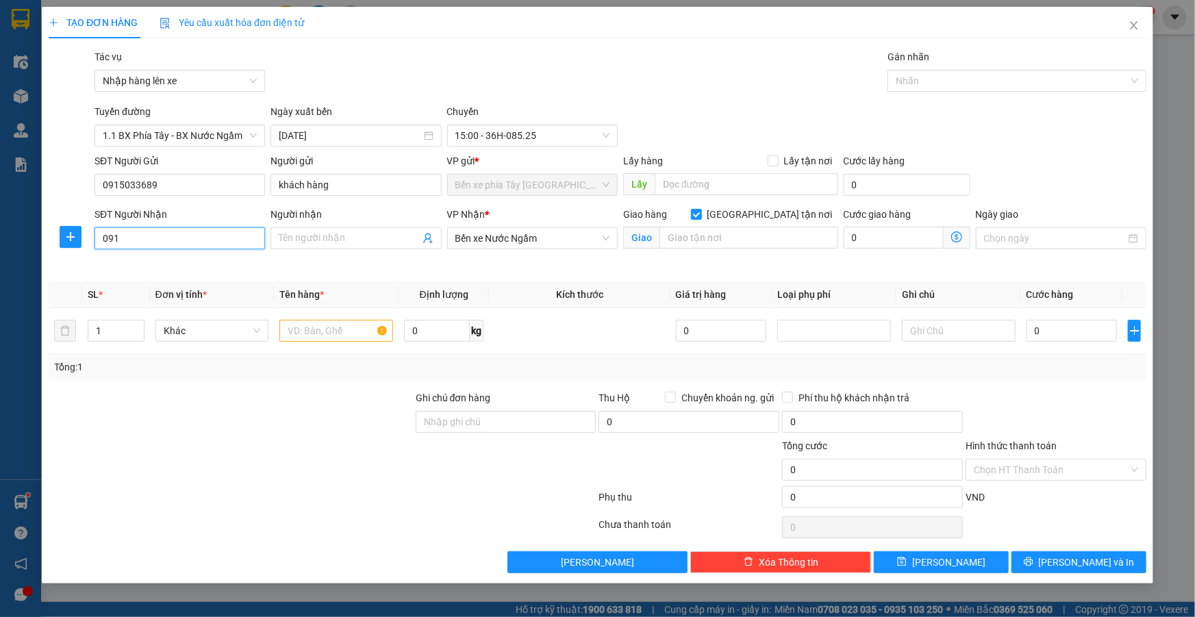
click at [152, 231] on input "091" at bounding box center [179, 238] width 170 height 22
click at [172, 246] on input "091" at bounding box center [179, 238] width 170 height 22
click at [137, 270] on div "0886206686 - trâm" at bounding box center [180, 265] width 154 height 15
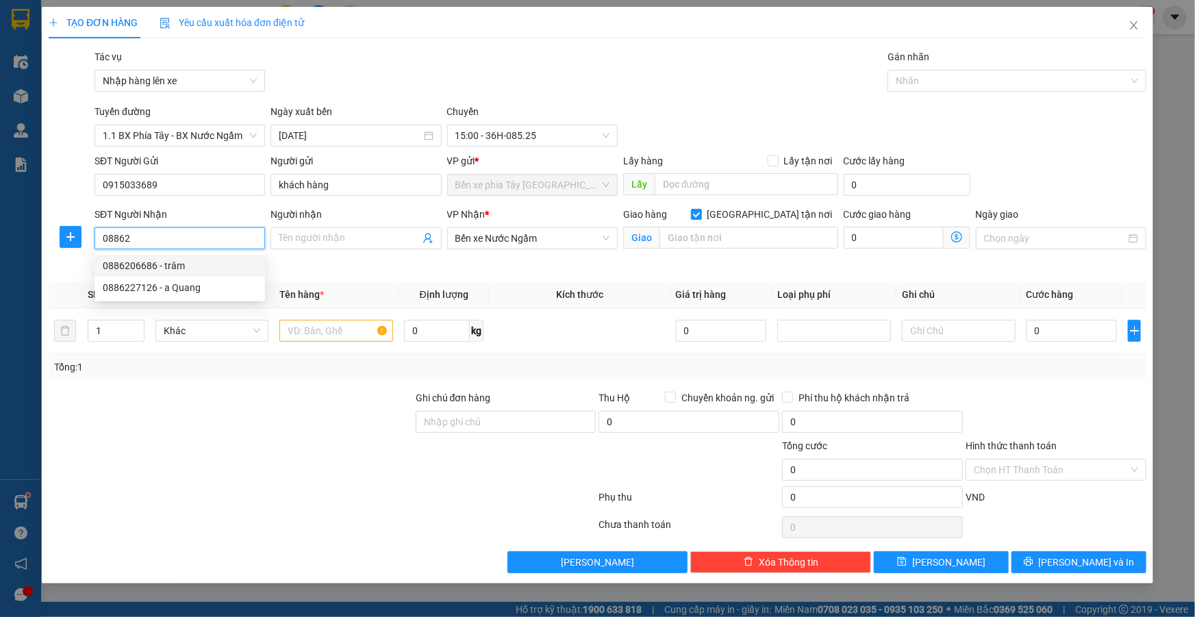
type input "0886206686"
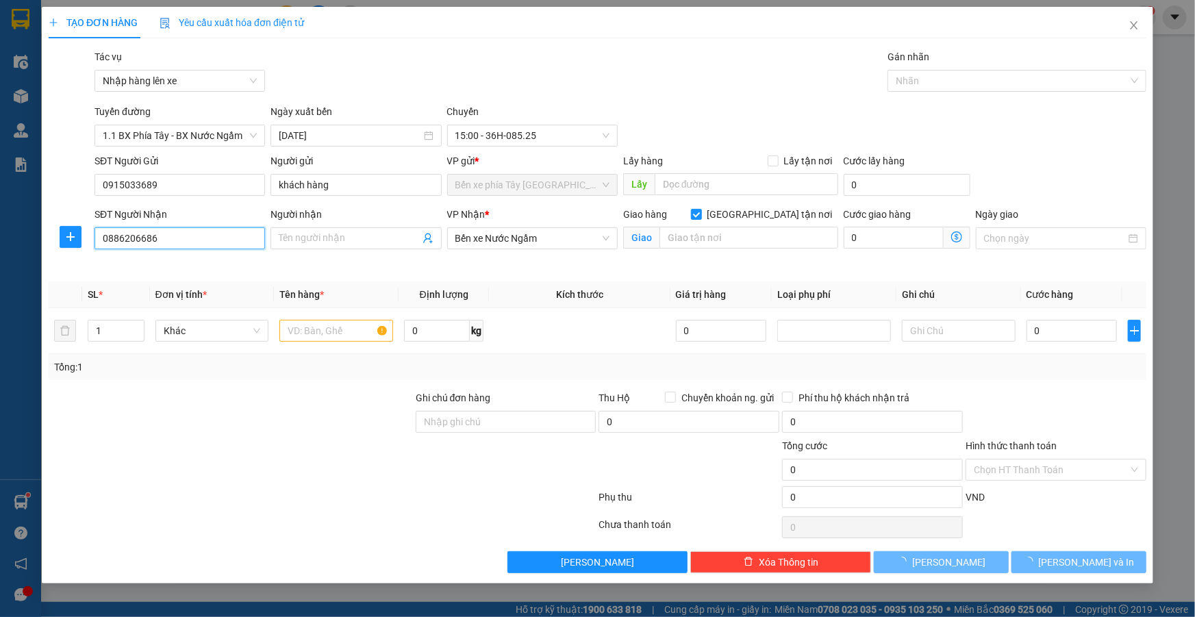
type input "trâm"
type input "34b mỹ đình phường mý đình 2 nam từ liêm"
type input "80.000"
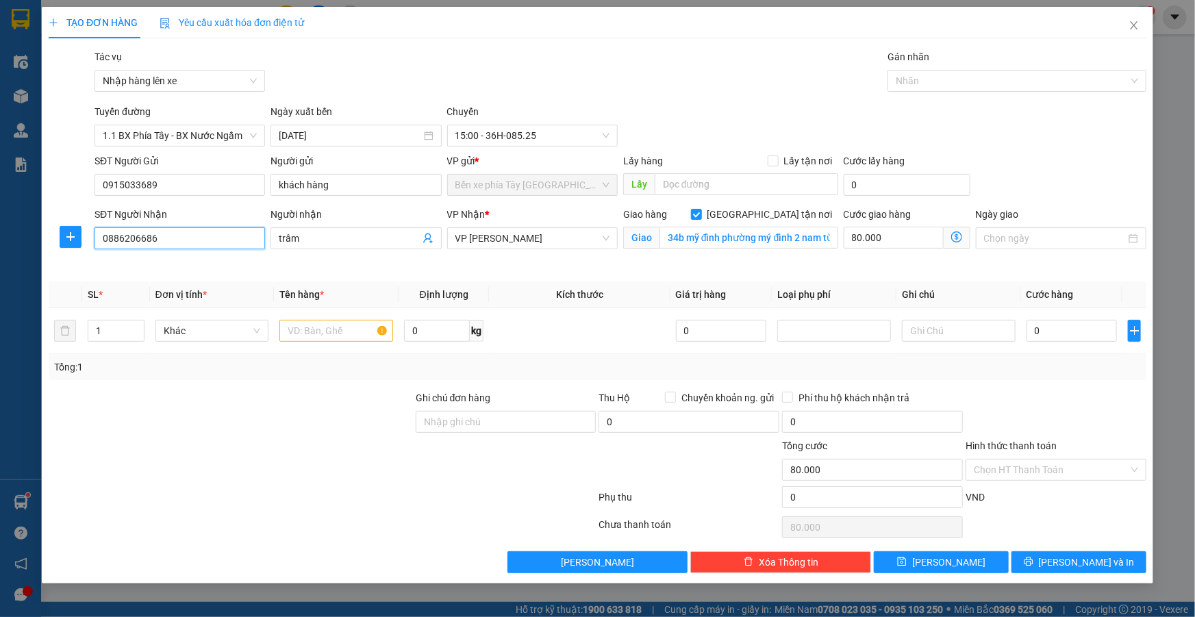
type input "0886206686"
click at [958, 239] on icon "dollar-circle" at bounding box center [956, 236] width 11 height 11
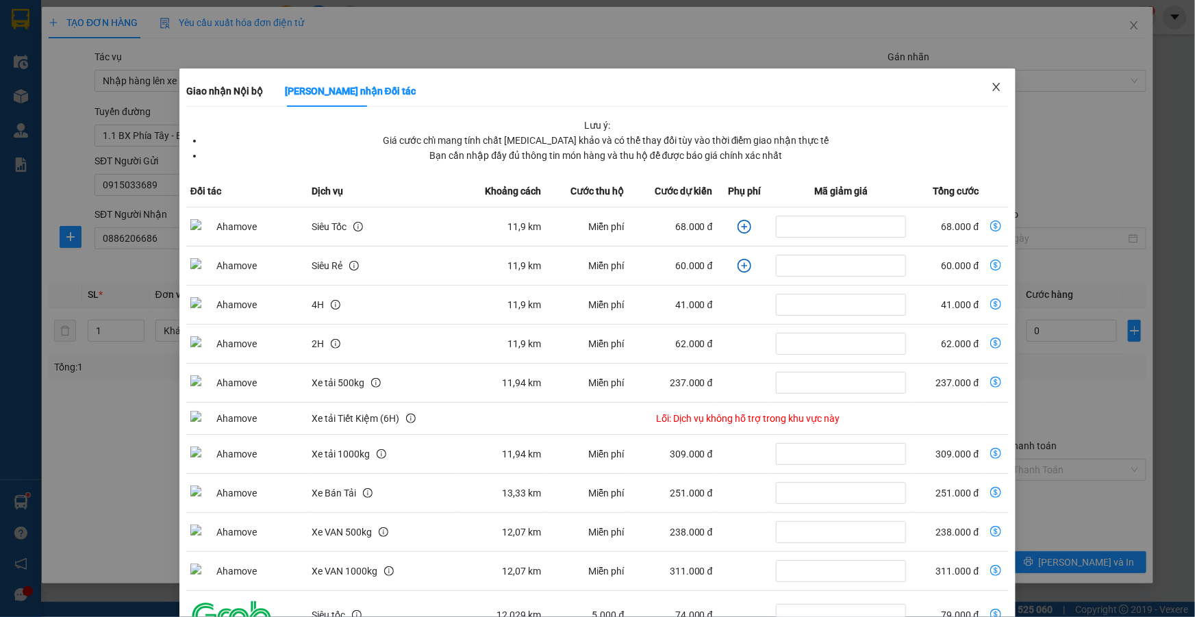
click at [991, 84] on icon "close" at bounding box center [996, 86] width 11 height 11
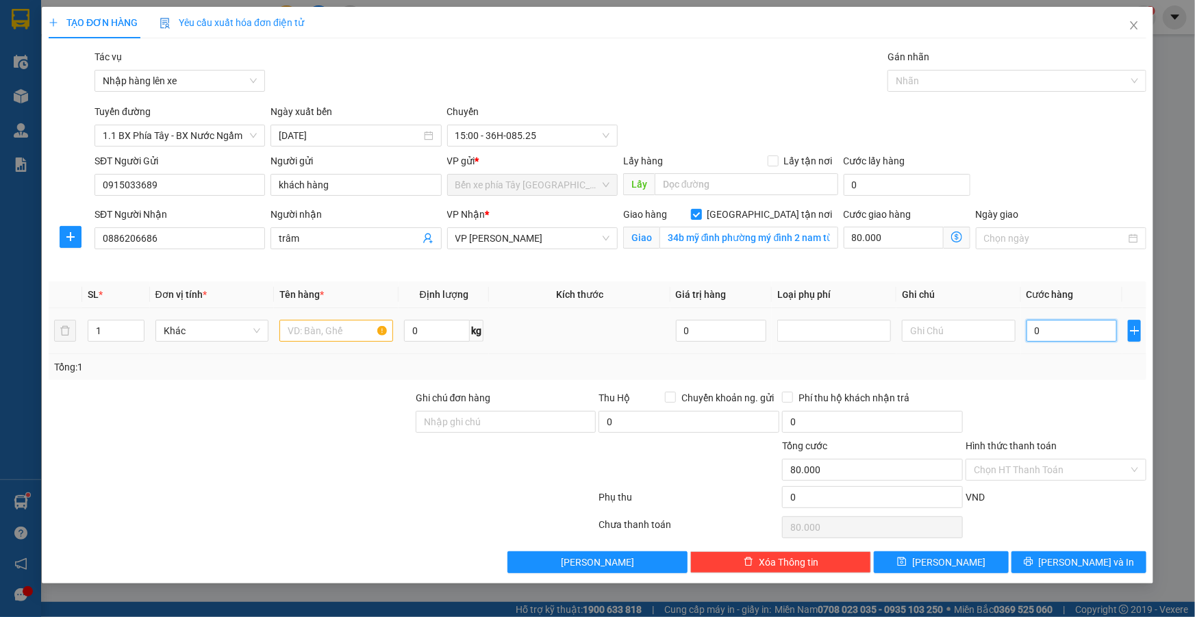
click at [1063, 333] on input "0" at bounding box center [1071, 331] width 91 height 22
type input "3"
type input "80.003"
type input "30"
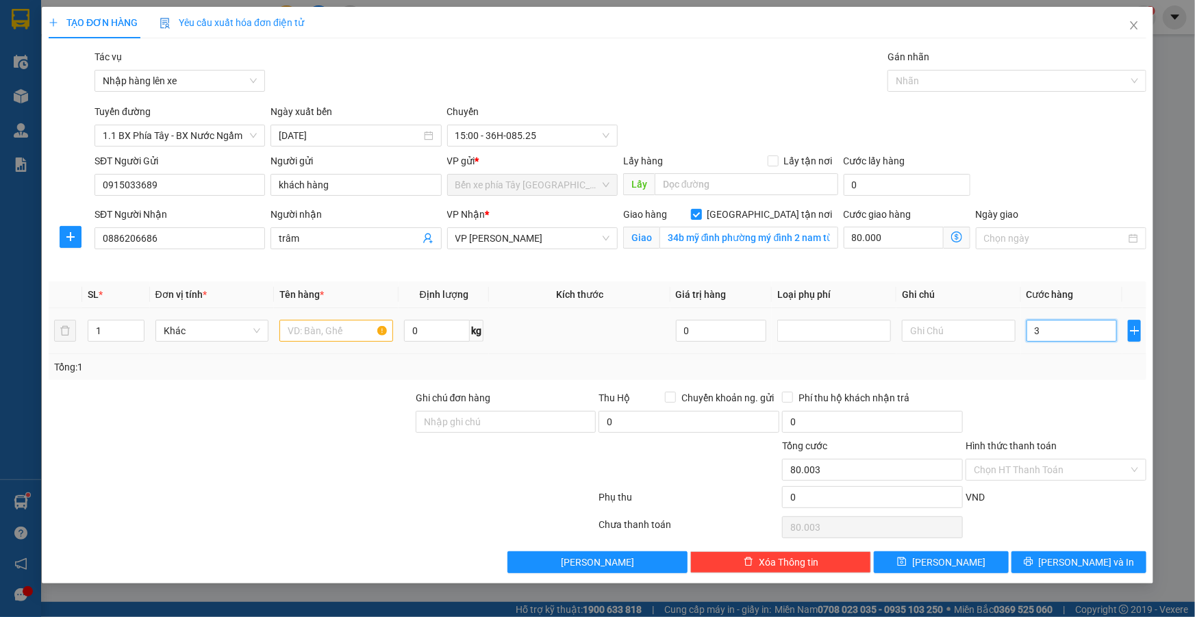
type input "80.030"
type input "300"
type input "80.300"
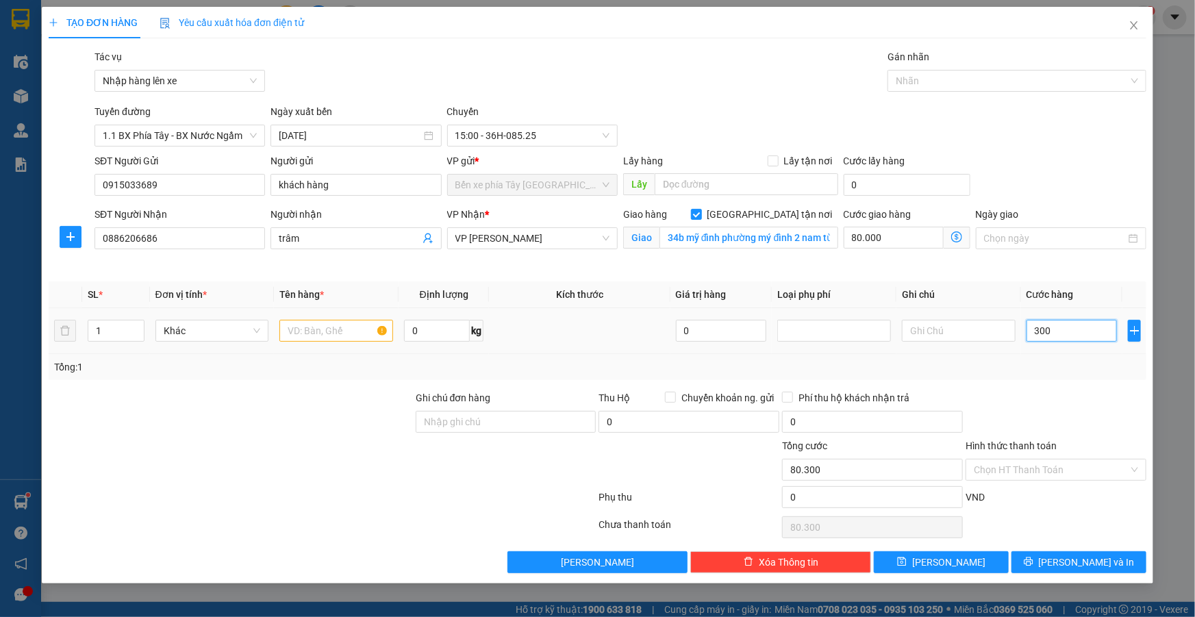
type input "3.000"
type input "83.000"
type input "30.000"
type input "110.000"
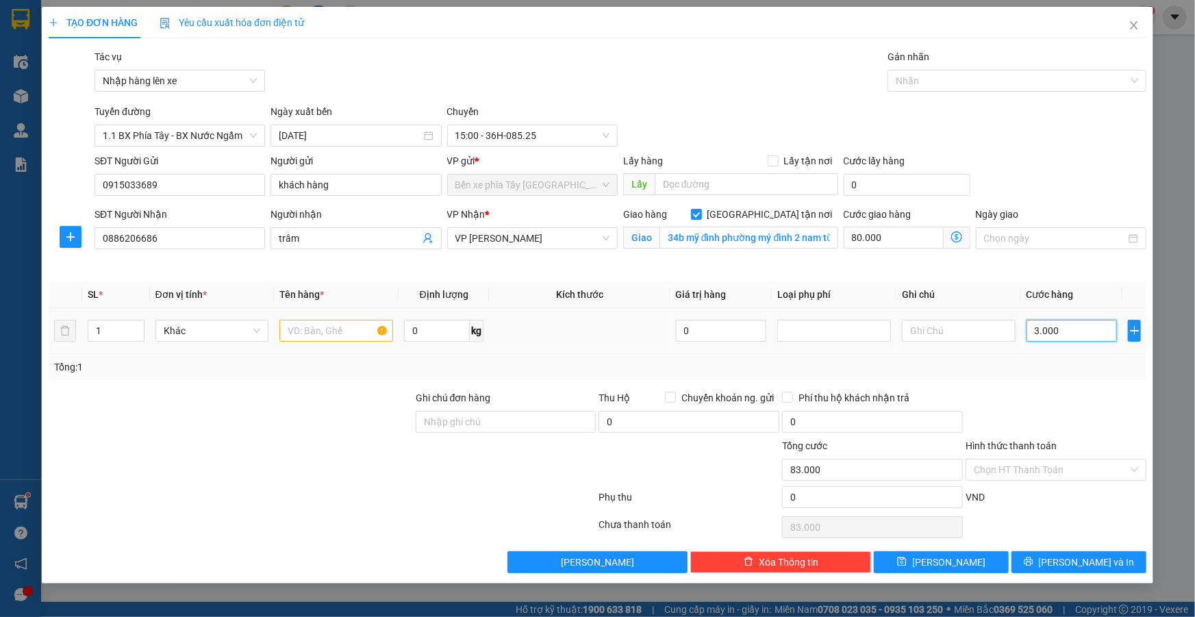
type input "110.000"
type input "30.000"
click at [314, 333] on input "text" at bounding box center [336, 331] width 114 height 22
type input "1 bọc xanh"
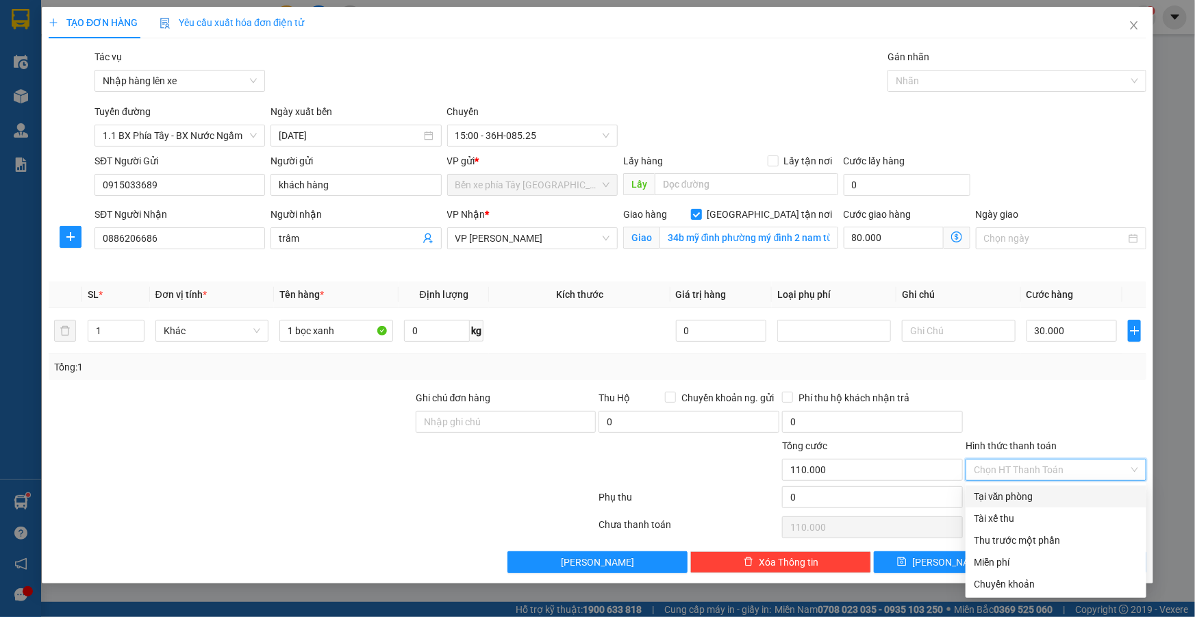
click at [1120, 470] on input "Hình thức thanh toán" at bounding box center [1051, 469] width 155 height 21
click at [1066, 499] on div "Tại văn phòng" at bounding box center [1056, 496] width 164 height 15
type input "0"
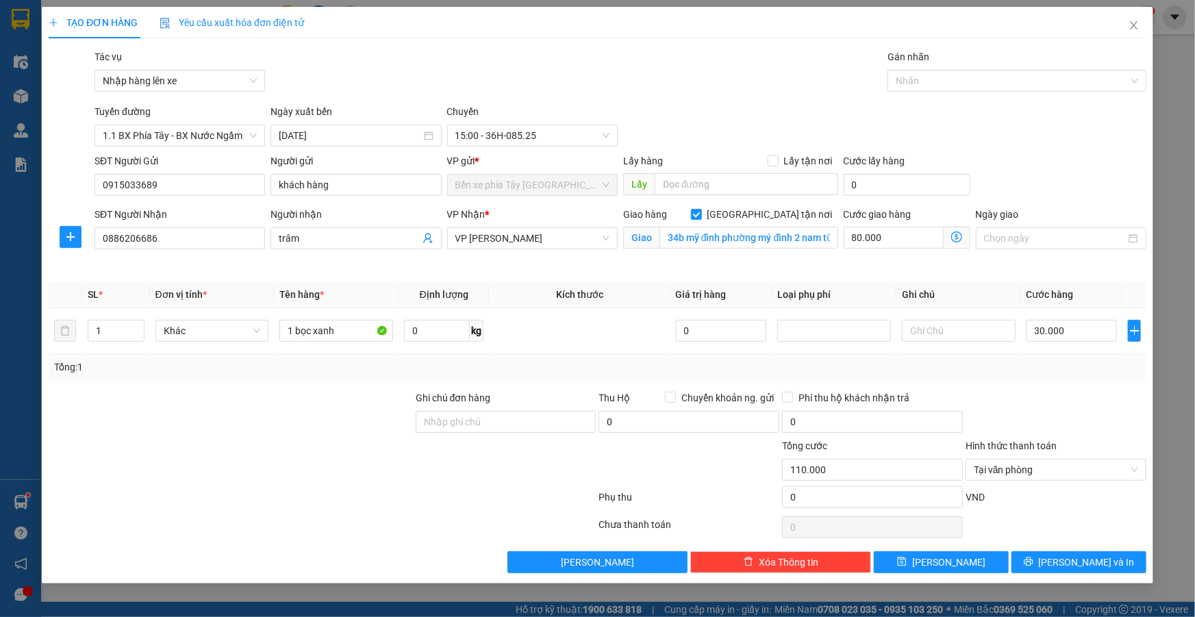
click at [1075, 574] on div "TẠO ĐƠN HÀNG Yêu cầu xuất hóa đơn điện tử Transit Pickup Surcharge Ids Transit …" at bounding box center [597, 295] width 1111 height 577
click at [1082, 566] on span "[PERSON_NAME] và In" at bounding box center [1087, 562] width 96 height 15
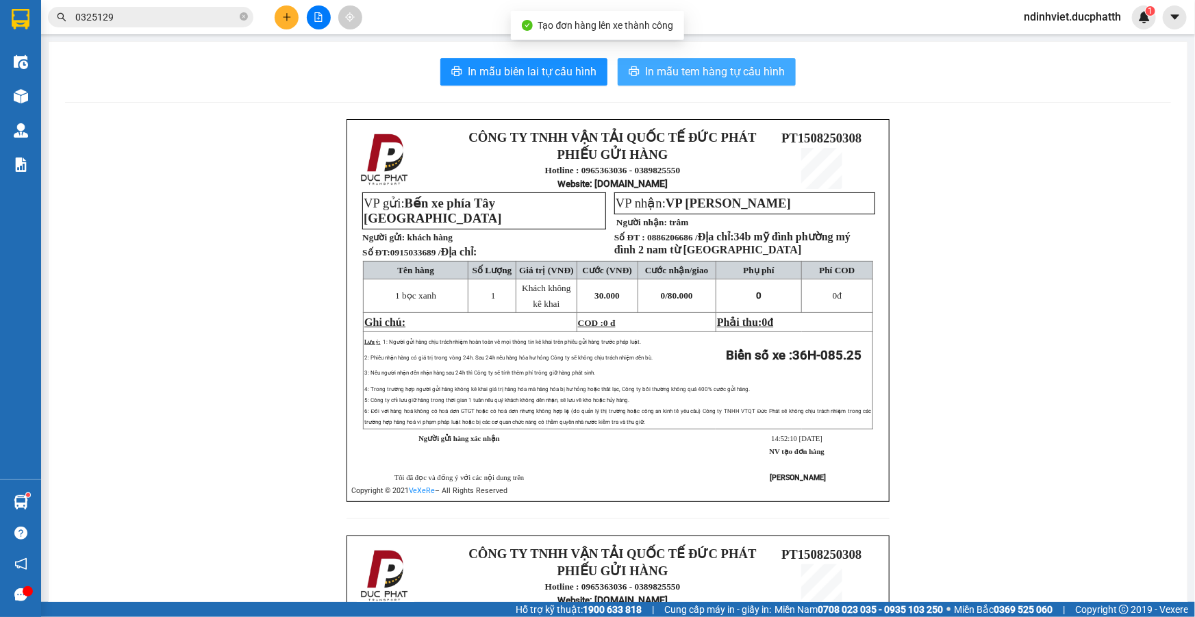
click at [721, 71] on span "In mẫu tem hàng tự cấu hình" at bounding box center [715, 71] width 140 height 17
click at [330, 17] on div at bounding box center [318, 17] width 103 height 24
click at [320, 17] on icon "file-add" at bounding box center [319, 17] width 10 height 10
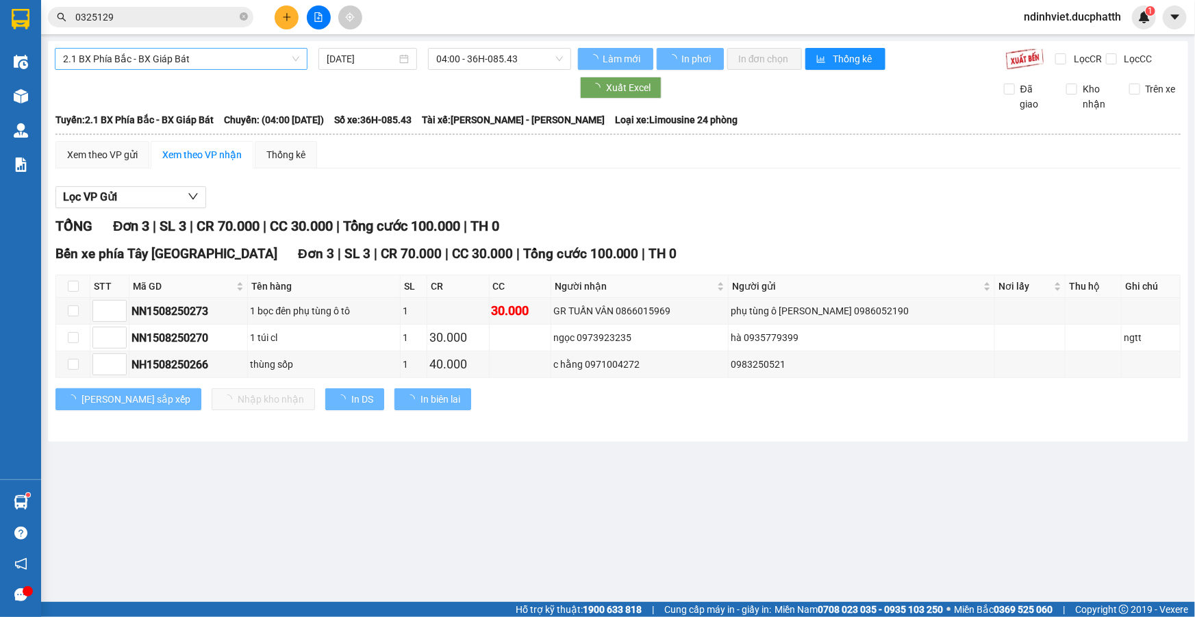
click at [190, 60] on span "2.1 BX Phía Bắc - BX Giáp Bát" at bounding box center [181, 59] width 236 height 21
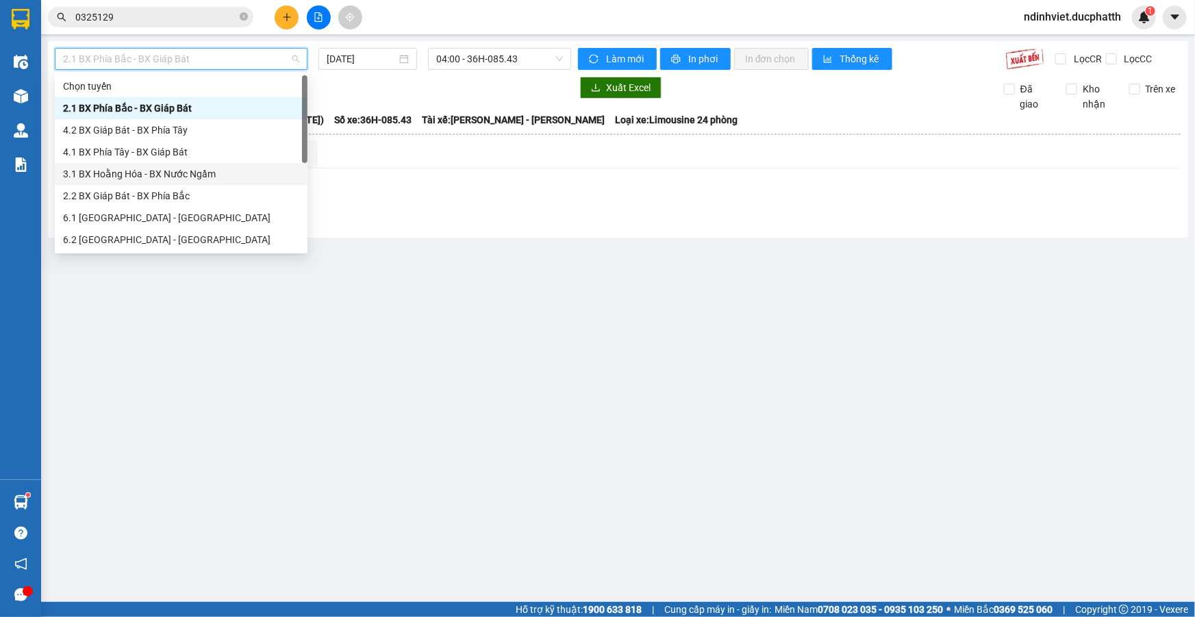
scroll to position [110, 0]
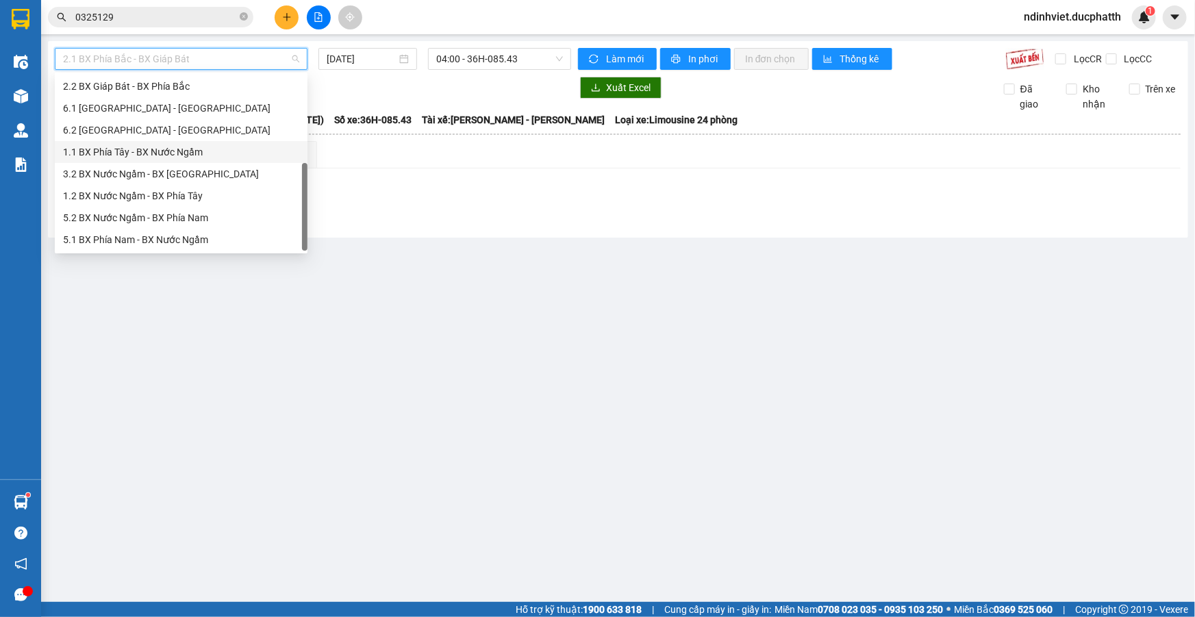
click at [170, 151] on div "1.1 BX Phía Tây - BX Nước Ngầm" at bounding box center [181, 151] width 236 height 15
type input "[DATE]"
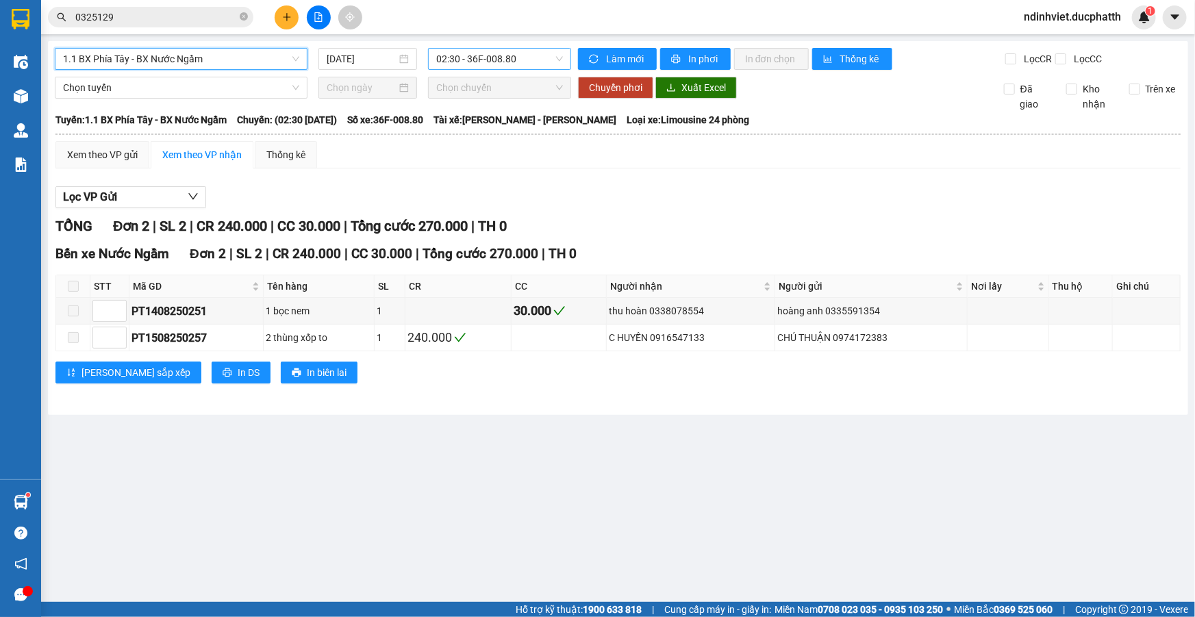
click at [471, 62] on span "02:30 - 36F-008.80" at bounding box center [499, 59] width 127 height 21
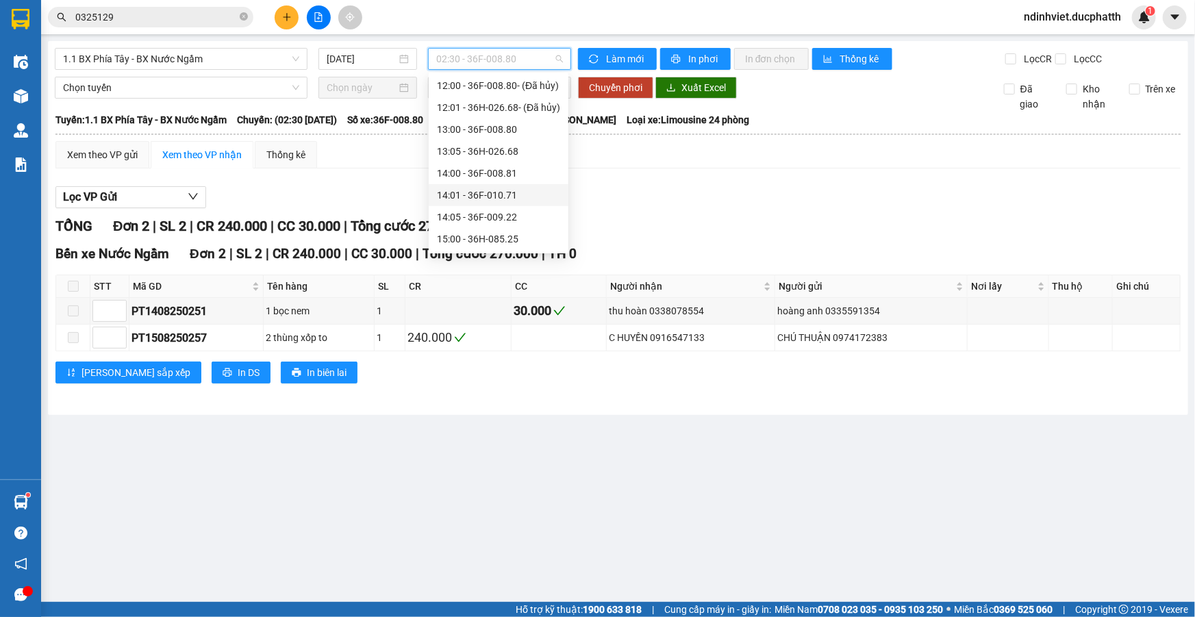
scroll to position [498, 0]
click at [501, 122] on div "15:00 - 36H-085.25" at bounding box center [499, 114] width 140 height 22
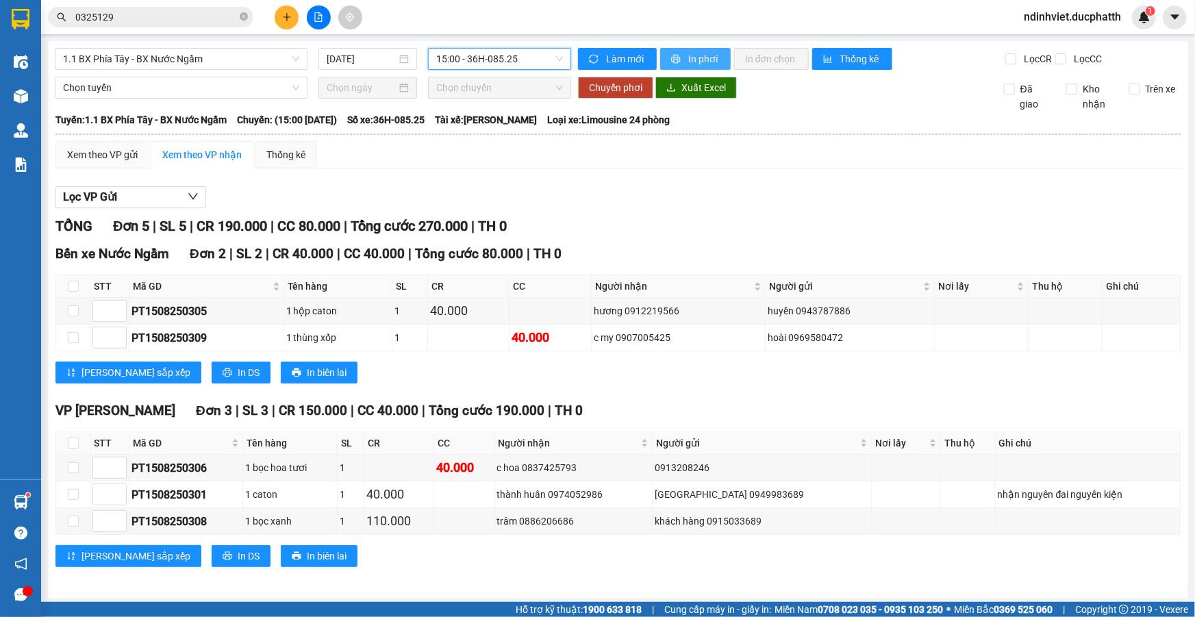
click at [680, 55] on button "In phơi" at bounding box center [695, 59] width 71 height 22
click at [441, 64] on span "15:00 - 36H-085.25" at bounding box center [499, 59] width 127 height 21
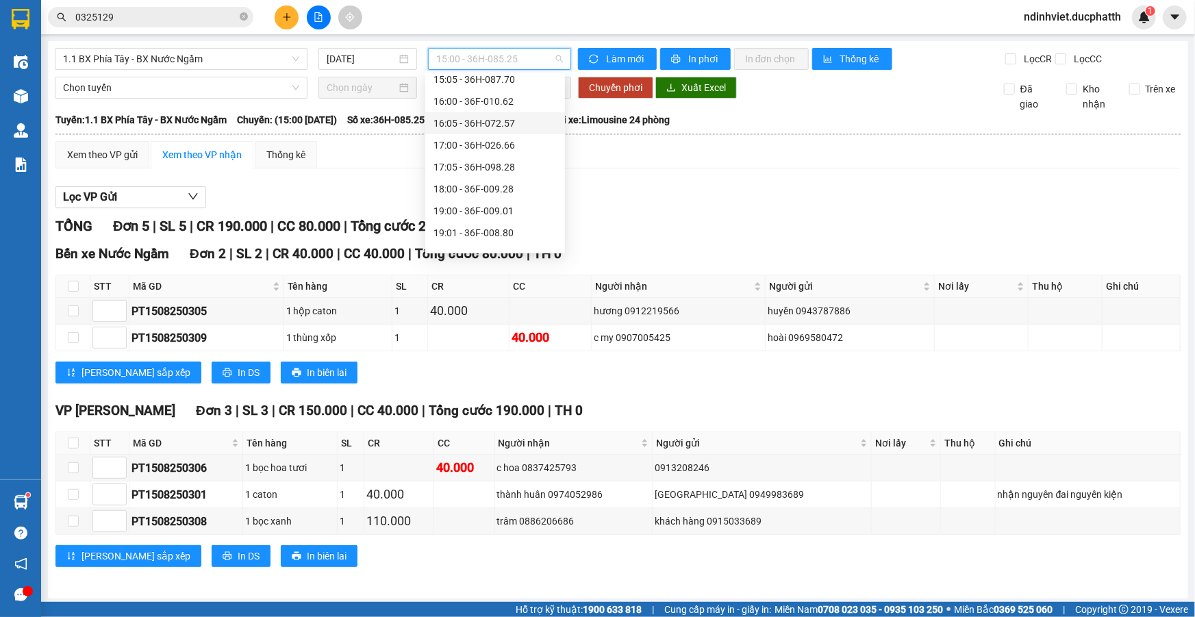
scroll to position [492, 0]
click at [498, 142] on div "15:05 - 36H-087.70" at bounding box center [494, 141] width 123 height 15
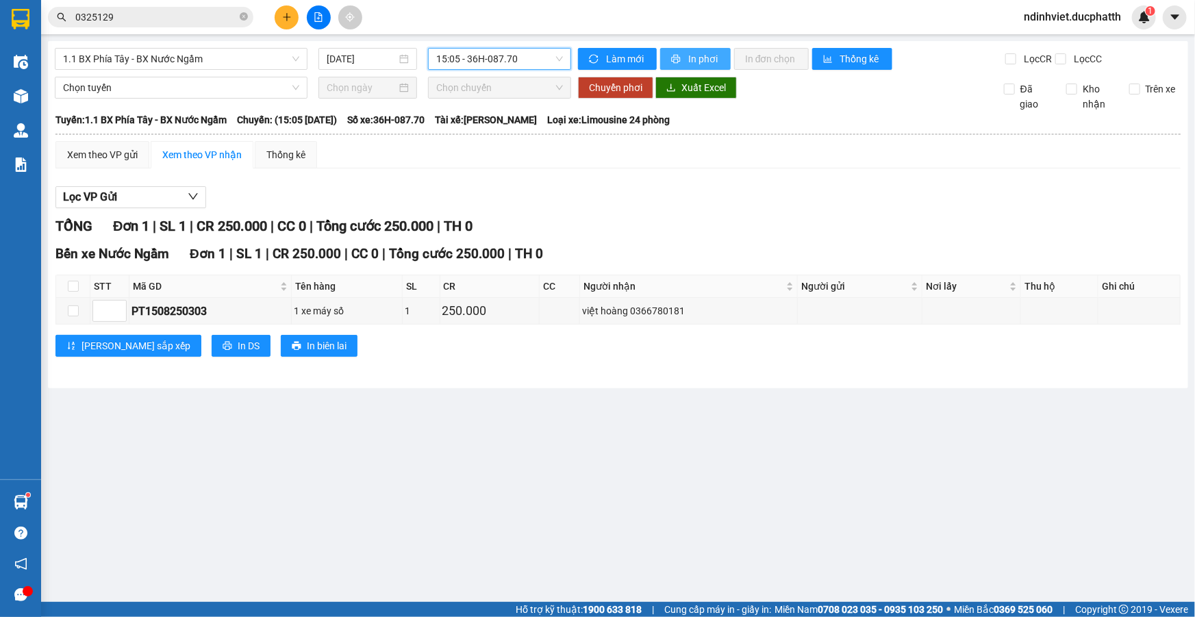
click at [698, 56] on span "In phơi" at bounding box center [703, 58] width 31 height 15
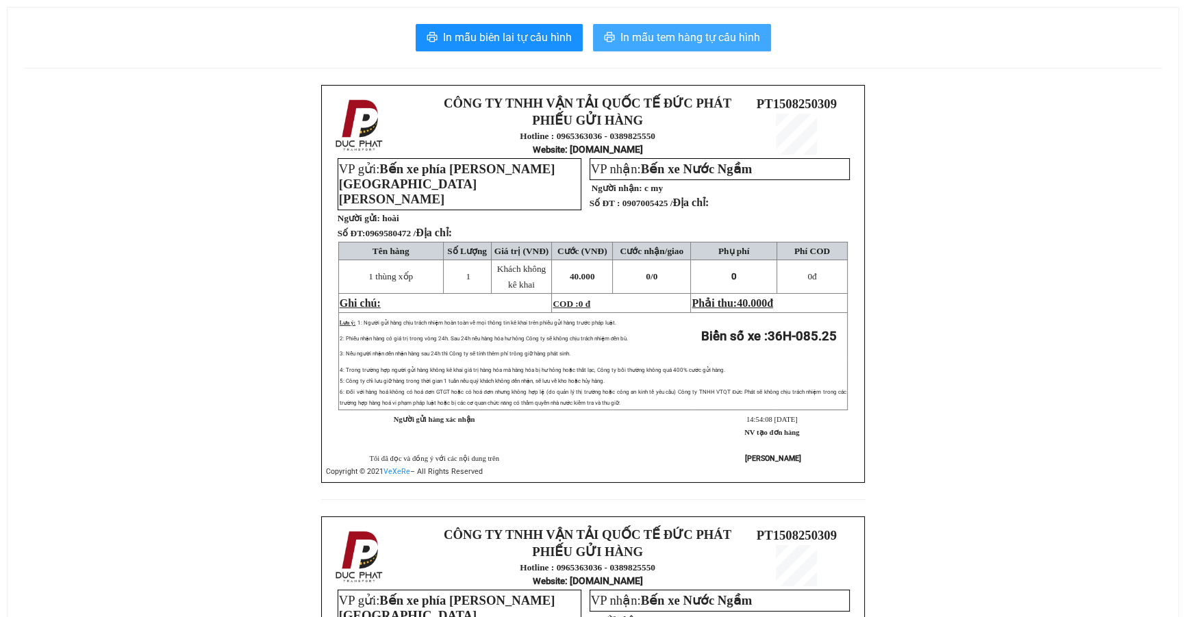
click at [670, 45] on span "In mẫu tem hàng tự cấu hình" at bounding box center [690, 37] width 140 height 17
click at [698, 40] on span "In mẫu tem hàng tự cấu hình" at bounding box center [690, 37] width 140 height 17
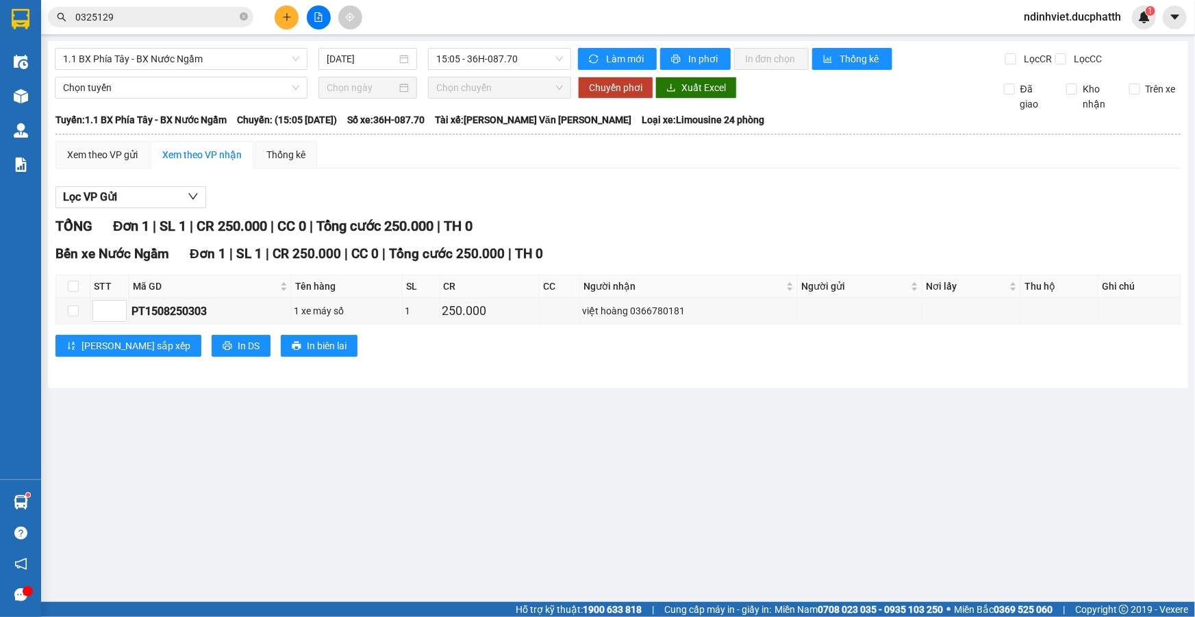
click at [175, 13] on input "0325129" at bounding box center [156, 17] width 162 height 15
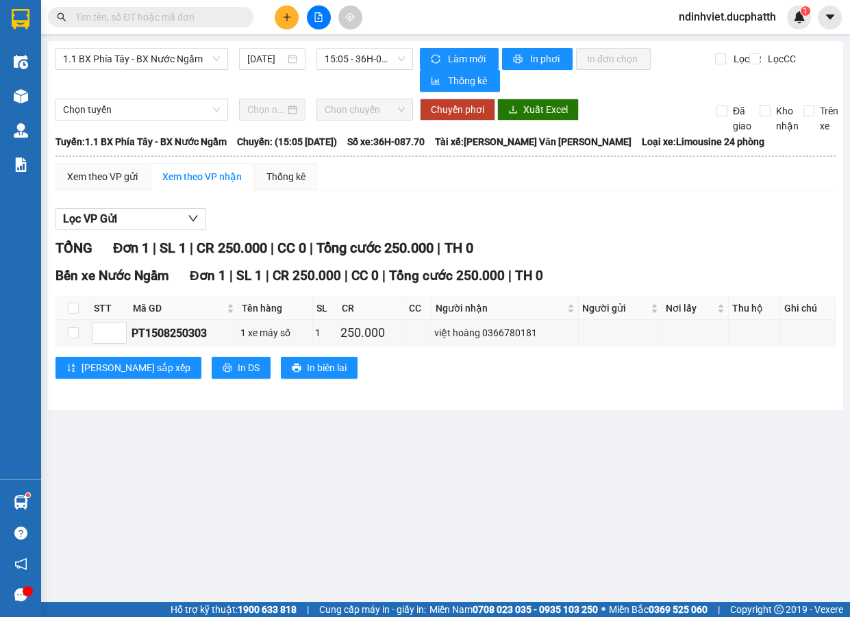
click at [175, 13] on input "text" at bounding box center [156, 17] width 162 height 15
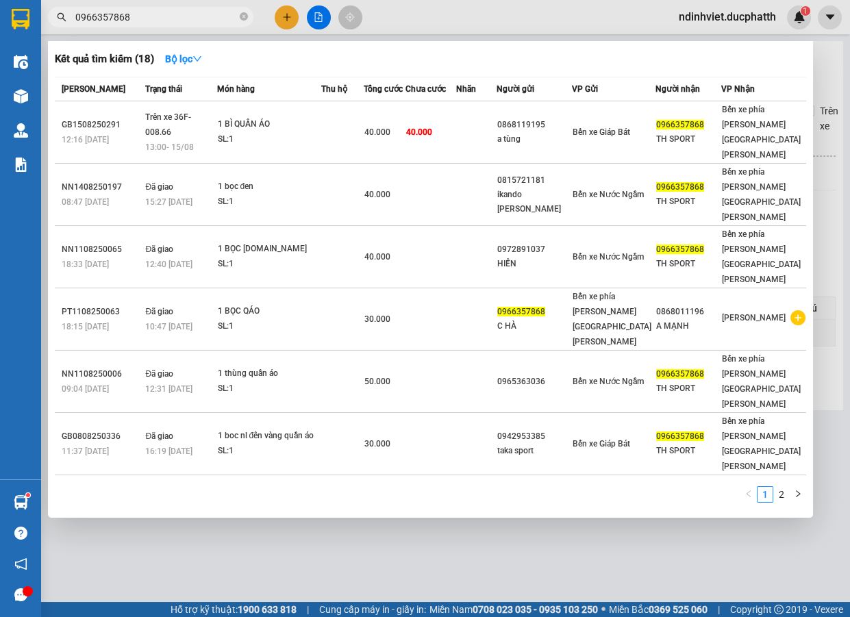
type input "0966357868"
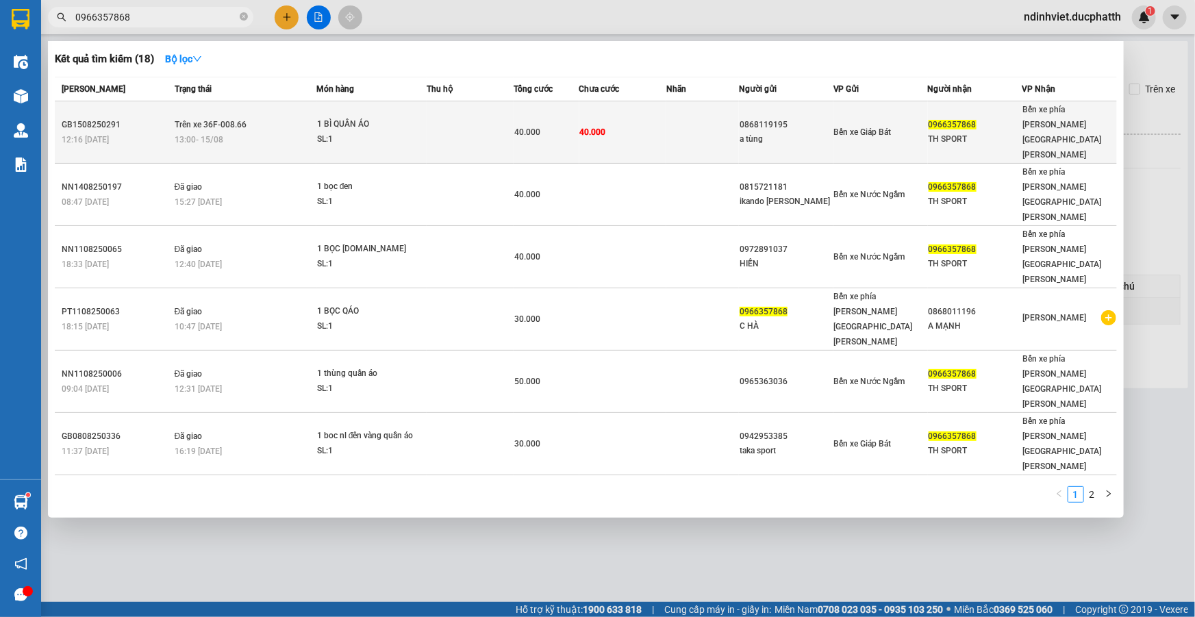
click at [397, 132] on div "SL: 1" at bounding box center [368, 139] width 103 height 15
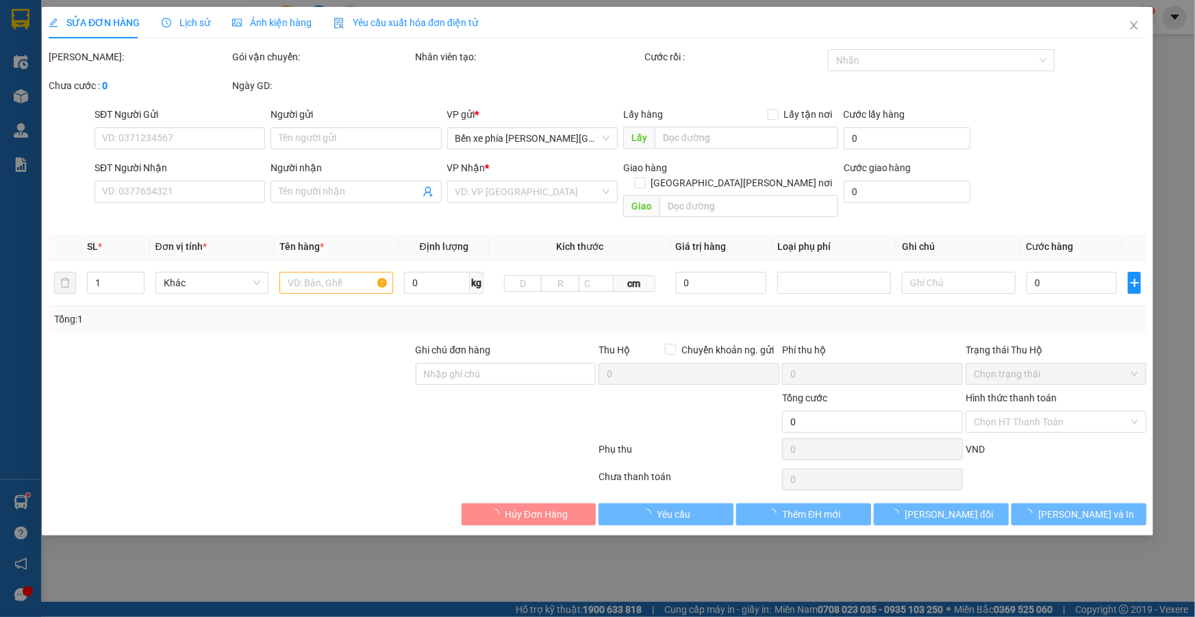
type input "0868119195"
type input "a tùng"
type input "0966357868"
type input "TH SPORT"
type input "40.000"
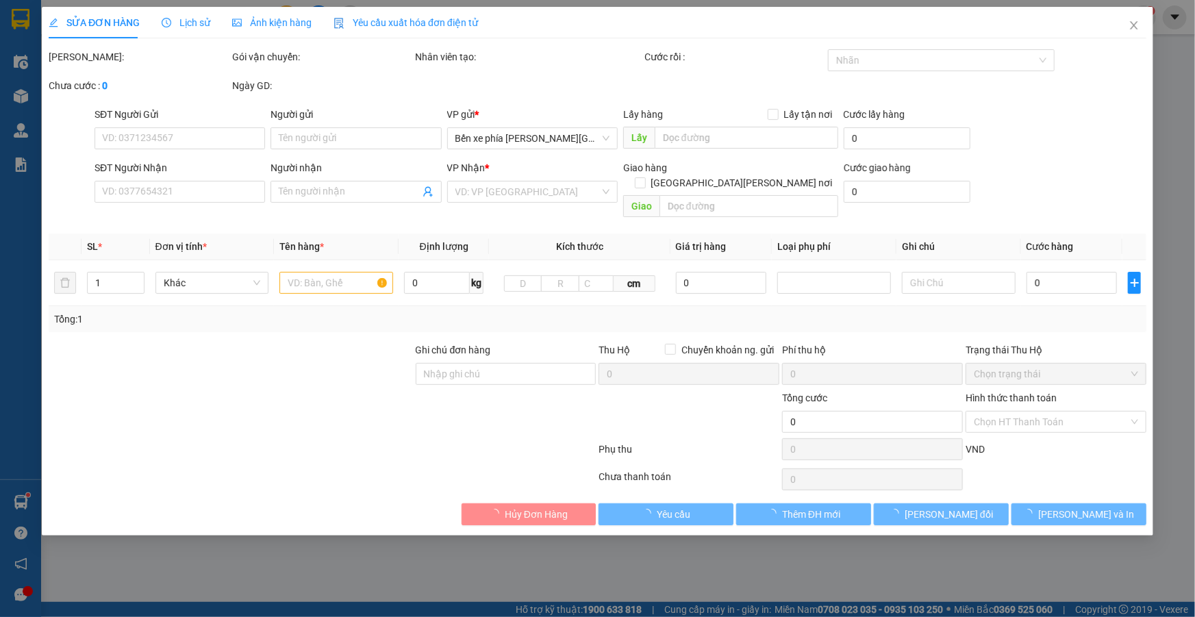
type input "40.000"
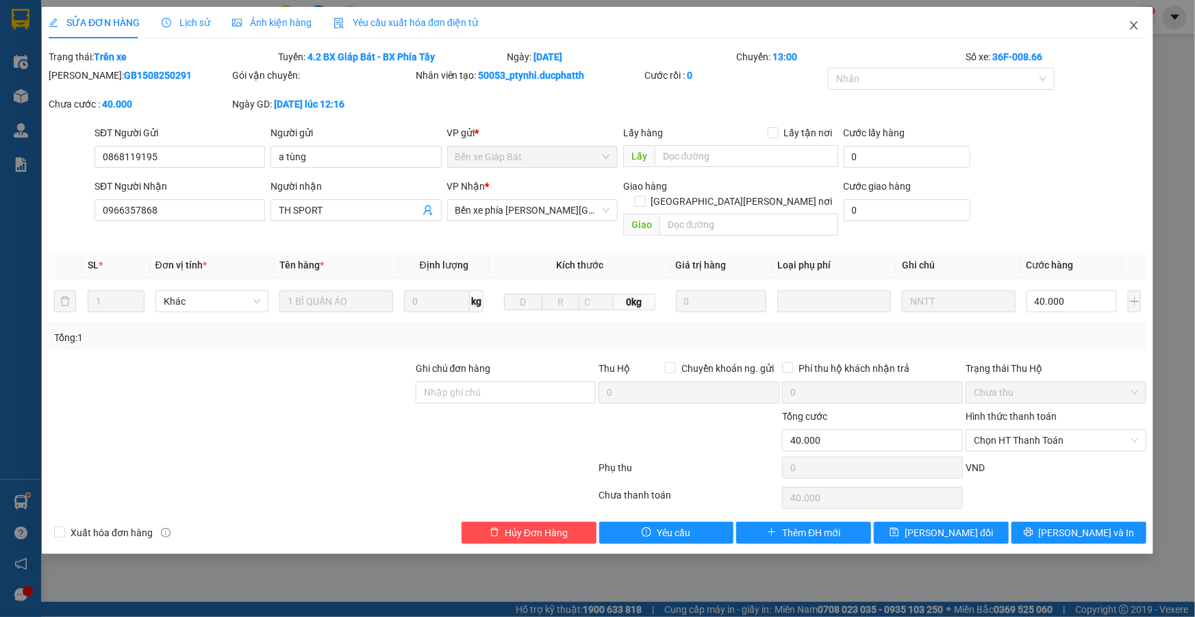
click at [1141, 28] on span "Close" at bounding box center [1134, 26] width 38 height 38
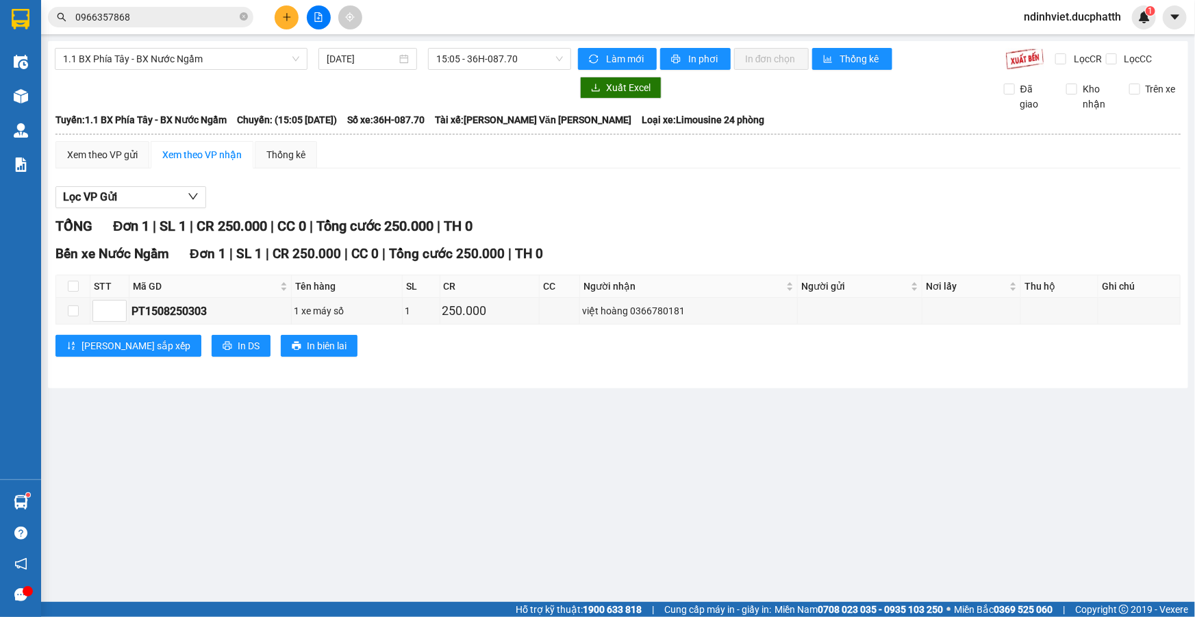
click at [170, 30] on div "Kết quả [PERSON_NAME] ( 18 ) Bộ lọc Mã ĐH Trạng thái Món hàng Thu hộ Tổng [PERS…" at bounding box center [597, 17] width 1195 height 34
click at [168, 26] on span "0966357868" at bounding box center [150, 17] width 205 height 21
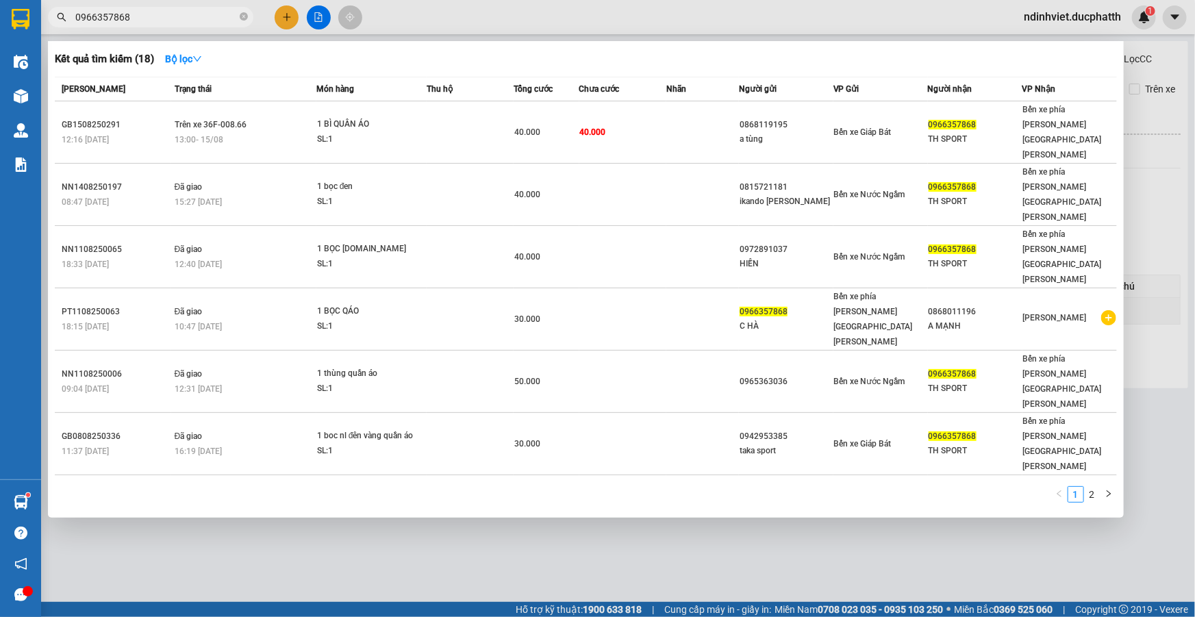
click at [168, 20] on input "0966357868" at bounding box center [156, 17] width 162 height 15
click at [246, 17] on icon "close-circle" at bounding box center [244, 16] width 8 height 8
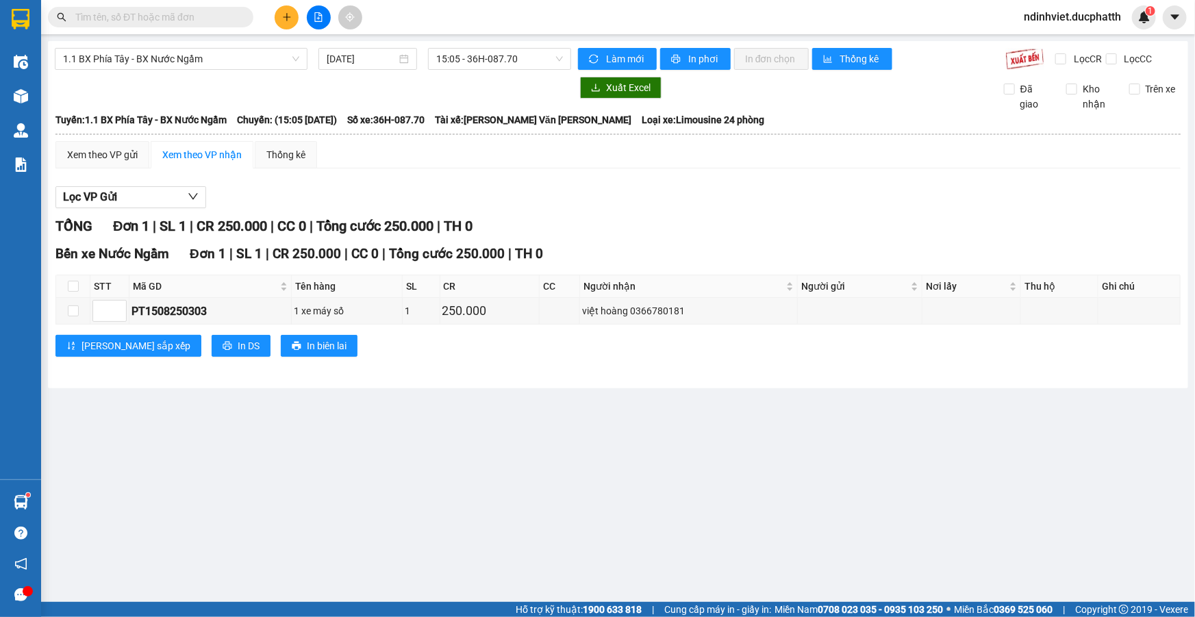
click at [164, 21] on input "text" at bounding box center [156, 17] width 162 height 15
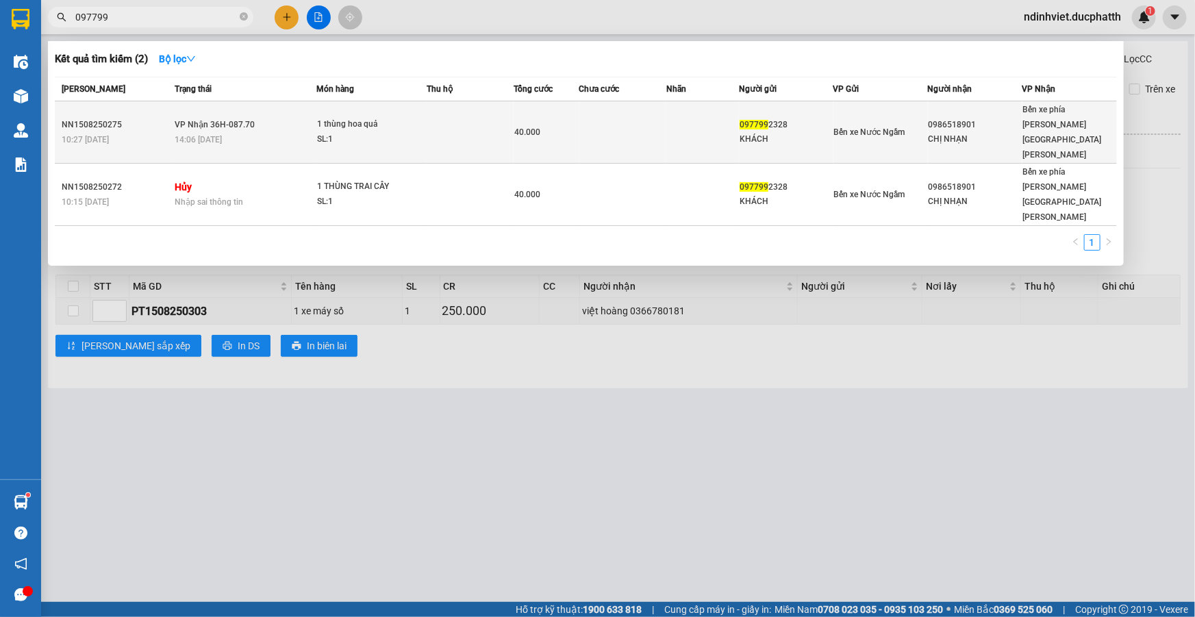
type input "097799"
click at [241, 116] on td "[PERSON_NAME] 36H-087.70 14:06 [DATE]" at bounding box center [243, 132] width 145 height 62
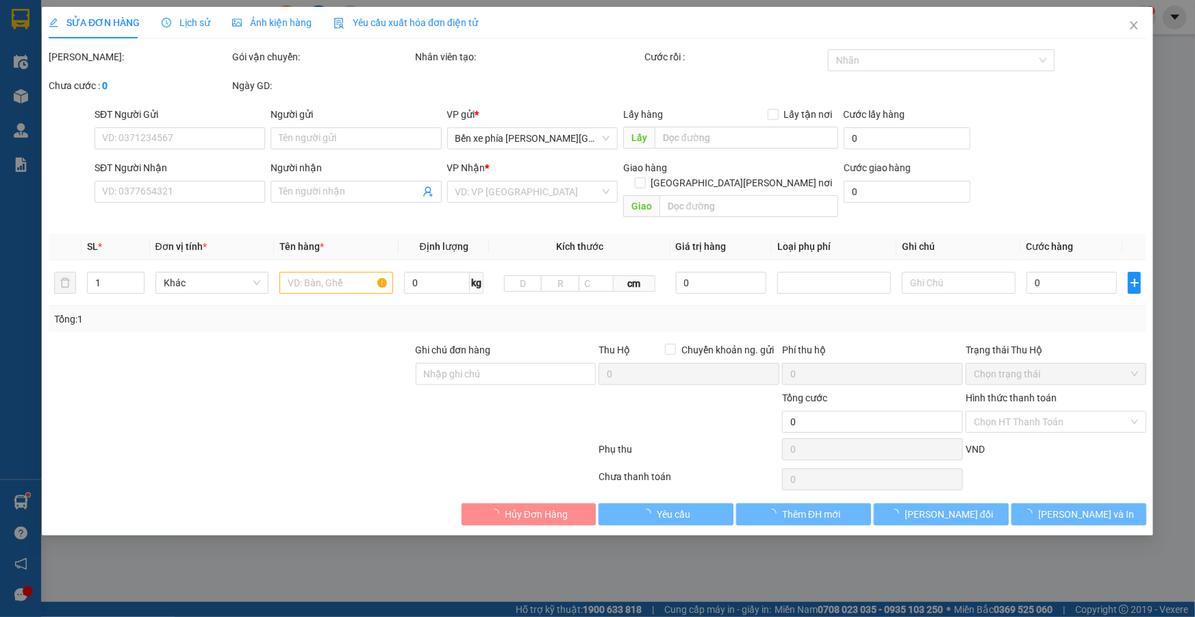
type input "0977992328"
type input "KHÁCH"
type input "0986518901"
type input "CHỊ NHẠN"
type input "CK: 10:19 [DATE] cuoc xe SHB VTTH"
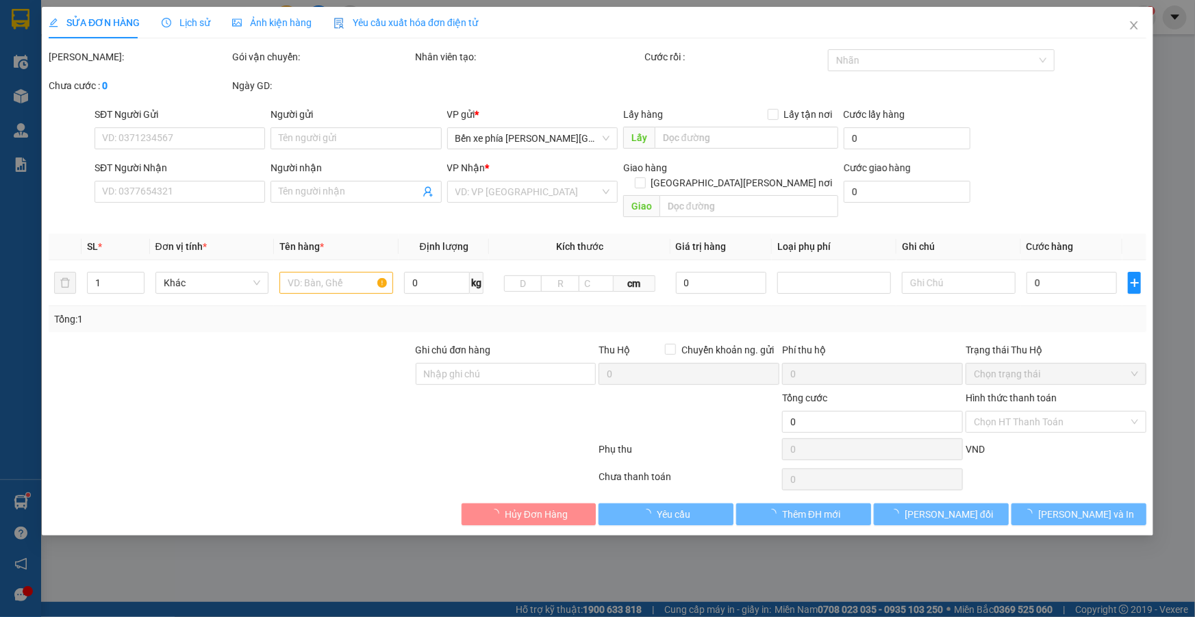
type input "40.000"
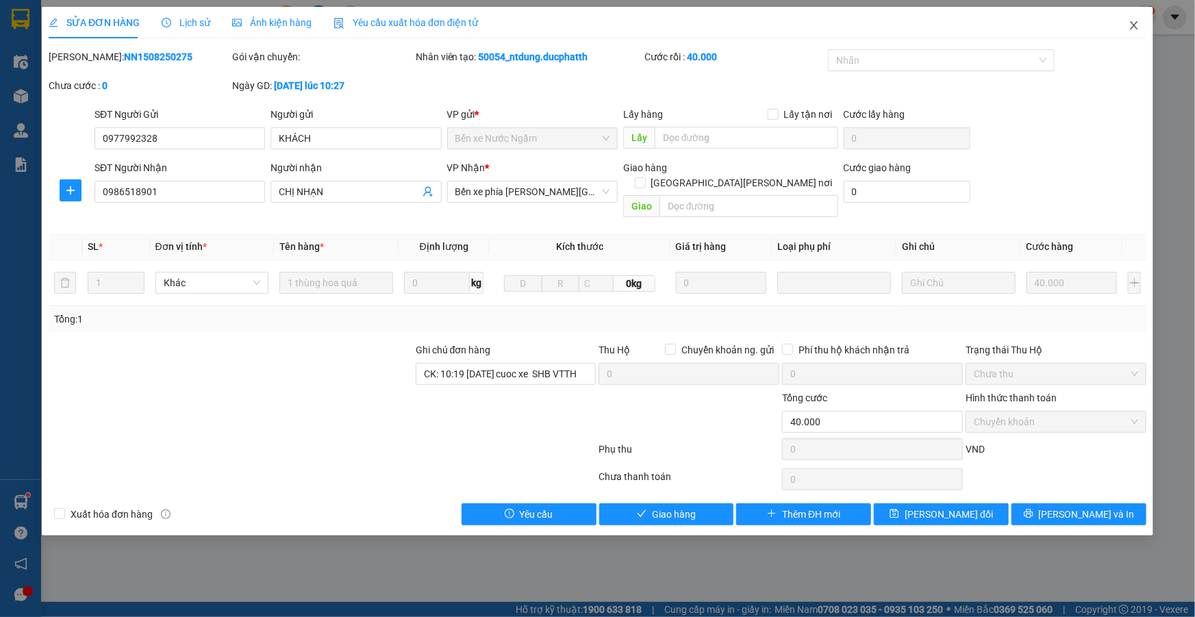
click at [1135, 27] on icon "close" at bounding box center [1133, 25] width 11 height 11
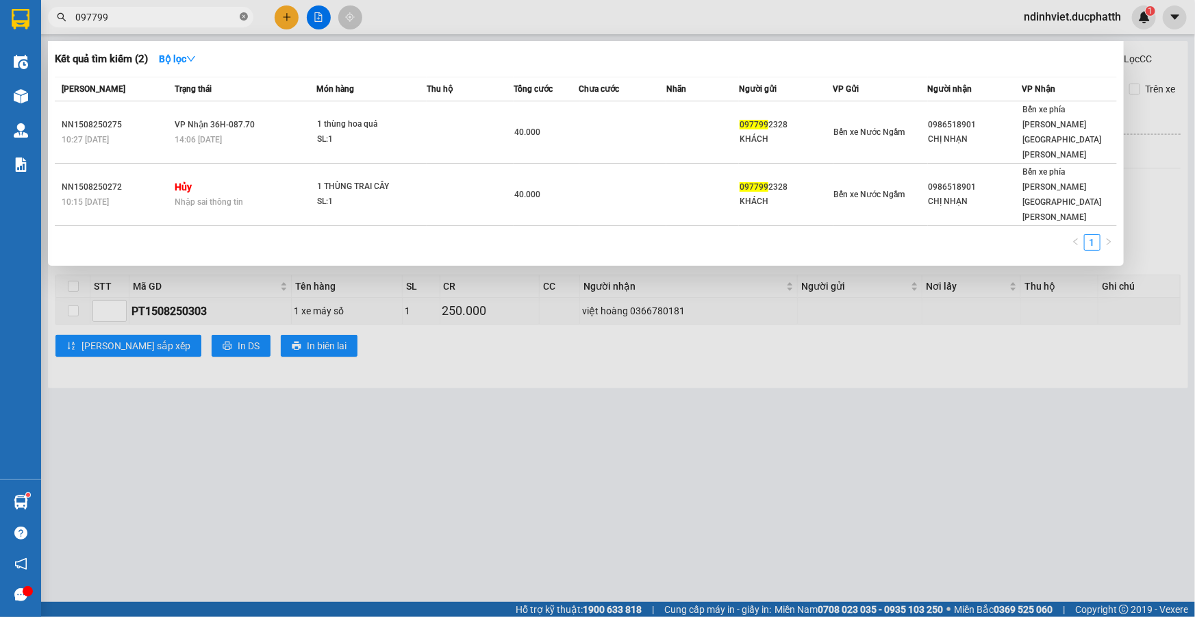
click at [240, 20] on icon "close-circle" at bounding box center [244, 16] width 8 height 8
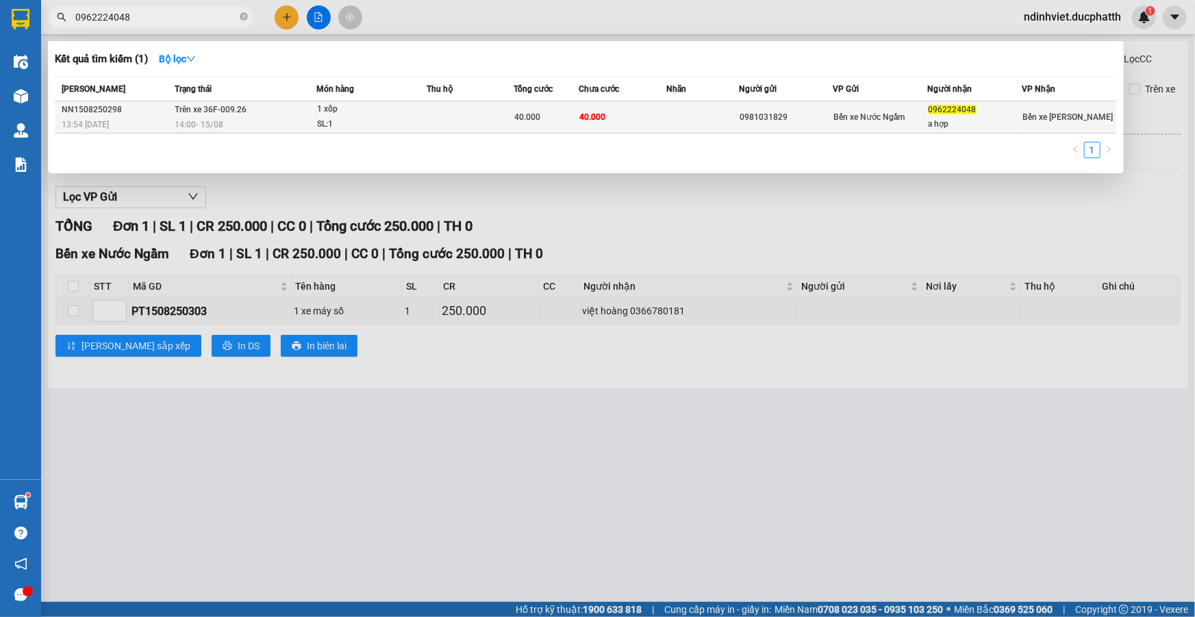
type input "0962224048"
click at [433, 113] on td at bounding box center [470, 117] width 87 height 32
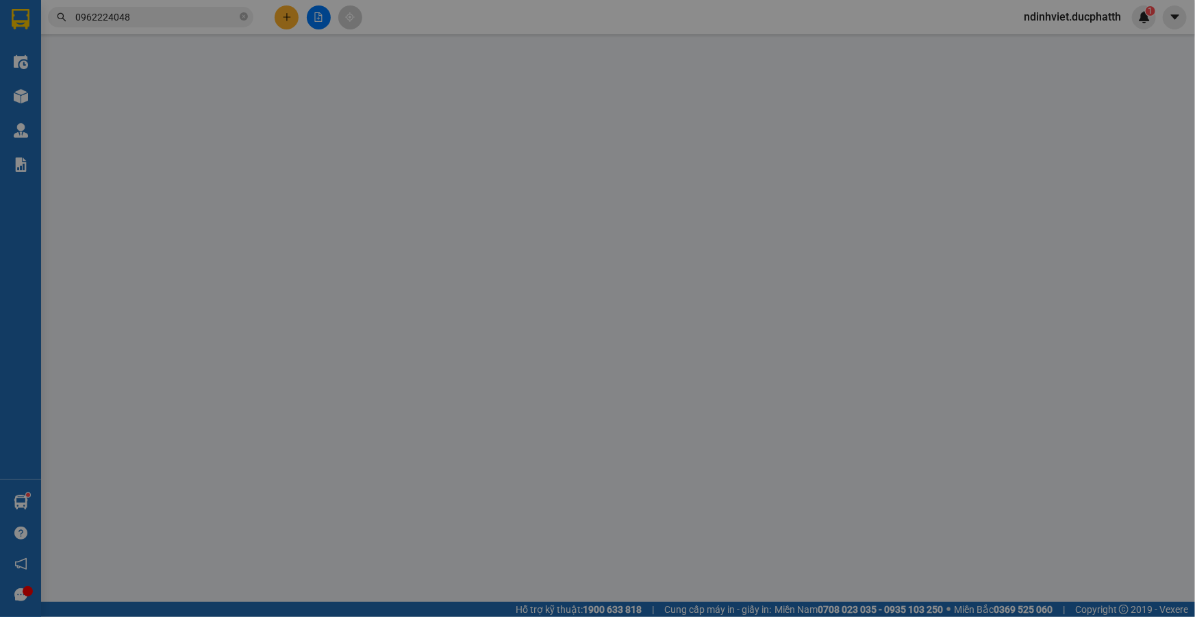
type input "0981031829"
type input "0962224048"
type input "a hợp"
type input "nntt"
type input "40.000"
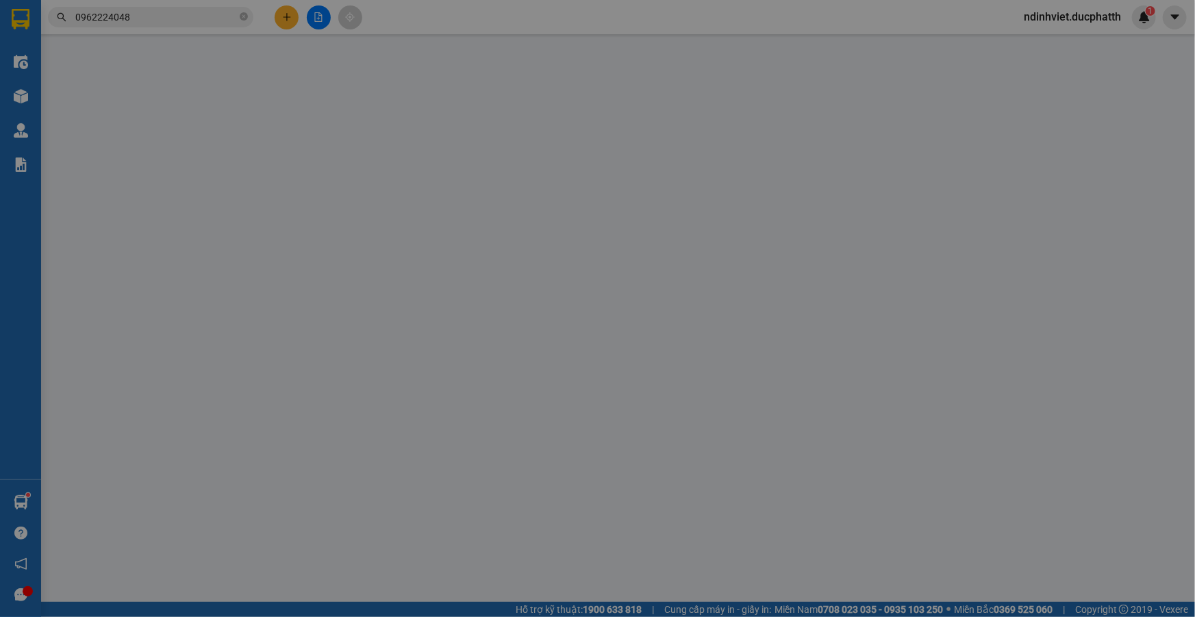
type input "40.000"
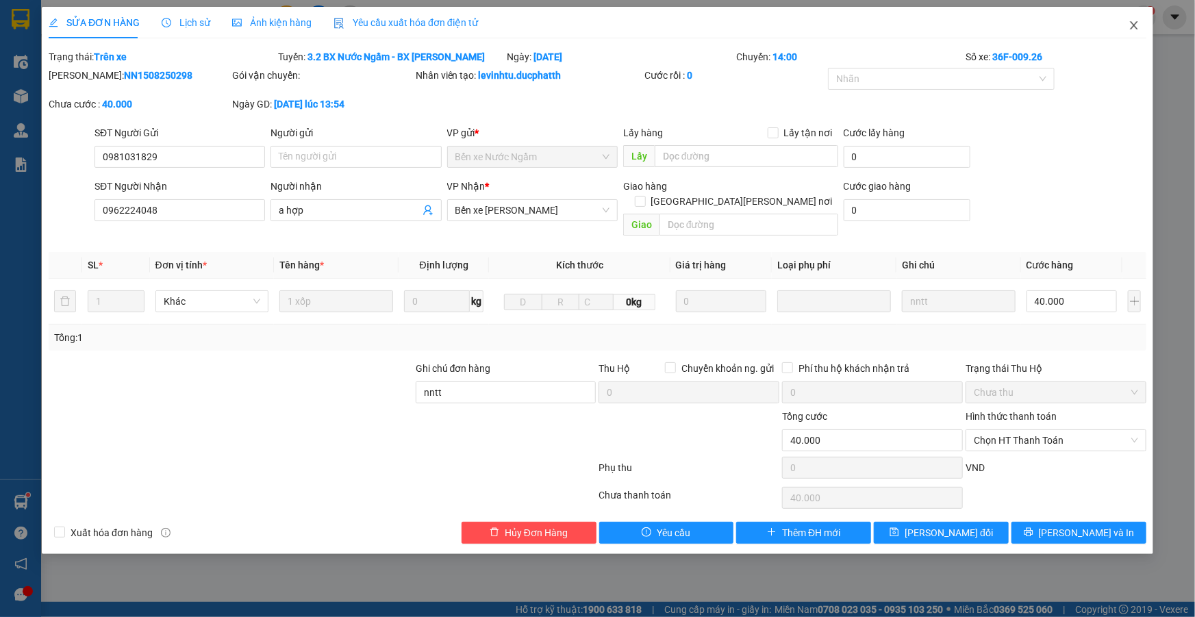
click at [1135, 27] on icon "close" at bounding box center [1134, 25] width 8 height 8
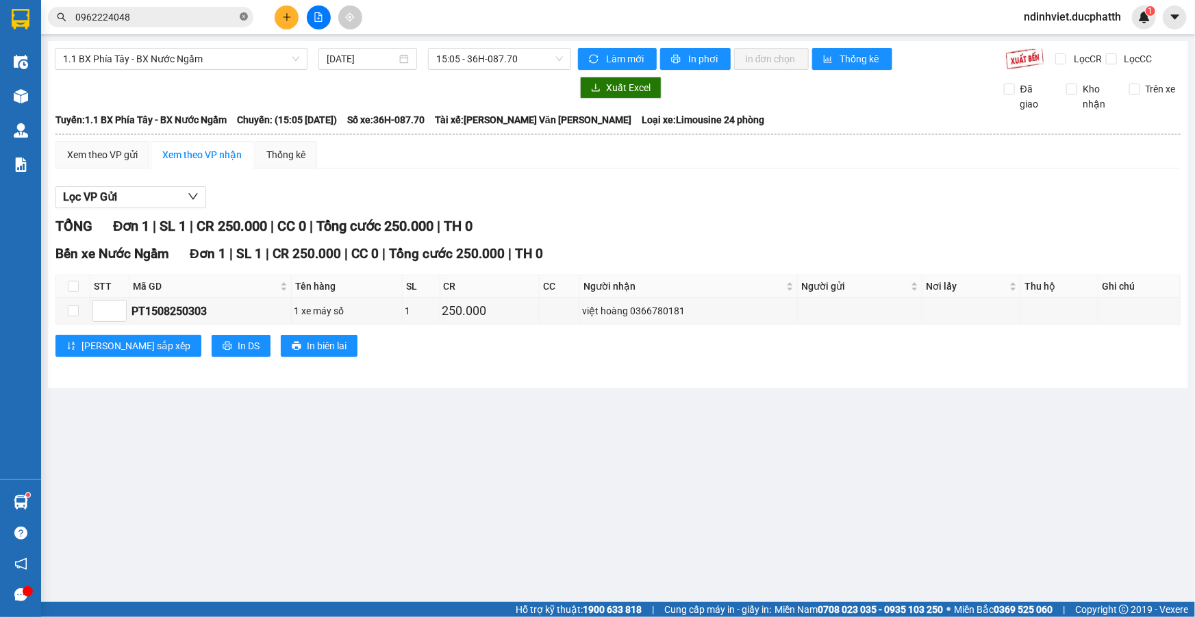
click at [241, 19] on icon "close-circle" at bounding box center [244, 16] width 8 height 8
click at [138, 19] on input "text" at bounding box center [156, 17] width 162 height 15
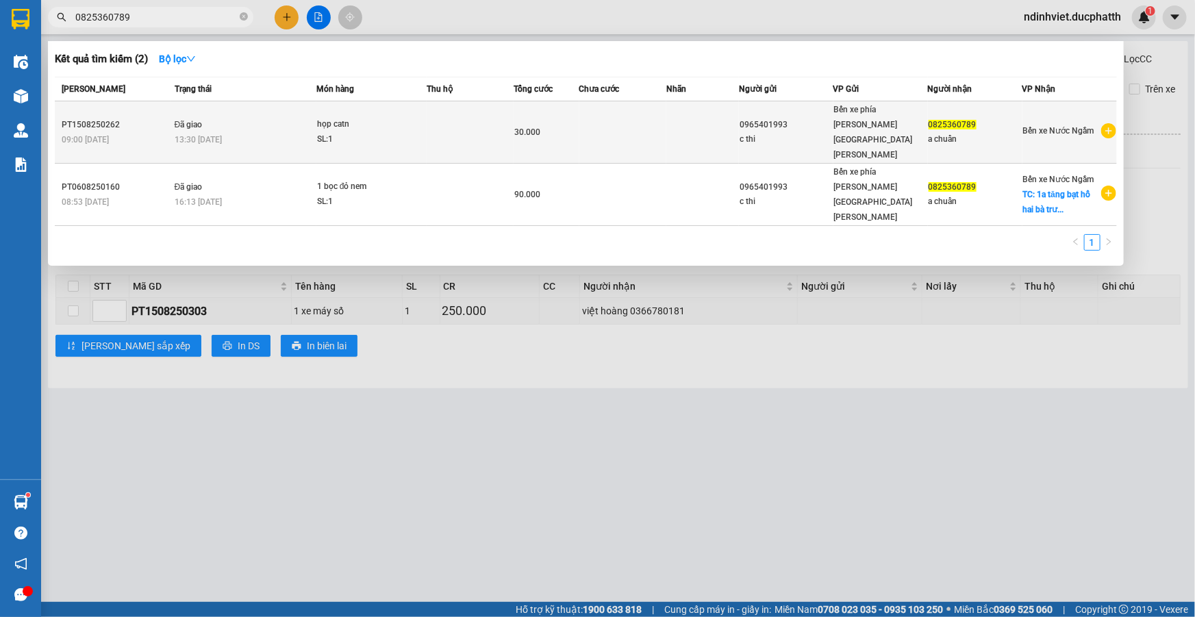
type input "0825360789"
click at [614, 122] on td at bounding box center [622, 132] width 87 height 62
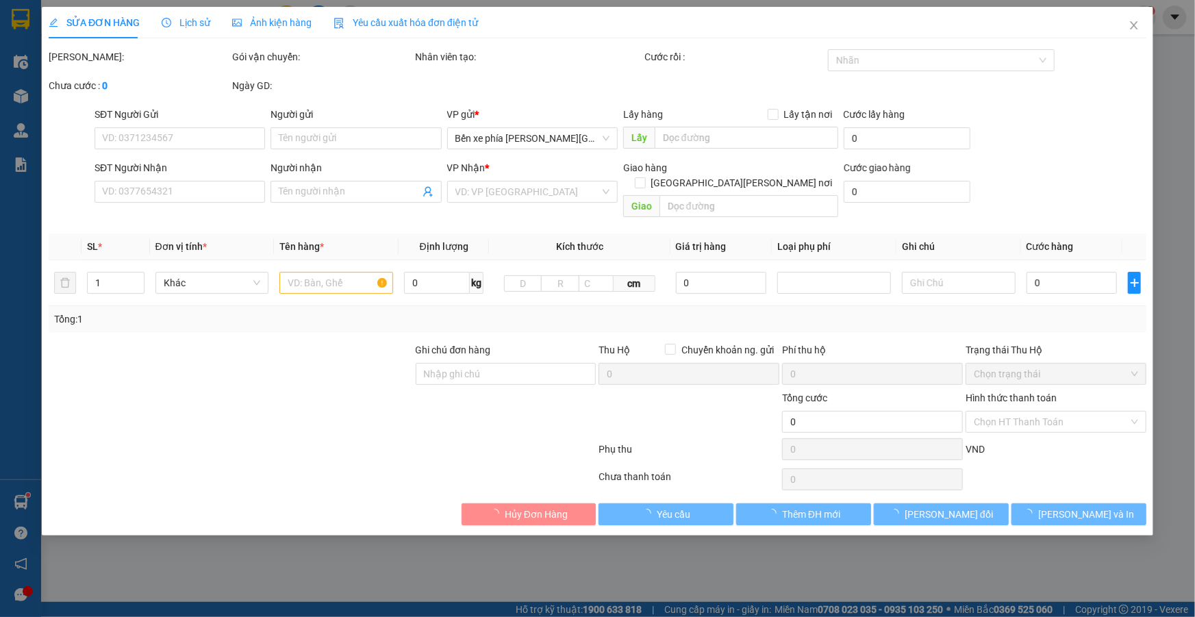
type input "0965401993"
type input "c thi"
type input "0825360789"
type input "a chuẩn"
type input "GỬI TT"
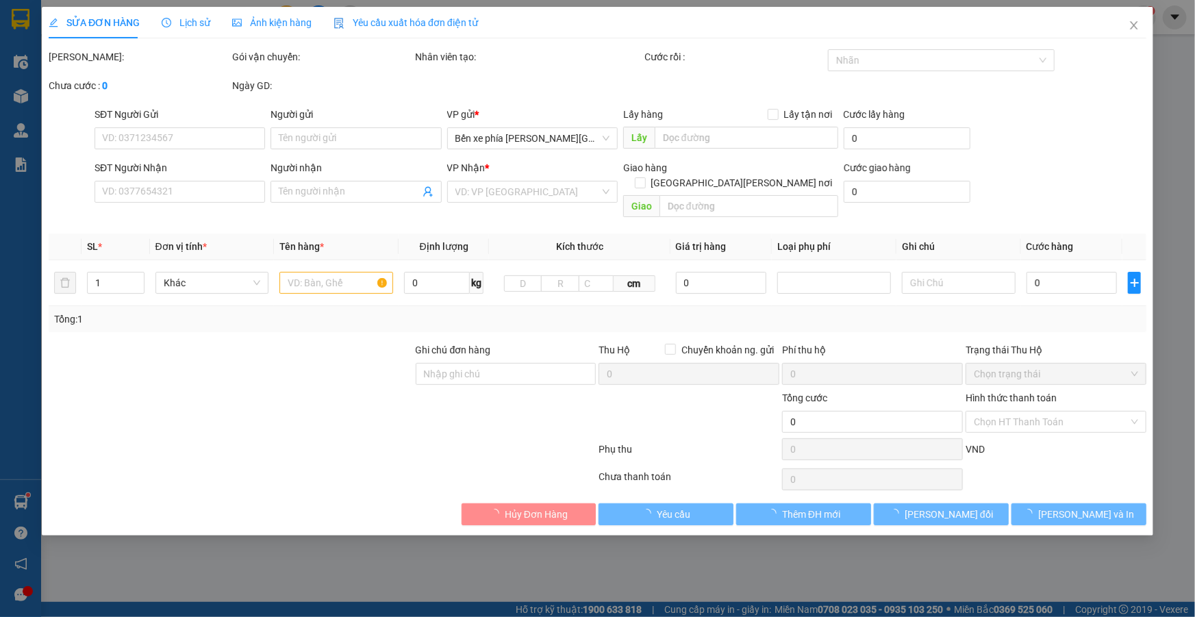
type input "30.000"
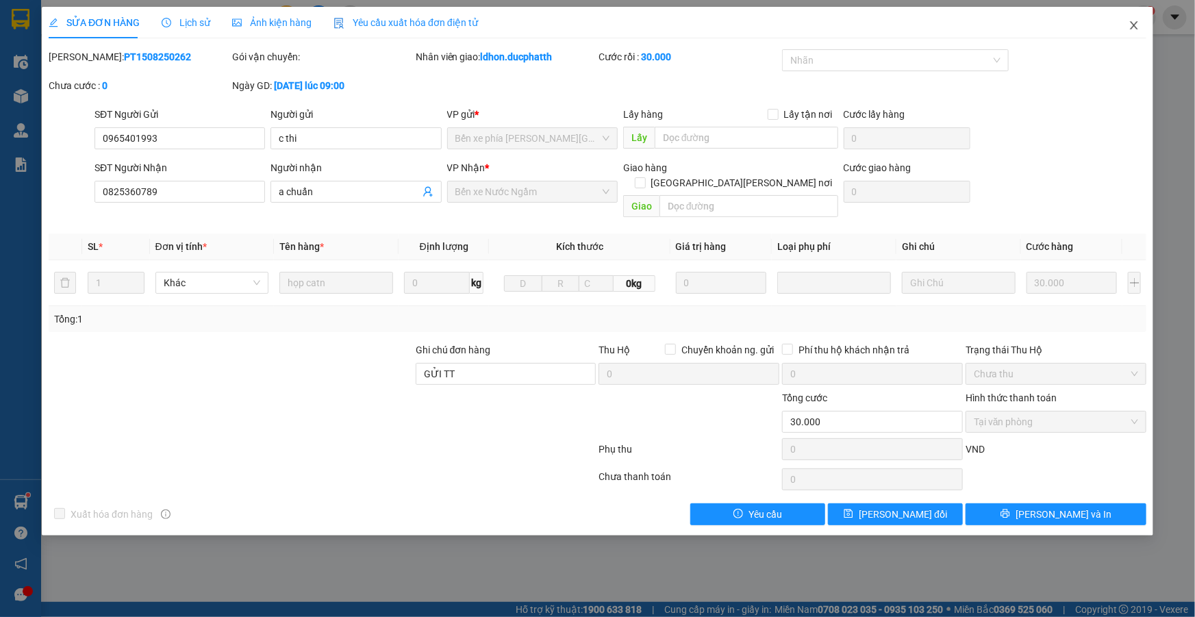
click at [1129, 22] on icon "close" at bounding box center [1133, 25] width 11 height 11
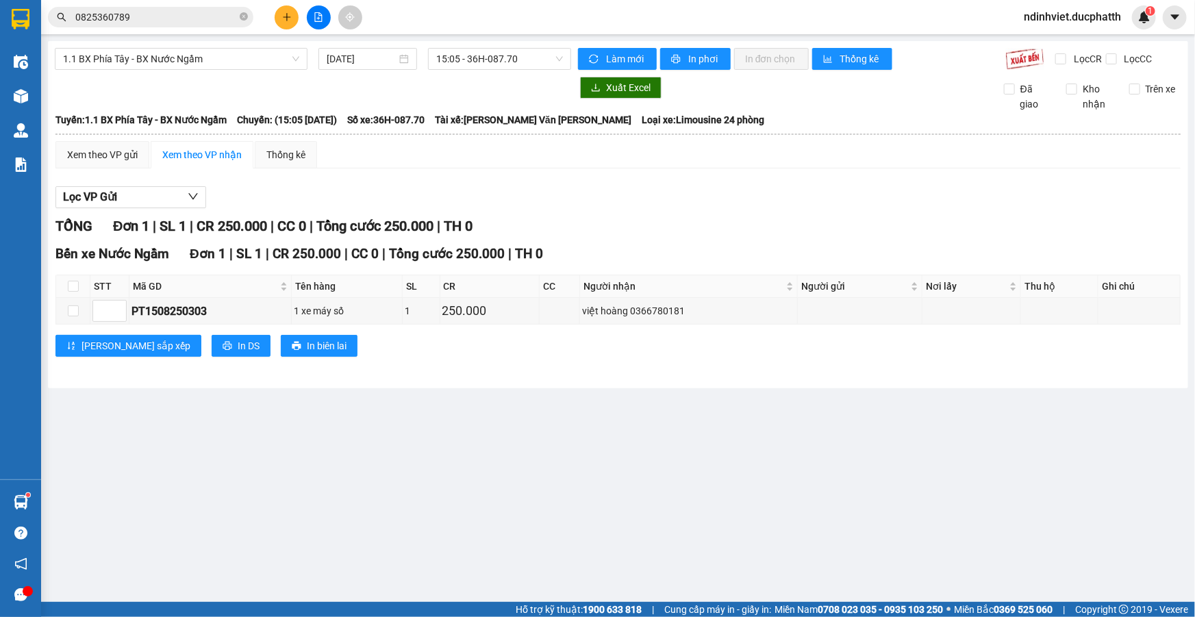
click at [148, 14] on input "0825360789" at bounding box center [156, 17] width 162 height 15
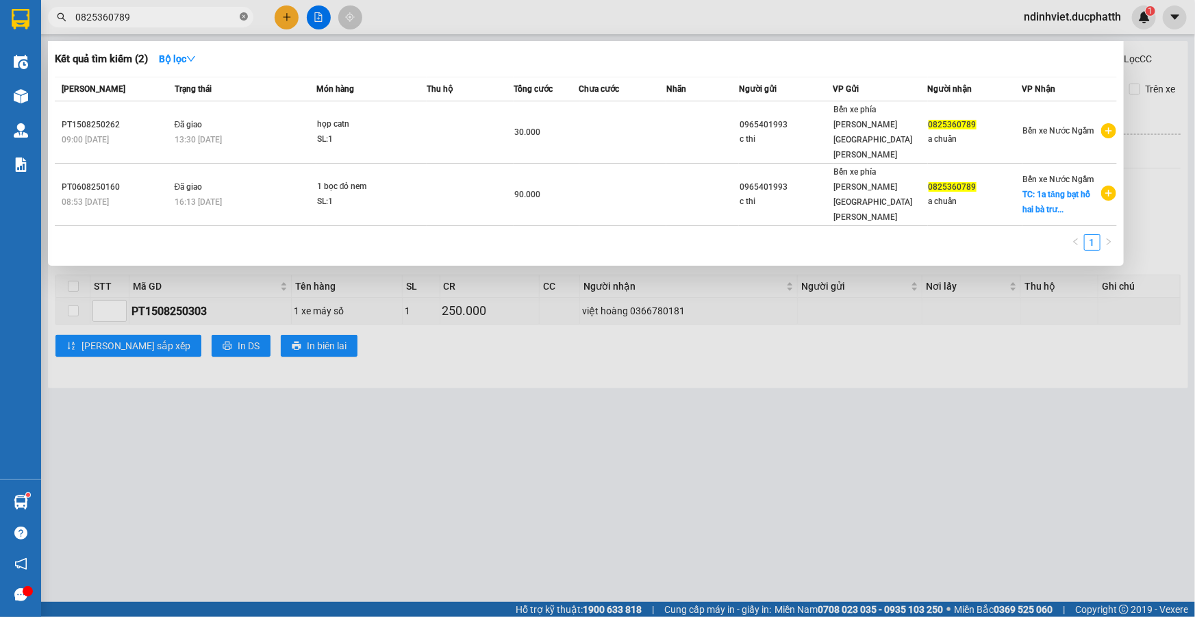
click at [242, 16] on icon "close-circle" at bounding box center [244, 16] width 8 height 8
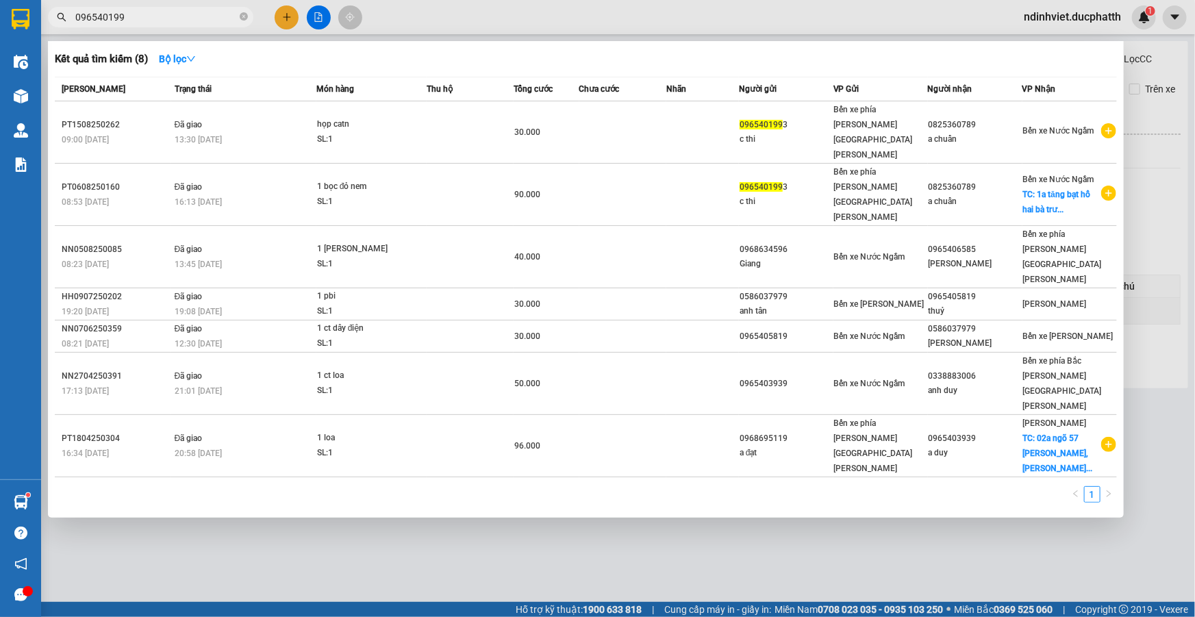
type input "0965401993"
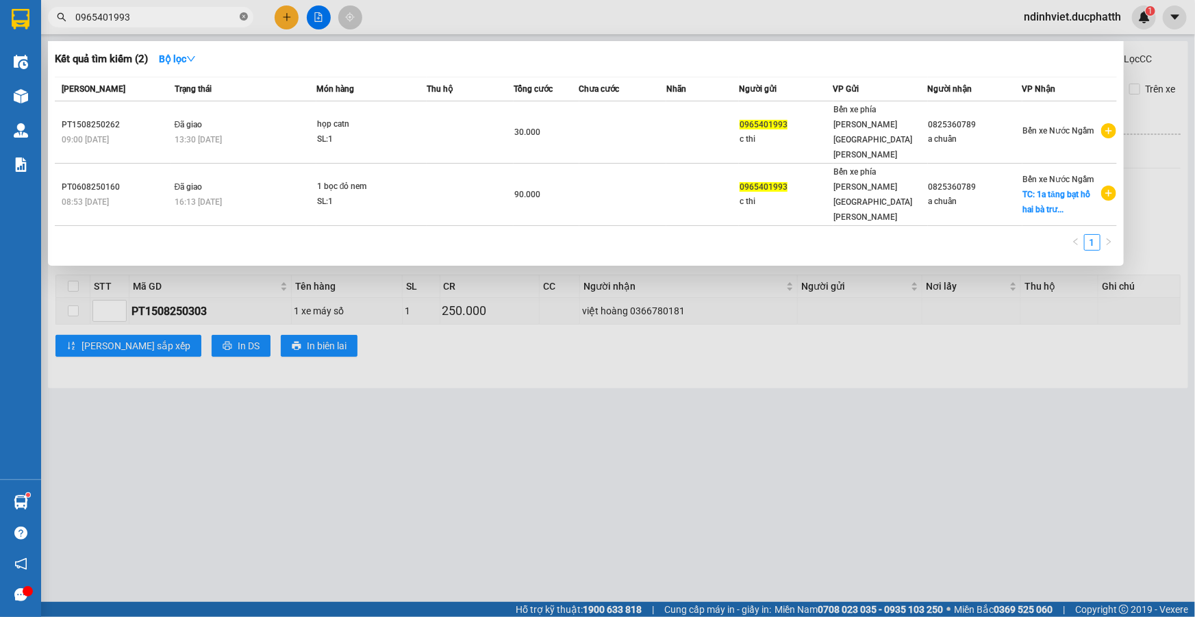
click at [240, 18] on icon "close-circle" at bounding box center [244, 16] width 8 height 8
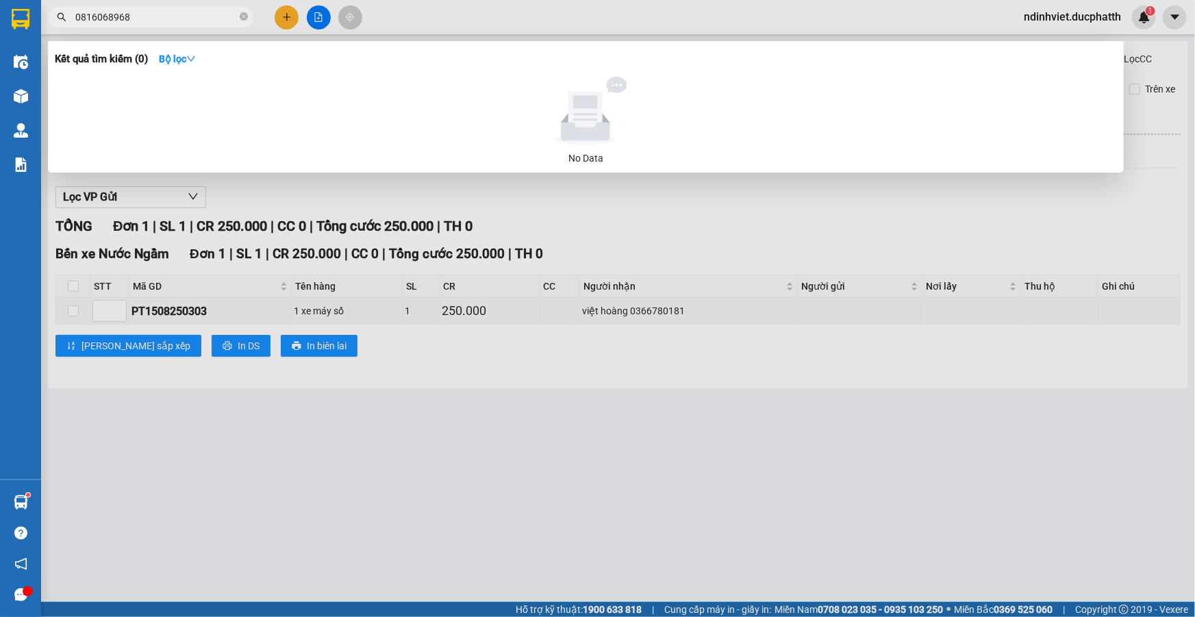
type input "0816068968"
click at [242, 18] on icon "close-circle" at bounding box center [244, 16] width 8 height 8
type input "0352310022"
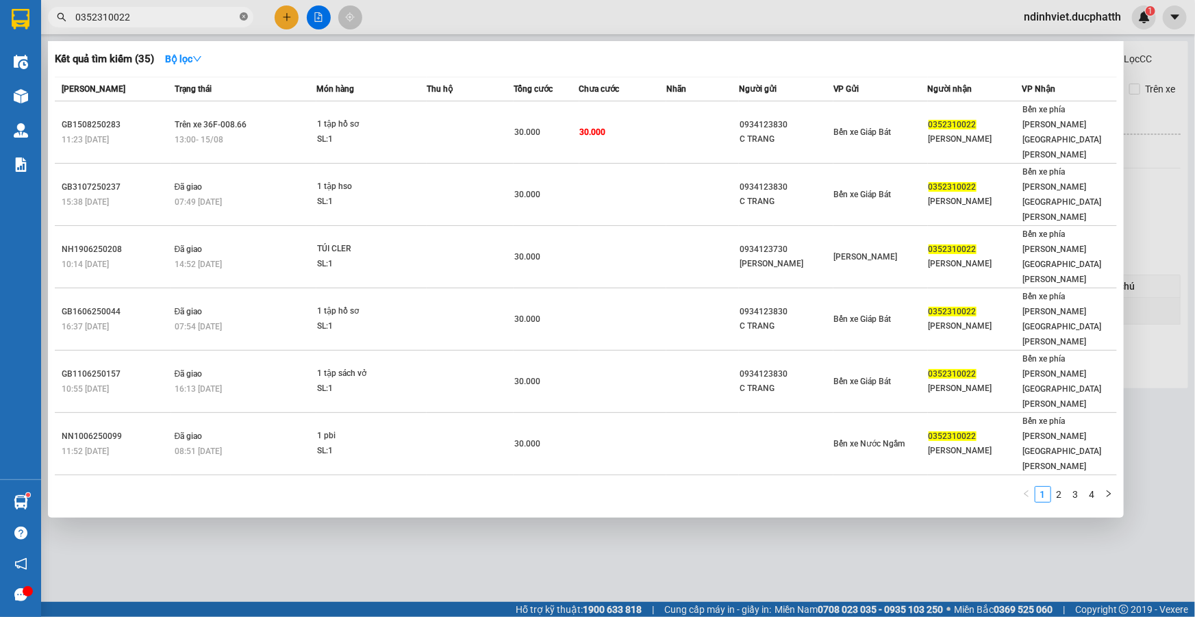
click at [242, 18] on icon "close-circle" at bounding box center [244, 16] width 8 height 8
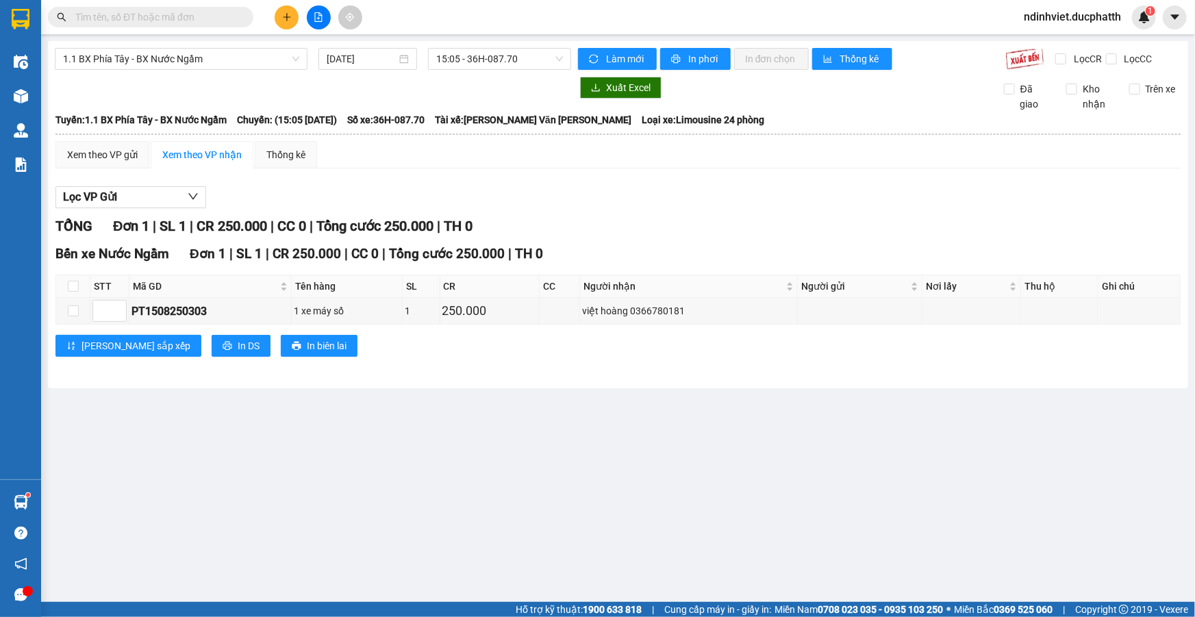
click at [185, 17] on input "text" at bounding box center [156, 17] width 162 height 15
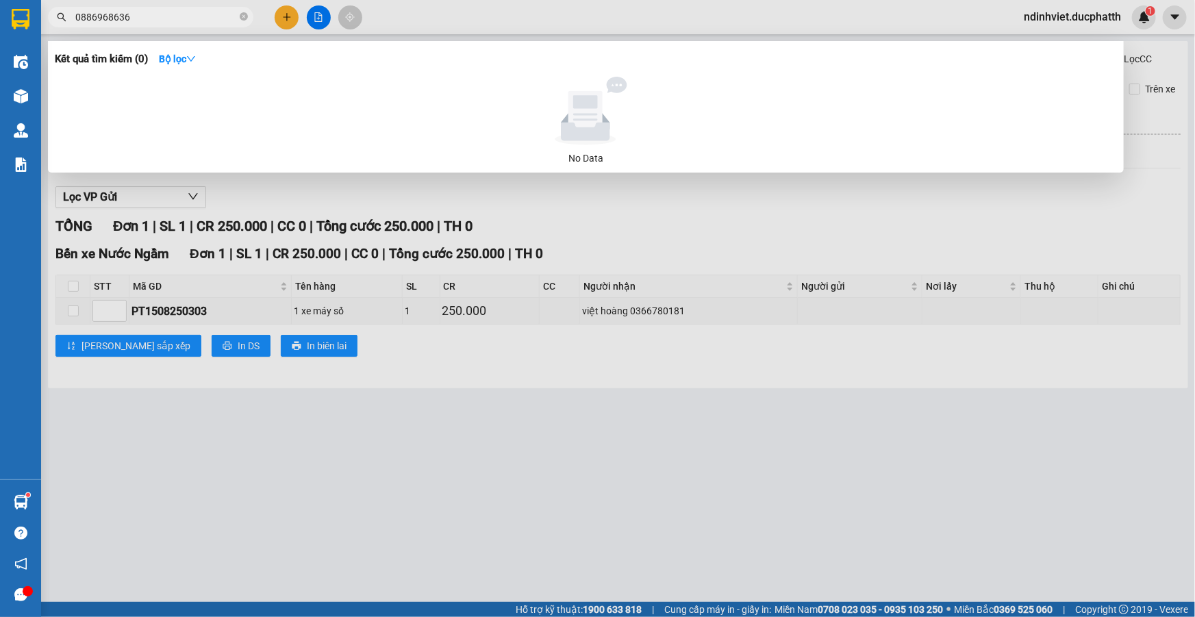
type input "0886968636"
drag, startPoint x: 852, startPoint y: 124, endPoint x: 818, endPoint y: 123, distance: 34.2
click at [837, 124] on div at bounding box center [585, 111] width 1051 height 68
click at [817, 123] on div at bounding box center [585, 111] width 1051 height 68
drag, startPoint x: 803, startPoint y: 121, endPoint x: 362, endPoint y: 94, distance: 441.7
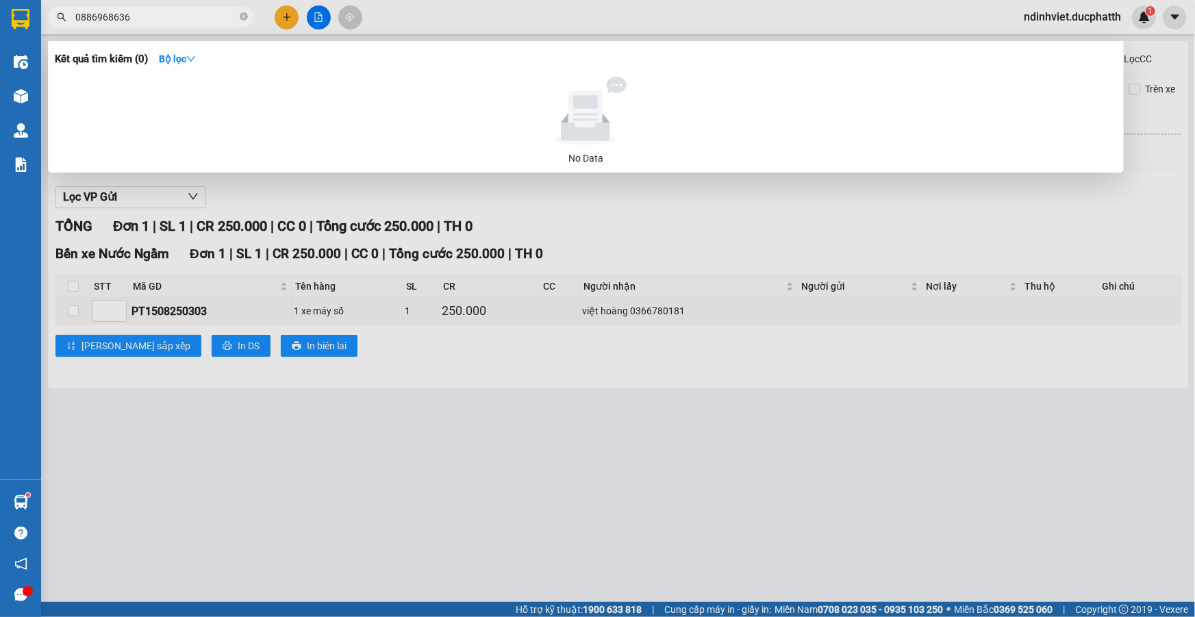
click at [759, 113] on div at bounding box center [585, 111] width 1051 height 68
click at [353, 103] on div at bounding box center [585, 111] width 1051 height 68
click at [240, 16] on icon "close-circle" at bounding box center [244, 16] width 8 height 8
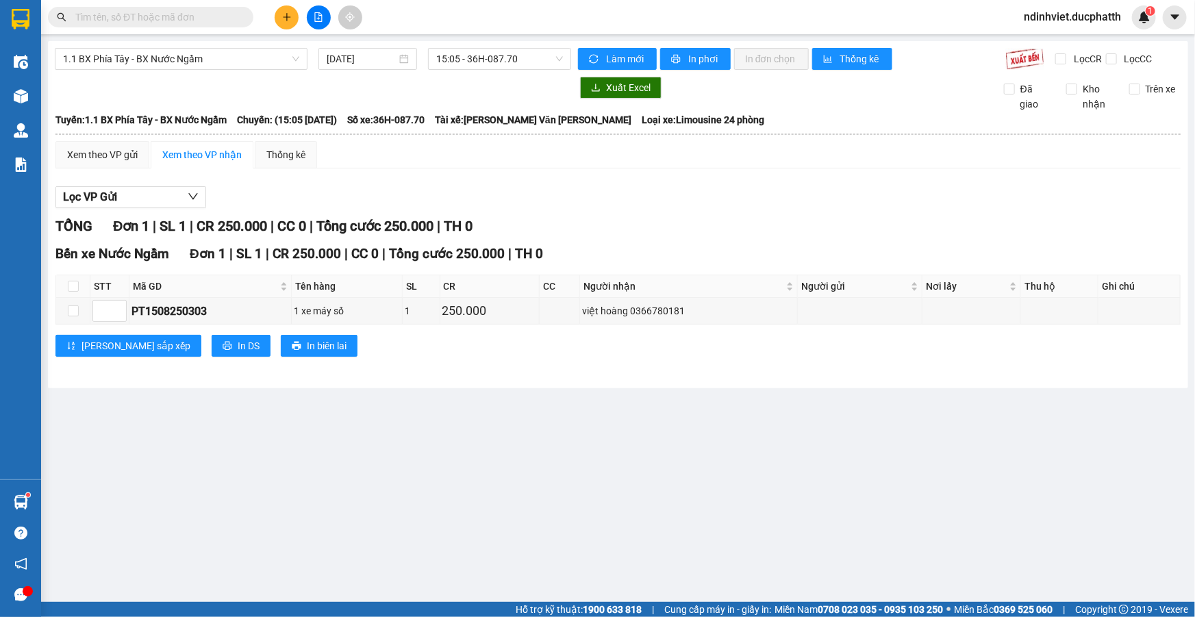
click at [191, 14] on input "text" at bounding box center [156, 17] width 162 height 15
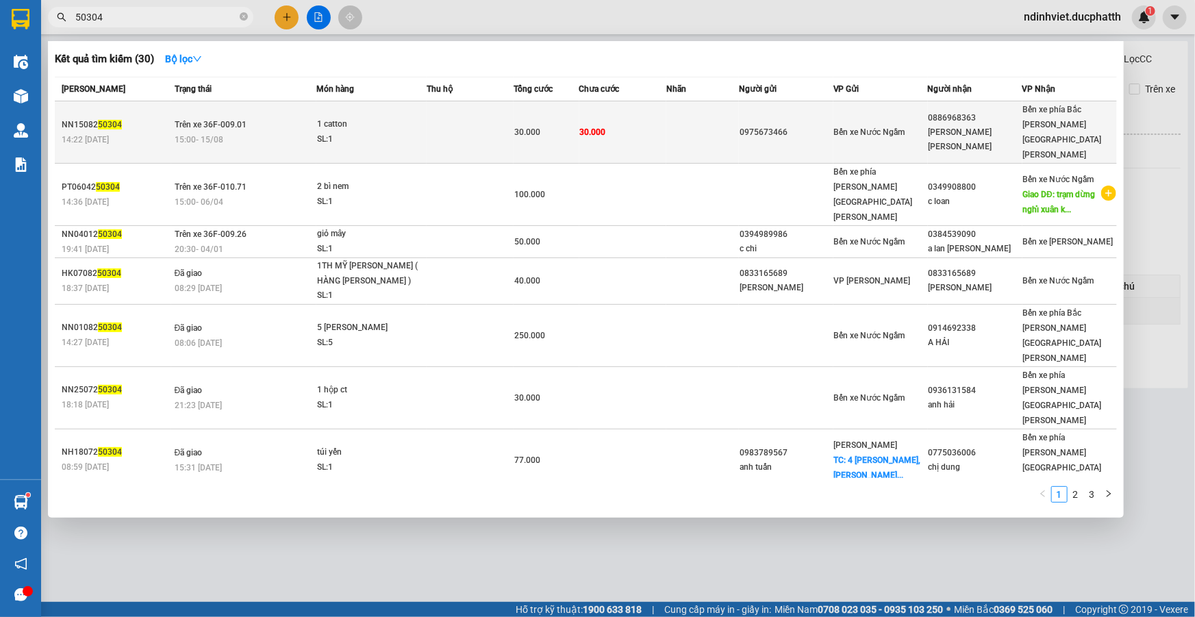
type input "50304"
click at [380, 117] on div "1 catton" at bounding box center [368, 124] width 103 height 15
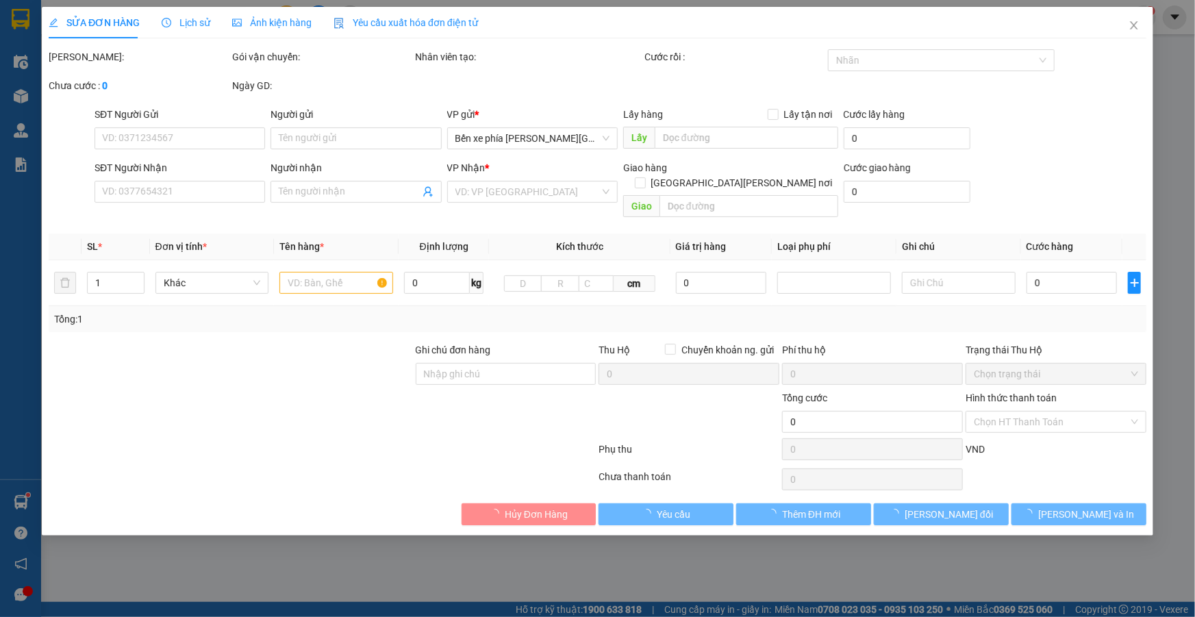
type input "0975673466"
type input "0886968363"
type input "[PERSON_NAME] [PERSON_NAME]"
type input "nntt"
type input "30.000"
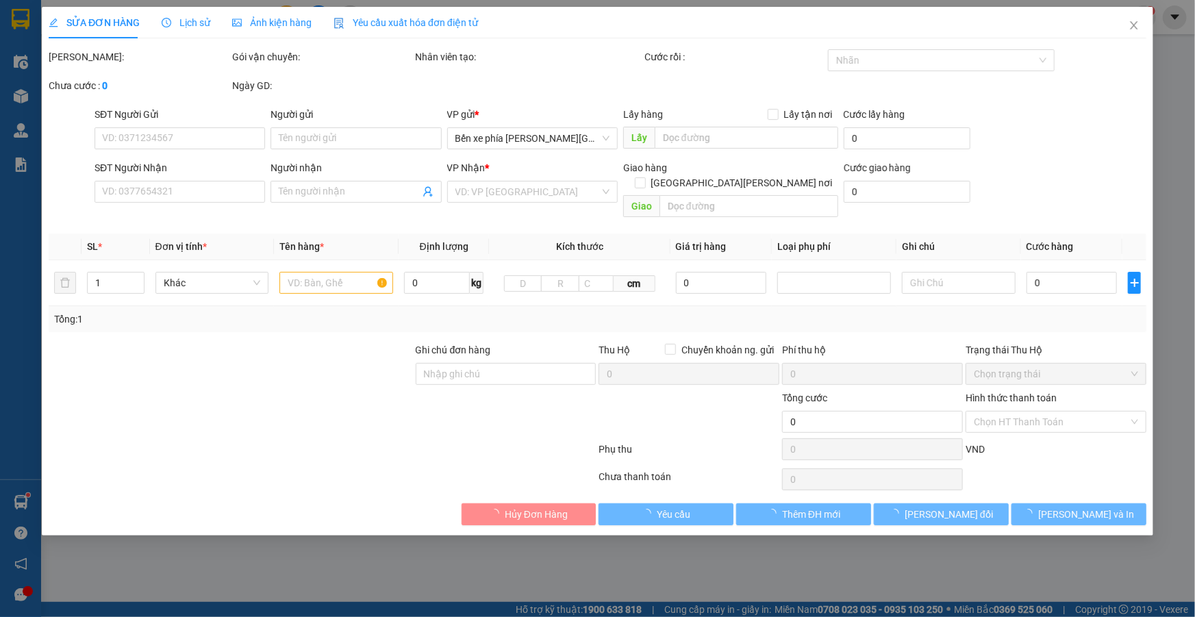
type input "30.000"
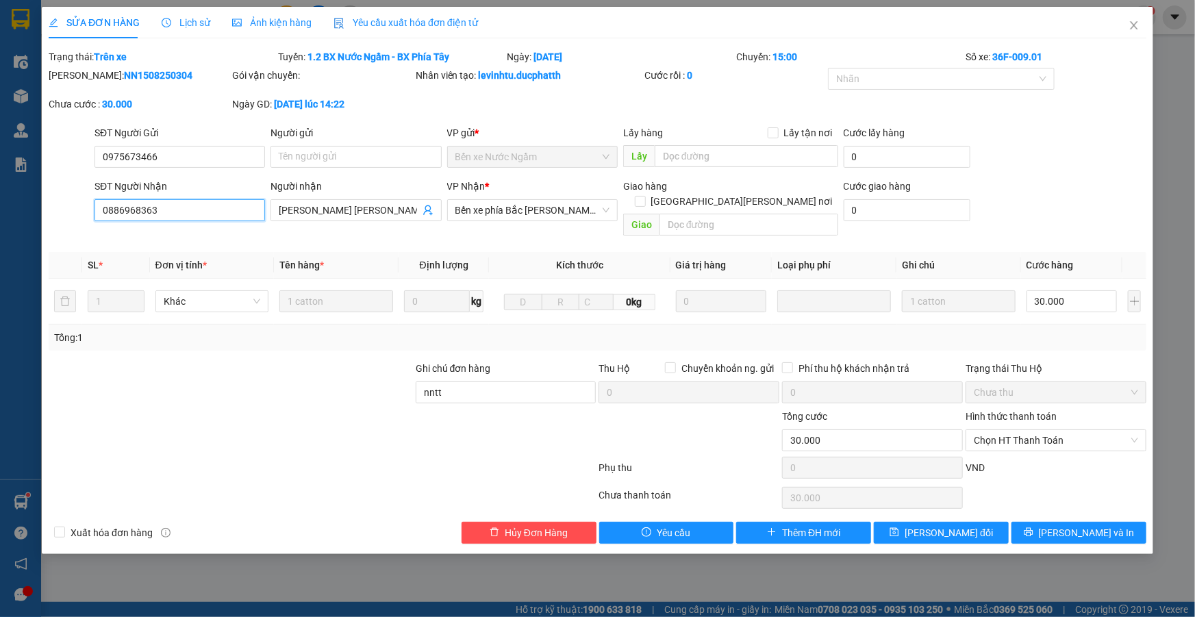
click at [161, 212] on input "0886968363" at bounding box center [179, 210] width 170 height 22
click at [1137, 23] on icon "close" at bounding box center [1134, 25] width 8 height 8
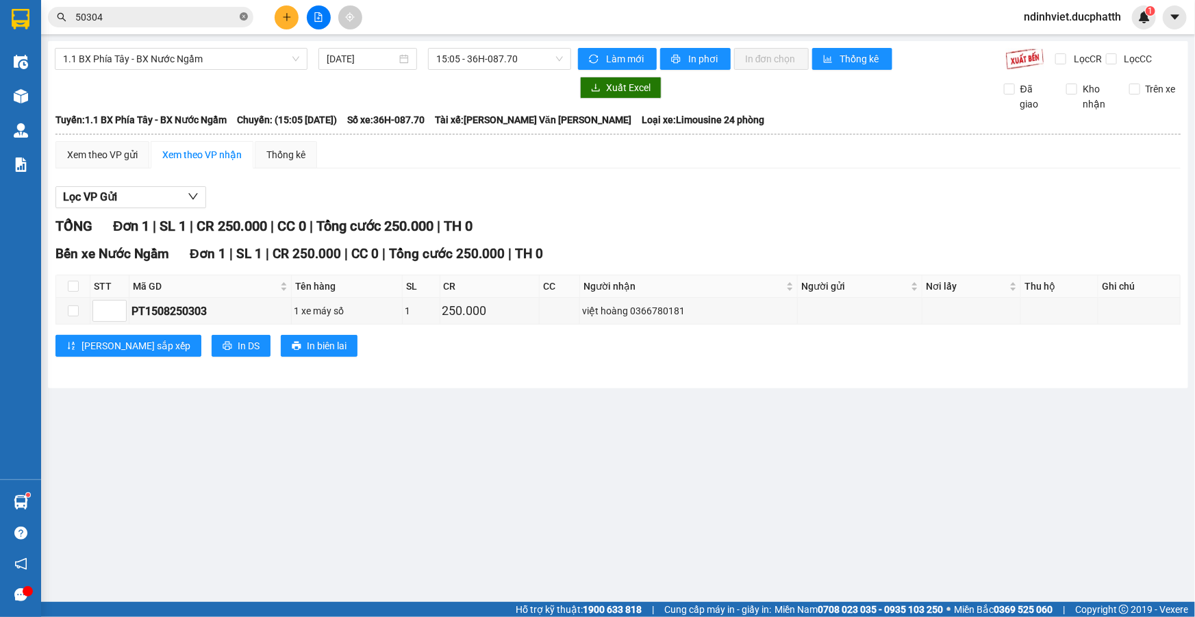
click at [241, 16] on icon "close-circle" at bounding box center [244, 16] width 8 height 8
click at [204, 13] on input "text" at bounding box center [156, 17] width 162 height 15
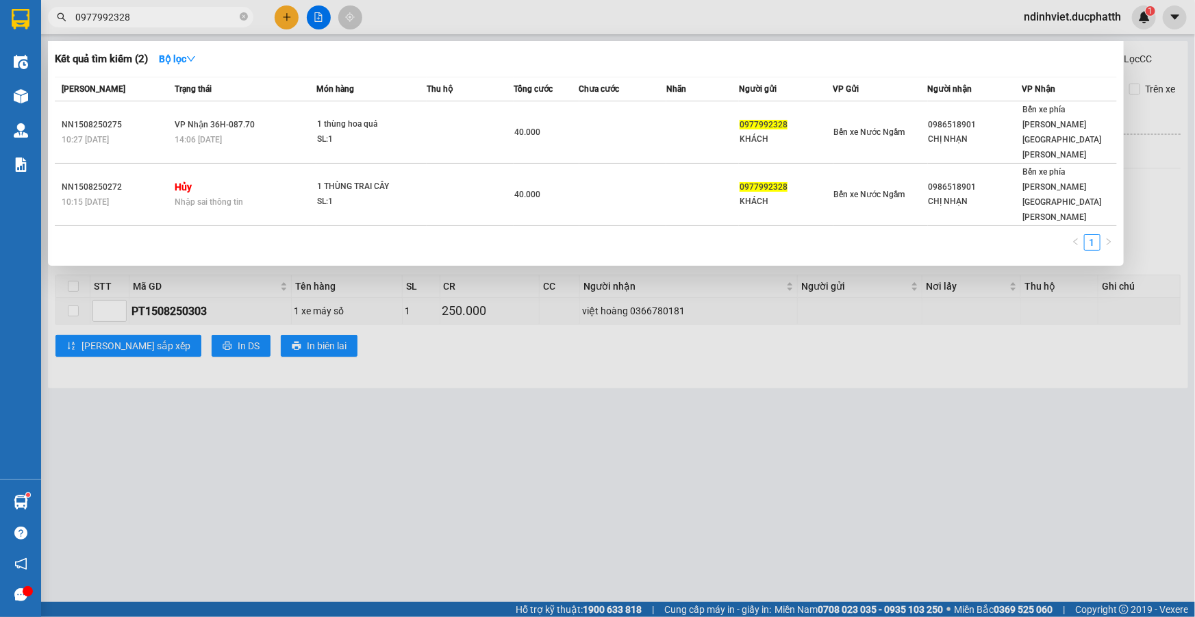
type input "0977992328"
drag, startPoint x: 586, startPoint y: 487, endPoint x: 577, endPoint y: 444, distance: 44.7
click at [578, 451] on div at bounding box center [597, 308] width 1195 height 617
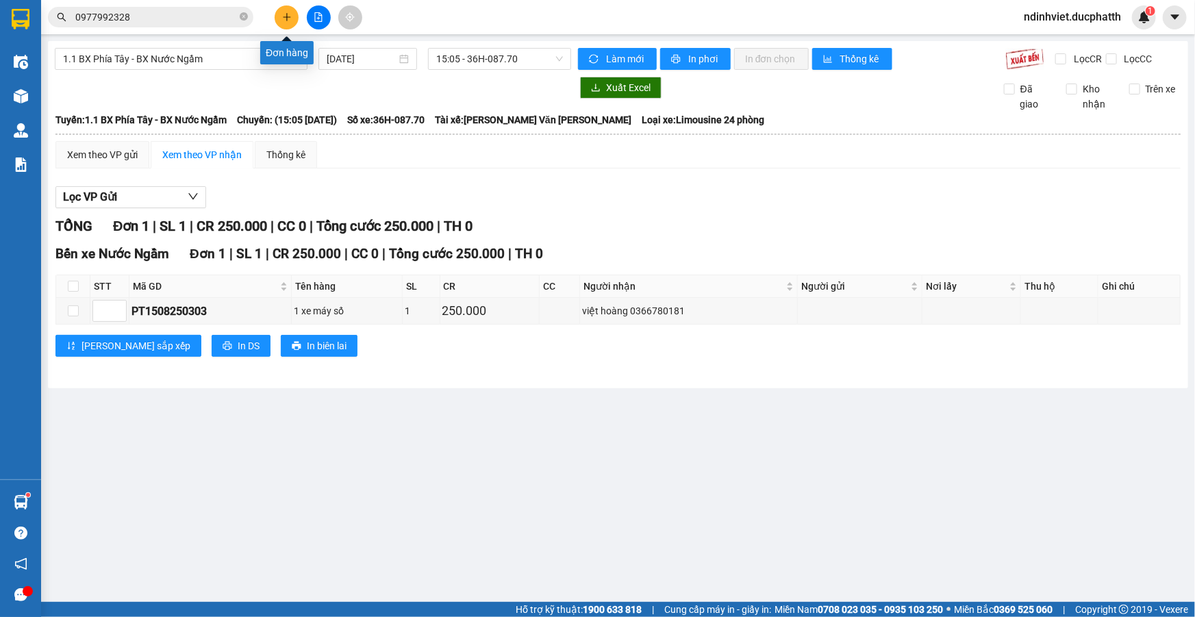
click at [293, 21] on button at bounding box center [287, 17] width 24 height 24
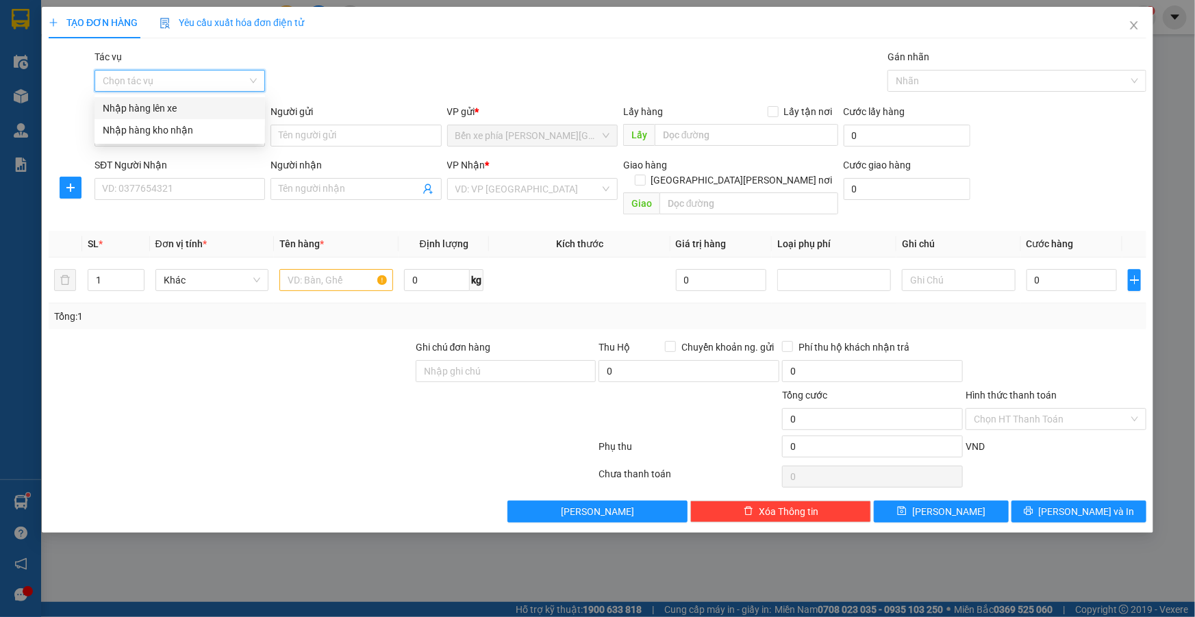
click at [230, 82] on input "Tác vụ" at bounding box center [175, 81] width 144 height 21
click at [181, 104] on div "Nhập hàng lên xe" at bounding box center [180, 108] width 154 height 15
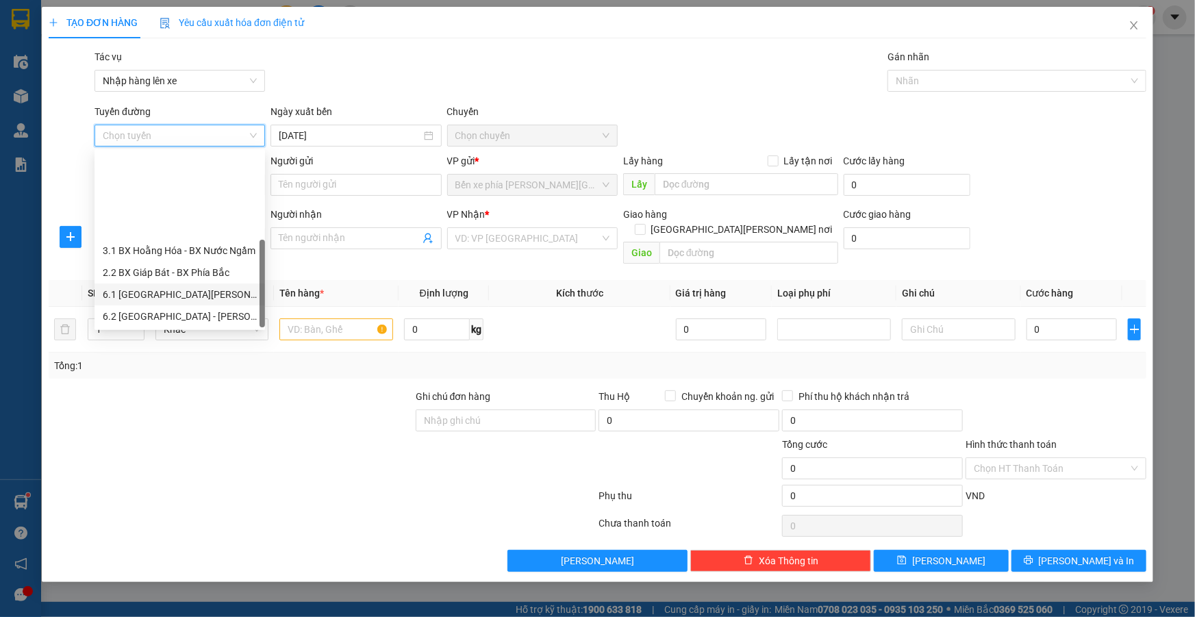
scroll to position [110, 0]
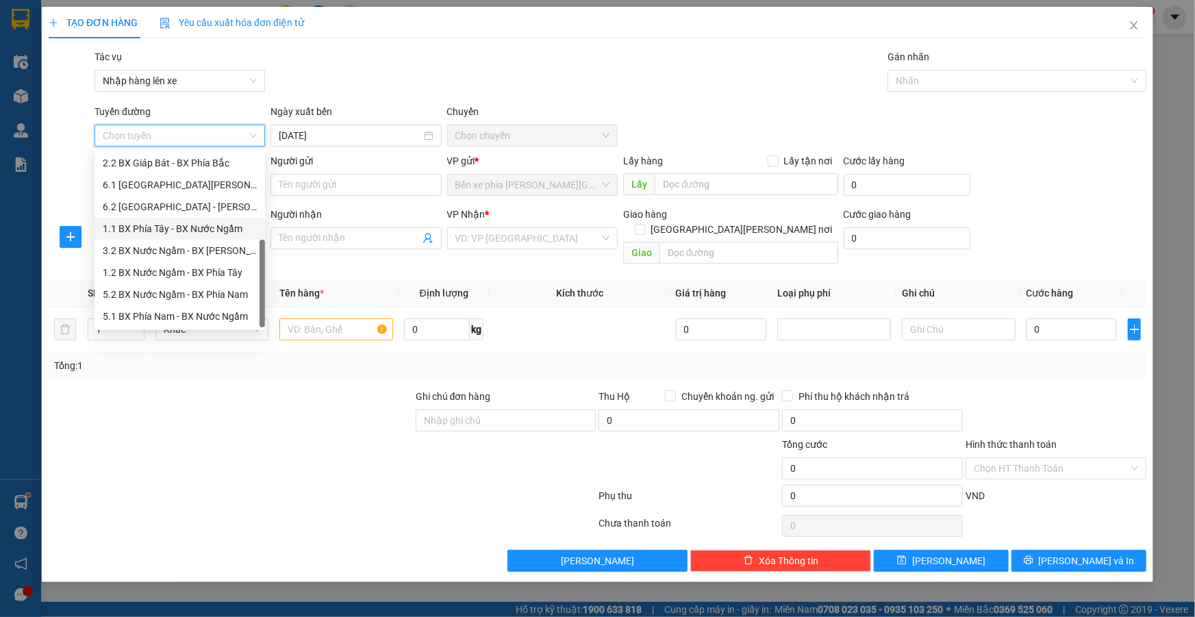
click at [193, 233] on div "1.1 BX Phía Tây - BX Nước Ngầm" at bounding box center [180, 228] width 154 height 15
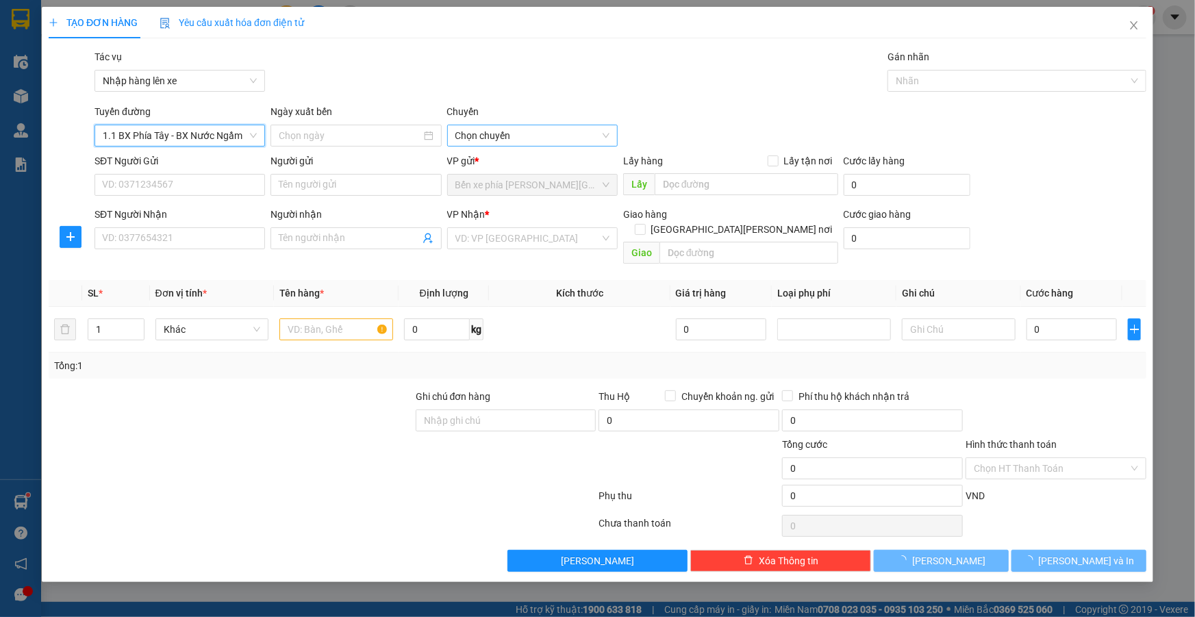
type input "[DATE]"
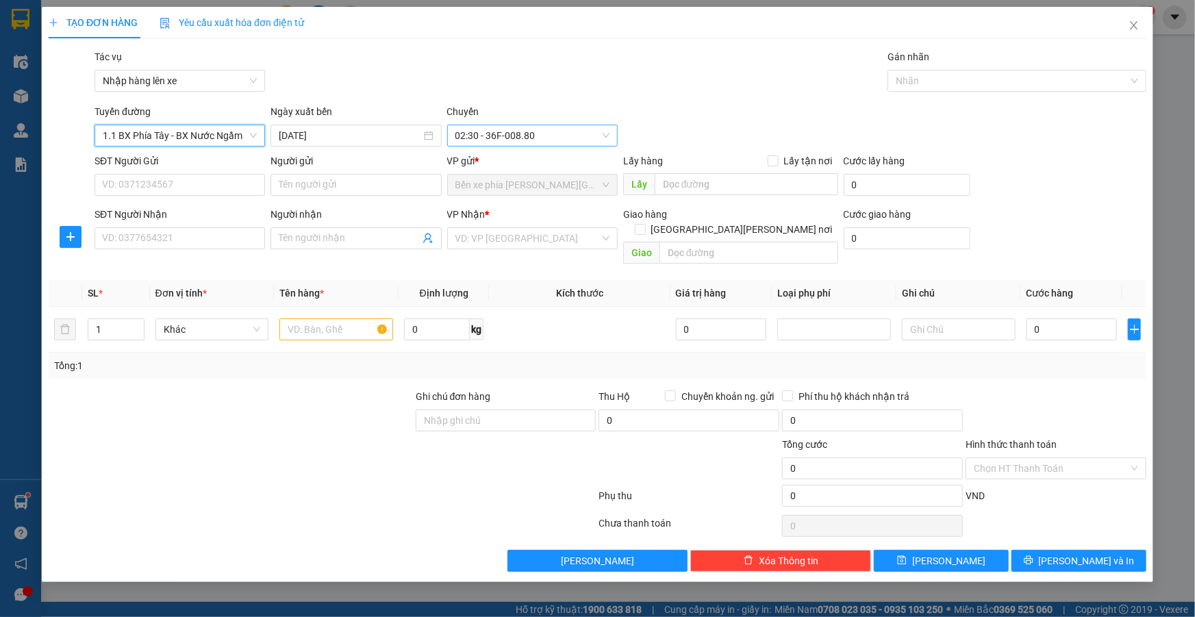
click at [509, 136] on span "02:30 - 36F-008.80" at bounding box center [532, 135] width 154 height 21
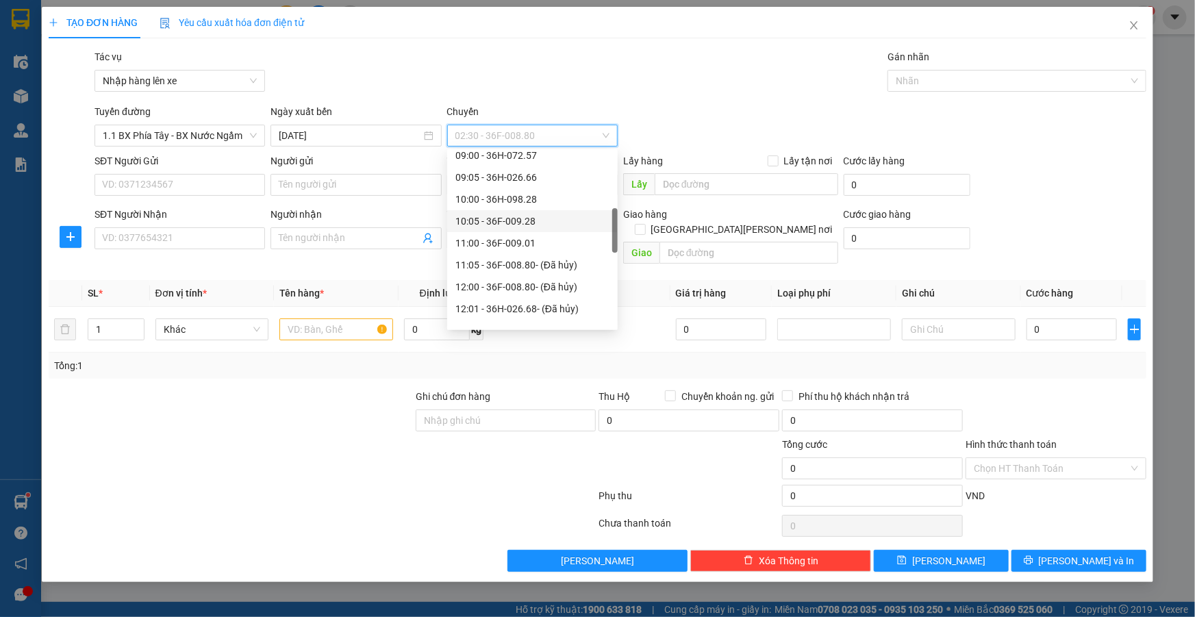
scroll to position [560, 0]
click at [527, 218] on div "17:00 - 36H-026.66" at bounding box center [532, 216] width 154 height 15
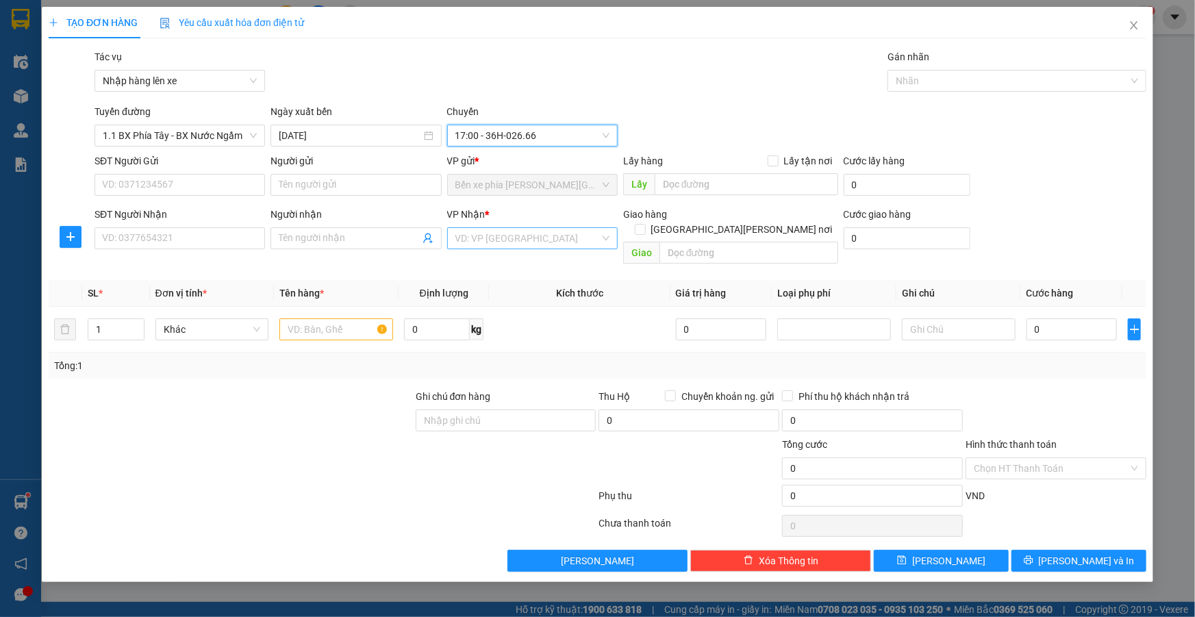
click at [520, 247] on input "search" at bounding box center [527, 238] width 144 height 21
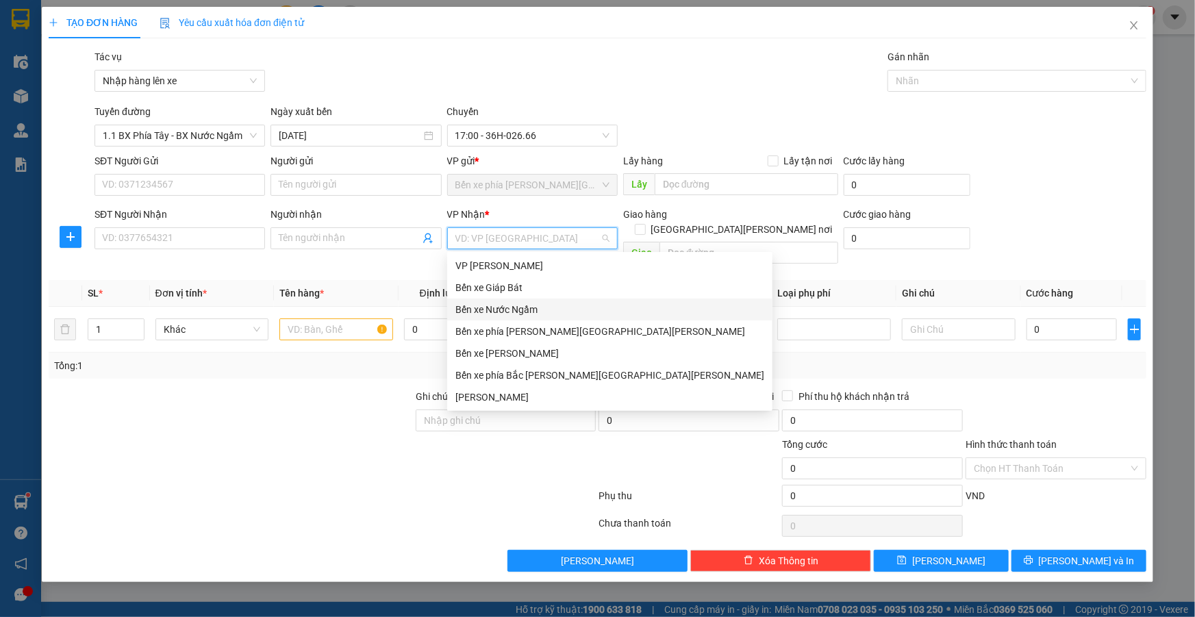
click at [503, 307] on div "Bến xe Nước Ngầm" at bounding box center [609, 309] width 309 height 15
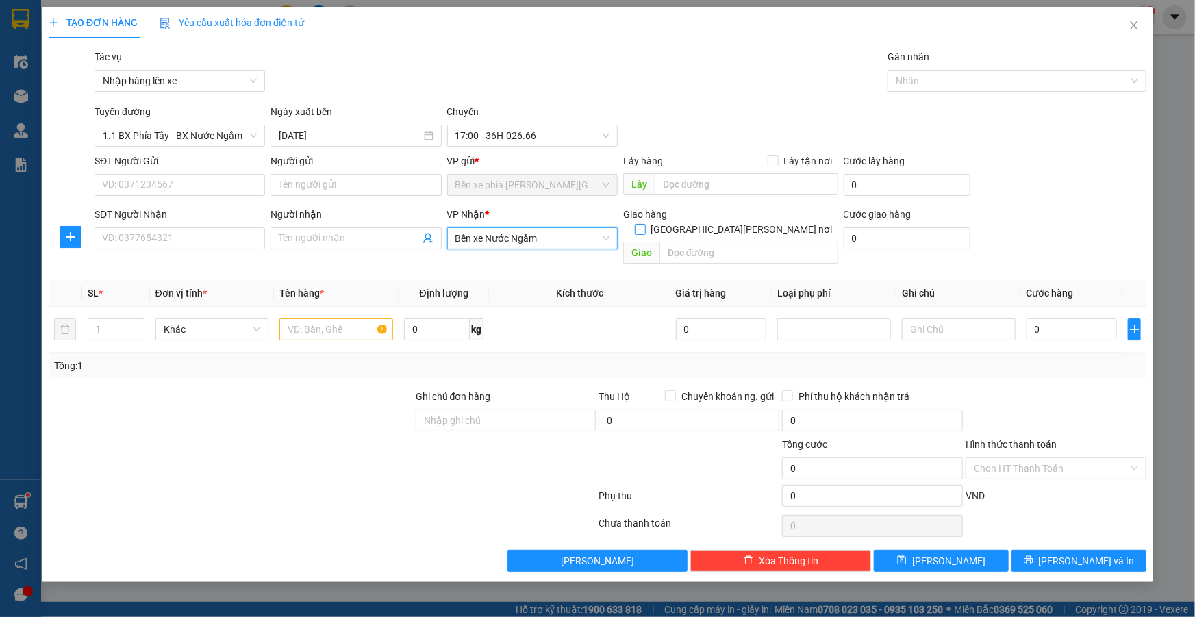
click at [644, 224] on input "[GEOGRAPHIC_DATA][PERSON_NAME] nơi" at bounding box center [640, 229] width 10 height 10
checkbox input "true"
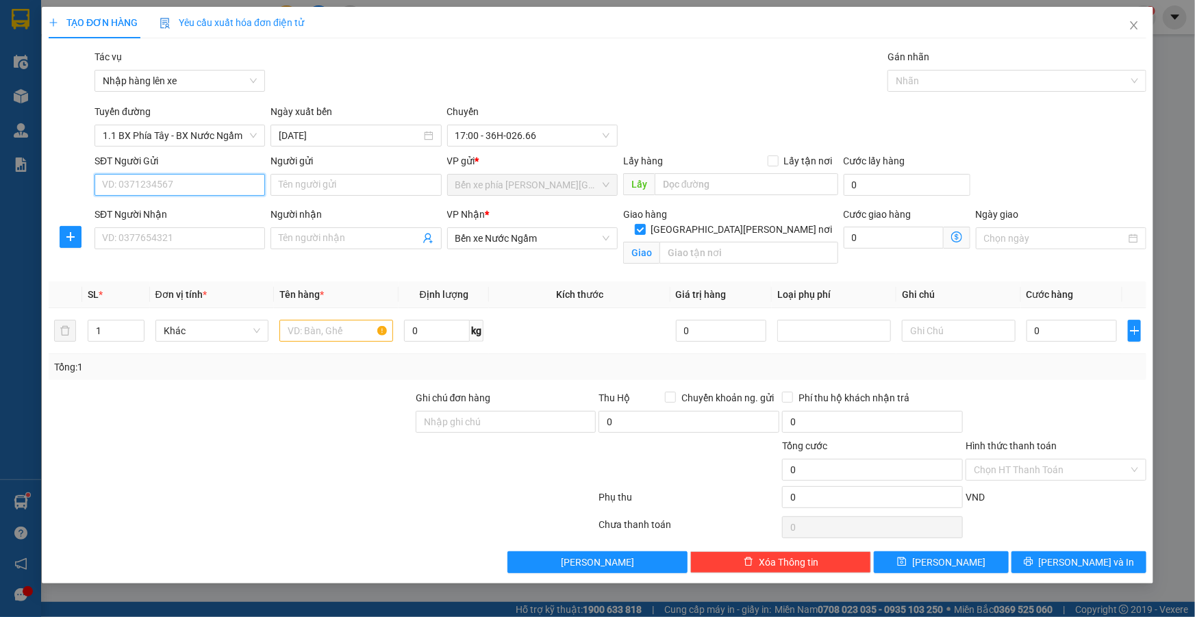
click at [191, 181] on input "SĐT Người Gửi" at bounding box center [179, 185] width 170 height 22
type input "0969841236"
click at [317, 187] on input "Người gửi" at bounding box center [355, 185] width 170 height 22
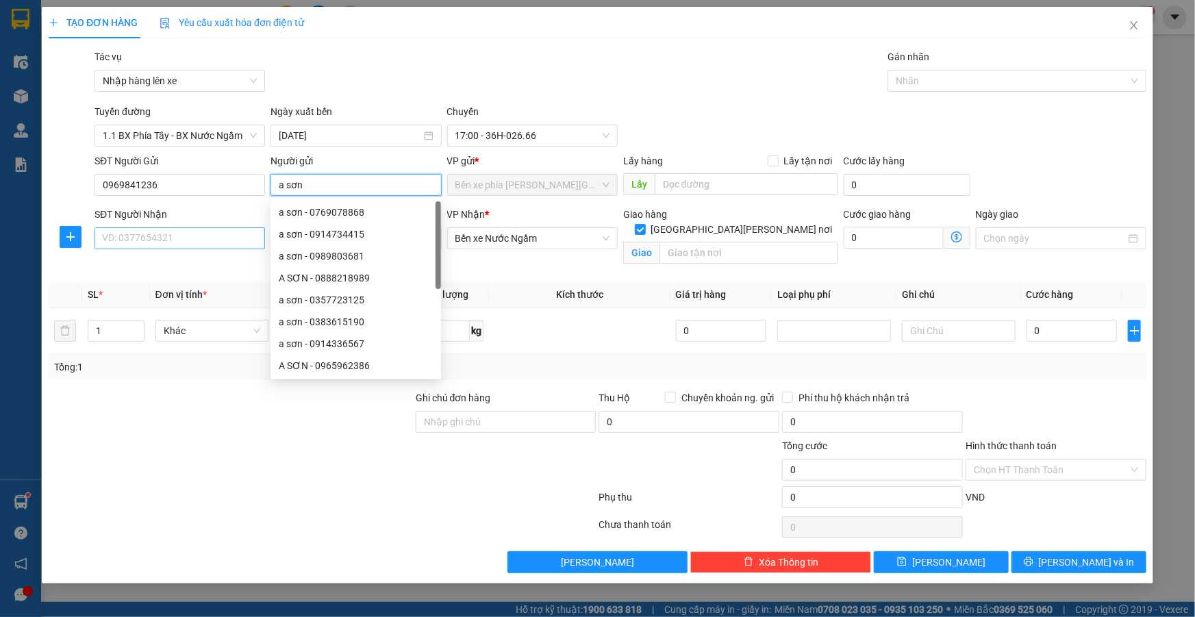
type input "a sơn"
click at [188, 236] on input "SĐT Người Nhận" at bounding box center [179, 238] width 170 height 22
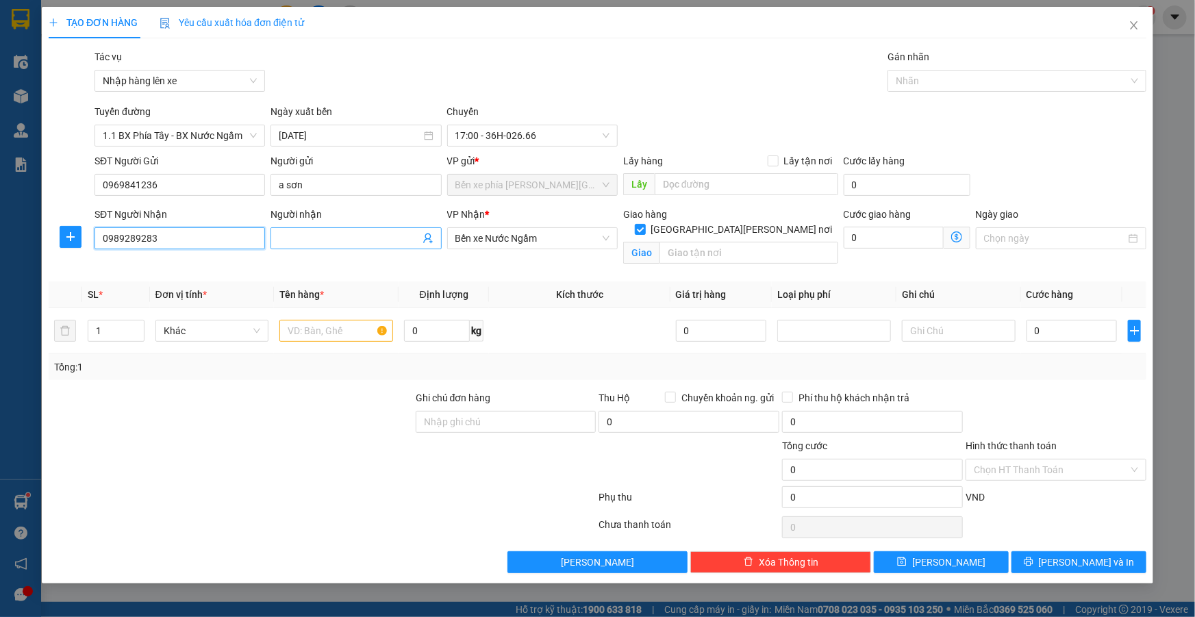
type input "0989289283"
drag, startPoint x: 301, startPoint y: 232, endPoint x: 296, endPoint y: 249, distance: 17.6
click at [300, 232] on input "Người nhận" at bounding box center [349, 238] width 140 height 15
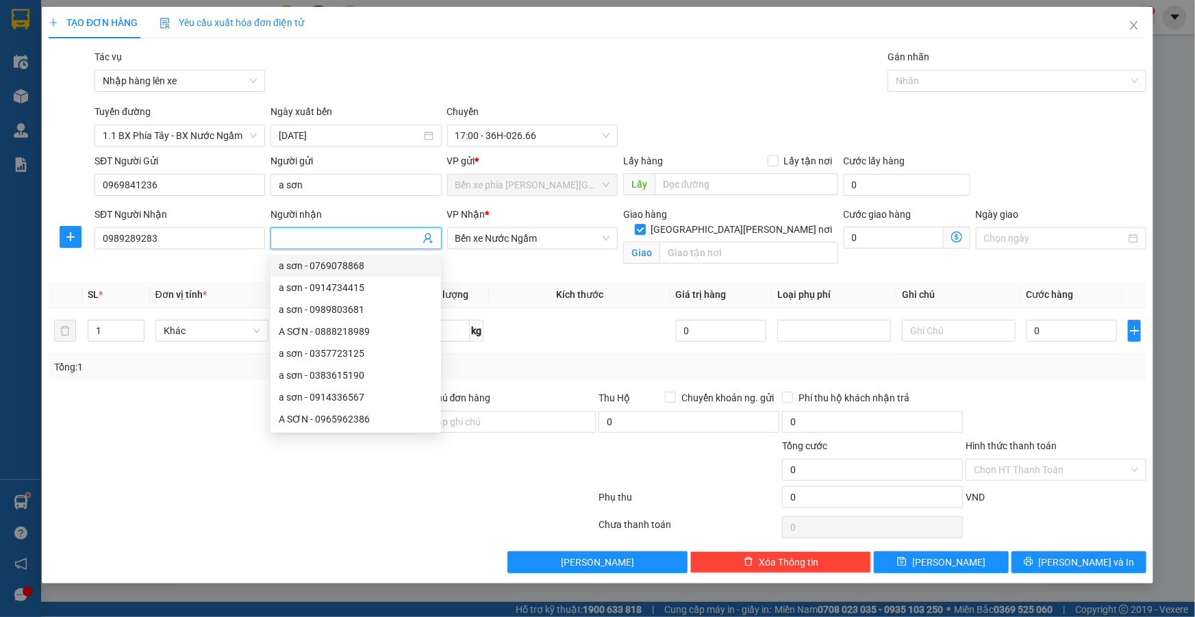
click at [331, 238] on input "Người nhận" at bounding box center [349, 238] width 140 height 15
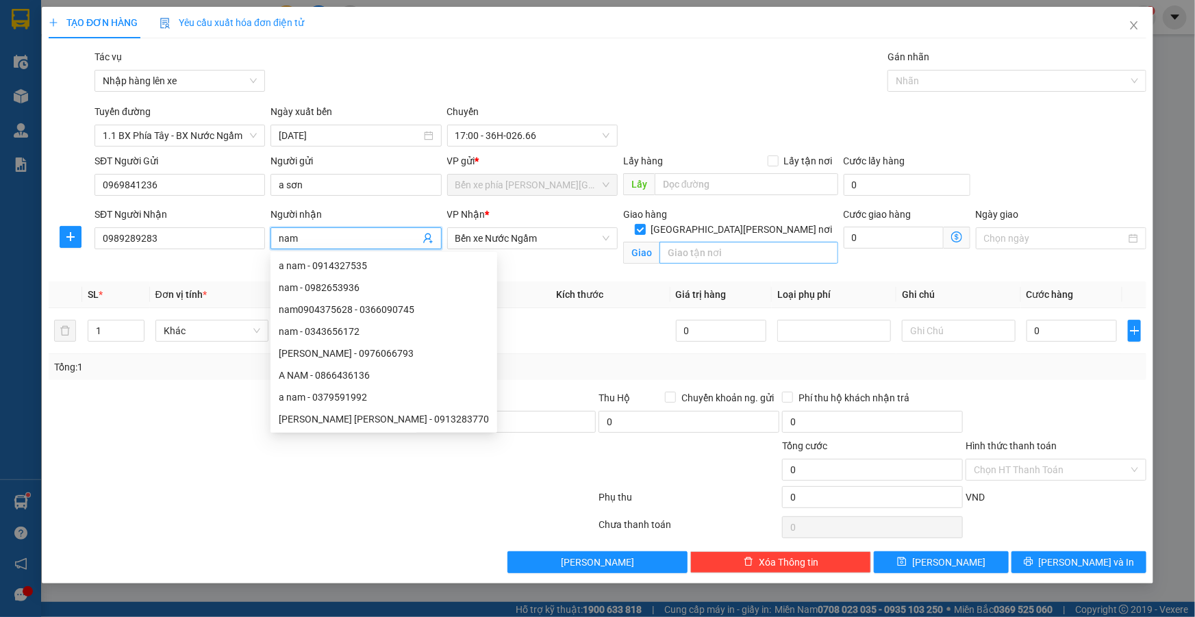
type input "nam"
click at [693, 245] on input "text" at bounding box center [748, 253] width 179 height 22
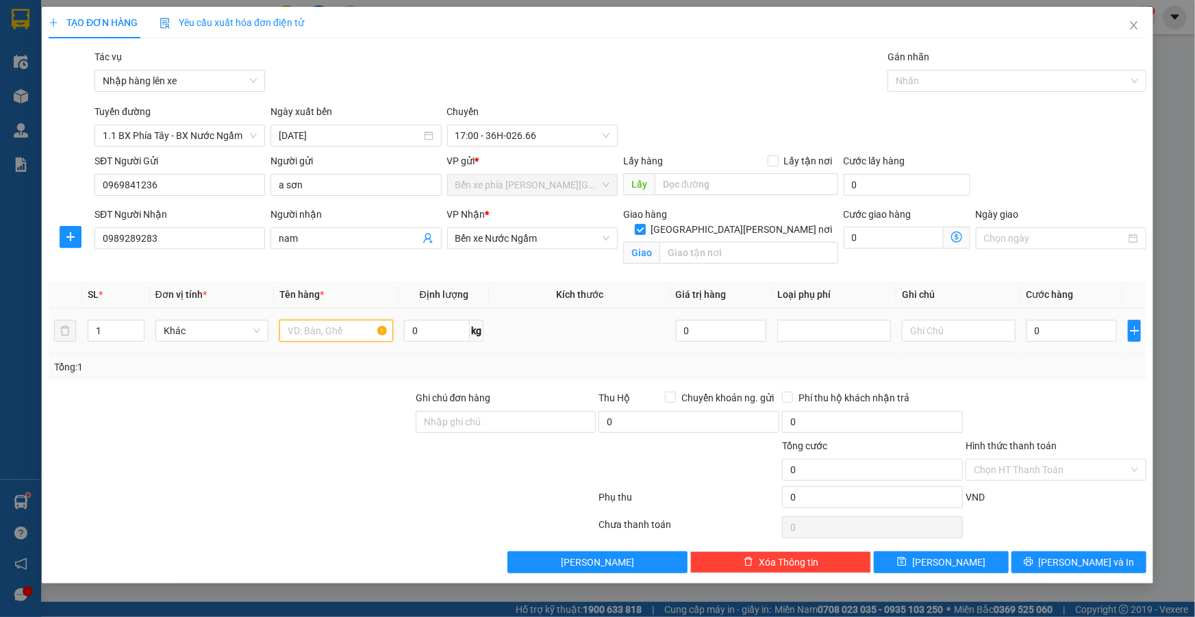
click at [337, 338] on input "text" at bounding box center [336, 331] width 114 height 22
type input "1 bì gạo"
click at [755, 242] on input "text" at bounding box center [748, 253] width 179 height 22
click at [961, 237] on icon "dollar-circle" at bounding box center [956, 236] width 11 height 11
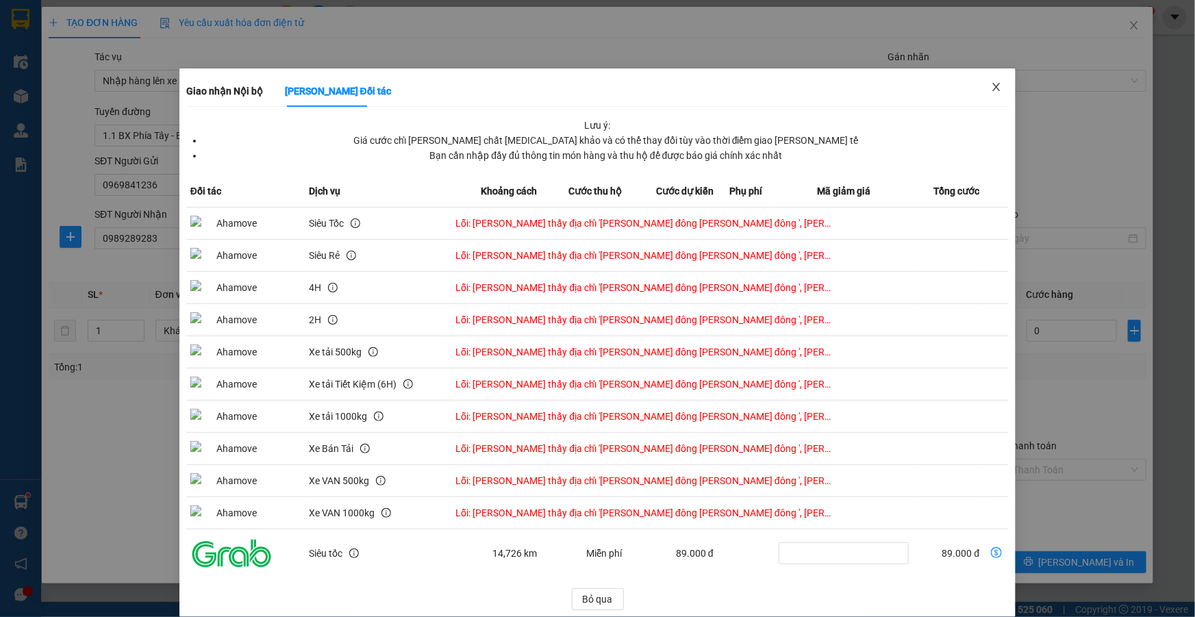
click at [991, 87] on icon "close" at bounding box center [996, 86] width 11 height 11
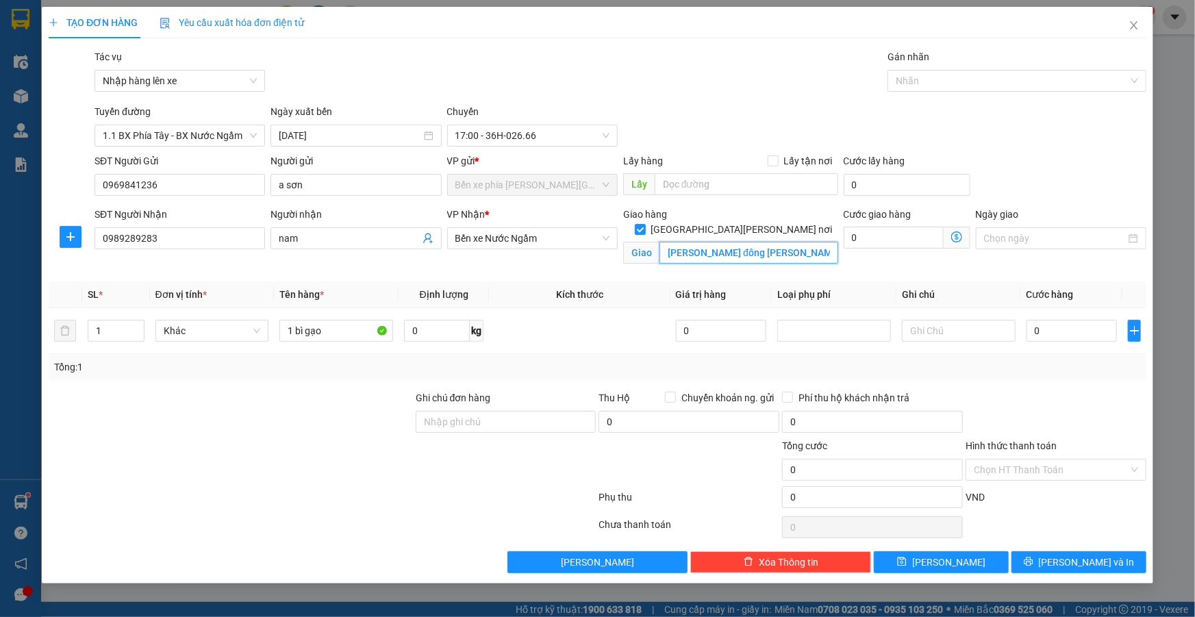
click at [713, 242] on input "cổng chào đông nghĩa hà đông" at bounding box center [748, 253] width 179 height 22
click at [815, 245] on input "cổng chào đông nghĩa hà đông" at bounding box center [748, 253] width 179 height 22
click at [959, 240] on icon "dollar-circle" at bounding box center [956, 236] width 11 height 11
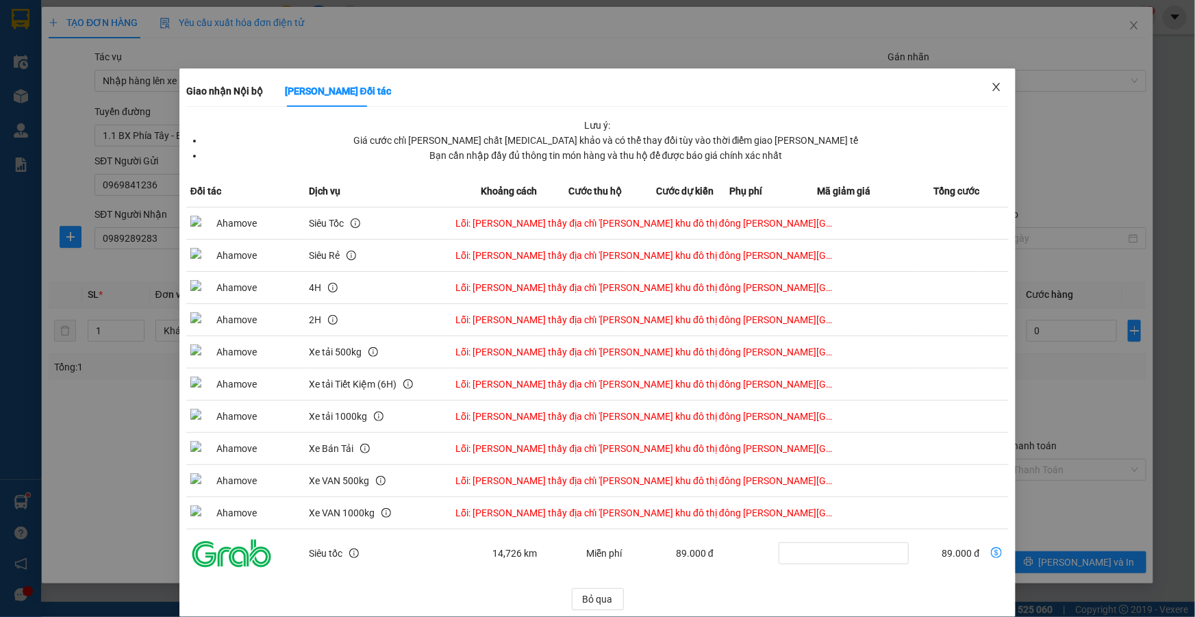
click at [993, 84] on icon "close" at bounding box center [996, 86] width 11 height 11
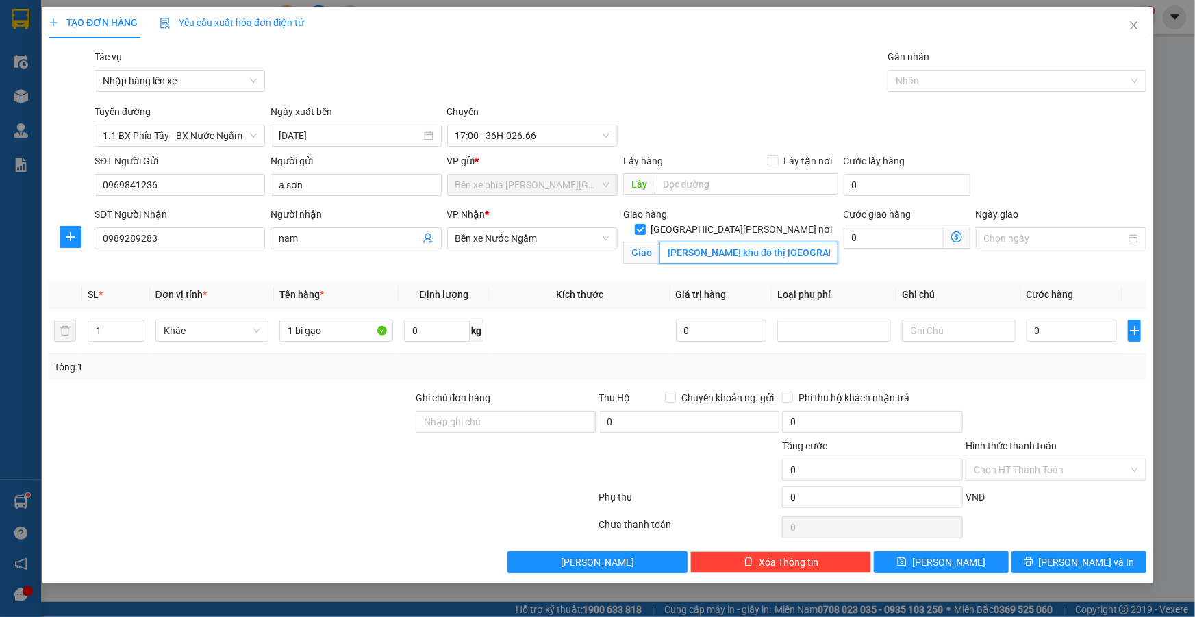
click at [713, 242] on input "cổng chào khu đô thị đông nghĩa hà đông" at bounding box center [748, 253] width 179 height 22
click at [712, 242] on input "cổng chào khu đô thị đông nghĩa hà đông" at bounding box center [748, 253] width 179 height 22
click at [715, 242] on input "cổng chào khu đô thị đông nghĩa hà đông" at bounding box center [748, 253] width 179 height 22
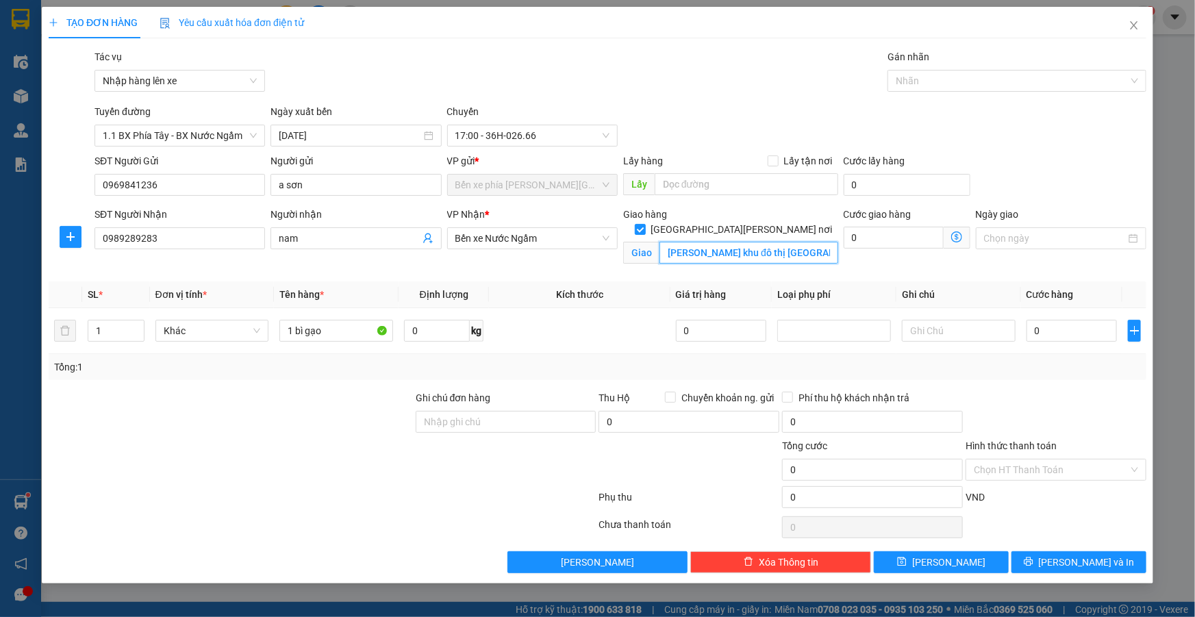
click at [715, 242] on input "cổng chào khu đô thị đông nghĩa hà đông" at bounding box center [748, 253] width 179 height 22
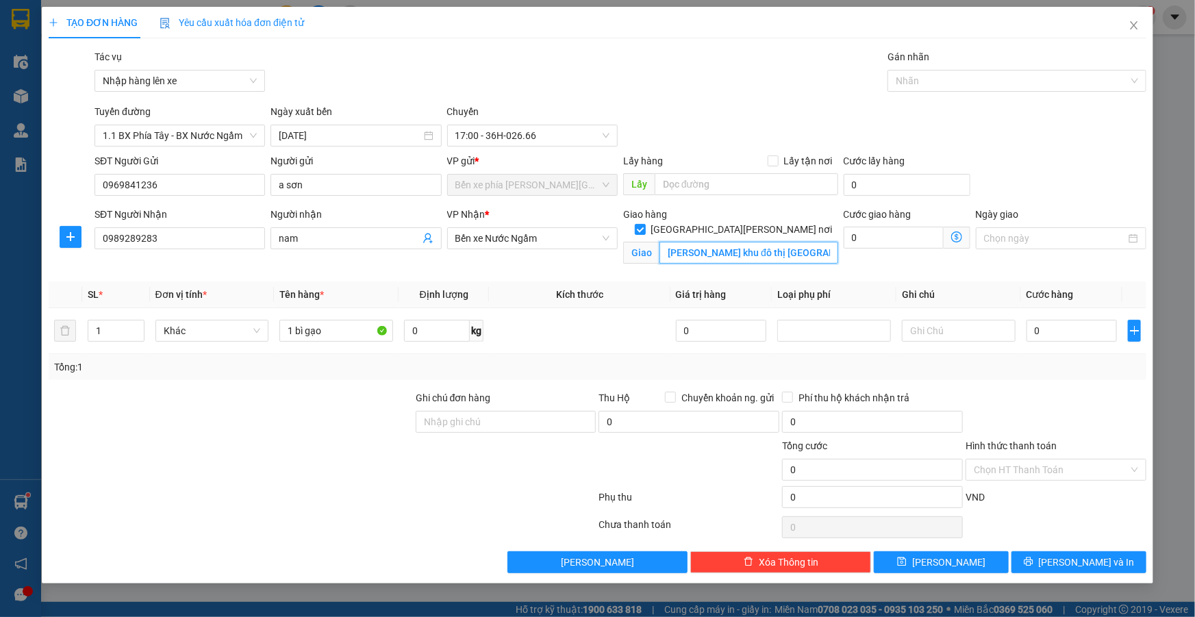
click at [711, 242] on input "cổng chào khu đô thị đông nghĩa hà đông" at bounding box center [748, 253] width 179 height 22
click at [715, 242] on input "cổng chào khu đô thị đông nghĩa hà đông" at bounding box center [748, 253] width 179 height 22
click at [738, 242] on input "khu đô thị đông nghĩa hà đông" at bounding box center [748, 253] width 179 height 22
click at [753, 242] on input "khu đô thị đô nghĩa hà đông" at bounding box center [748, 253] width 179 height 22
type input "khu đô thị đô nghĩa yên nghĩa hà đông"
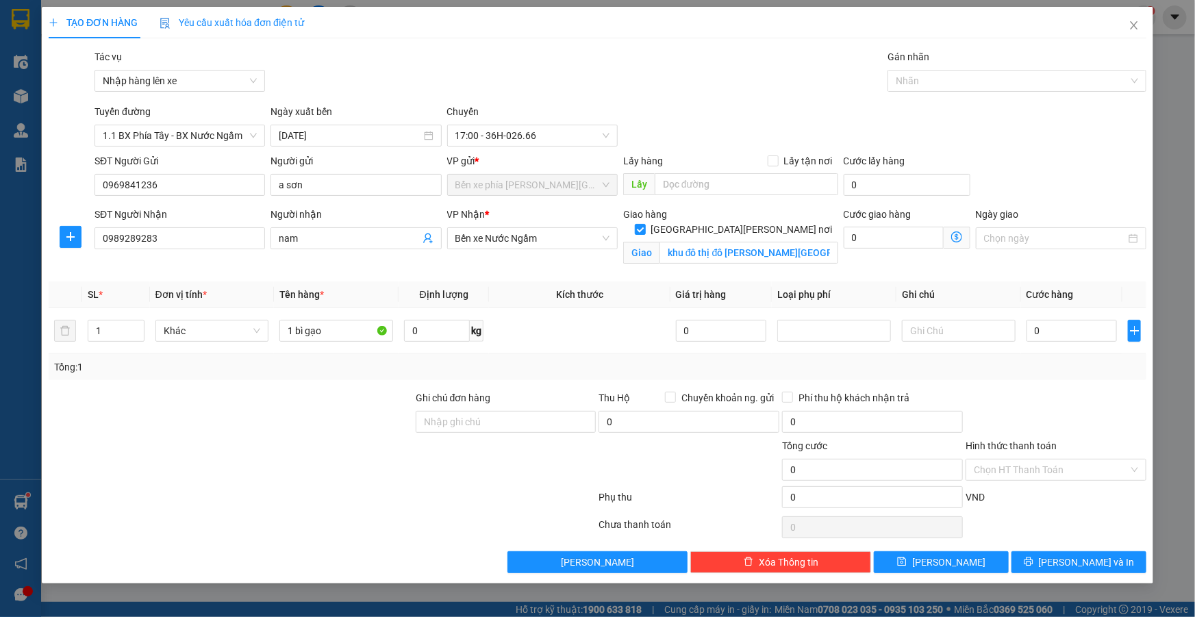
click at [959, 238] on icon "dollar-circle" at bounding box center [956, 236] width 11 height 11
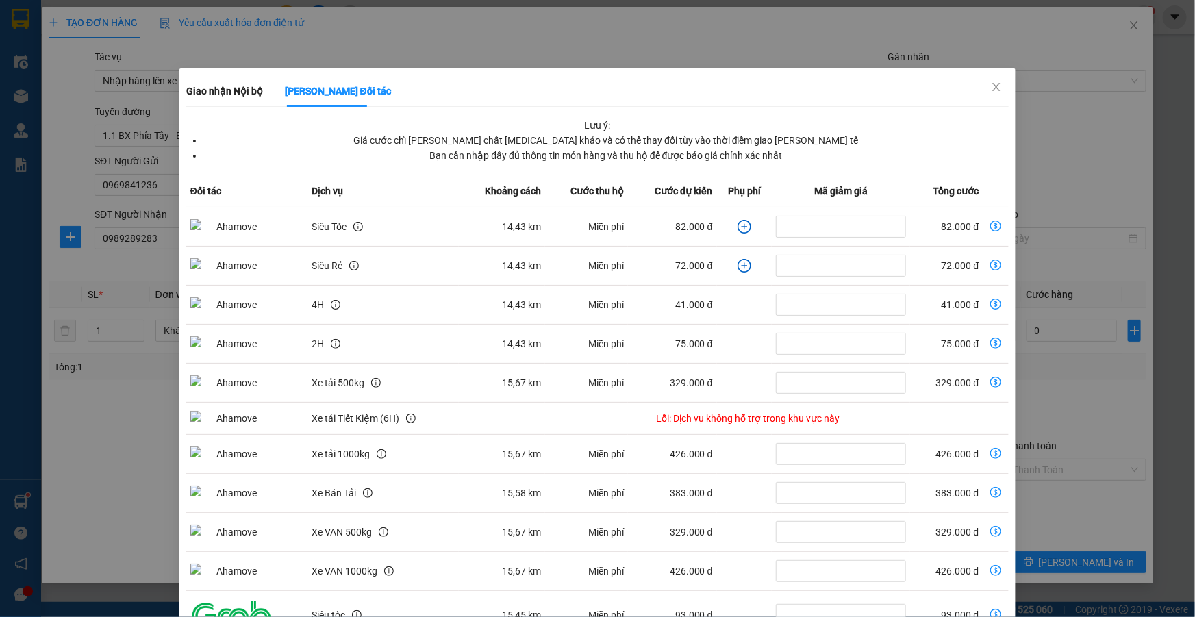
click at [739, 222] on icon "plus-circle" at bounding box center [744, 227] width 14 height 14
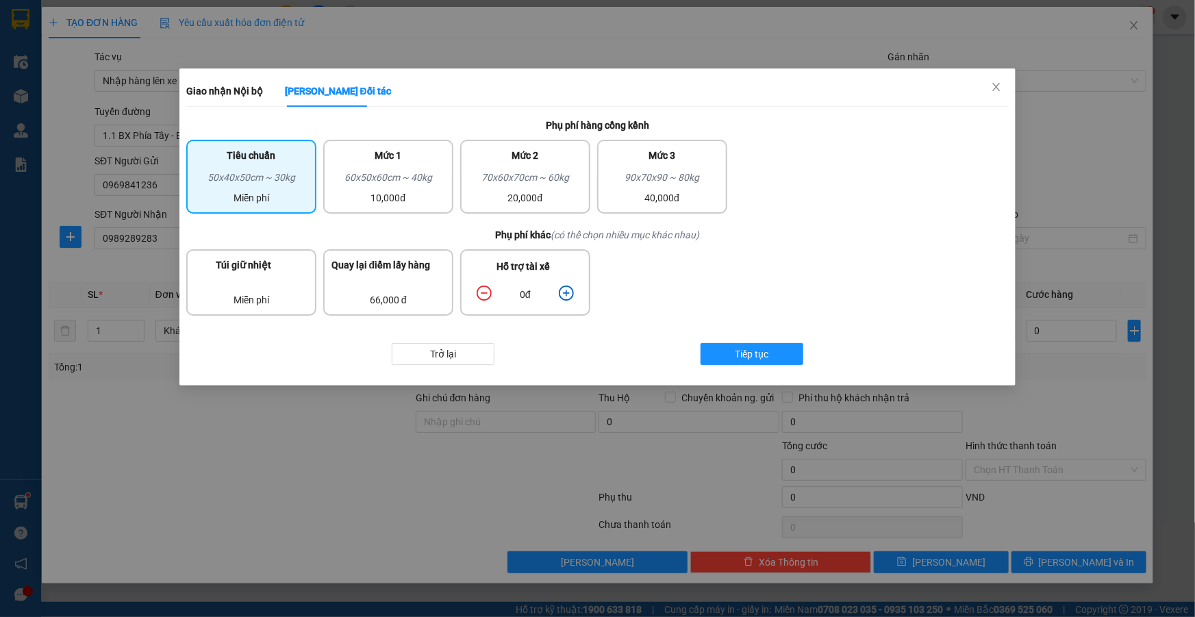
click at [566, 286] on icon "plus-circle" at bounding box center [566, 293] width 15 height 15
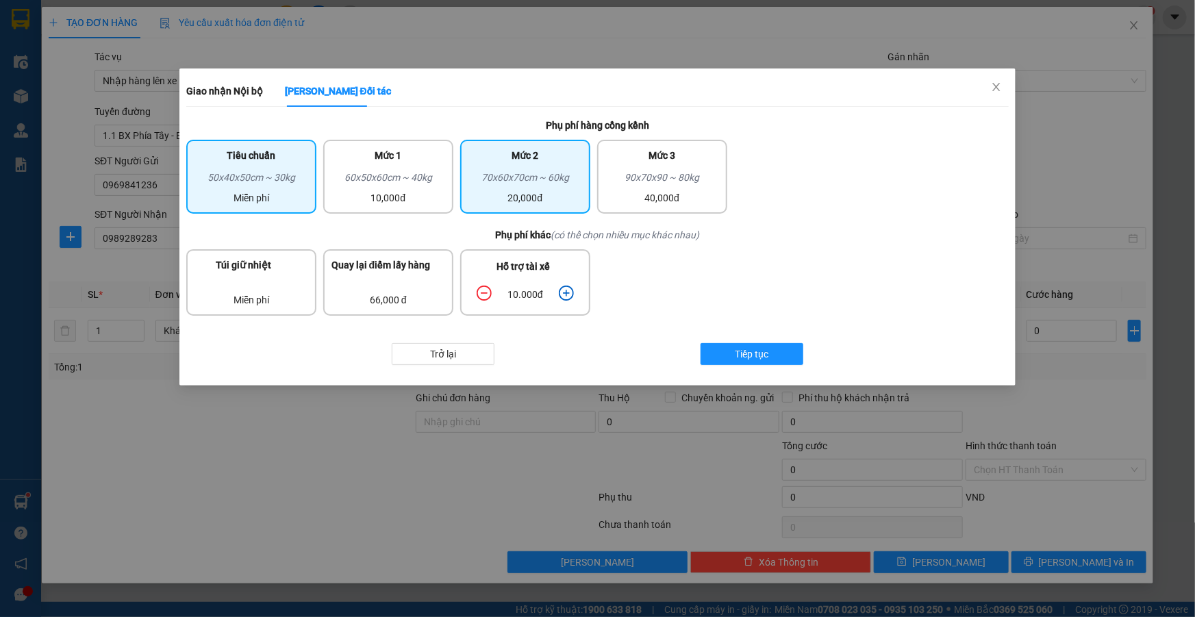
click at [520, 188] on div "70x60x70cm ~ 60kg" at bounding box center [525, 180] width 114 height 21
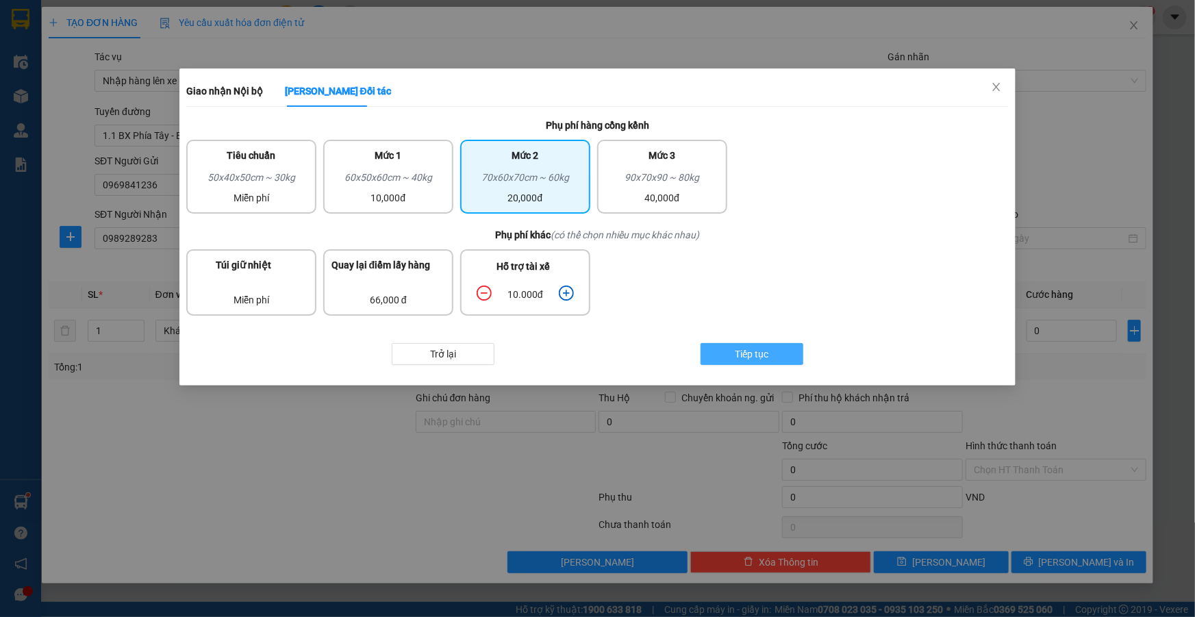
click at [767, 353] on span "Tiếp tục" at bounding box center [752, 353] width 34 height 15
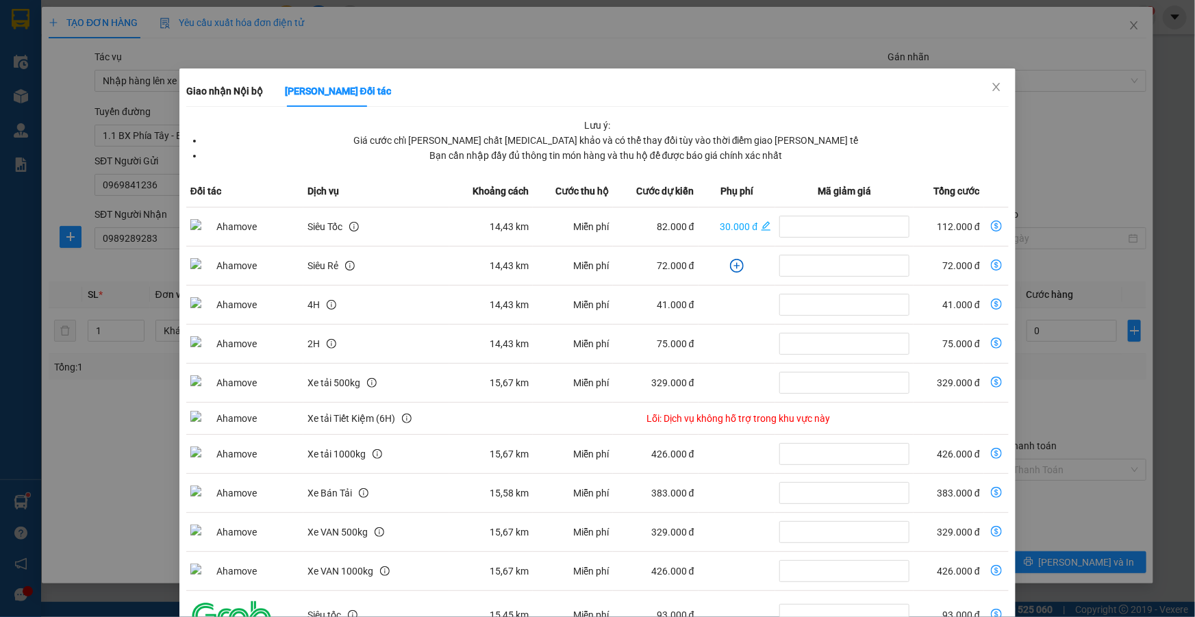
click at [959, 228] on td "112.000 đ" at bounding box center [948, 226] width 71 height 39
click at [991, 225] on icon "dollar-circle" at bounding box center [996, 225] width 11 height 11
type input "112.000"
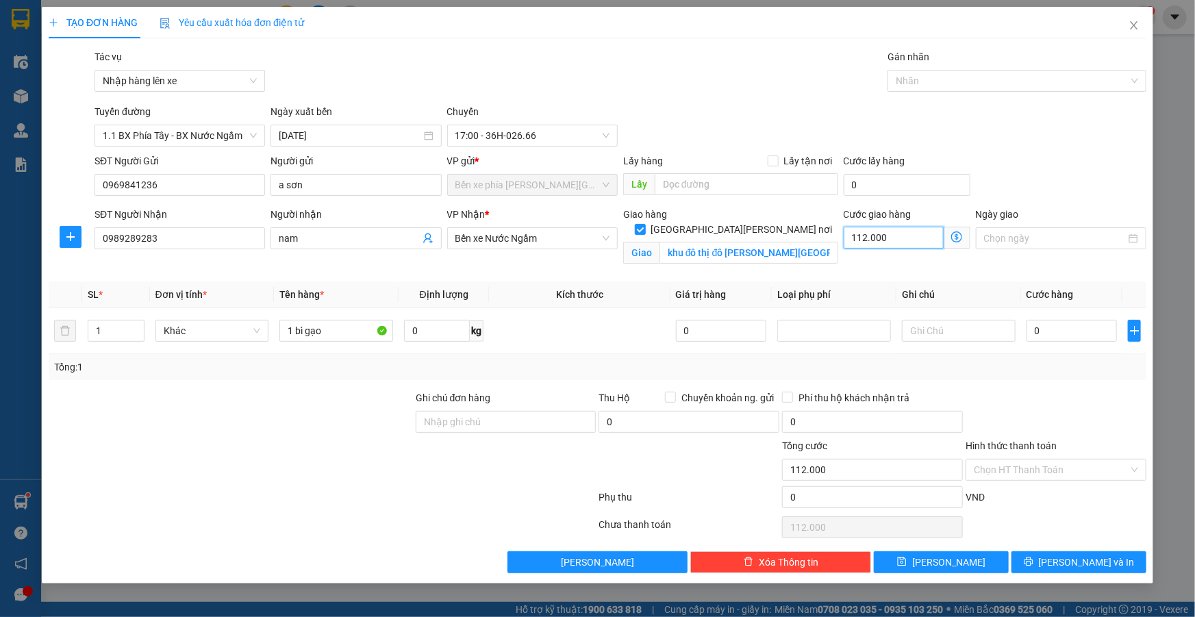
click at [918, 243] on input "112.000" at bounding box center [894, 238] width 100 height 22
type input "1"
type input "12"
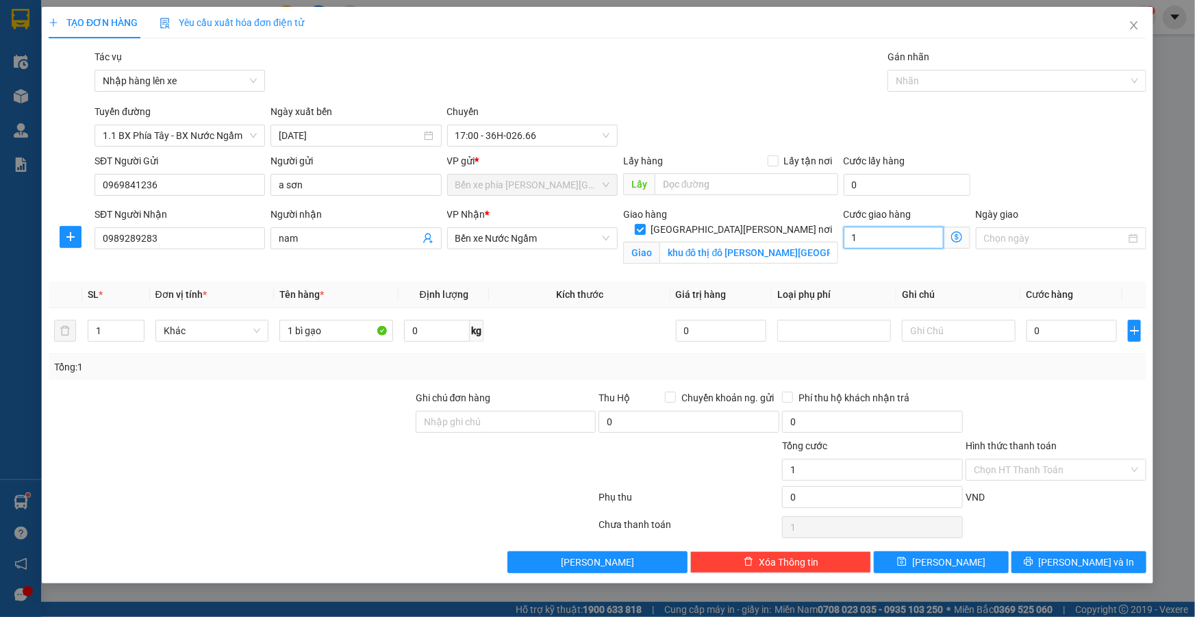
type input "12"
type input "120"
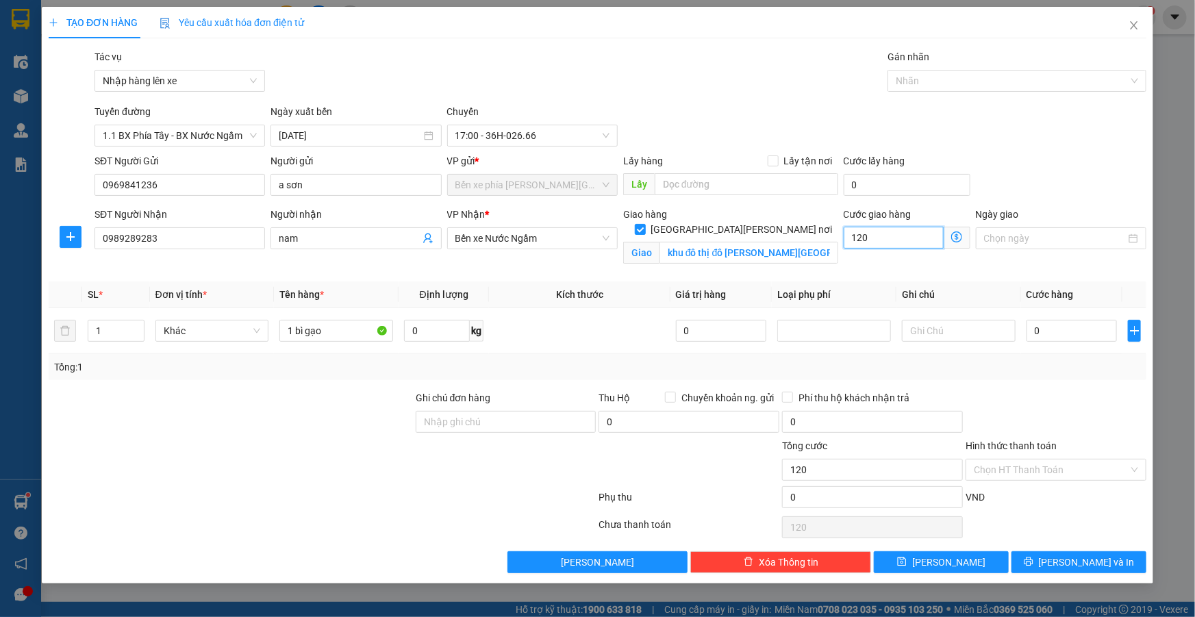
type input "1.200"
type input "12.000"
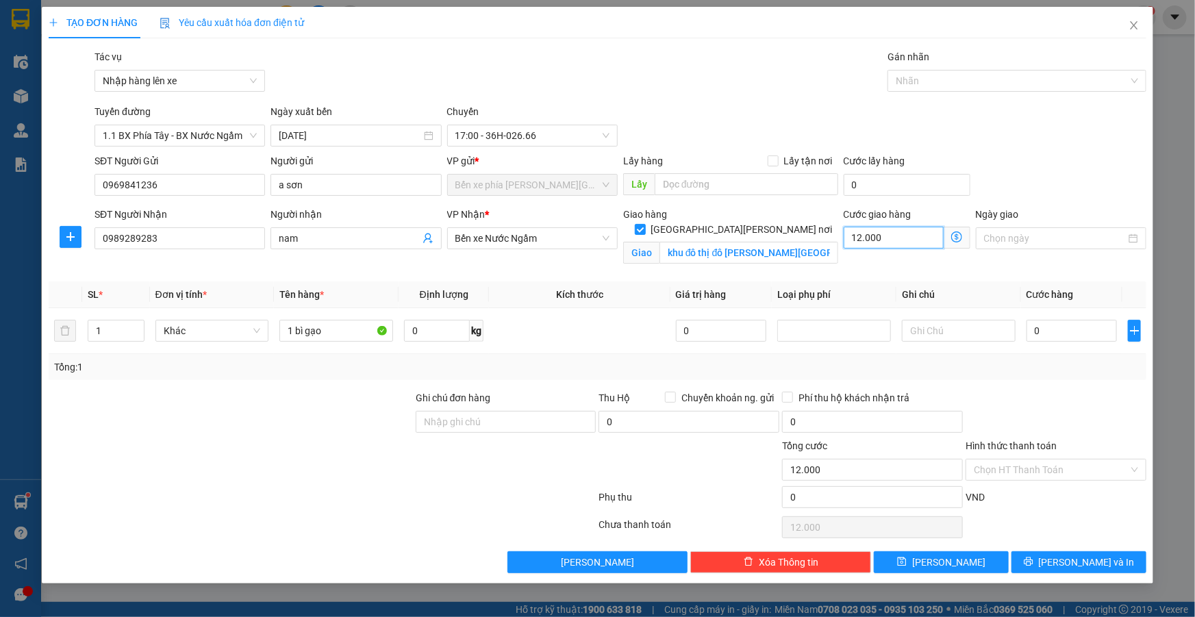
type input "120.000"
click at [1055, 335] on input "0" at bounding box center [1071, 331] width 91 height 22
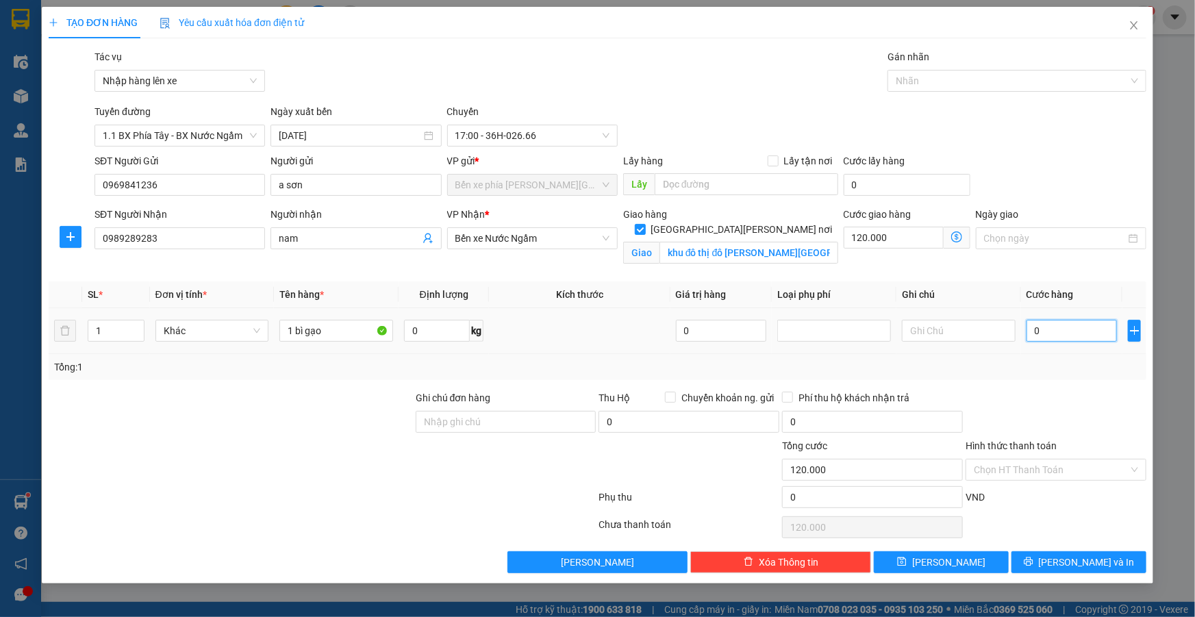
type input "6"
type input "120.006"
type input "60"
type input "120.060"
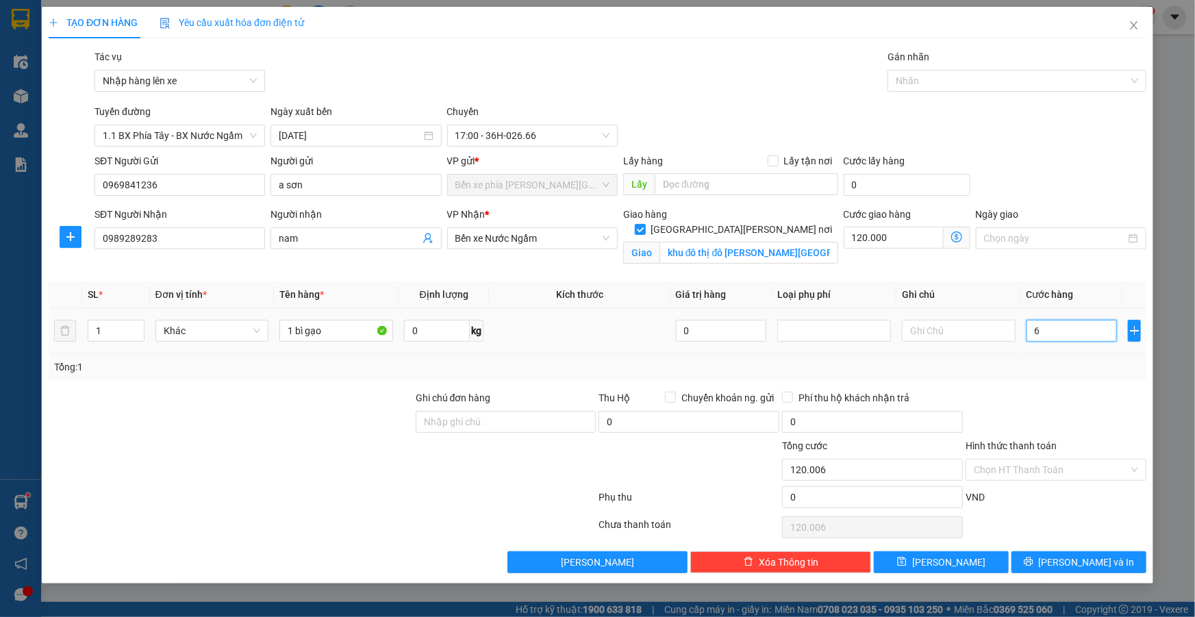
type input "120.060"
type input "600"
type input "120.600"
type input "6.000"
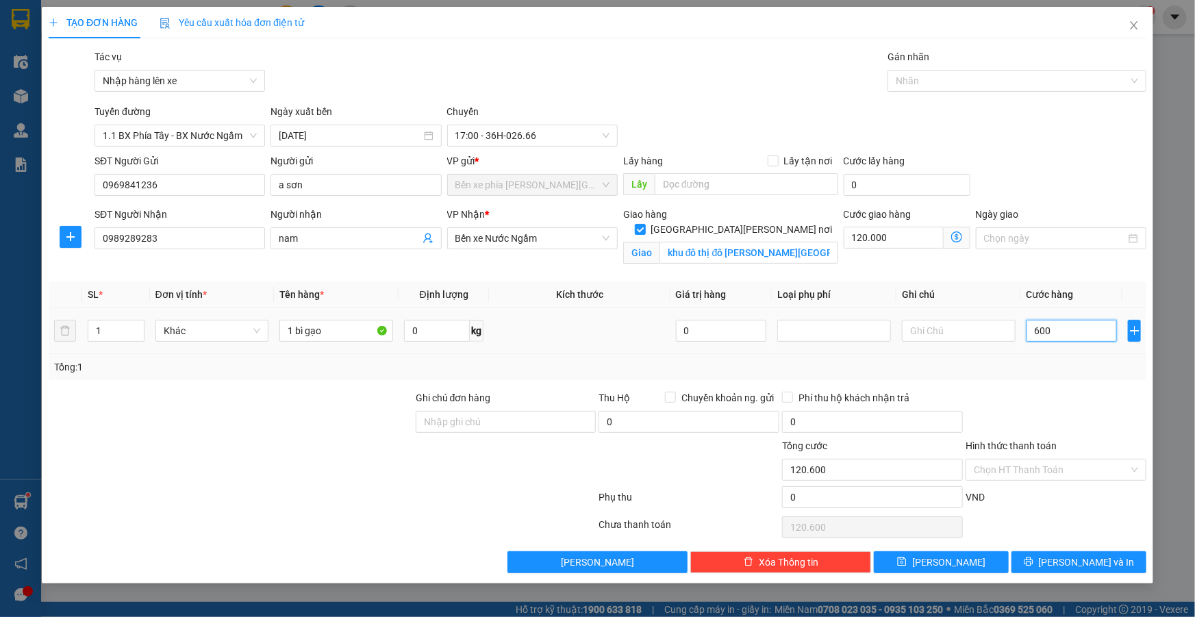
type input "126.000"
type input "60.000"
type input "180.000"
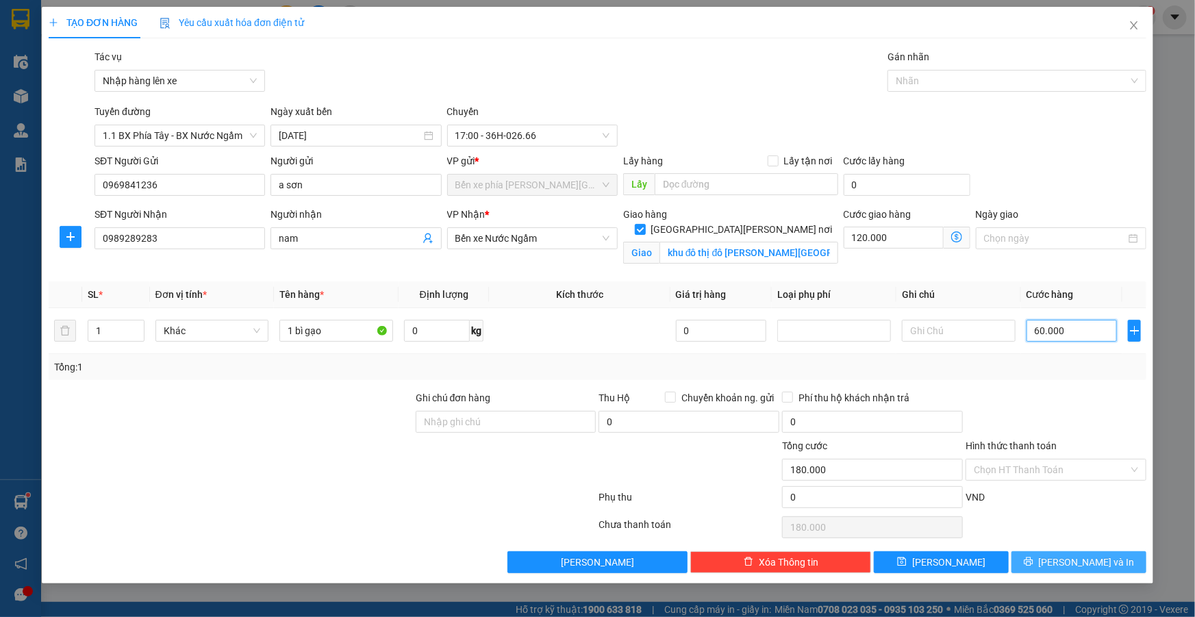
type input "60.000"
click at [1061, 567] on button "[PERSON_NAME] và In" at bounding box center [1078, 562] width 135 height 22
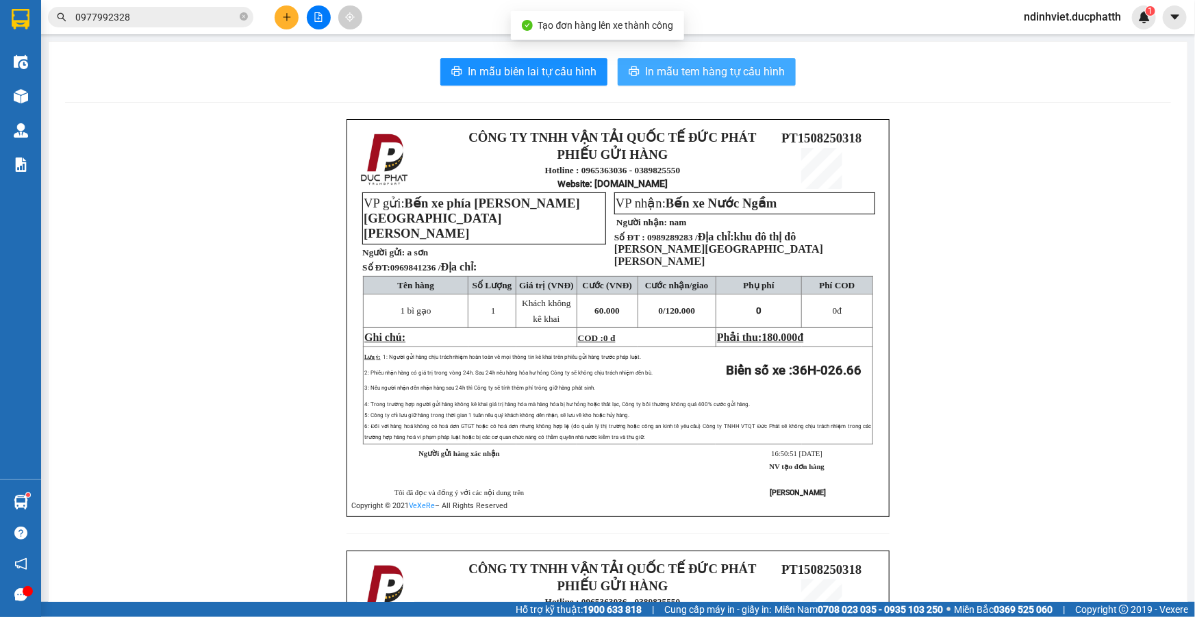
click at [758, 79] on span "In mẫu tem hàng tự cấu hình" at bounding box center [715, 71] width 140 height 17
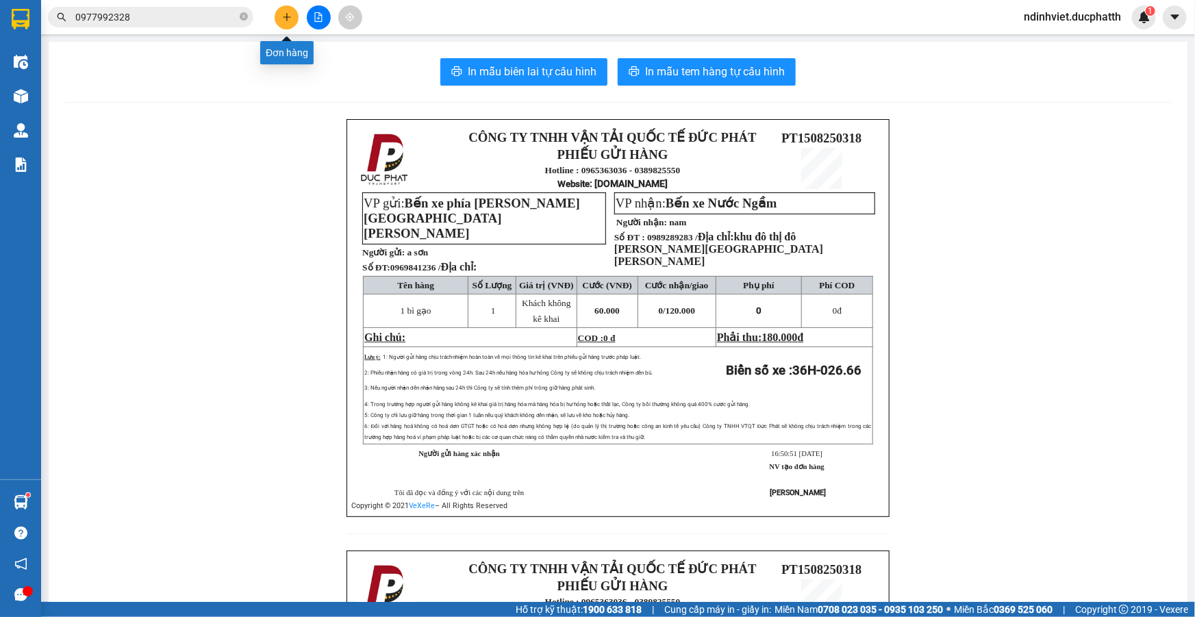
click at [288, 21] on icon "plus" at bounding box center [287, 17] width 10 height 10
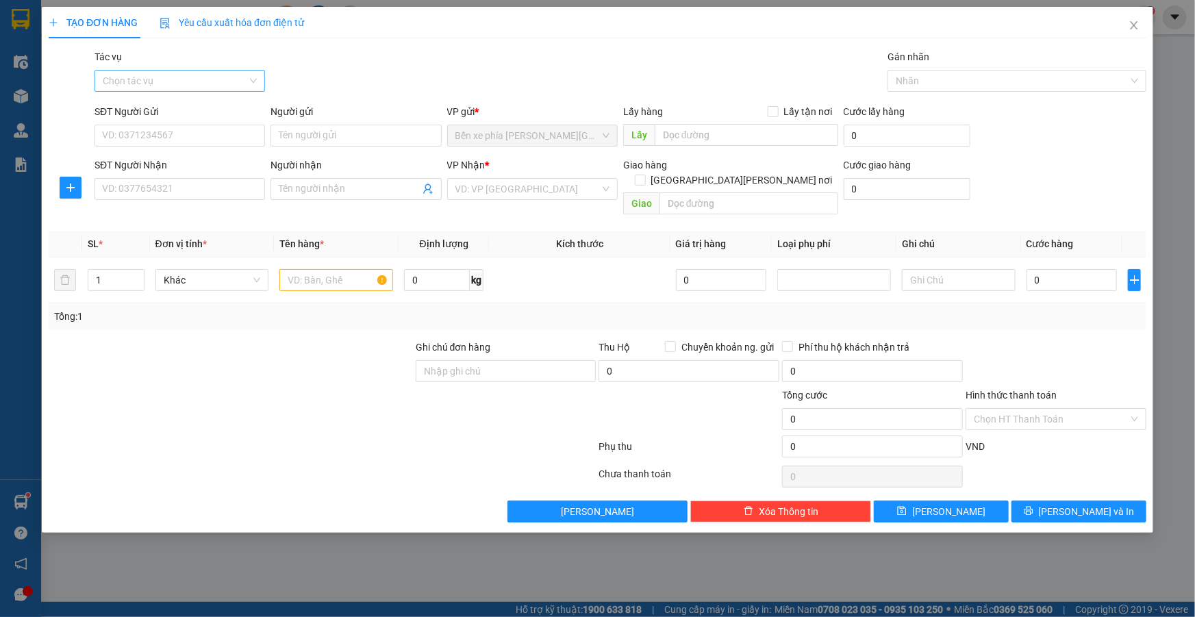
click at [242, 75] on input "Tác vụ" at bounding box center [175, 81] width 144 height 21
click at [194, 103] on div "Nhập hàng lên xe" at bounding box center [180, 108] width 154 height 15
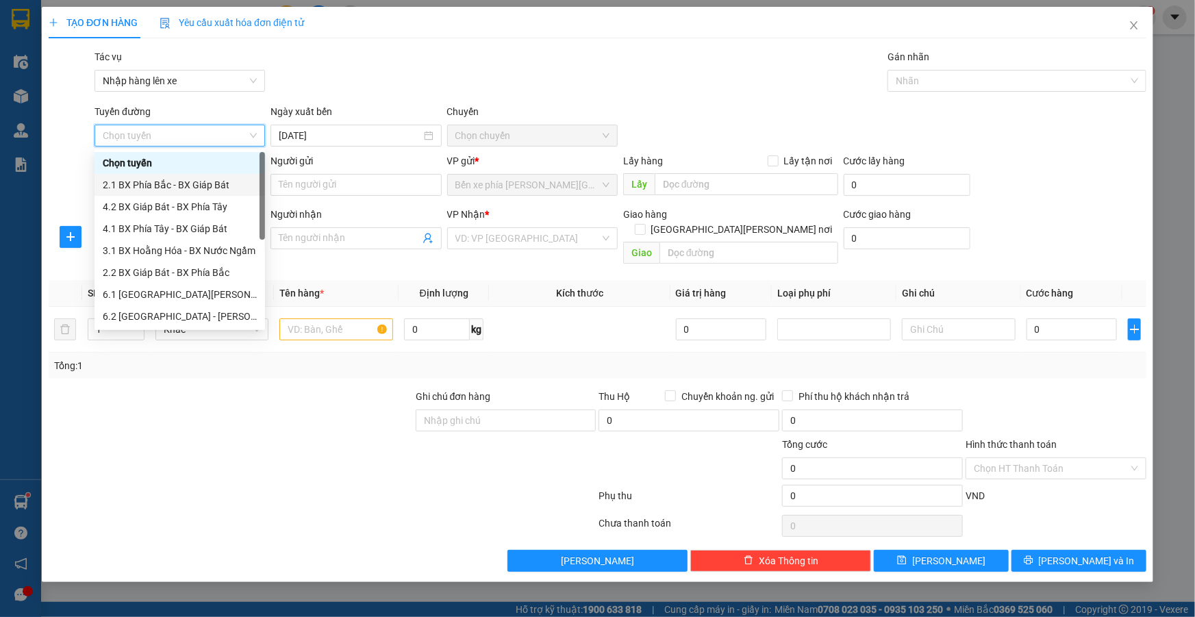
scroll to position [110, 0]
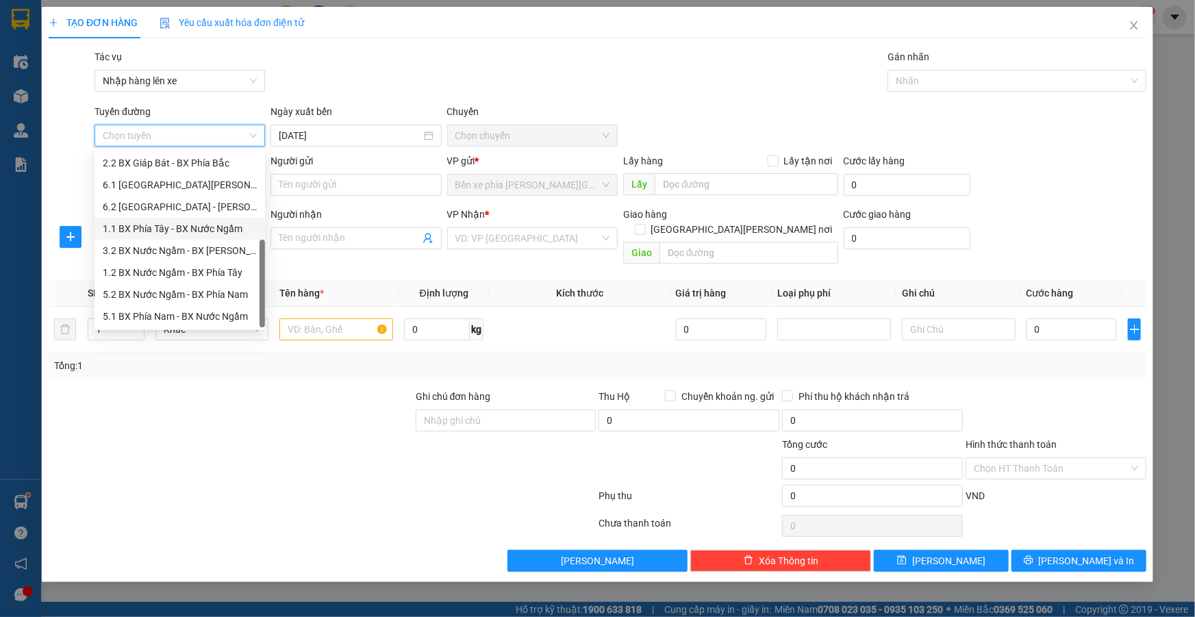
click at [205, 229] on div "1.1 BX Phía Tây - BX Nước Ngầm" at bounding box center [180, 228] width 154 height 15
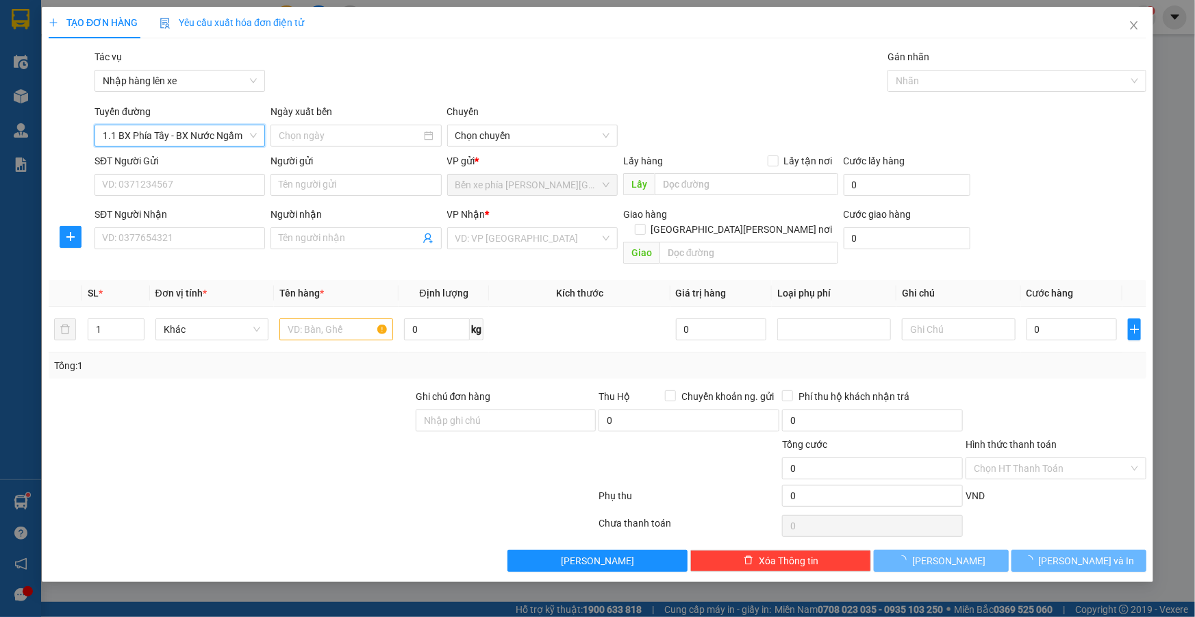
type input "[DATE]"
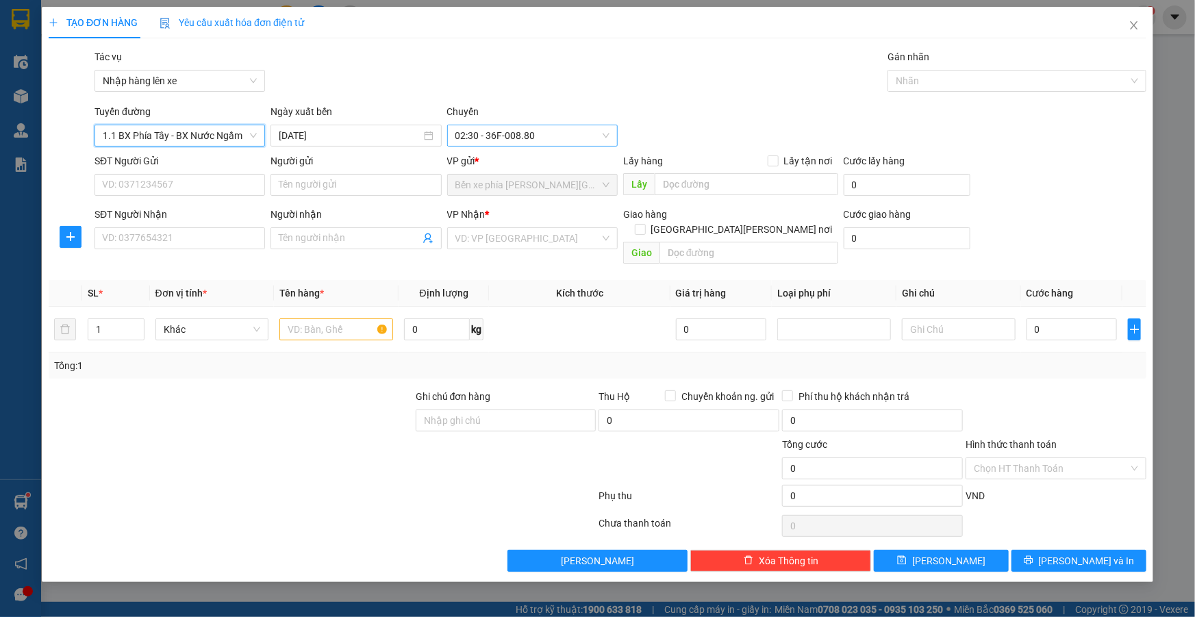
click at [552, 131] on span "02:30 - 36F-008.80" at bounding box center [532, 135] width 154 height 21
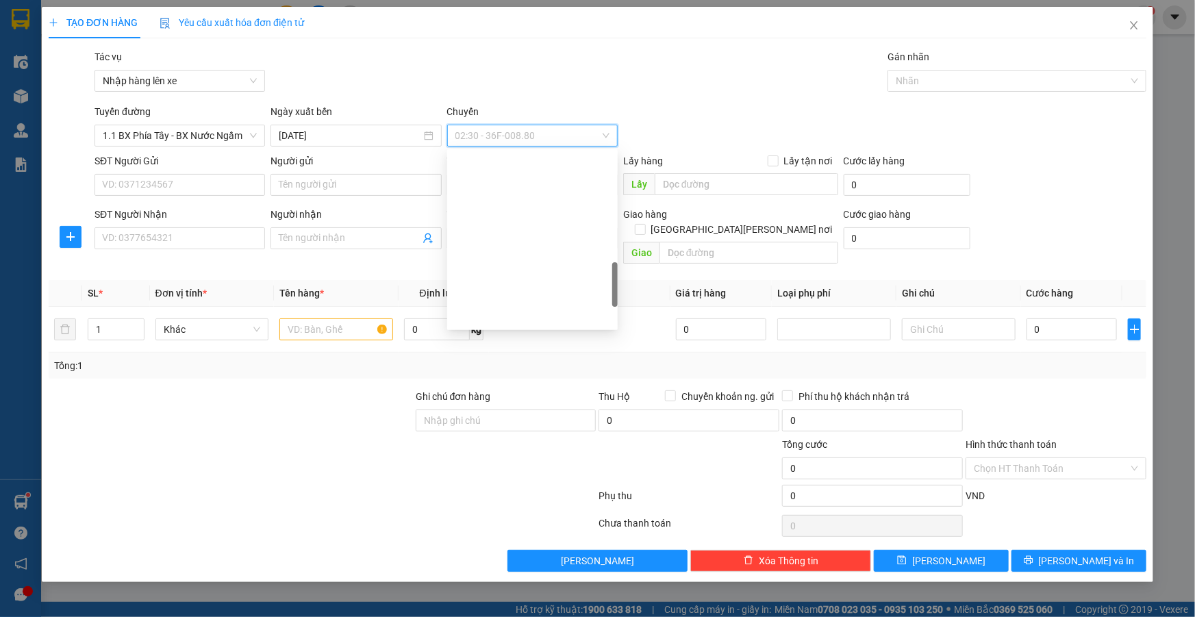
scroll to position [560, 0]
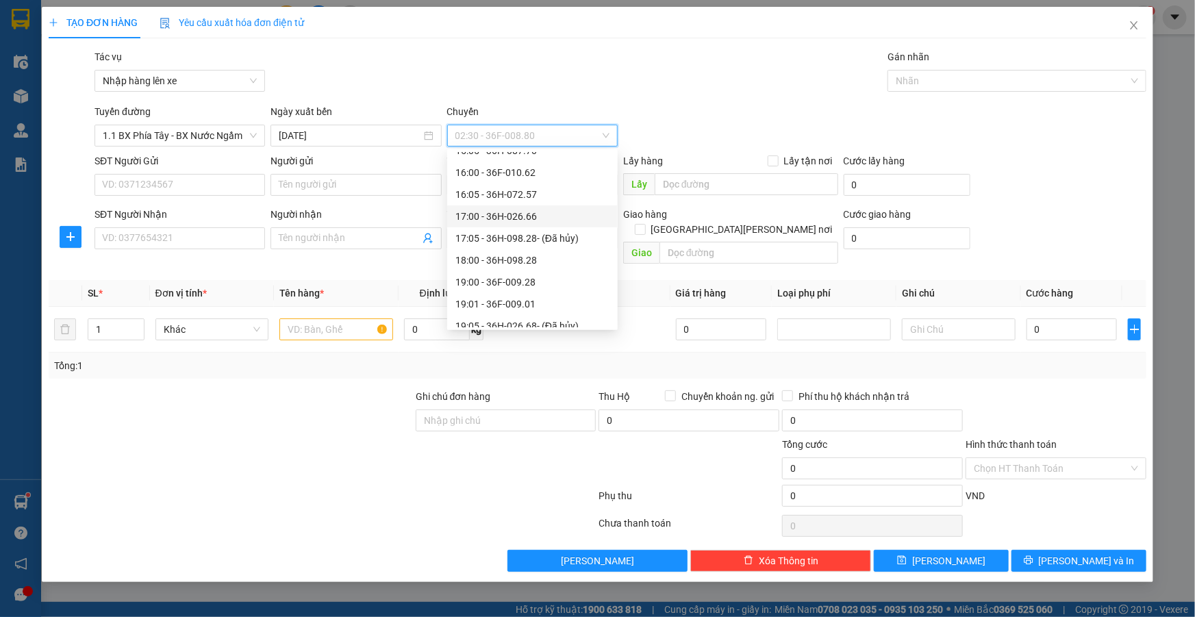
click at [520, 214] on div "17:00 - 36H-026.66" at bounding box center [532, 216] width 154 height 15
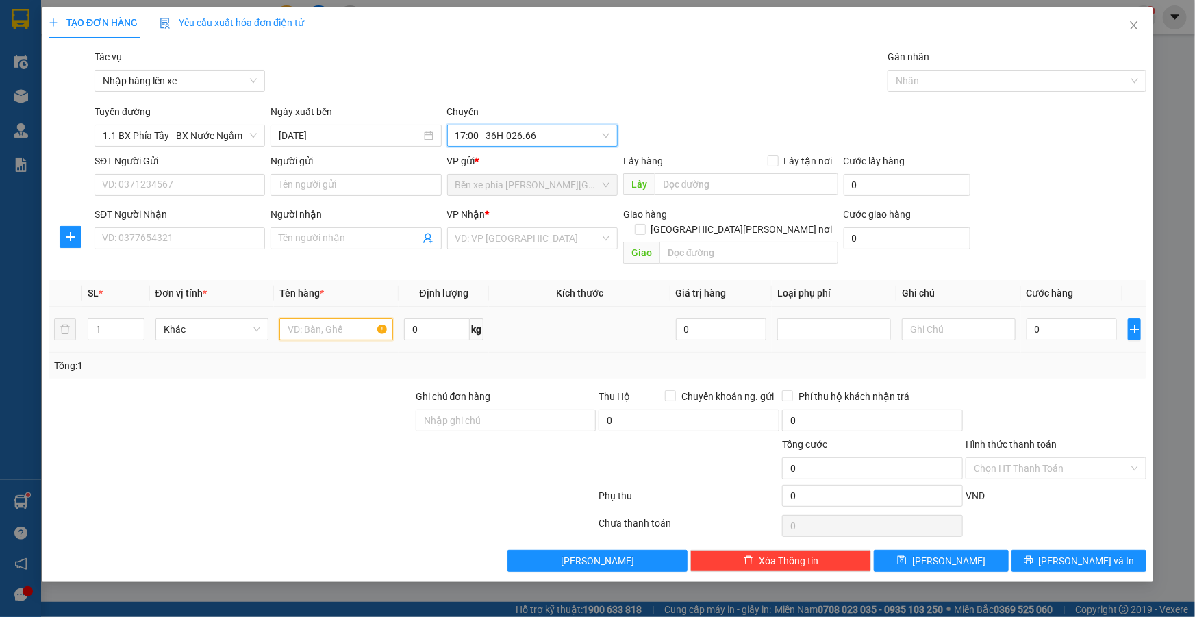
click at [349, 318] on input "text" at bounding box center [336, 329] width 114 height 22
type input "1 thùng xốp"
click at [780, 222] on span "[GEOGRAPHIC_DATA] tận nơi" at bounding box center [742, 229] width 192 height 15
click at [644, 224] on input "[GEOGRAPHIC_DATA] tận nơi" at bounding box center [640, 229] width 10 height 10
checkbox input "true"
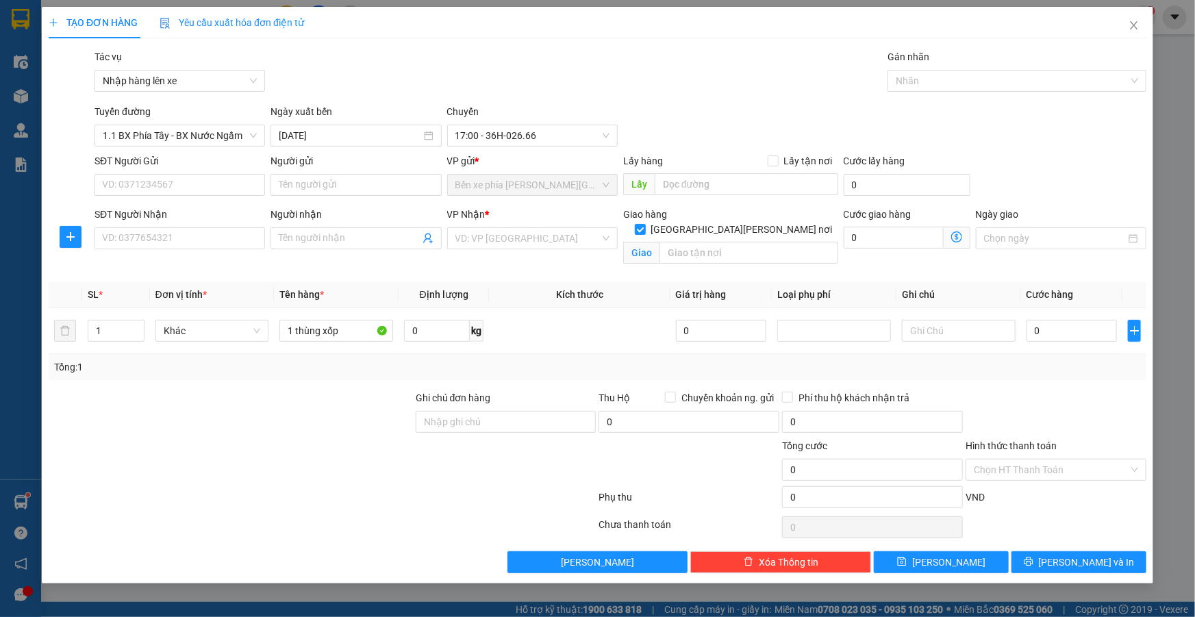
click at [566, 250] on div "VP Nhận * VD: VP Sài Gòn" at bounding box center [532, 231] width 170 height 48
click at [559, 241] on input "search" at bounding box center [527, 238] width 144 height 21
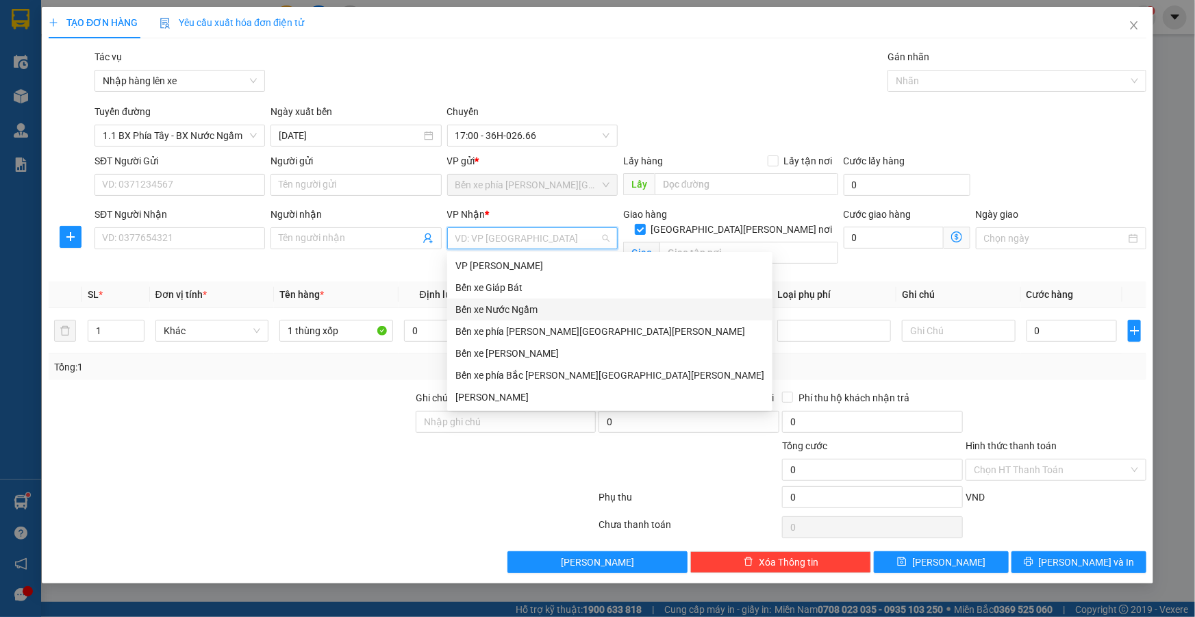
click at [504, 304] on div "Bến xe Nước Ngầm" at bounding box center [609, 309] width 309 height 15
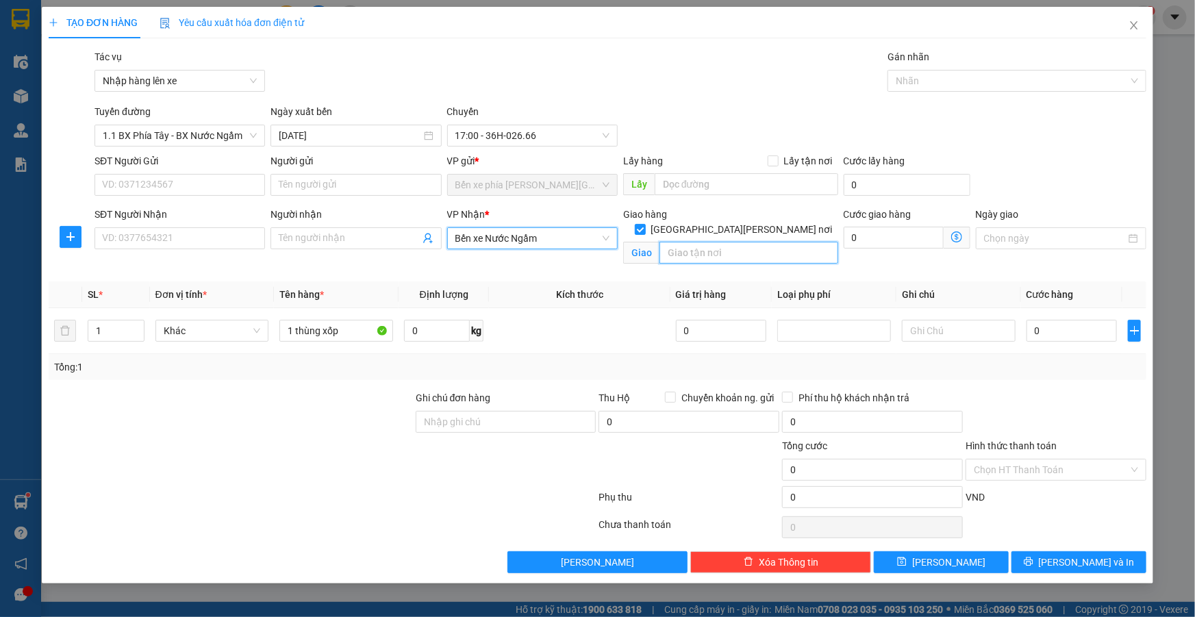
click at [757, 242] on input "text" at bounding box center [748, 253] width 179 height 22
type input "236 khương đình thanh xuân"
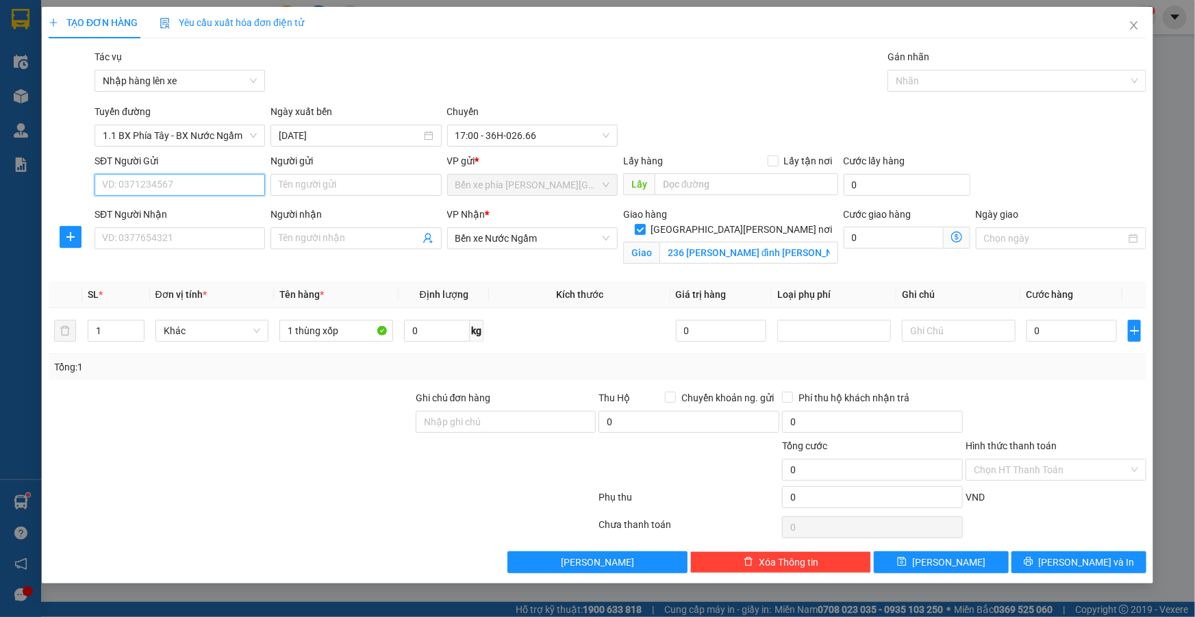
click at [190, 178] on input "SĐT Người Gửi" at bounding box center [179, 185] width 170 height 22
type input "0949078823"
click at [179, 214] on div "0949078823 - C GIANG" at bounding box center [180, 212] width 154 height 15
type input "C GIANG"
type input "0949078823"
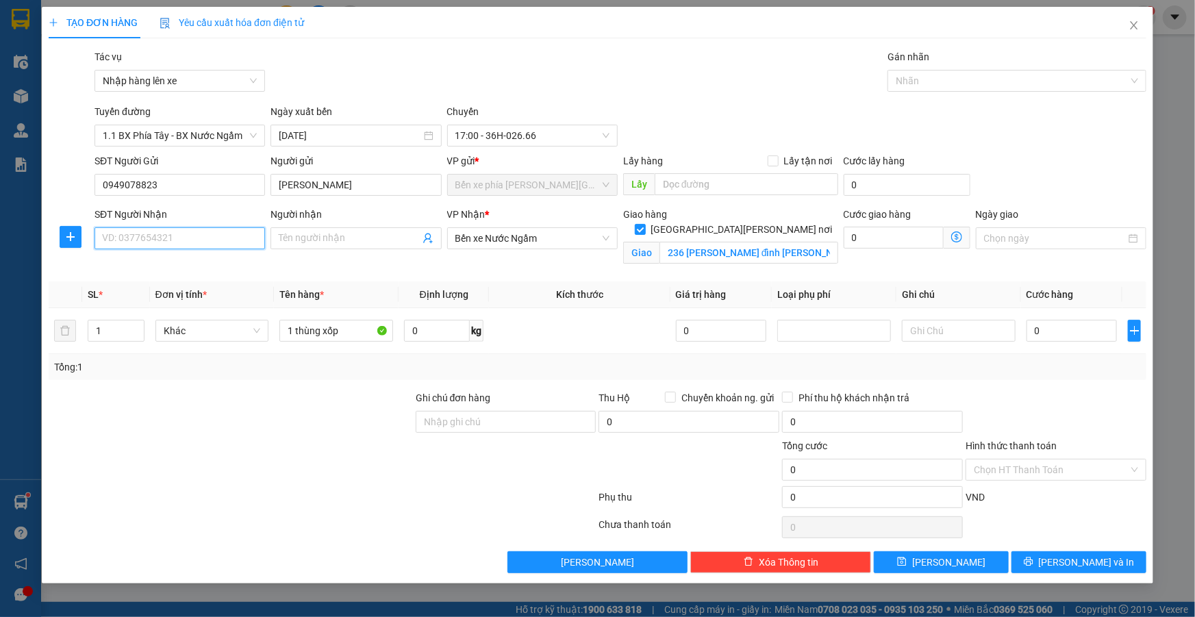
click at [198, 239] on input "SĐT Người Nhận" at bounding box center [179, 238] width 170 height 22
click at [140, 268] on div "0941284680 - a việt" at bounding box center [180, 265] width 154 height 15
type input "0941284680"
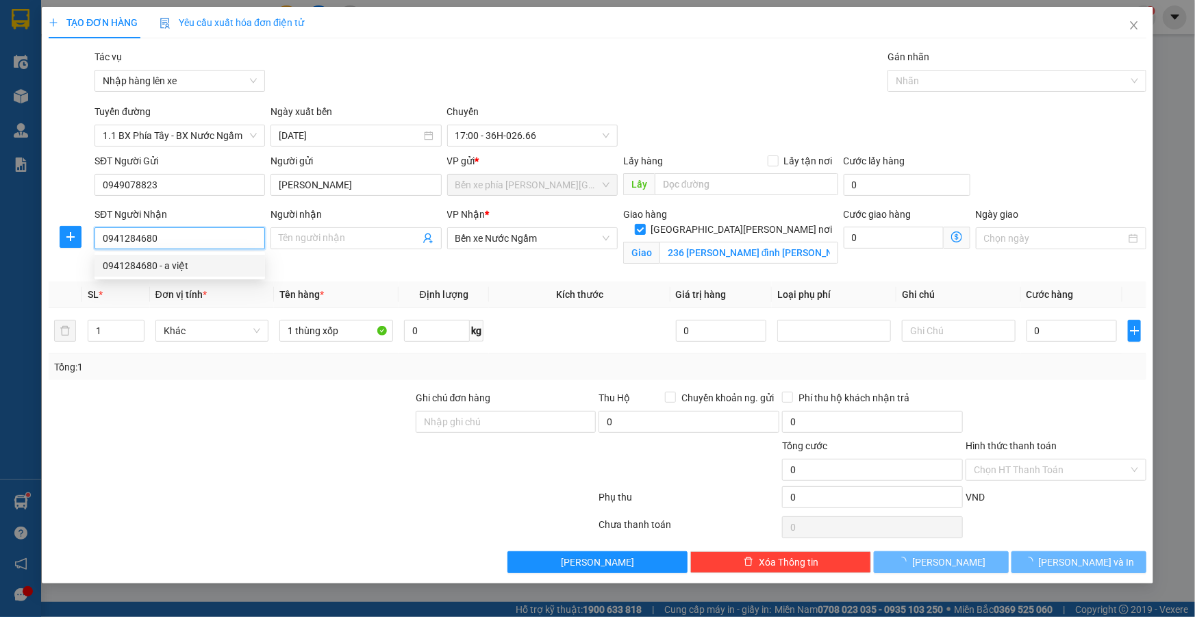
type input "a việt"
type input "236 Đ. Khương Đình, Hạ Đình, Thanh Xuân, Hà Nội"
type input "50.000"
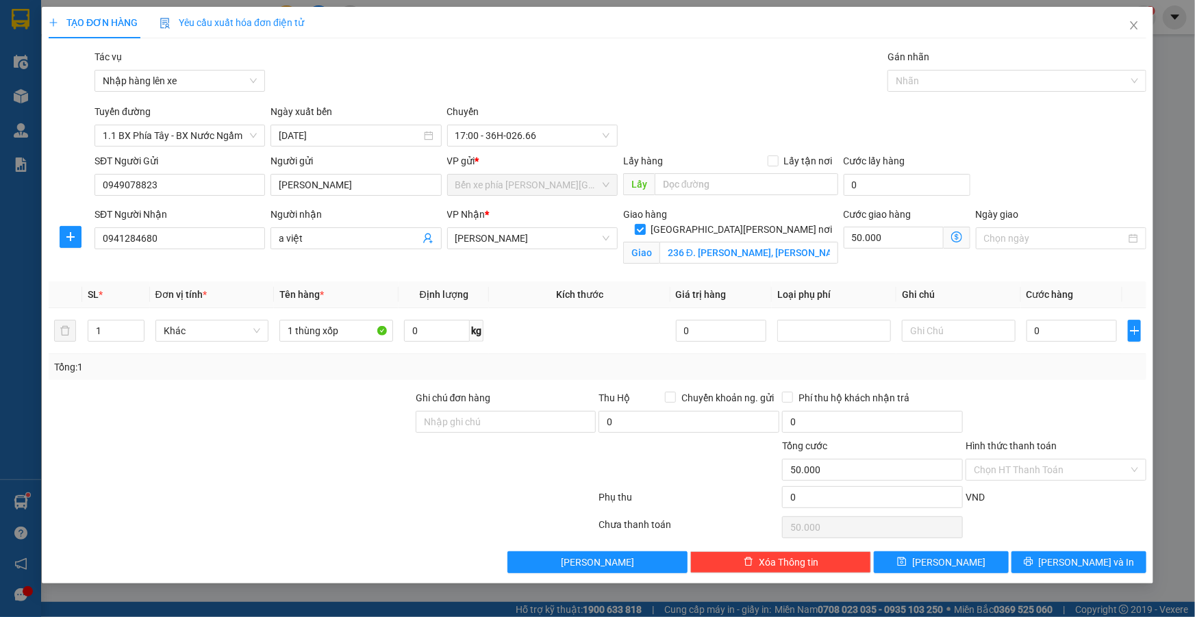
click at [954, 237] on icon "dollar-circle" at bounding box center [956, 236] width 11 height 11
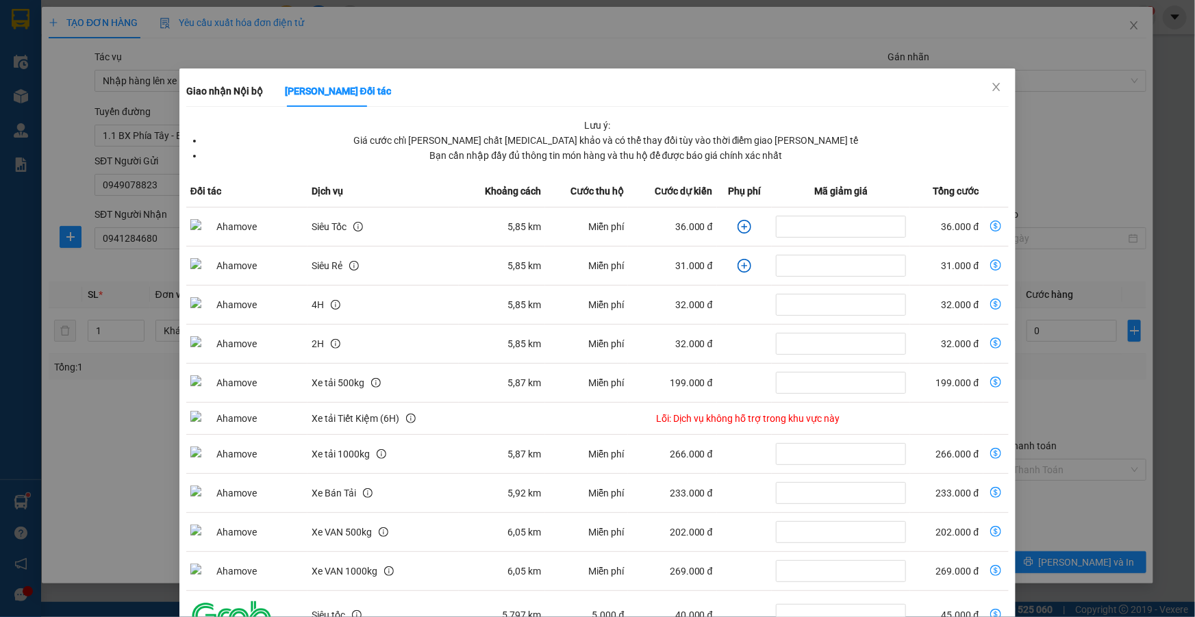
click at [739, 227] on icon "plus-circle" at bounding box center [744, 227] width 14 height 14
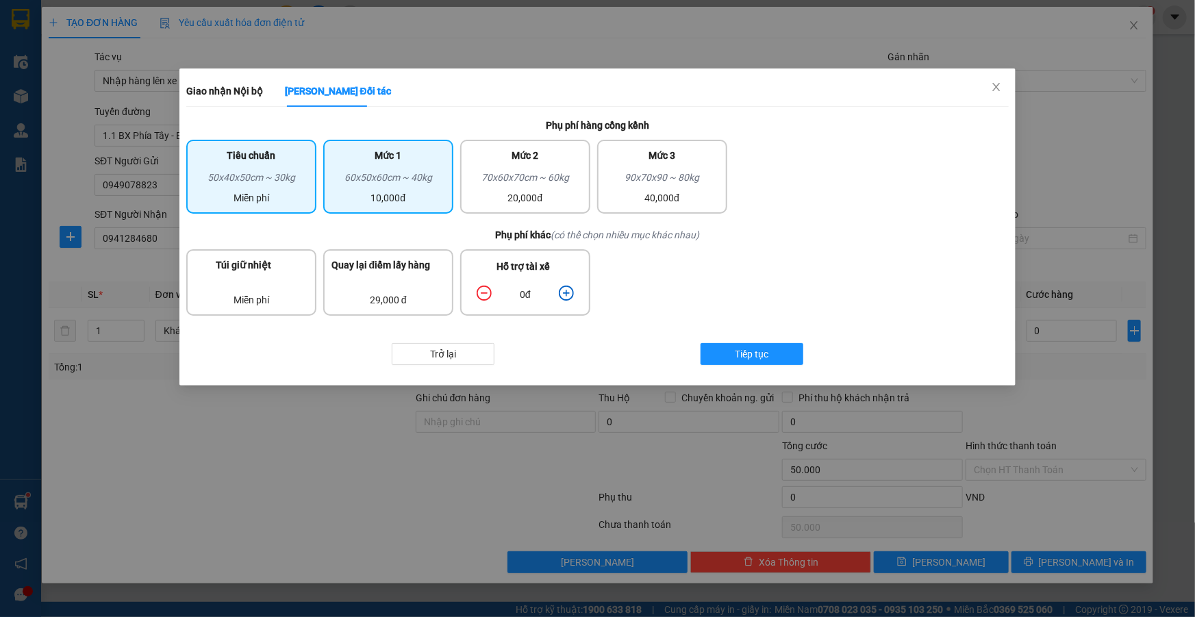
click at [404, 180] on div "60x50x60cm ~ 40kg" at bounding box center [388, 180] width 114 height 21
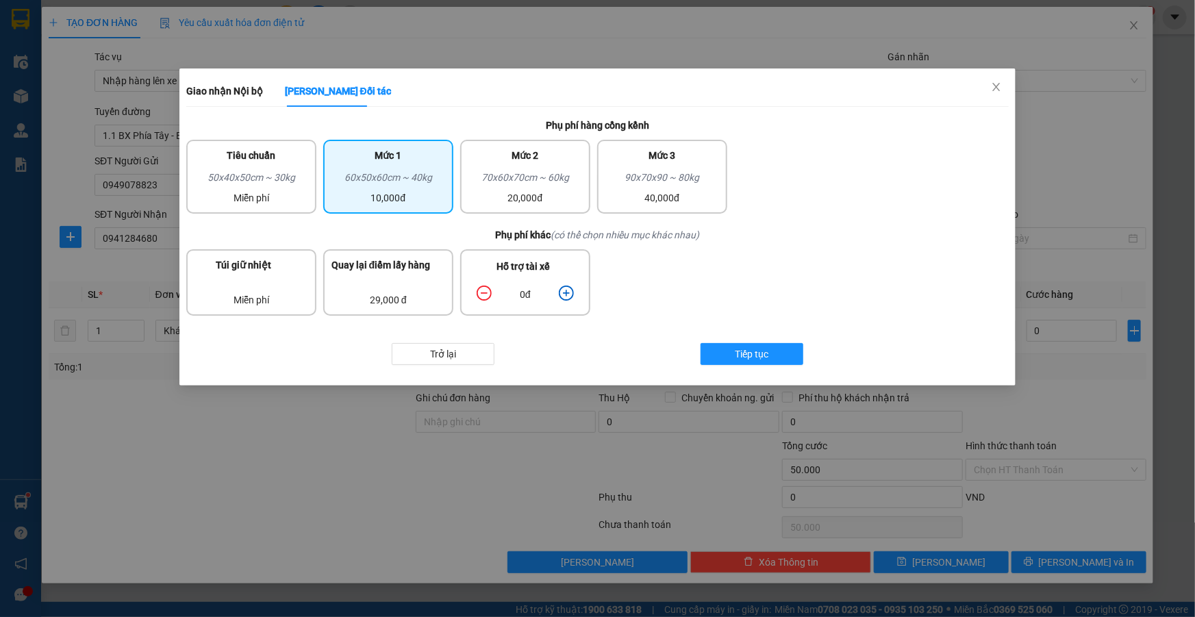
click at [569, 291] on icon "plus-circle" at bounding box center [566, 293] width 15 height 15
click at [755, 352] on span "Tiếp tục" at bounding box center [752, 353] width 34 height 15
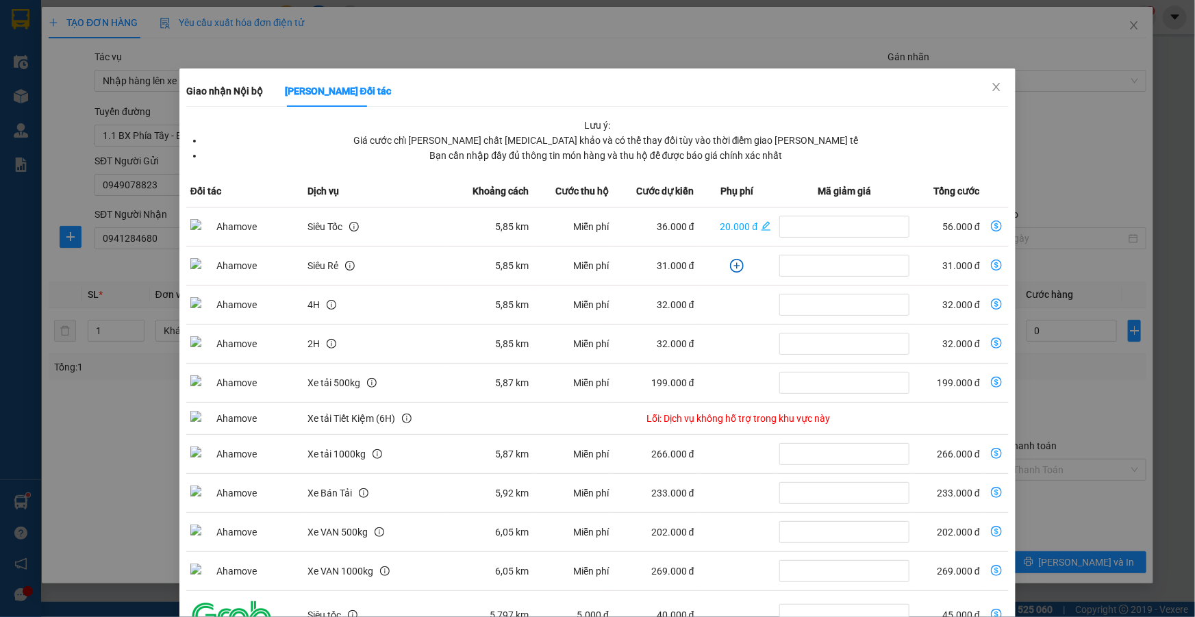
click at [992, 223] on icon "dollar-circle" at bounding box center [996, 225] width 11 height 11
type input "56.000"
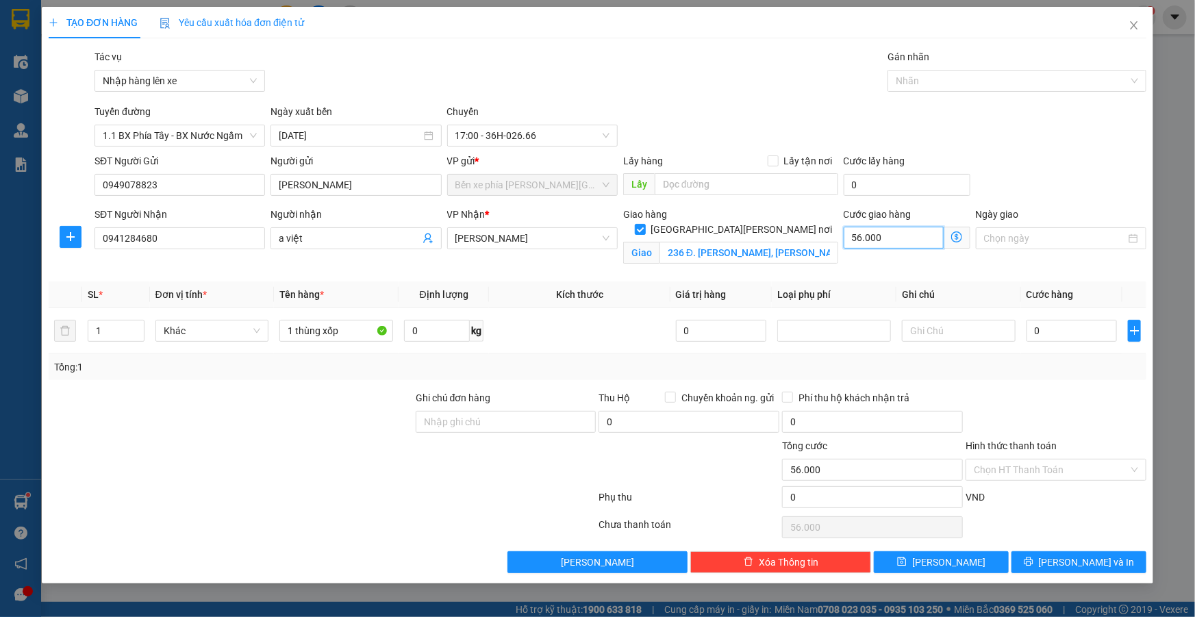
click at [907, 237] on input "56.000" at bounding box center [894, 238] width 100 height 22
type input "6"
type input "60"
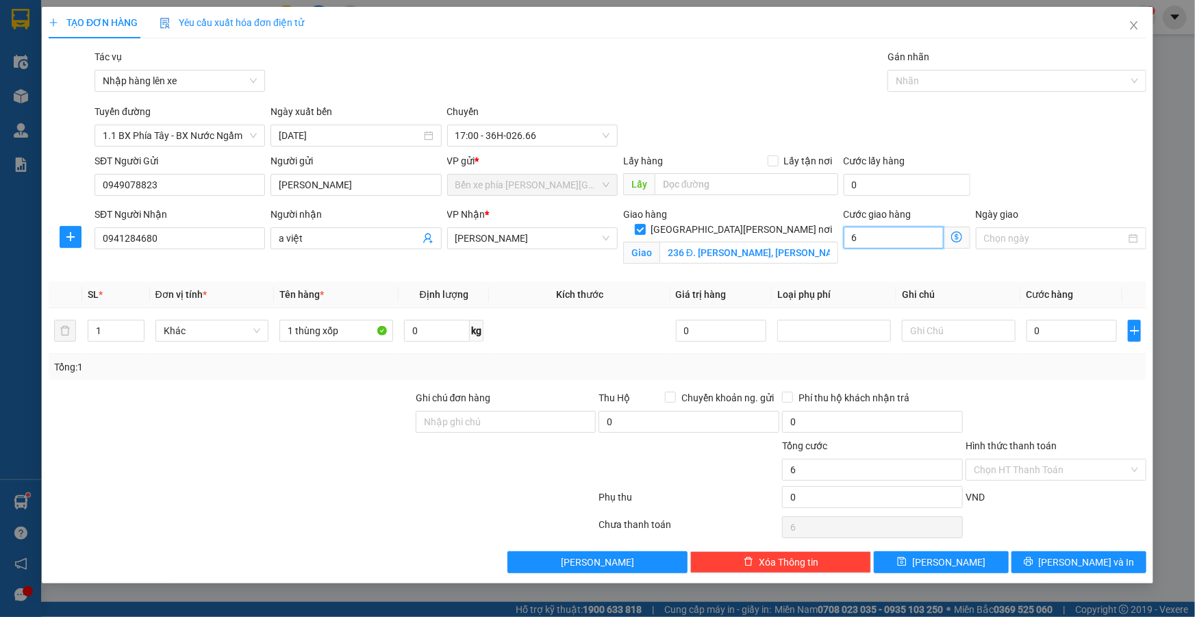
type input "60"
type input "600"
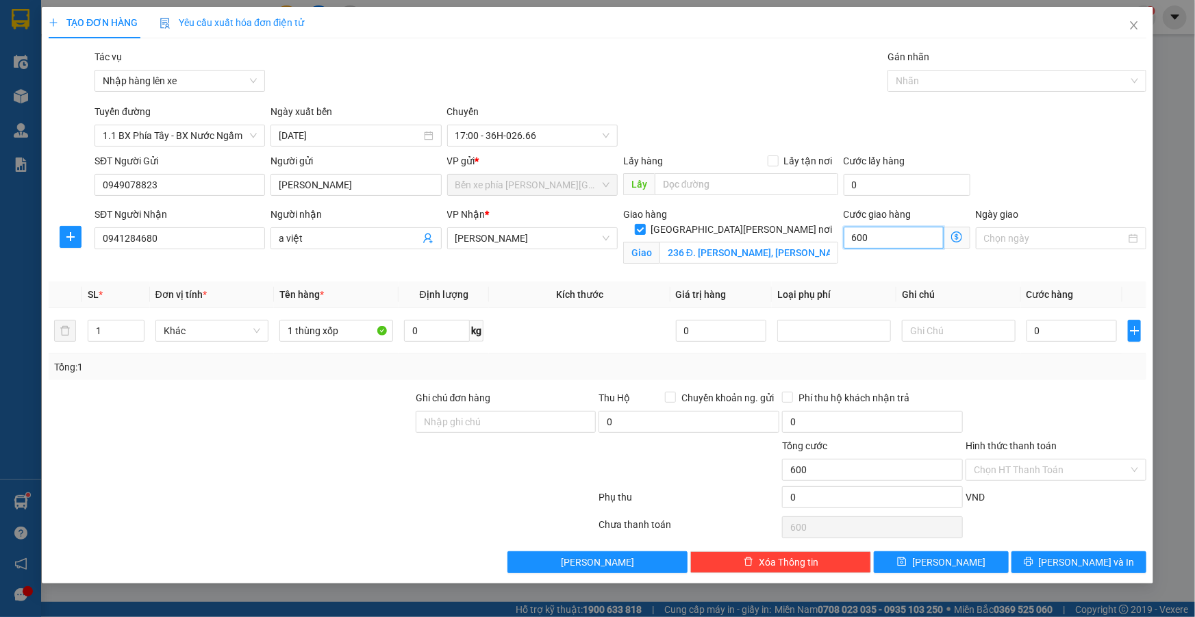
type input "6.000"
type input "60.000"
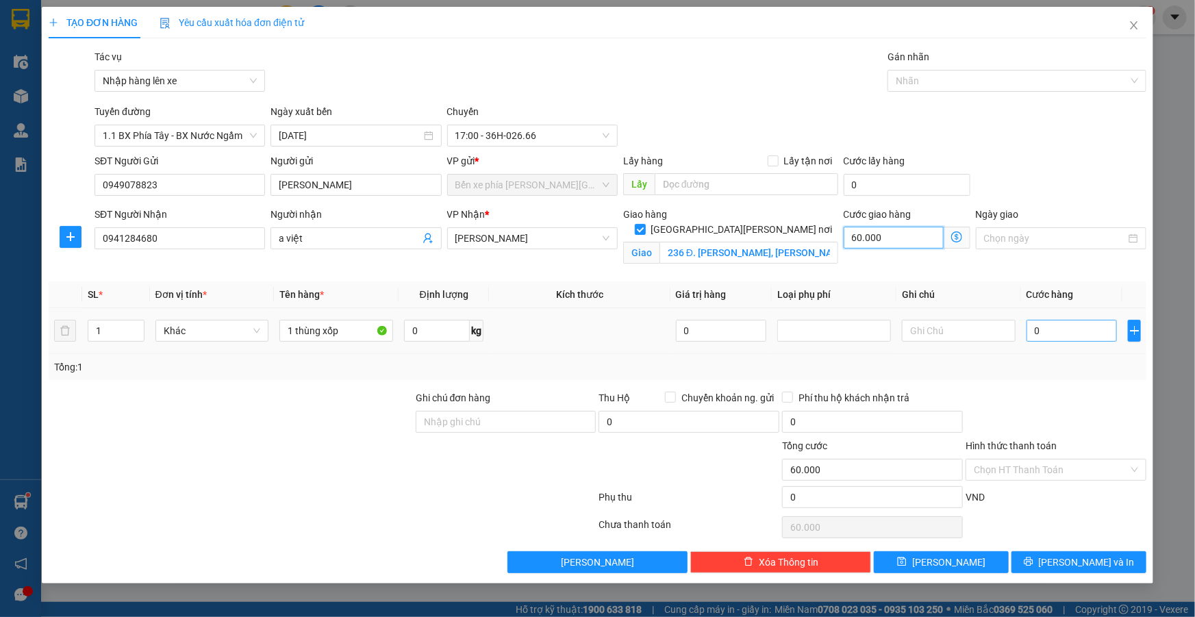
type input "60.000"
click at [1046, 332] on input "0" at bounding box center [1071, 331] width 91 height 22
type input "4"
type input "60.004"
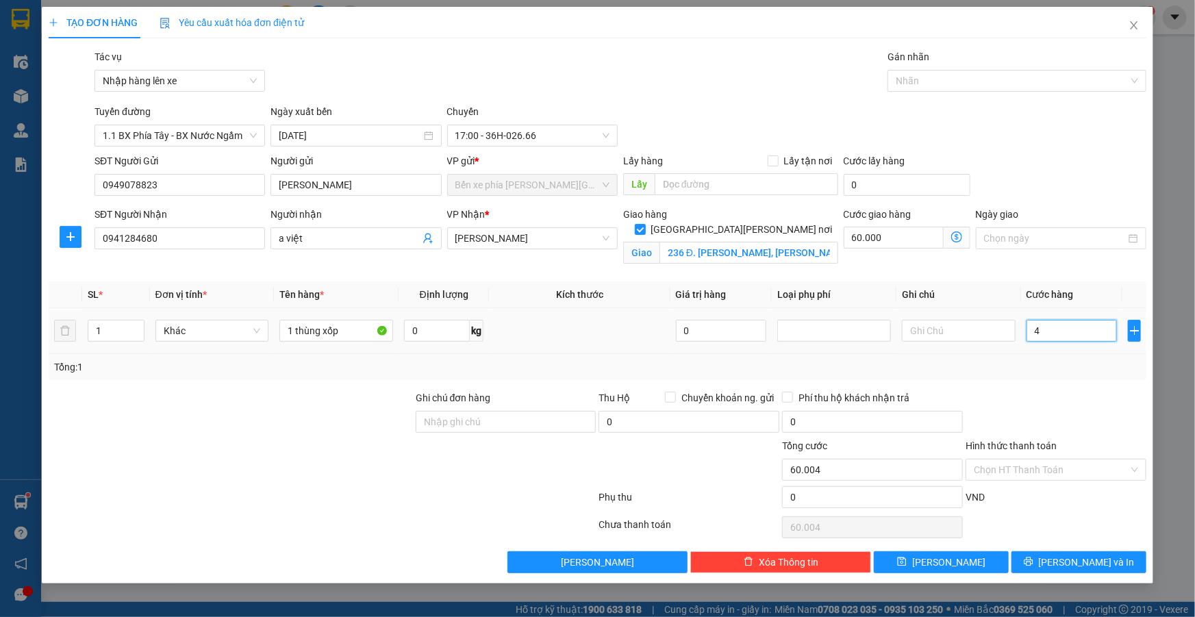
type input "40"
type input "60.040"
type input "400"
type input "60.400"
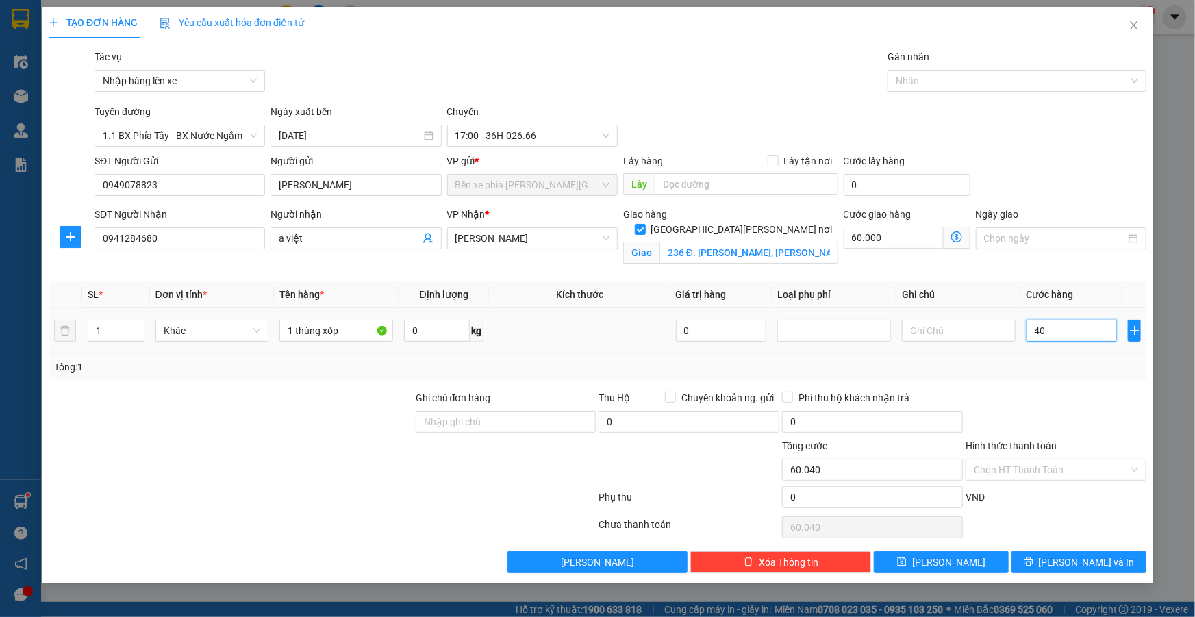
type input "60.400"
type input "4.000"
type input "64.000"
type input "40.000"
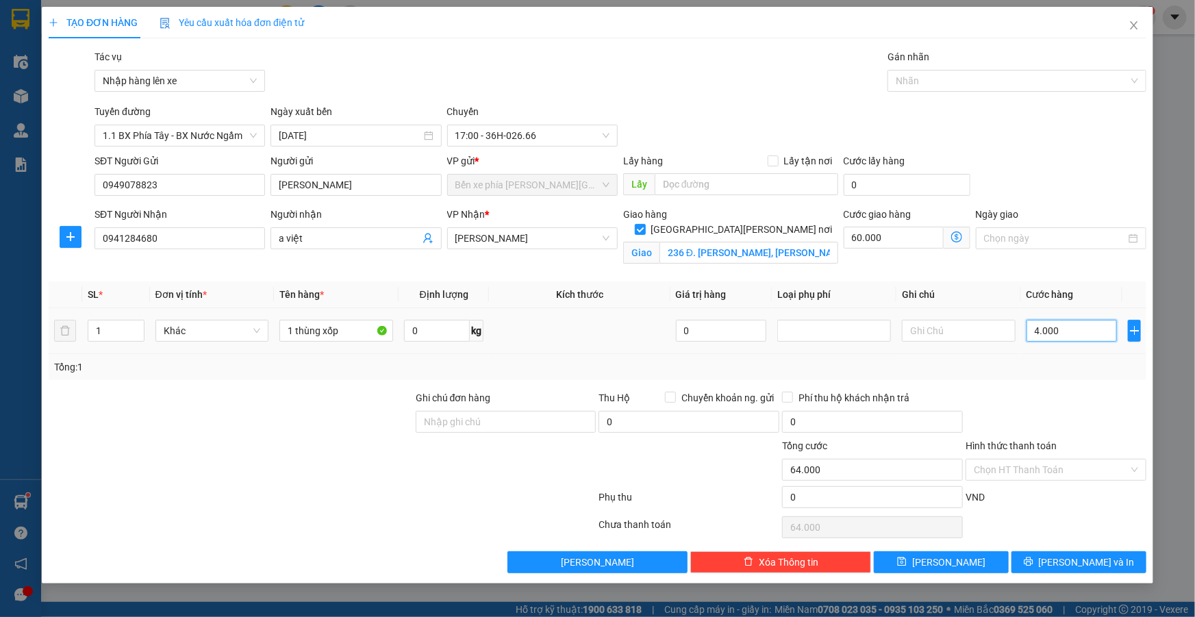
type input "100.000"
type input "40.000"
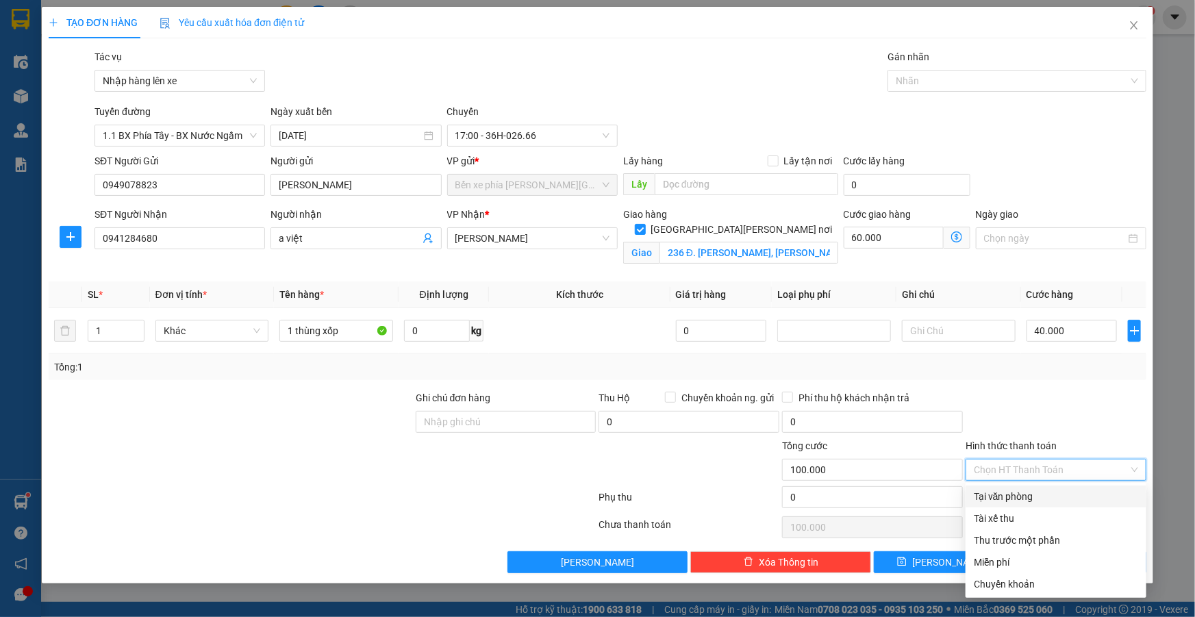
click at [1052, 466] on input "Hình thức thanh toán" at bounding box center [1051, 469] width 155 height 21
click at [1041, 497] on div "Tại văn phòng" at bounding box center [1056, 496] width 164 height 15
type input "0"
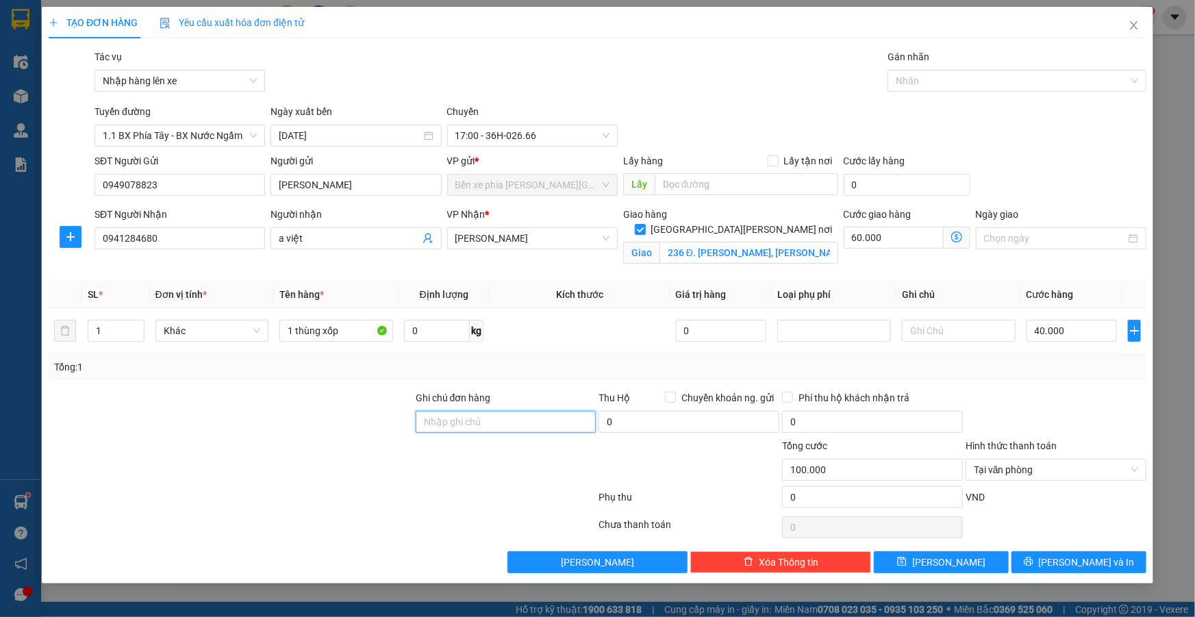
click at [552, 422] on input "Ghi chú đơn hàng" at bounding box center [506, 422] width 181 height 22
type input "GỬI TT"
click at [1082, 561] on span "[PERSON_NAME] và In" at bounding box center [1087, 562] width 96 height 15
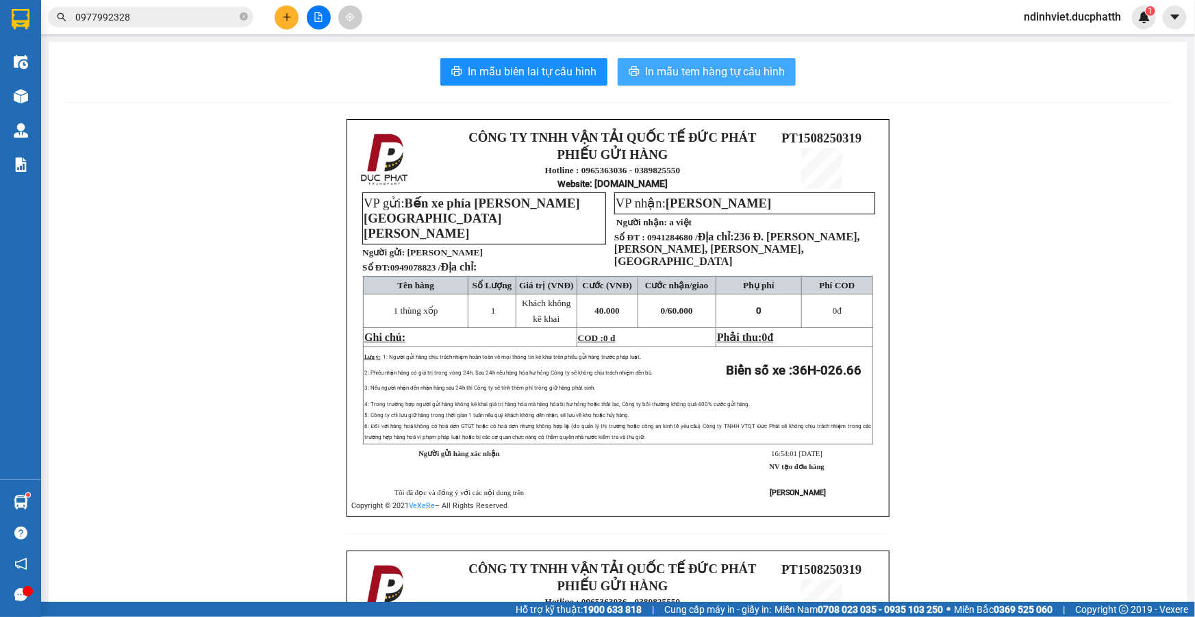
click at [722, 65] on span "In mẫu tem hàng tự cấu hình" at bounding box center [715, 71] width 140 height 17
click at [698, 66] on span "In mẫu tem hàng tự cấu hình" at bounding box center [715, 71] width 140 height 17
click at [316, 18] on icon "file-add" at bounding box center [319, 17] width 8 height 10
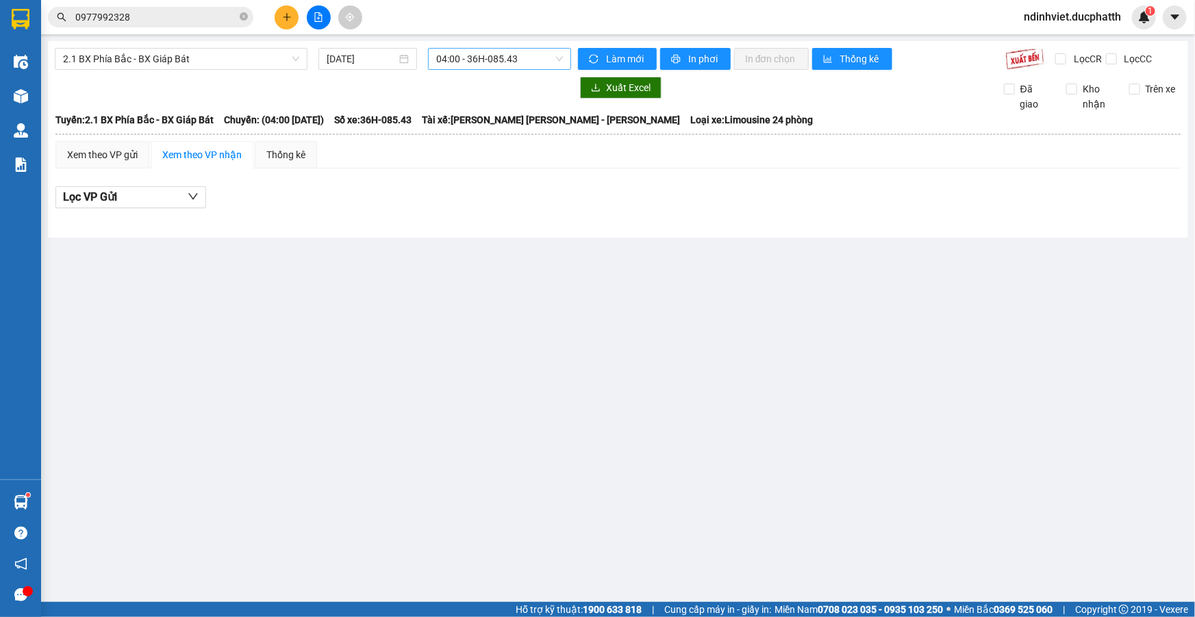
click at [481, 58] on span "04:00 - 36H-085.43" at bounding box center [499, 59] width 127 height 21
click at [129, 53] on span "2.1 BX Phía Bắc - BX Giáp Bát" at bounding box center [181, 59] width 236 height 21
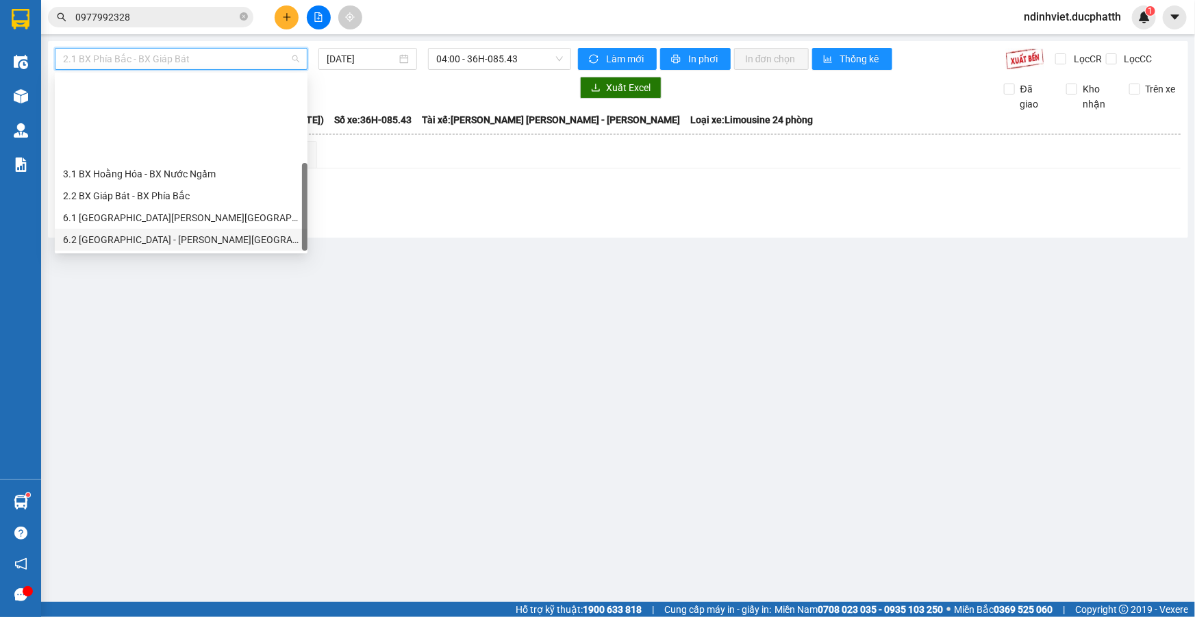
scroll to position [110, 0]
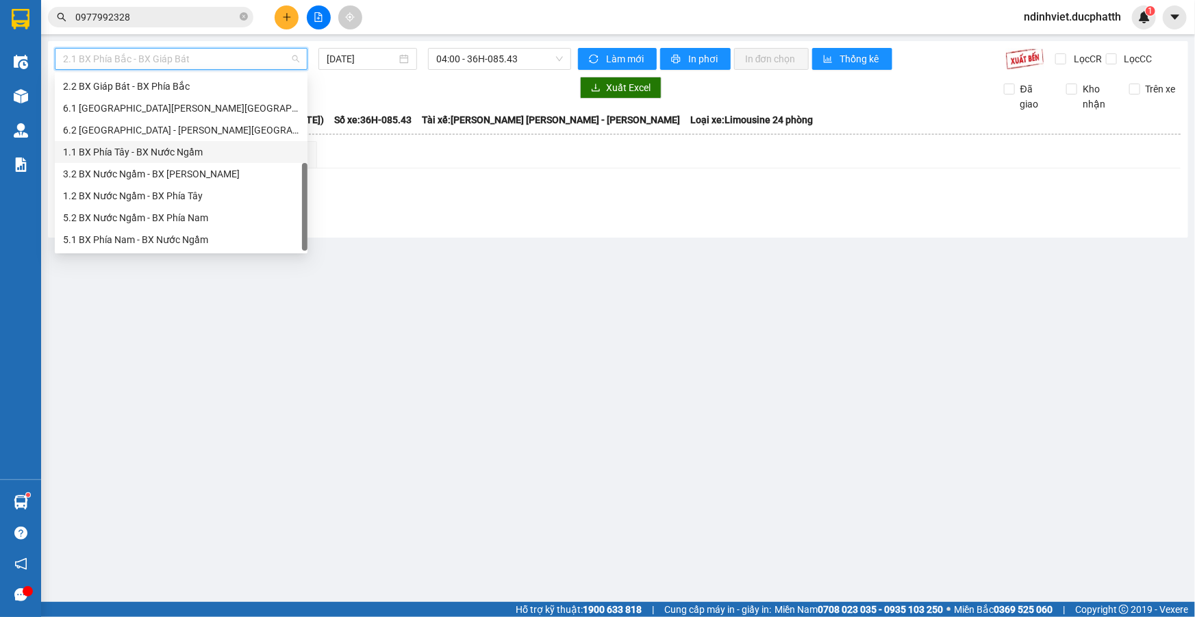
click at [158, 148] on div "1.1 BX Phía Tây - BX Nước Ngầm" at bounding box center [181, 151] width 236 height 15
type input "[DATE]"
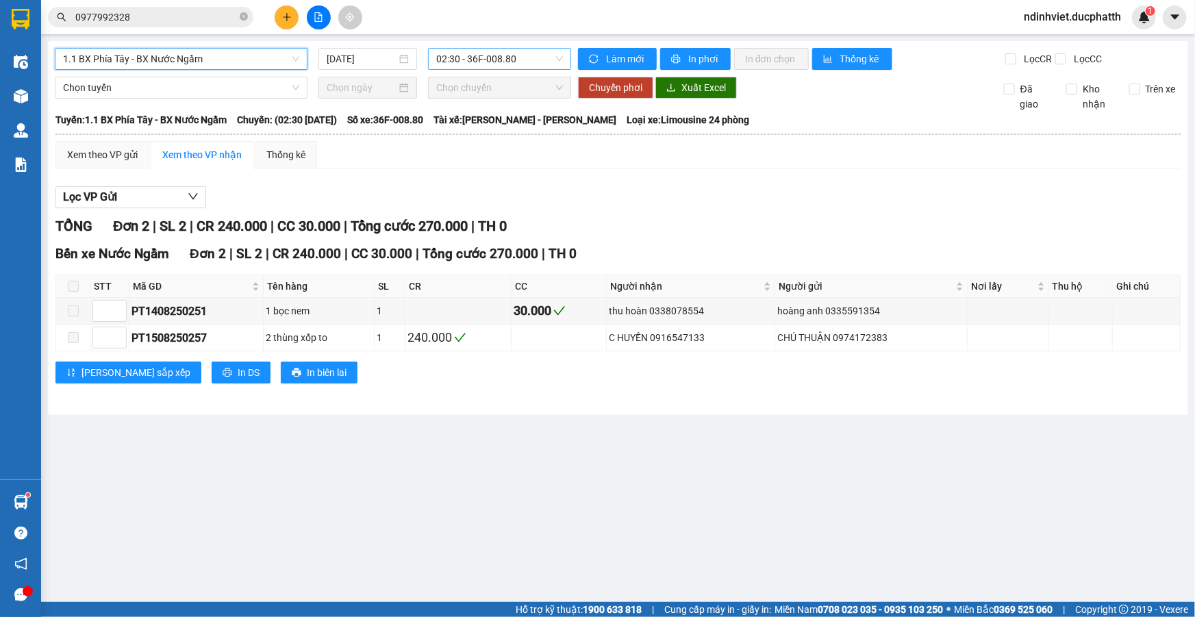
click at [518, 60] on span "02:30 - 36F-008.80" at bounding box center [499, 59] width 127 height 21
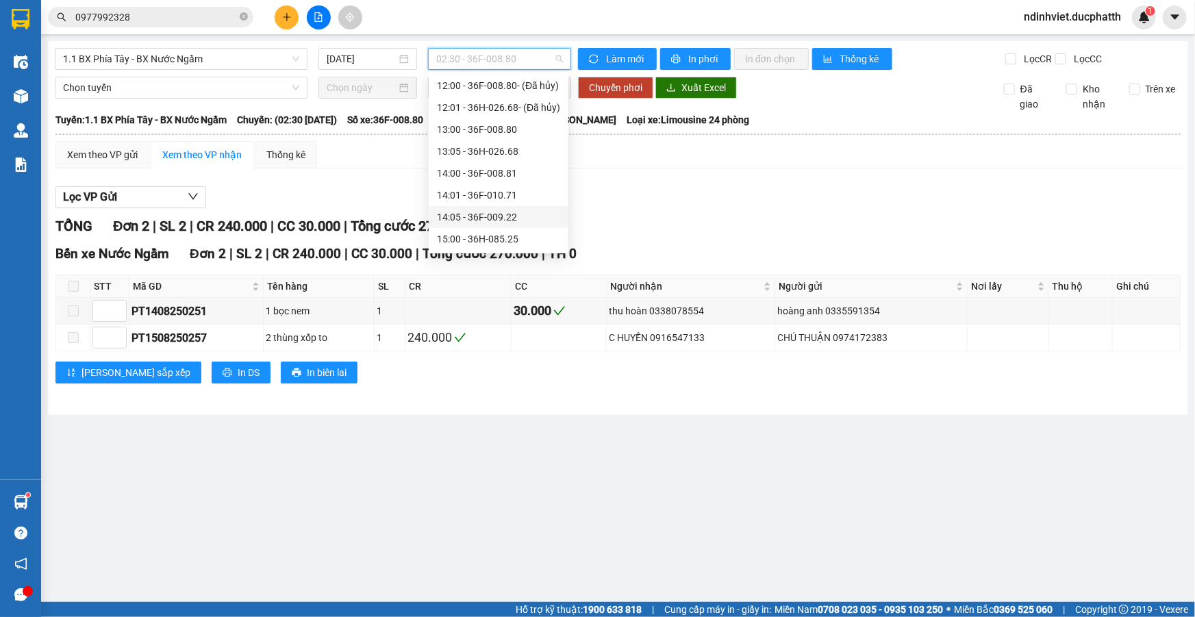
scroll to position [622, 0]
click at [502, 81] on div "17:00 - 36H-026.66" at bounding box center [498, 77] width 123 height 15
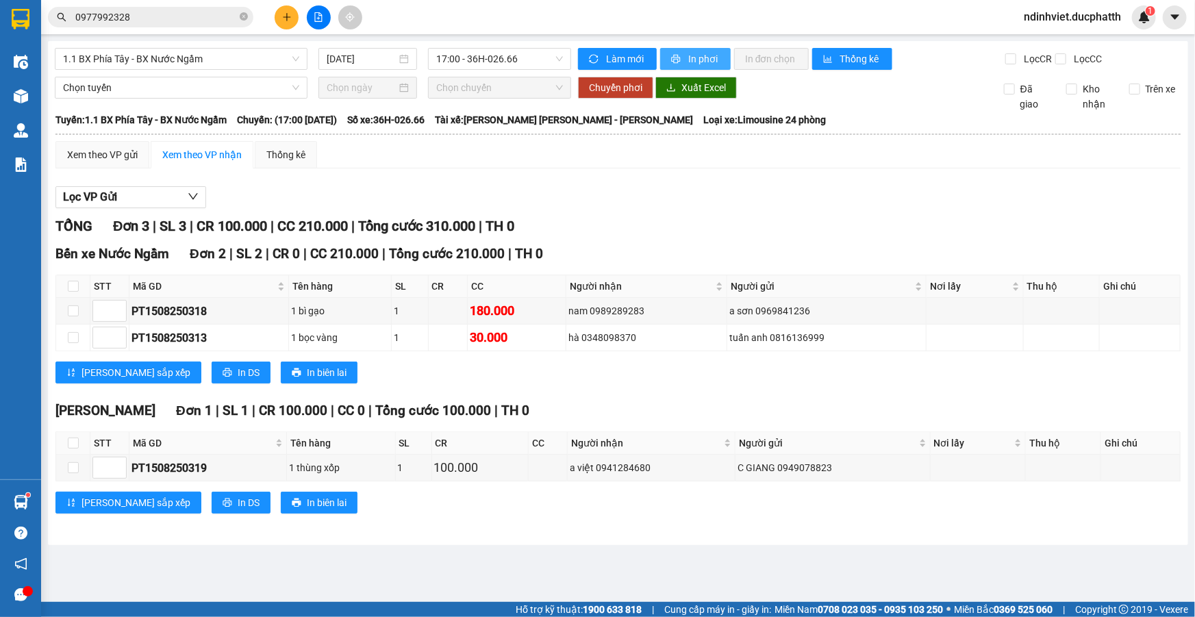
click at [701, 60] on span "In phơi" at bounding box center [703, 58] width 31 height 15
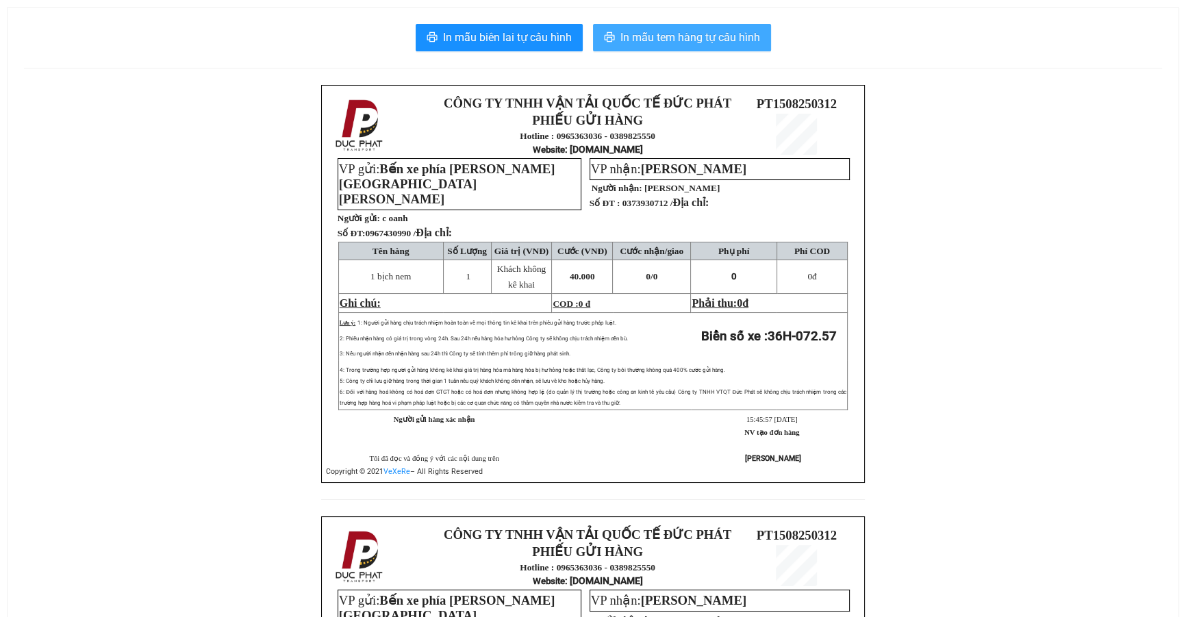
click at [685, 34] on span "In mẫu tem hàng tự cấu hình" at bounding box center [690, 37] width 140 height 17
click at [695, 34] on span "In mẫu tem hàng tự cấu hình" at bounding box center [690, 37] width 140 height 17
click at [669, 38] on span "In mẫu tem hàng tự cấu hình" at bounding box center [690, 37] width 140 height 17
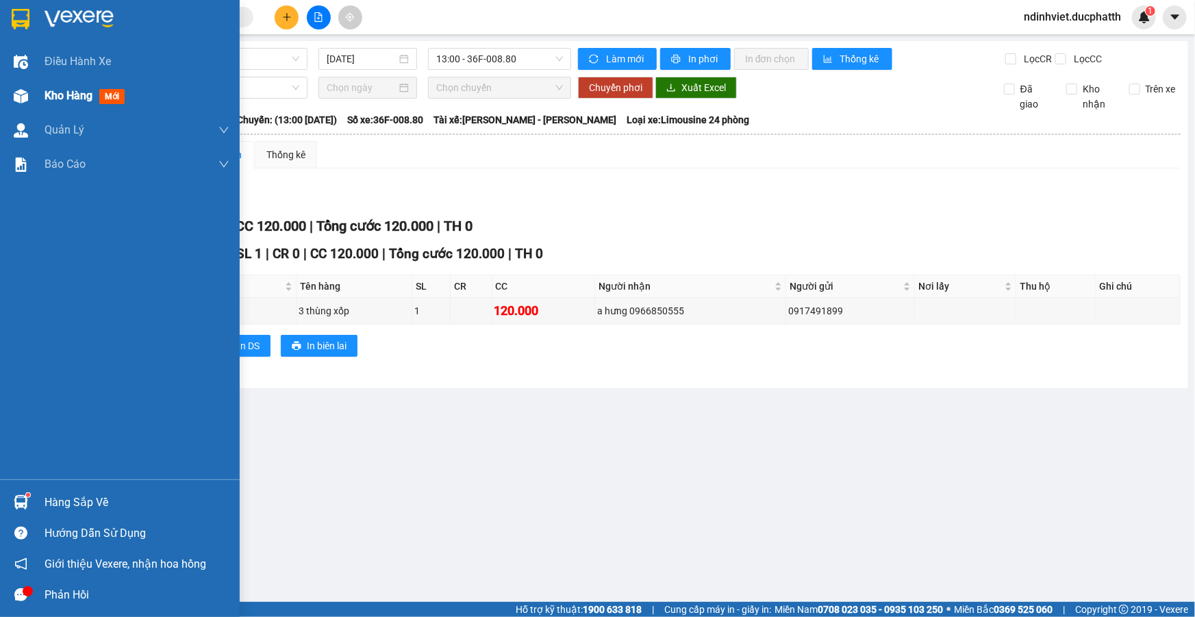
click at [24, 107] on div at bounding box center [21, 96] width 24 height 24
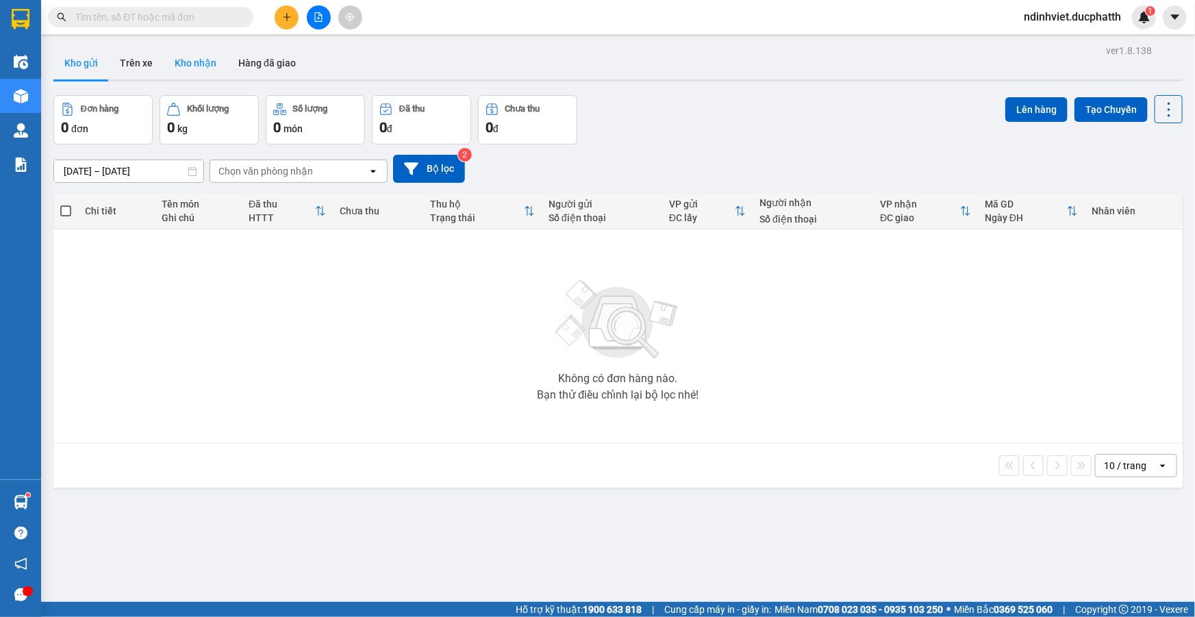
click at [179, 71] on button "Kho nhận" at bounding box center [196, 63] width 64 height 33
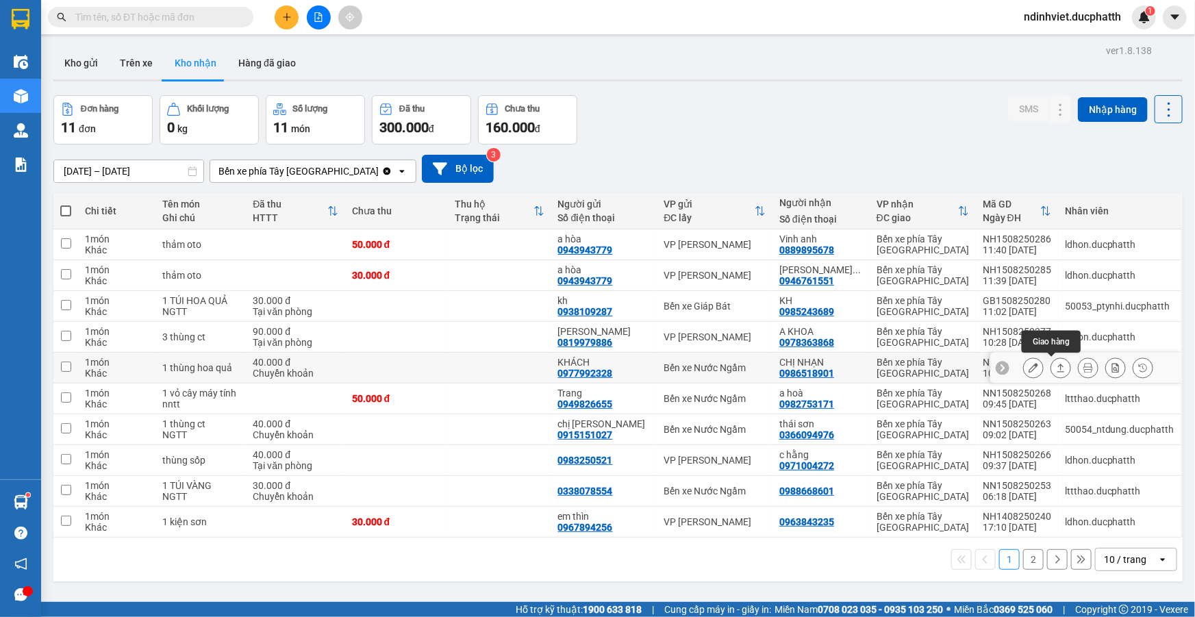
click at [1057, 370] on button at bounding box center [1060, 368] width 19 height 24
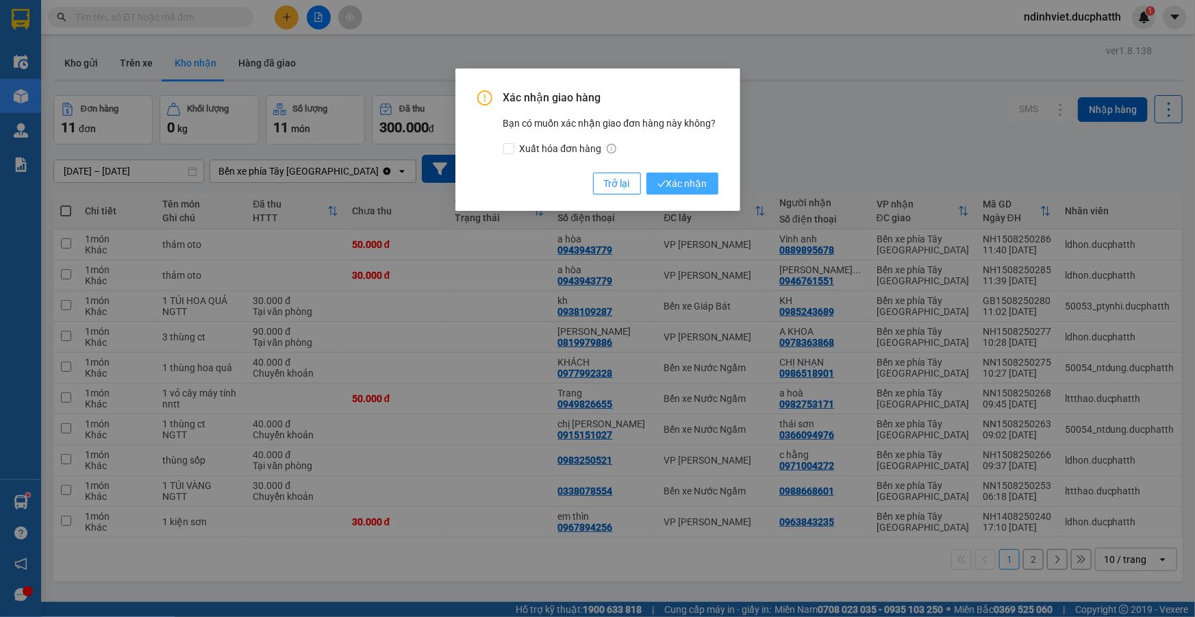
click at [687, 190] on span "Xác nhận" at bounding box center [682, 183] width 50 height 15
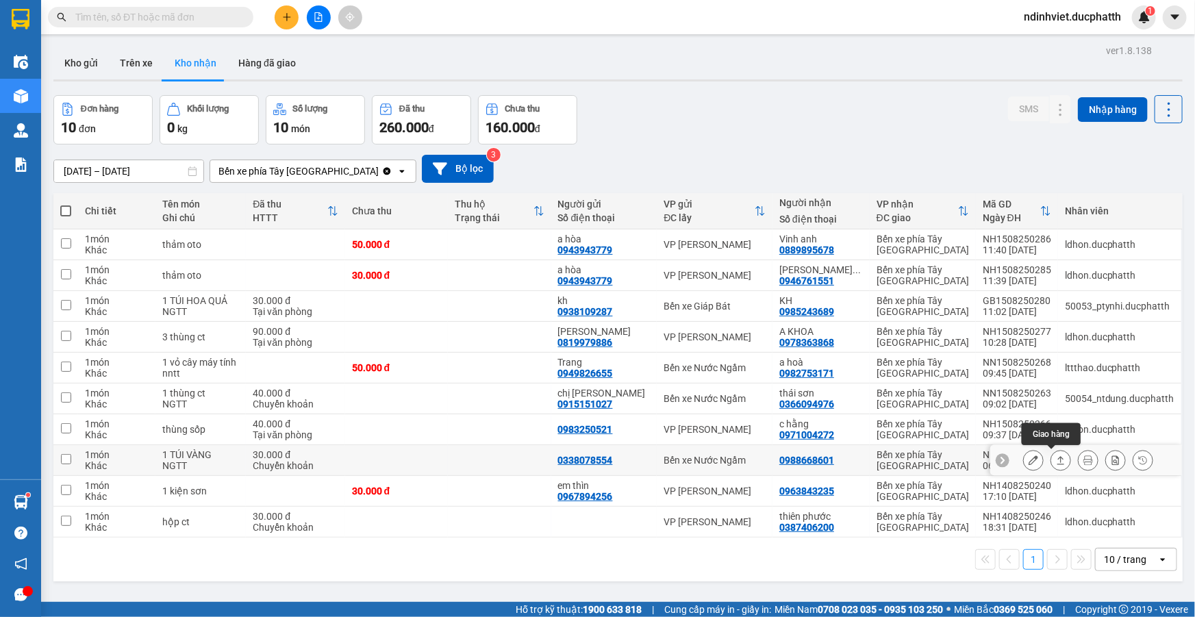
click at [1056, 461] on icon at bounding box center [1061, 460] width 10 height 10
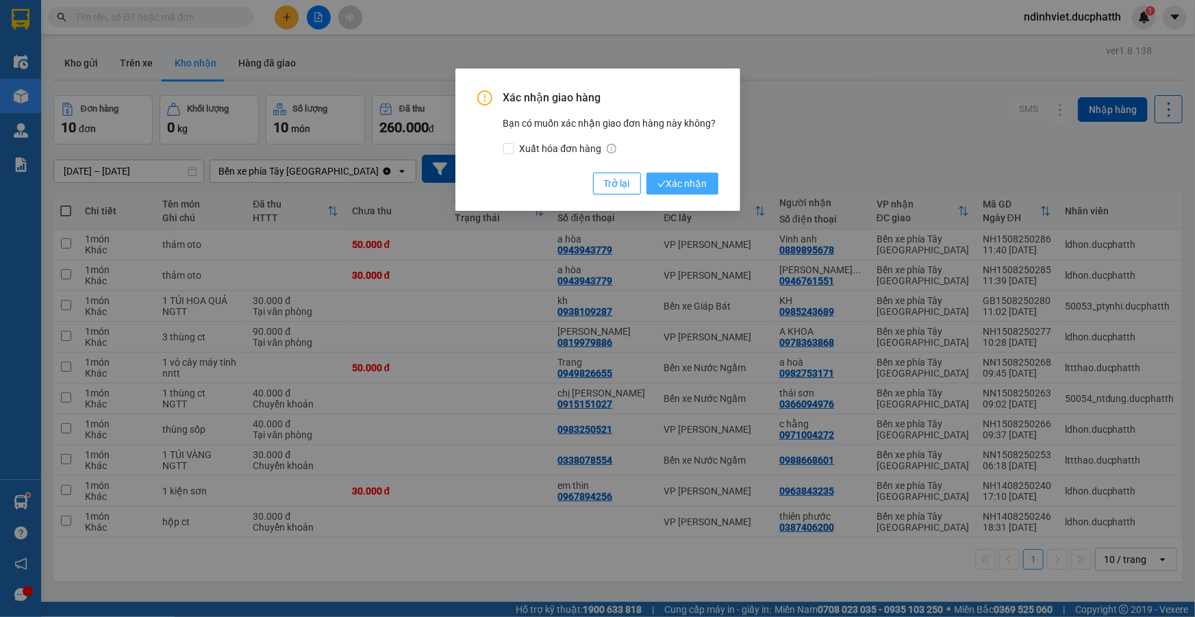
click at [697, 188] on span "Xác nhận" at bounding box center [682, 183] width 50 height 15
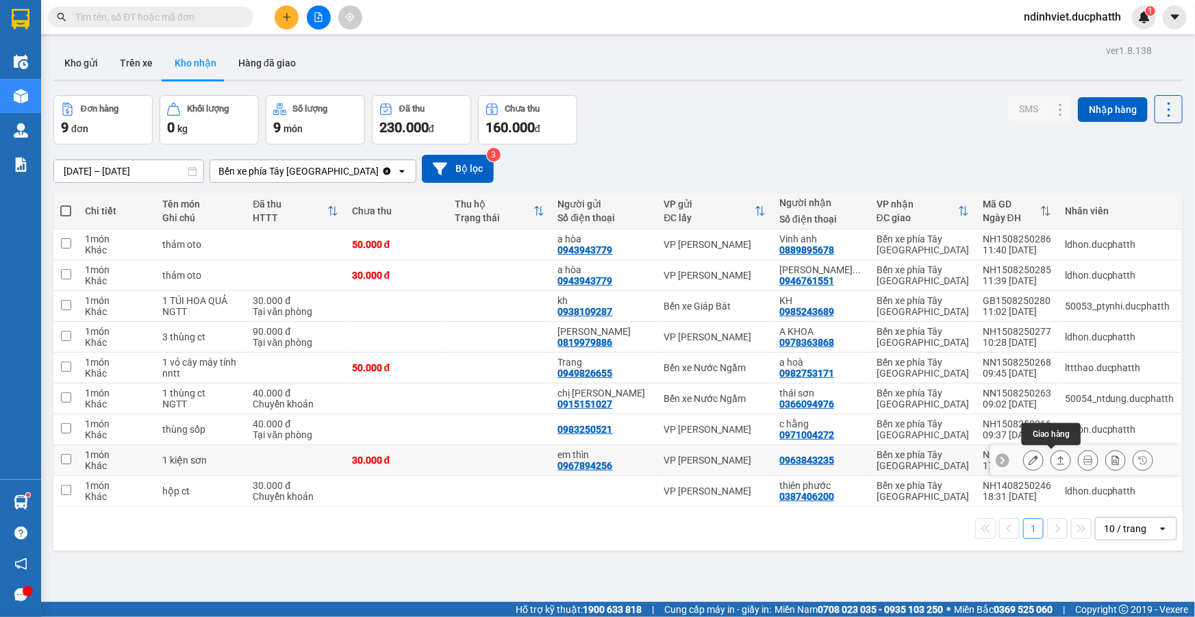
click at [1057, 458] on icon at bounding box center [1061, 460] width 8 height 8
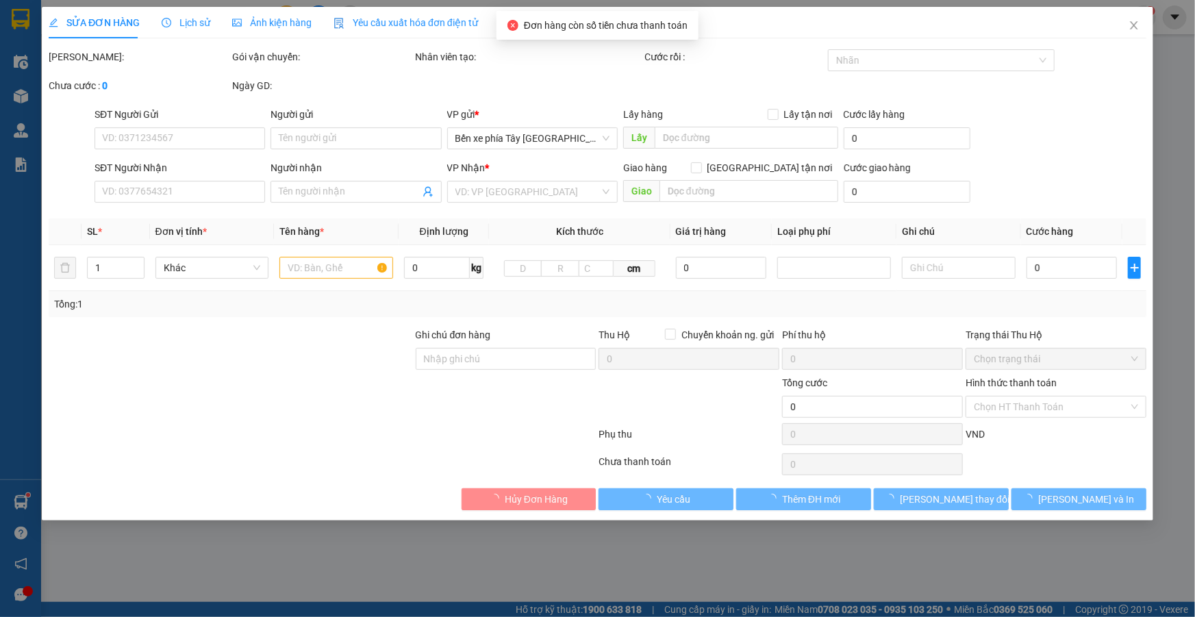
type input "0967894256"
type input "em thìn"
type input "0963843235"
type input "30.000"
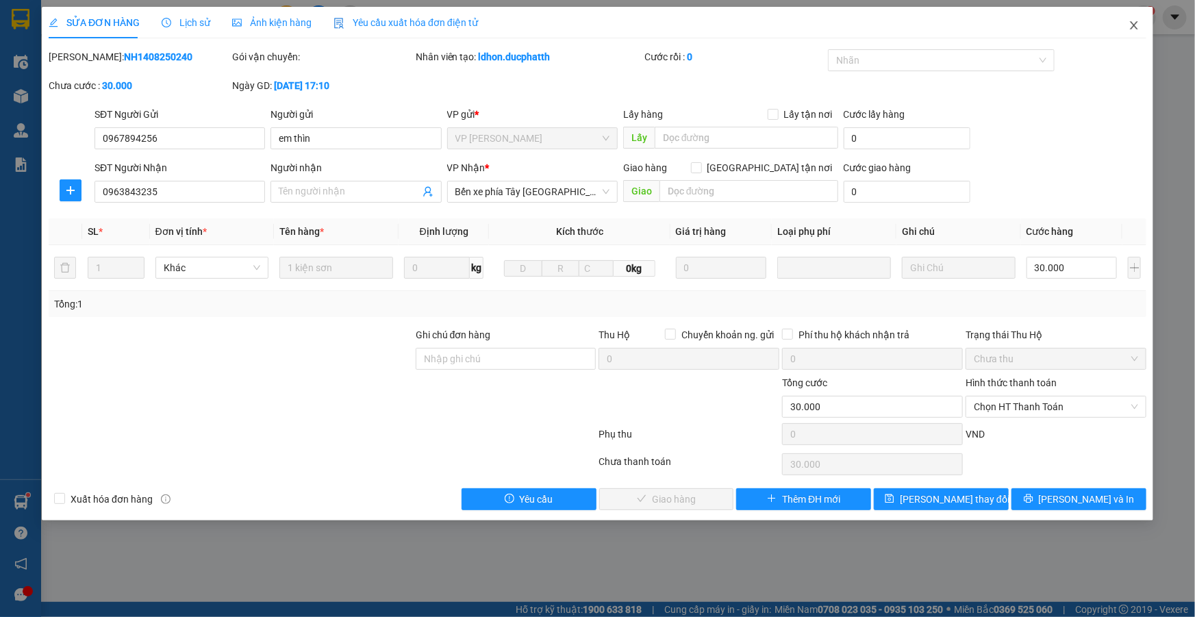
click at [1135, 22] on icon "close" at bounding box center [1133, 25] width 11 height 11
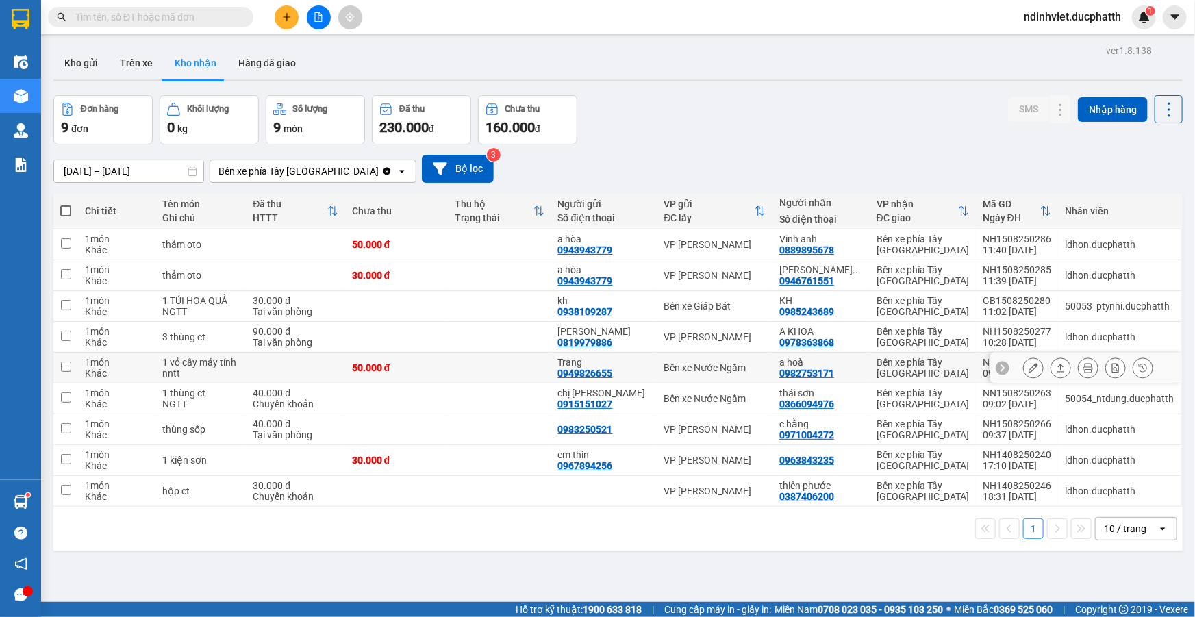
click at [1057, 366] on icon at bounding box center [1061, 368] width 8 height 8
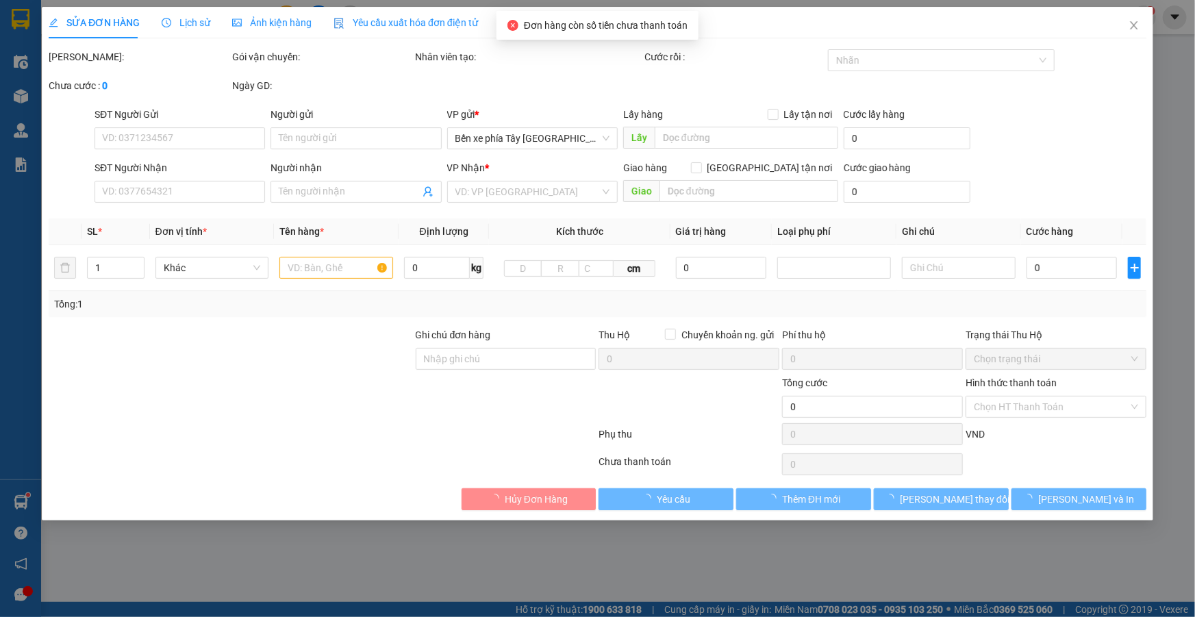
type input "0949826655"
type input "Trang"
type input "0982753171"
type input "a hoà"
type input "nntt"
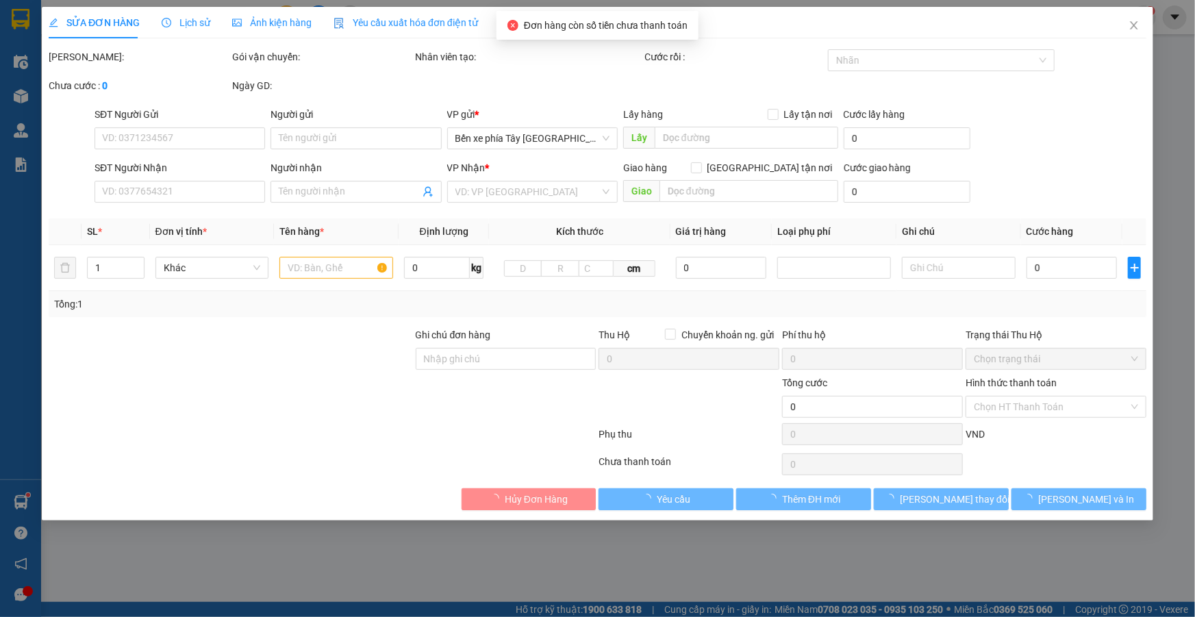
type input "50.000"
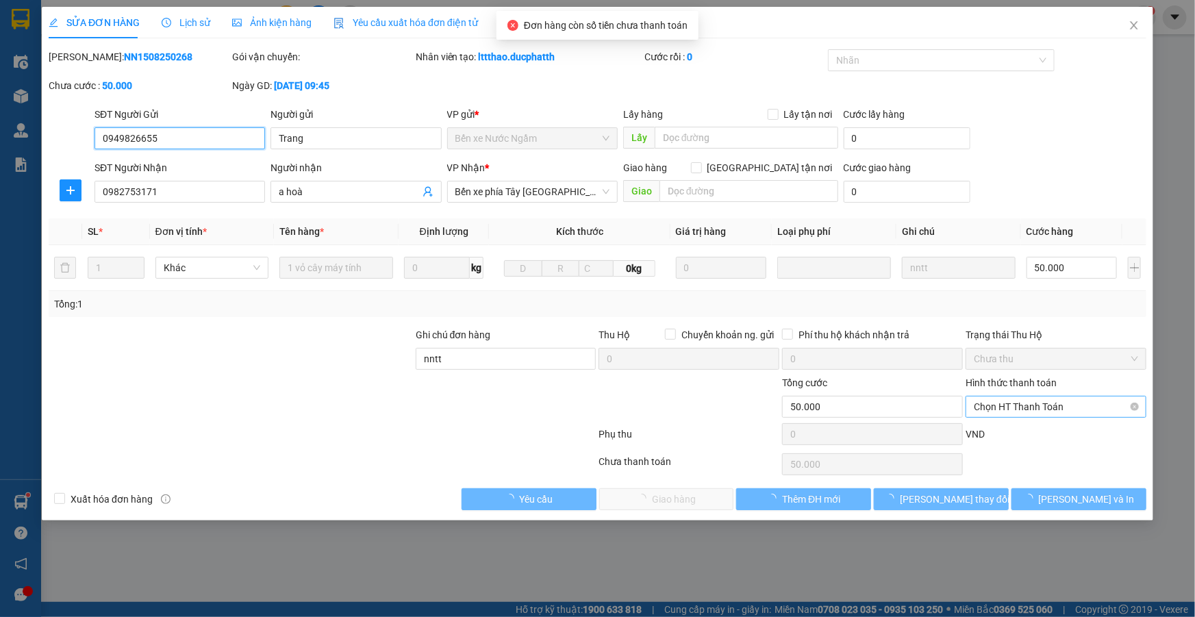
click at [1022, 413] on span "Chọn HT Thanh Toán" at bounding box center [1056, 406] width 164 height 21
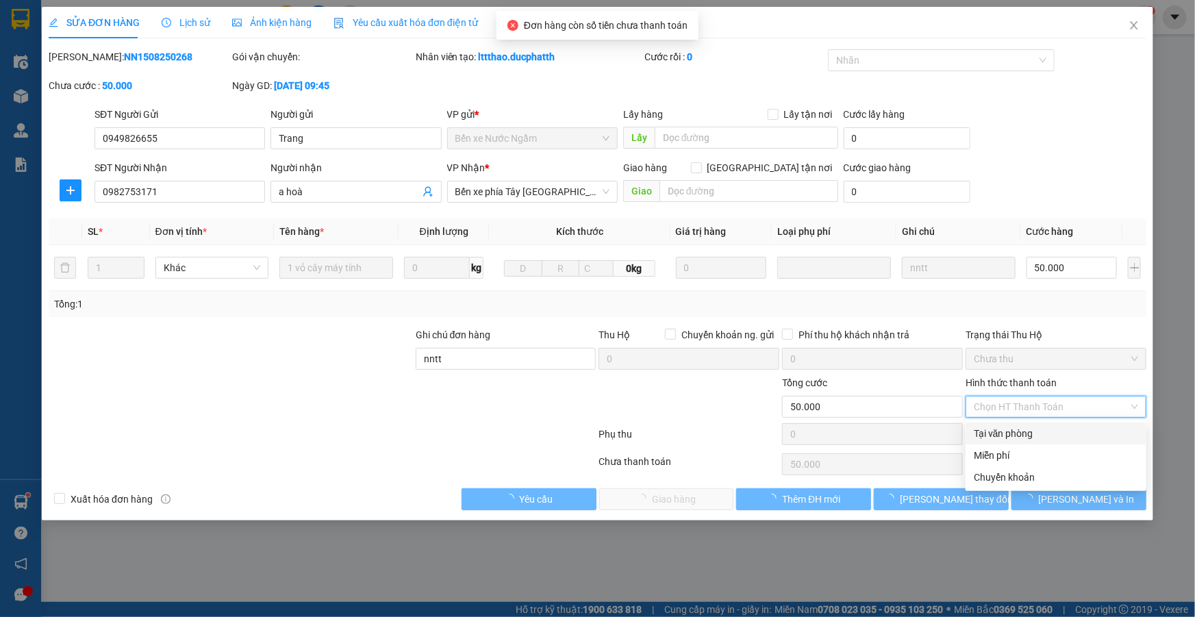
click at [1025, 423] on div "Tại văn phòng" at bounding box center [1055, 433] width 181 height 22
type input "0"
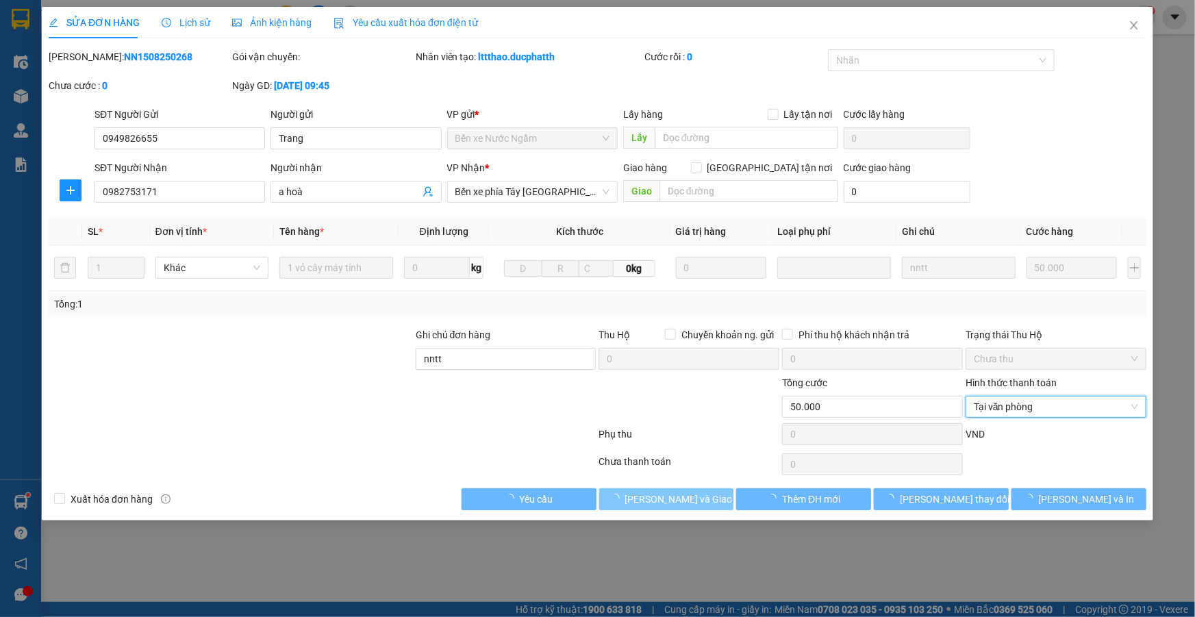
click at [677, 496] on span "[PERSON_NAME] và Giao hàng" at bounding box center [690, 499] width 131 height 15
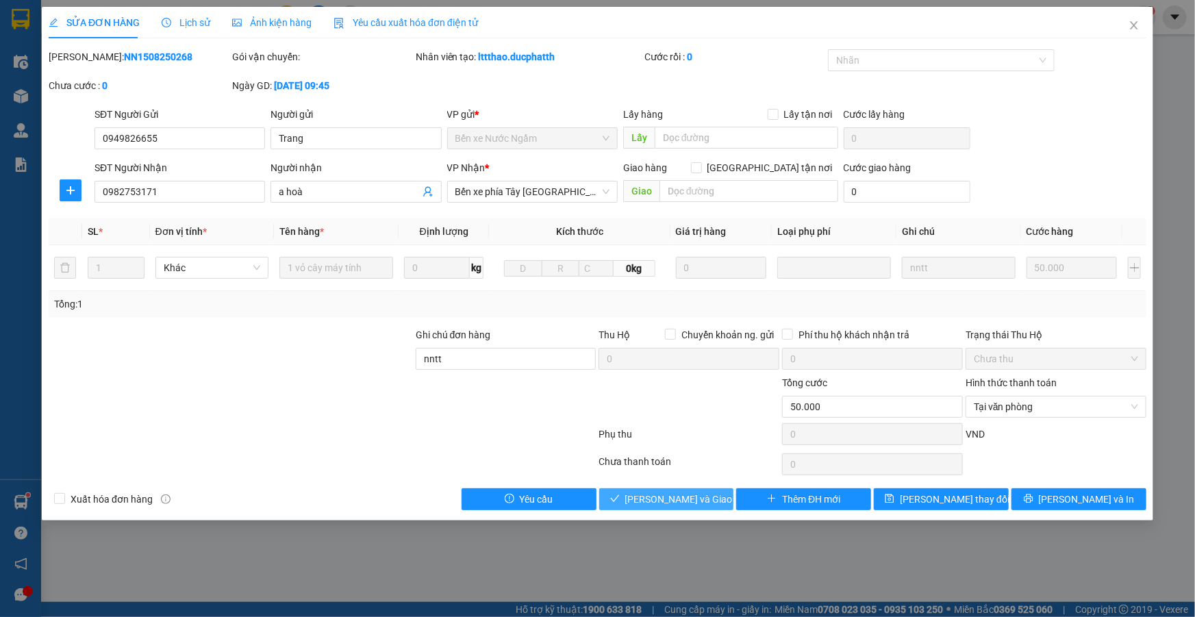
click at [665, 506] on button "[PERSON_NAME] và Giao hàng" at bounding box center [666, 499] width 135 height 22
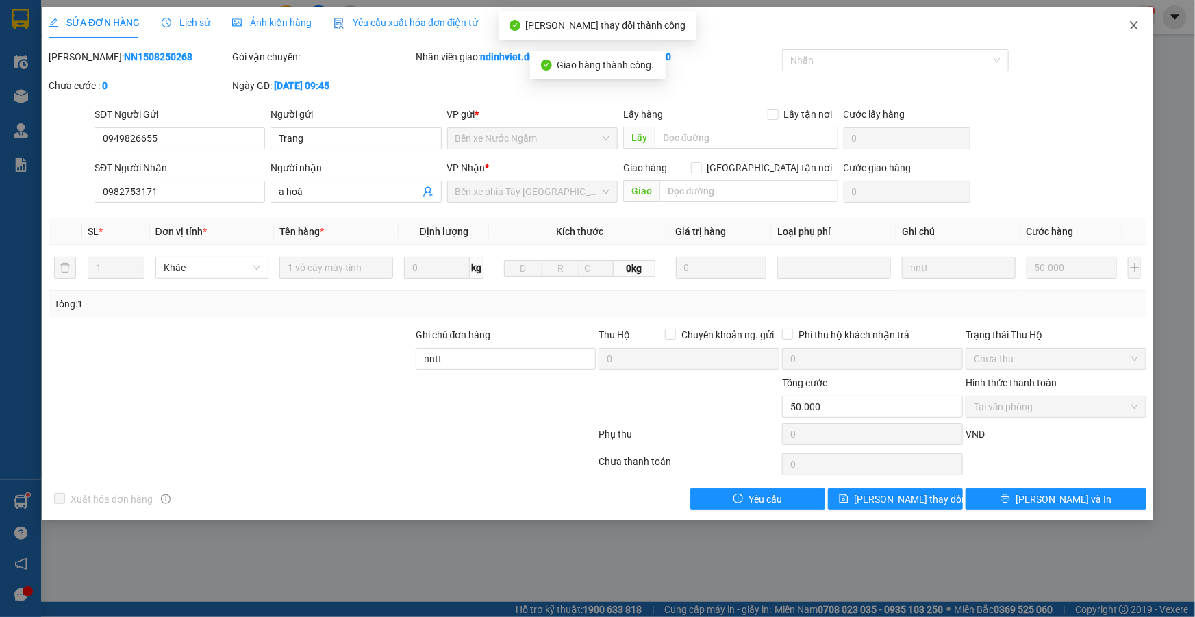
click at [1132, 32] on span "Close" at bounding box center [1134, 26] width 38 height 38
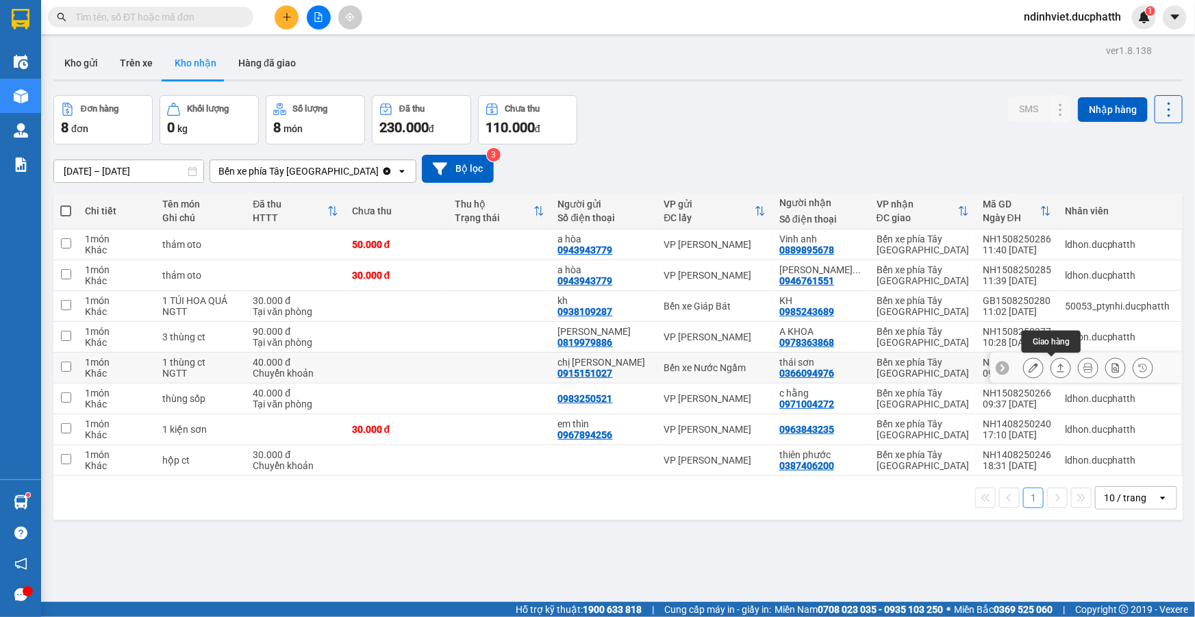
click at [1056, 368] on icon at bounding box center [1061, 368] width 10 height 10
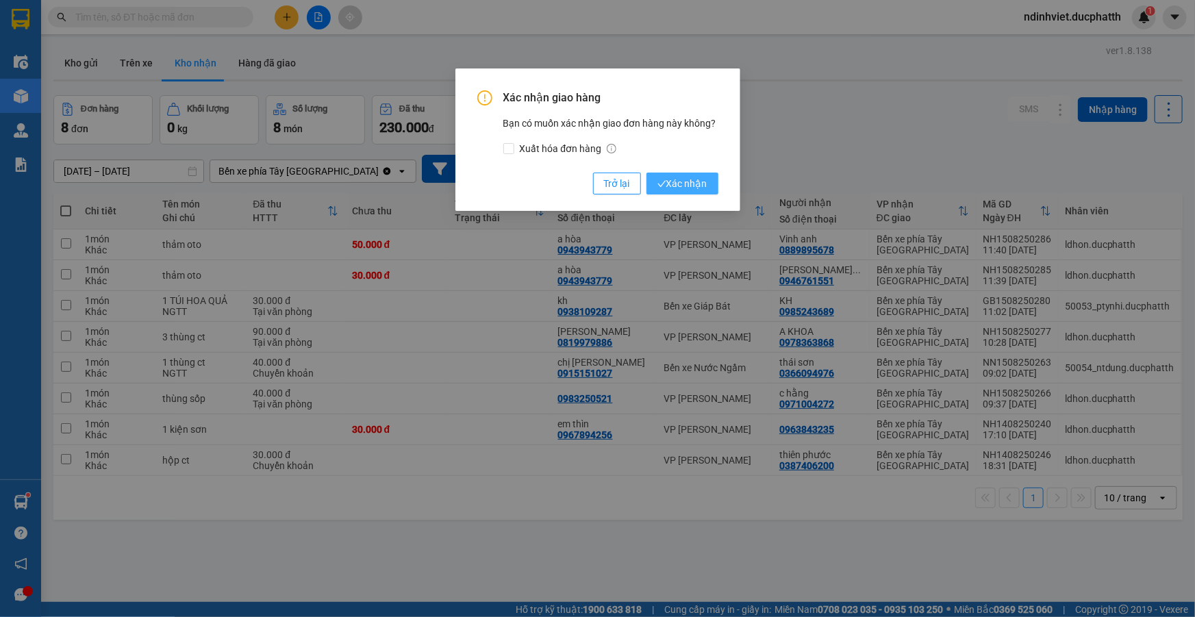
click at [668, 183] on span "Xác nhận" at bounding box center [682, 183] width 50 height 15
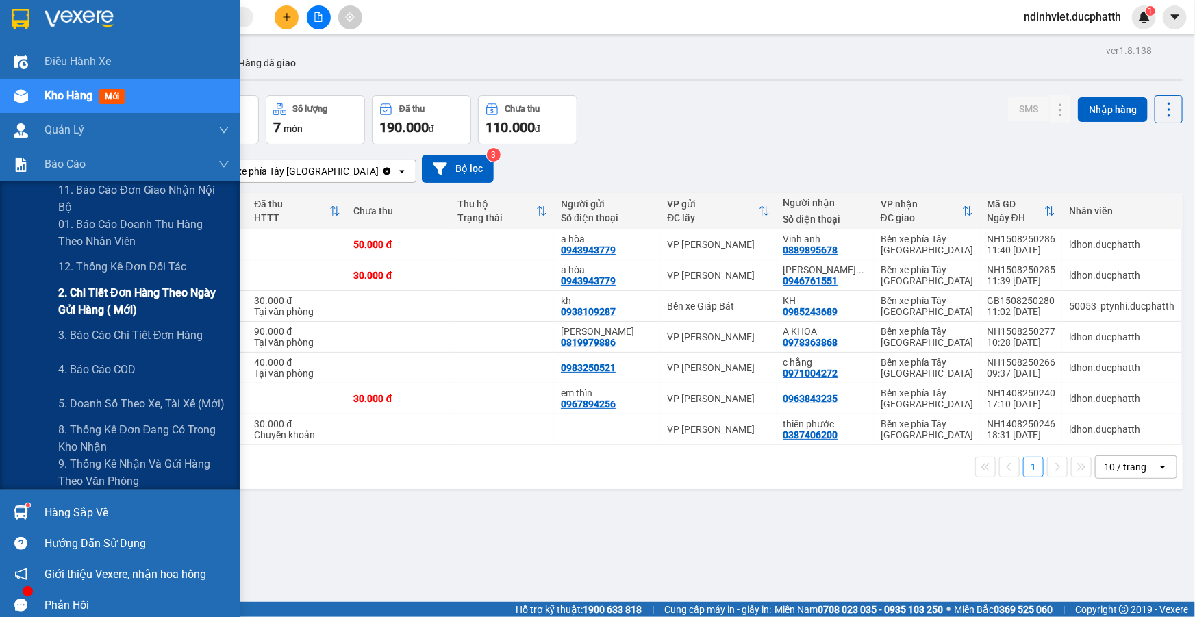
click at [101, 312] on span "2. Chi tiết đơn hàng theo ngày gửi hàng ( mới)" at bounding box center [143, 301] width 171 height 34
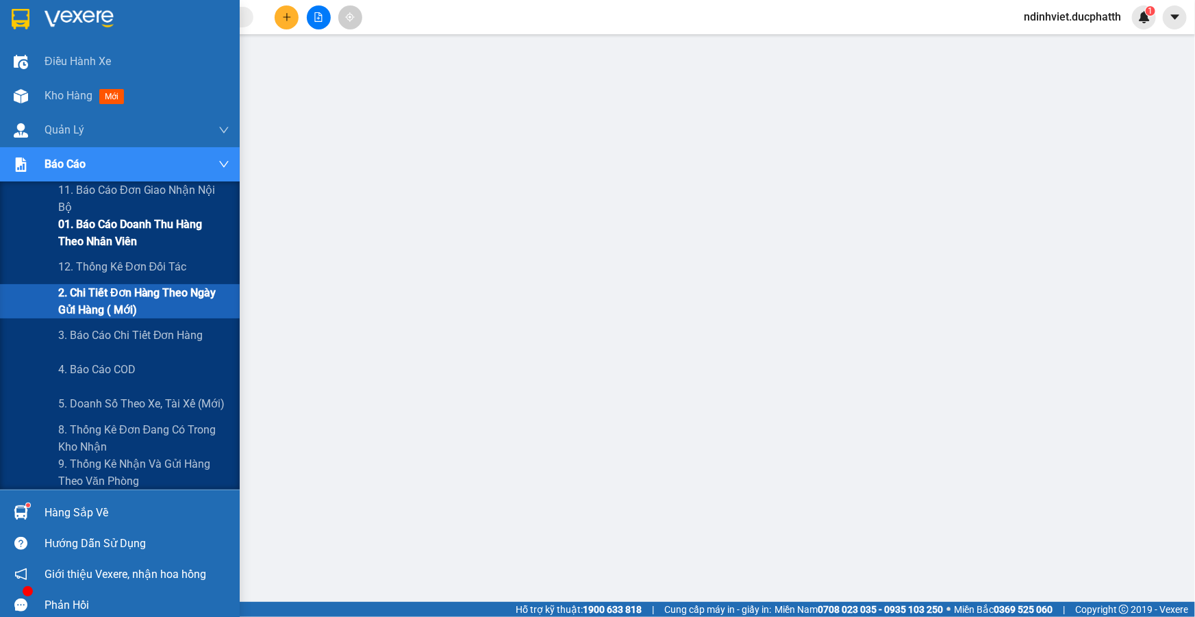
click at [129, 224] on span "01. Báo cáo doanh thu hàng theo nhân viên" at bounding box center [143, 233] width 171 height 34
